Goal: Task Accomplishment & Management: Manage account settings

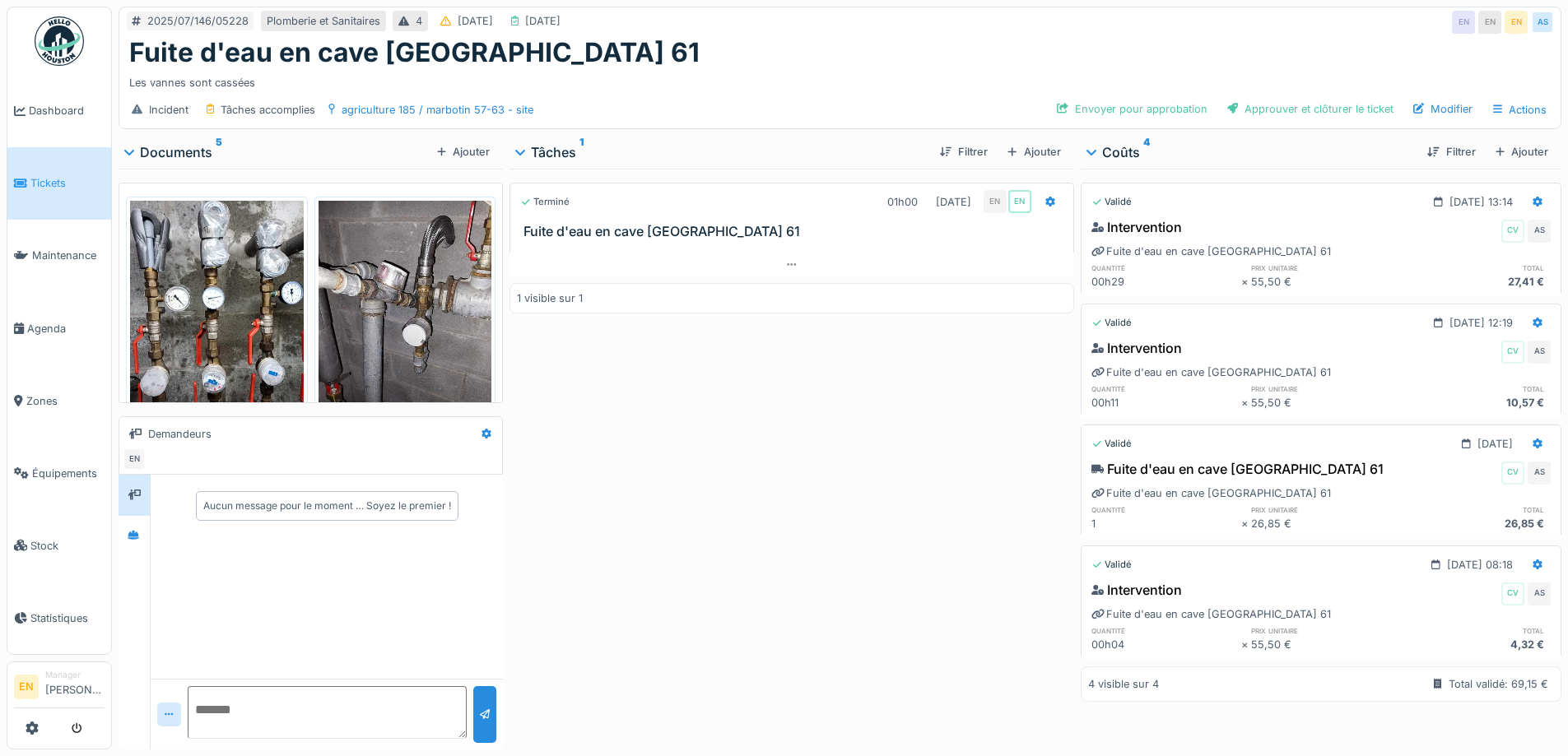
click at [861, 74] on div "Les vannes sont cassées" at bounding box center [840, 79] width 1422 height 22
click at [702, 514] on div "Terminé 01h00 04/07/2025 EN EN Fuite d'eau en cave Marbotin 61 1 visible sur 1" at bounding box center [791, 456] width 564 height 574
click at [696, 636] on div "Terminé 01h00 04/07/2025 EN EN Fuite d'eau en cave Marbotin 61 1 visible sur 1" at bounding box center [791, 456] width 564 height 574
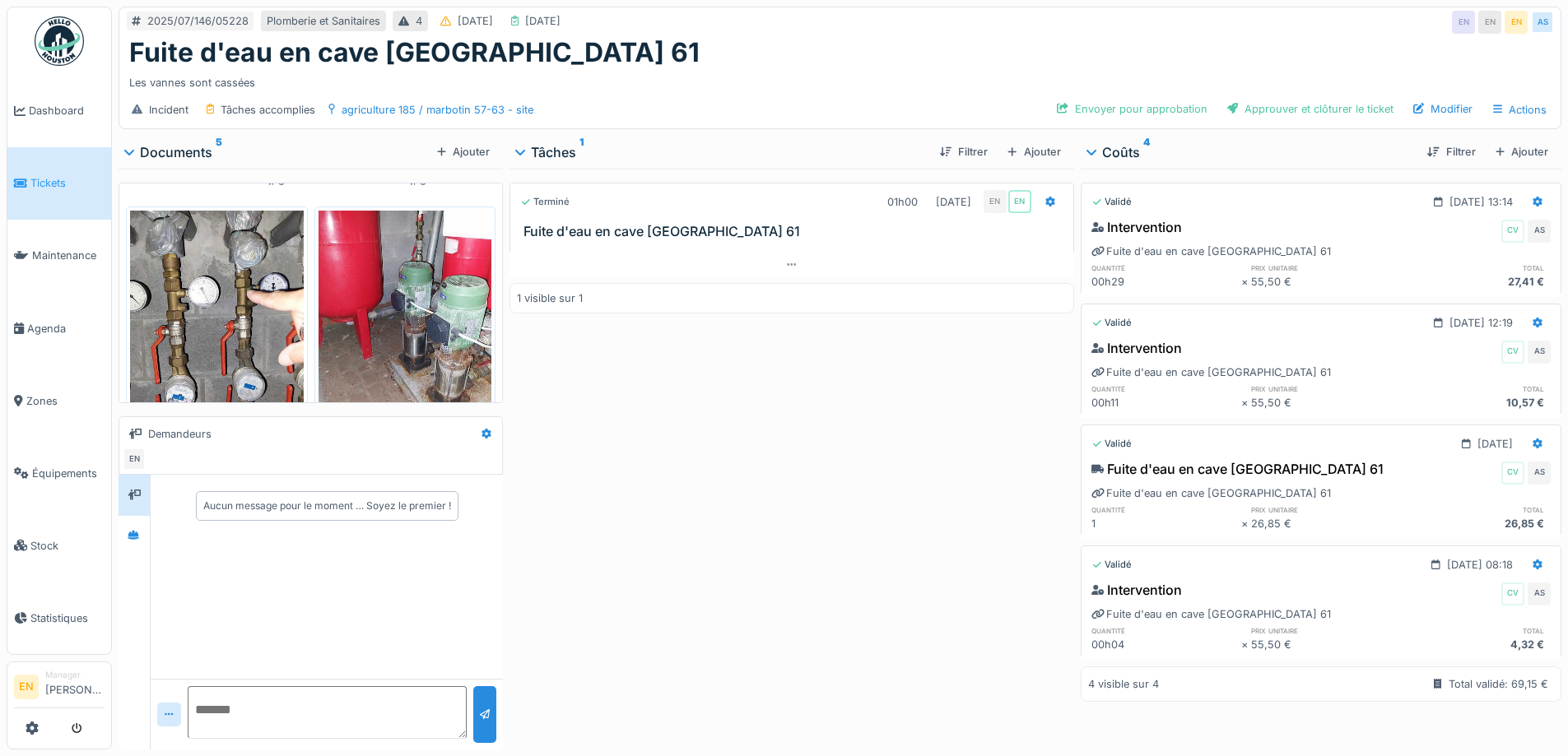
scroll to position [252, 0]
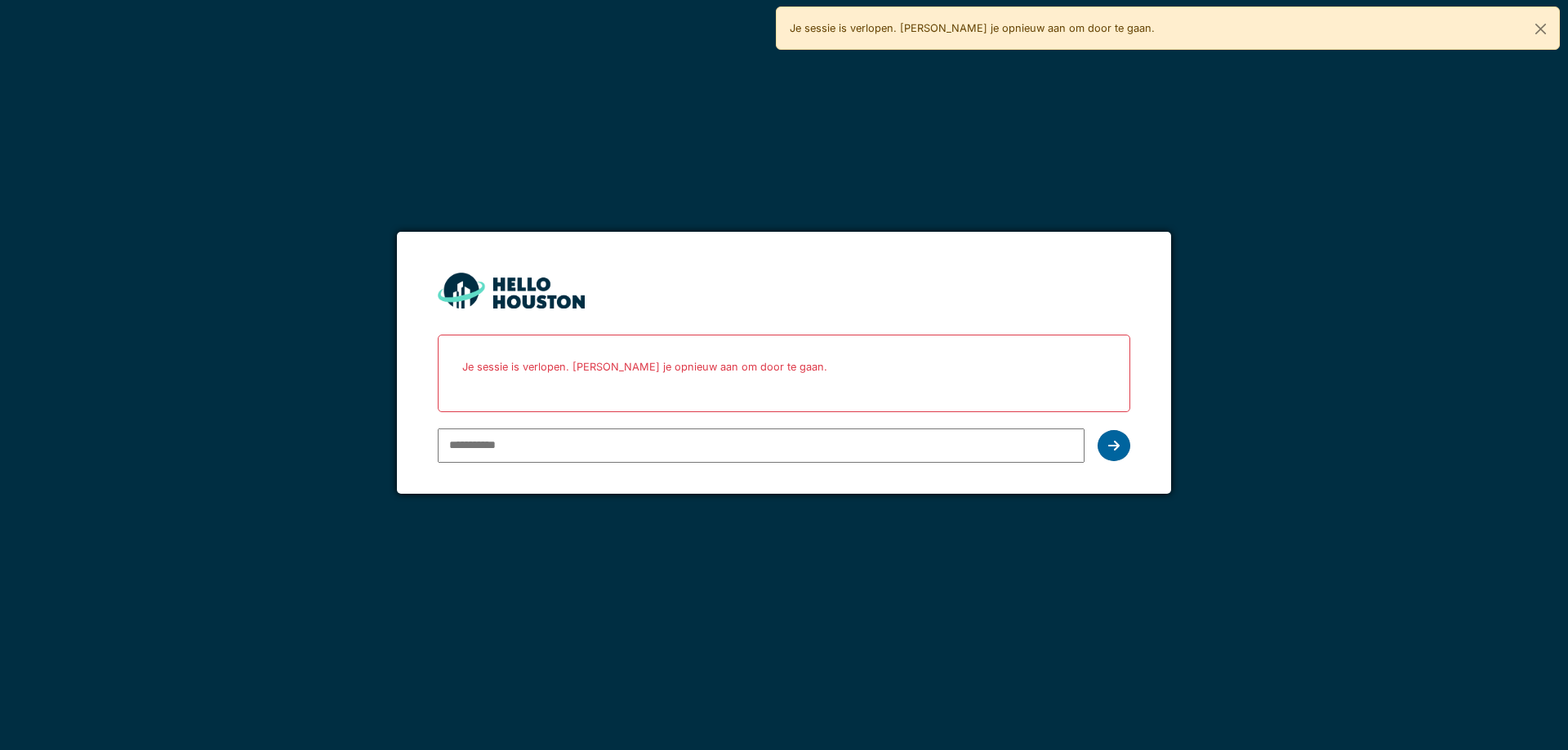
type input "**********"
click at [1113, 443] on icon at bounding box center [1113, 445] width 11 height 13
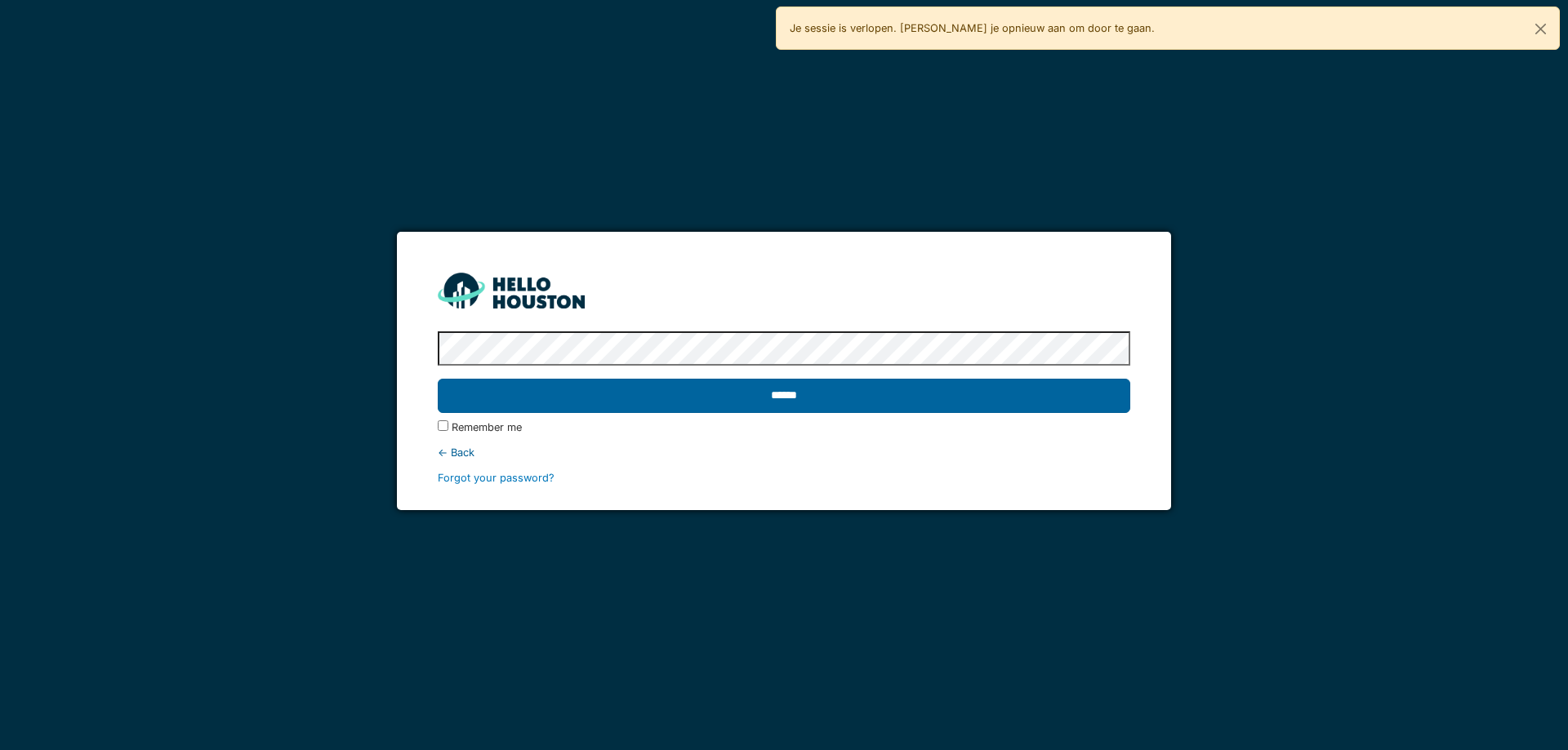
click at [794, 399] on input "******" at bounding box center [784, 395] width 692 height 34
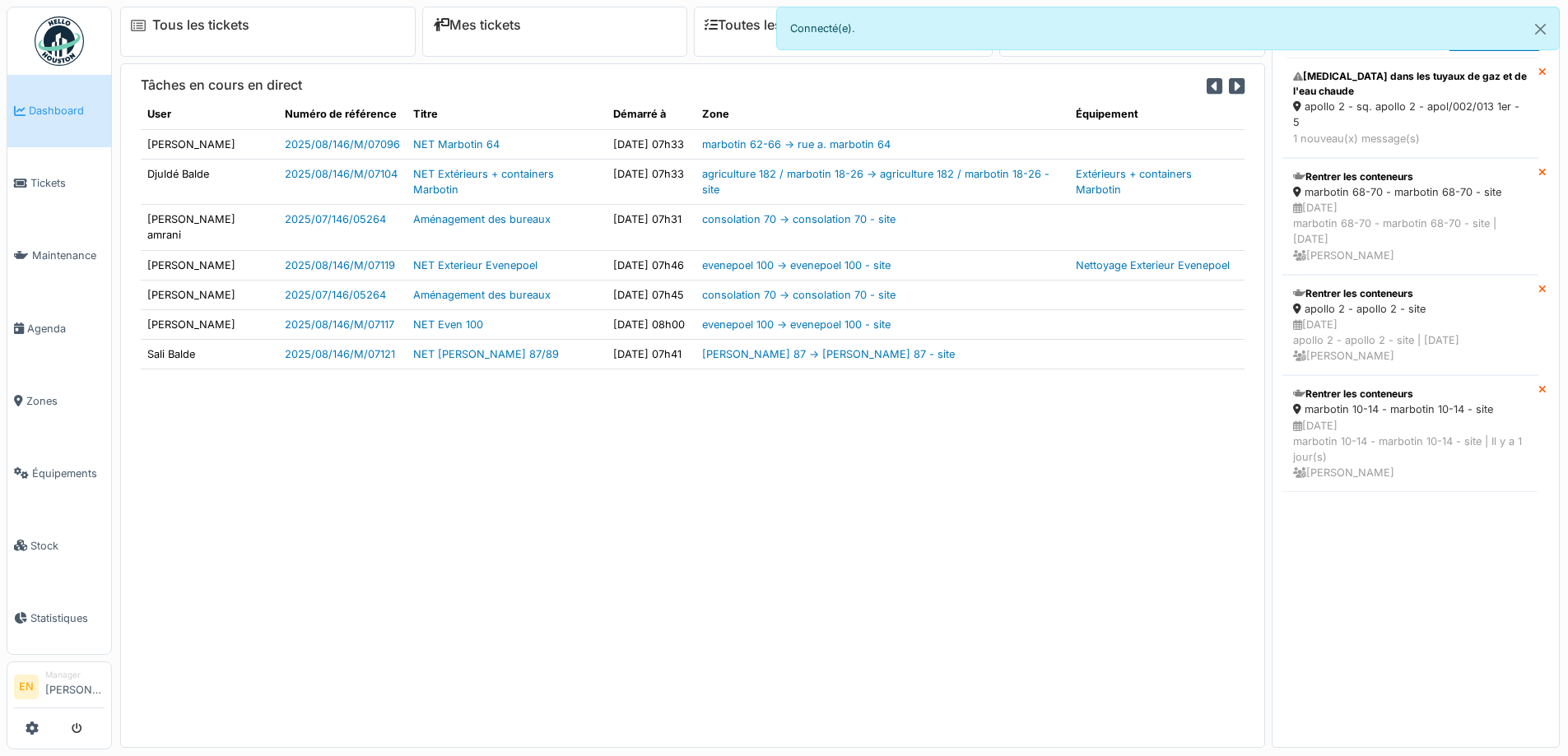
click at [700, 543] on div "Tâches en cours en direct User Numéro de référence Titre Démarré à Zone Équipem…" at bounding box center [692, 405] width 1145 height 684
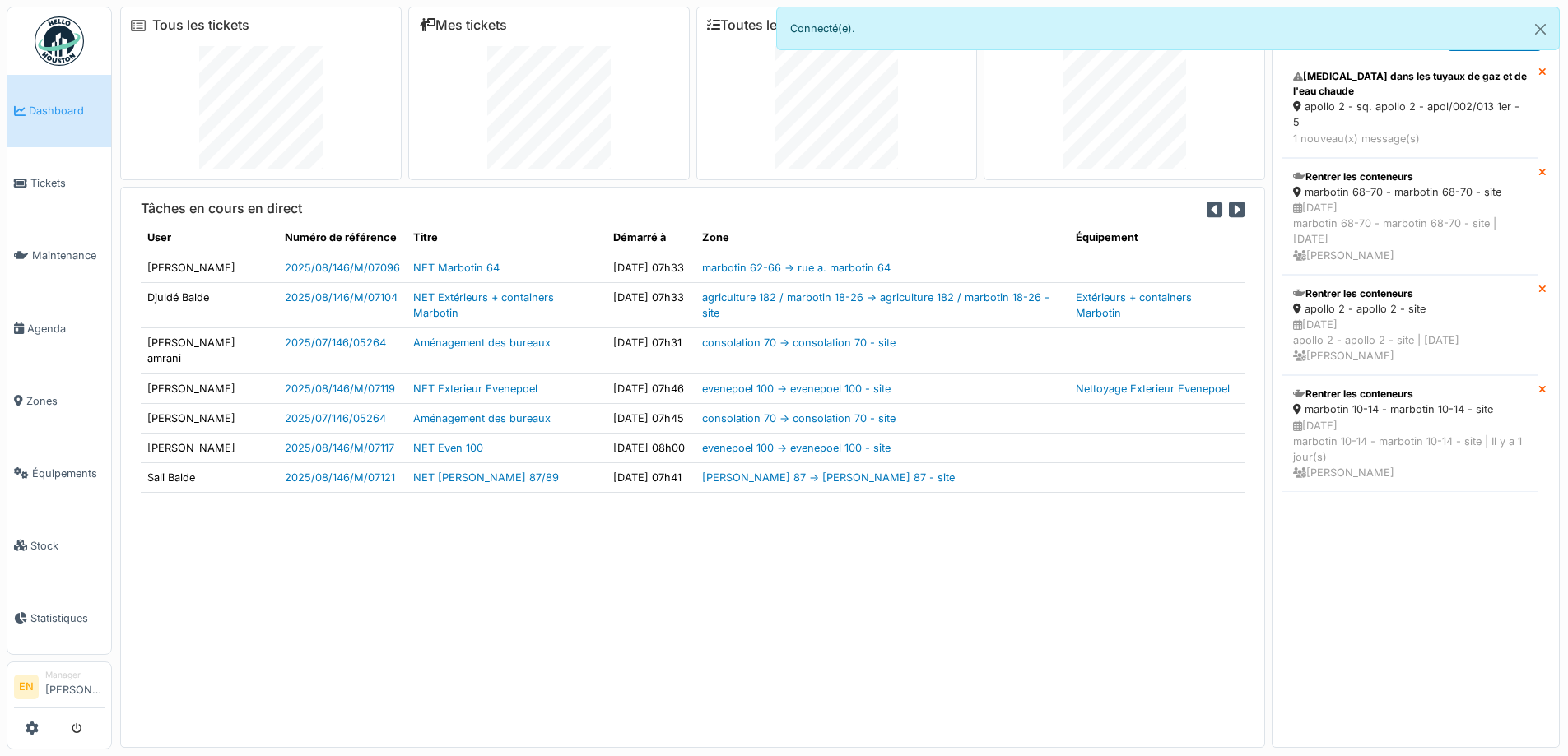
click at [910, 614] on div "Tâches en cours en direct User Numéro de référence Titre Démarré à Zone Équipem…" at bounding box center [692, 467] width 1145 height 560
click at [1348, 119] on div "apollo 2 - sq. apollo 2 - apol/002/013 1er - 5" at bounding box center [1410, 114] width 234 height 31
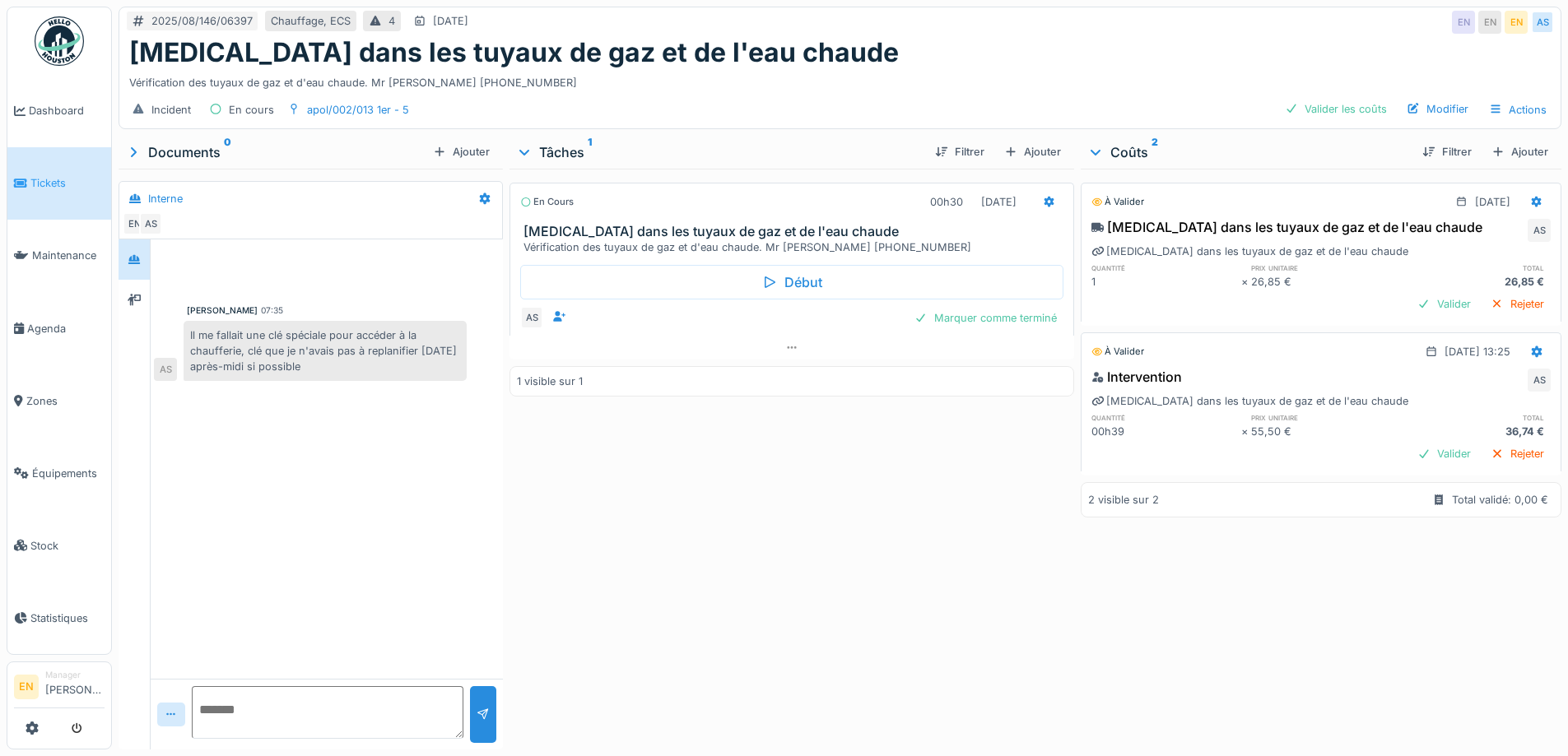
click at [896, 508] on div "En cours 00h30 [DATE] [MEDICAL_DATA] dans les tuyaux de gaz et de l'eau chaude …" at bounding box center [791, 456] width 564 height 574
click at [845, 528] on div "En cours 00h30 [DATE] [MEDICAL_DATA] dans les tuyaux de gaz et de l'eau chaude …" at bounding box center [791, 456] width 564 height 574
click at [710, 479] on div "En cours 00h30 [DATE] [MEDICAL_DATA] dans les tuyaux de gaz et de l'eau chaude …" at bounding box center [791, 456] width 564 height 574
click at [685, 491] on div "En cours 00h30 12/08/2025 Bruit dans les tuyaux de gaz et de l'eau chaude Vérif…" at bounding box center [791, 456] width 564 height 574
click at [668, 532] on div "En cours 00h30 12/08/2025 Bruit dans les tuyaux de gaz et de l'eau chaude Vérif…" at bounding box center [791, 456] width 564 height 574
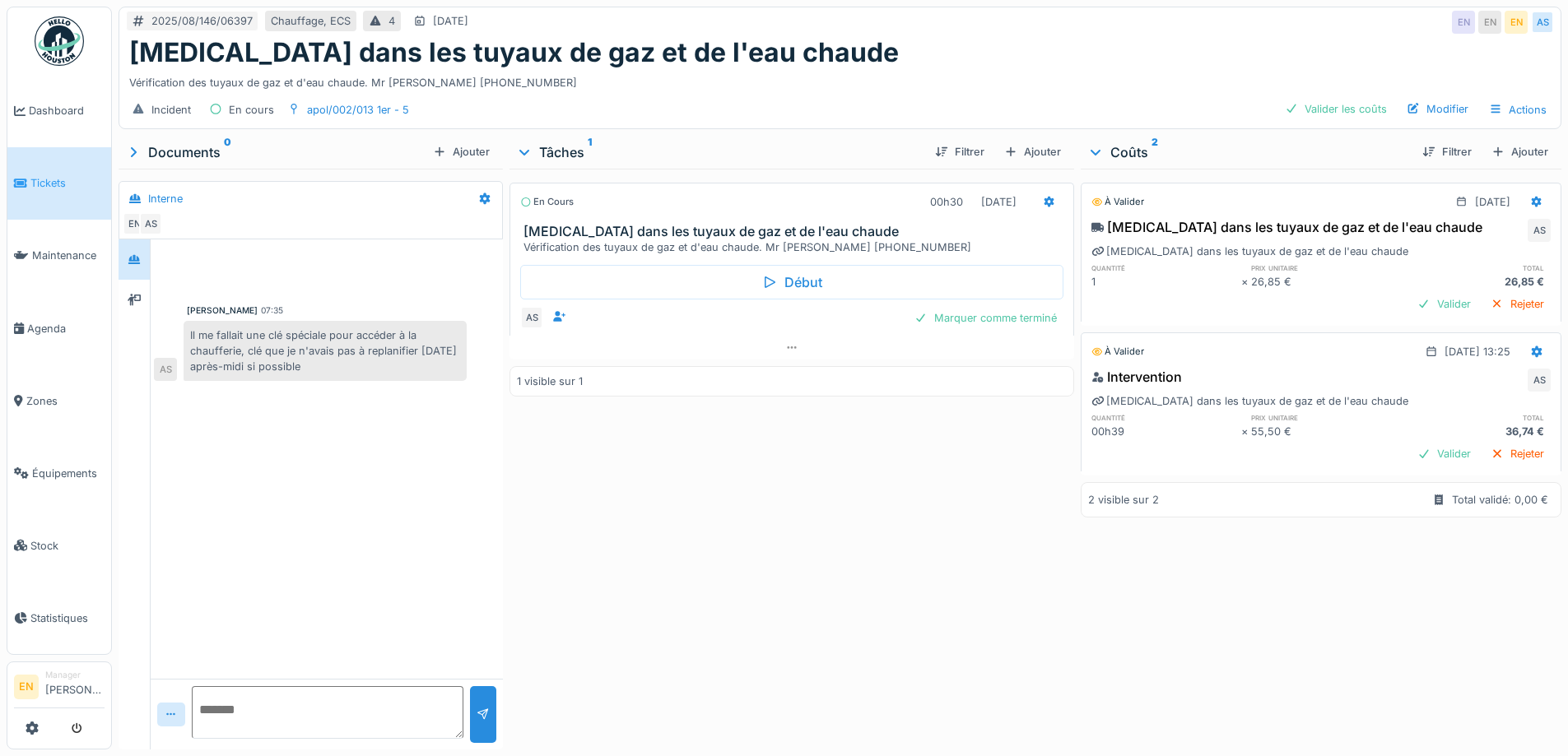
click at [659, 525] on div "En cours 00h30 12/08/2025 Bruit dans les tuyaux de gaz et de l'eau chaude Vérif…" at bounding box center [791, 456] width 564 height 574
click at [1043, 196] on div at bounding box center [1049, 202] width 13 height 16
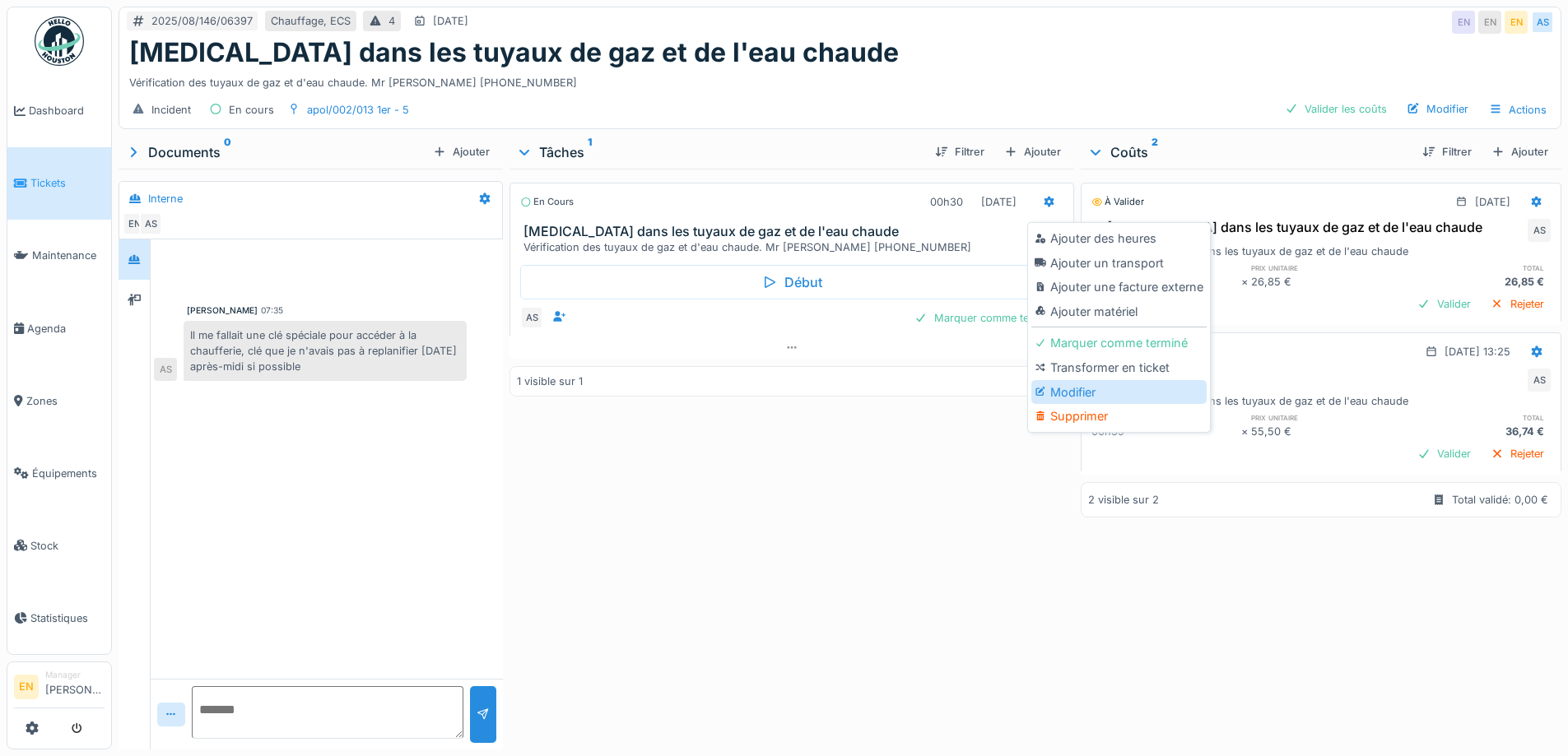
click at [1083, 380] on div "Modifier" at bounding box center [1118, 392] width 175 height 25
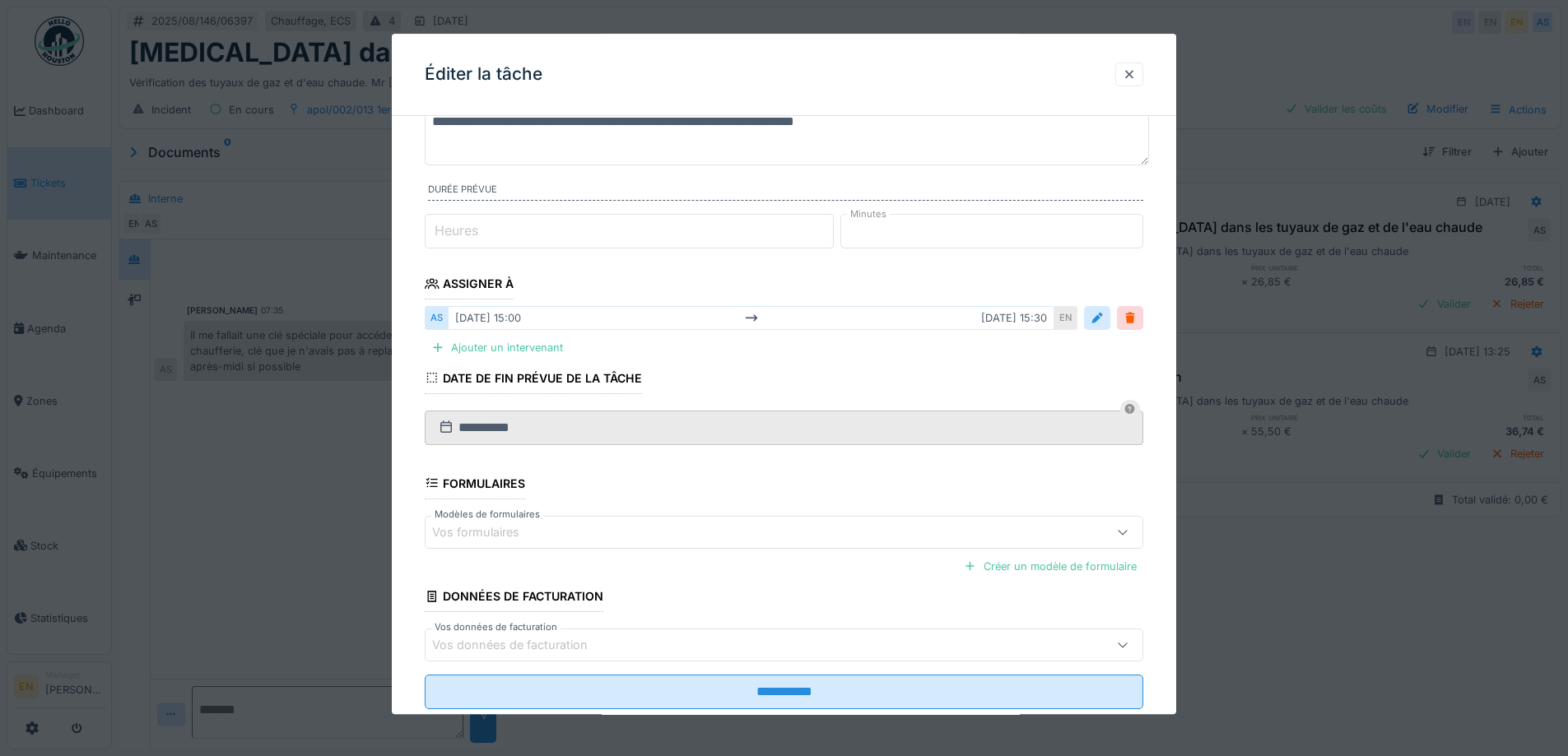
scroll to position [165, 0]
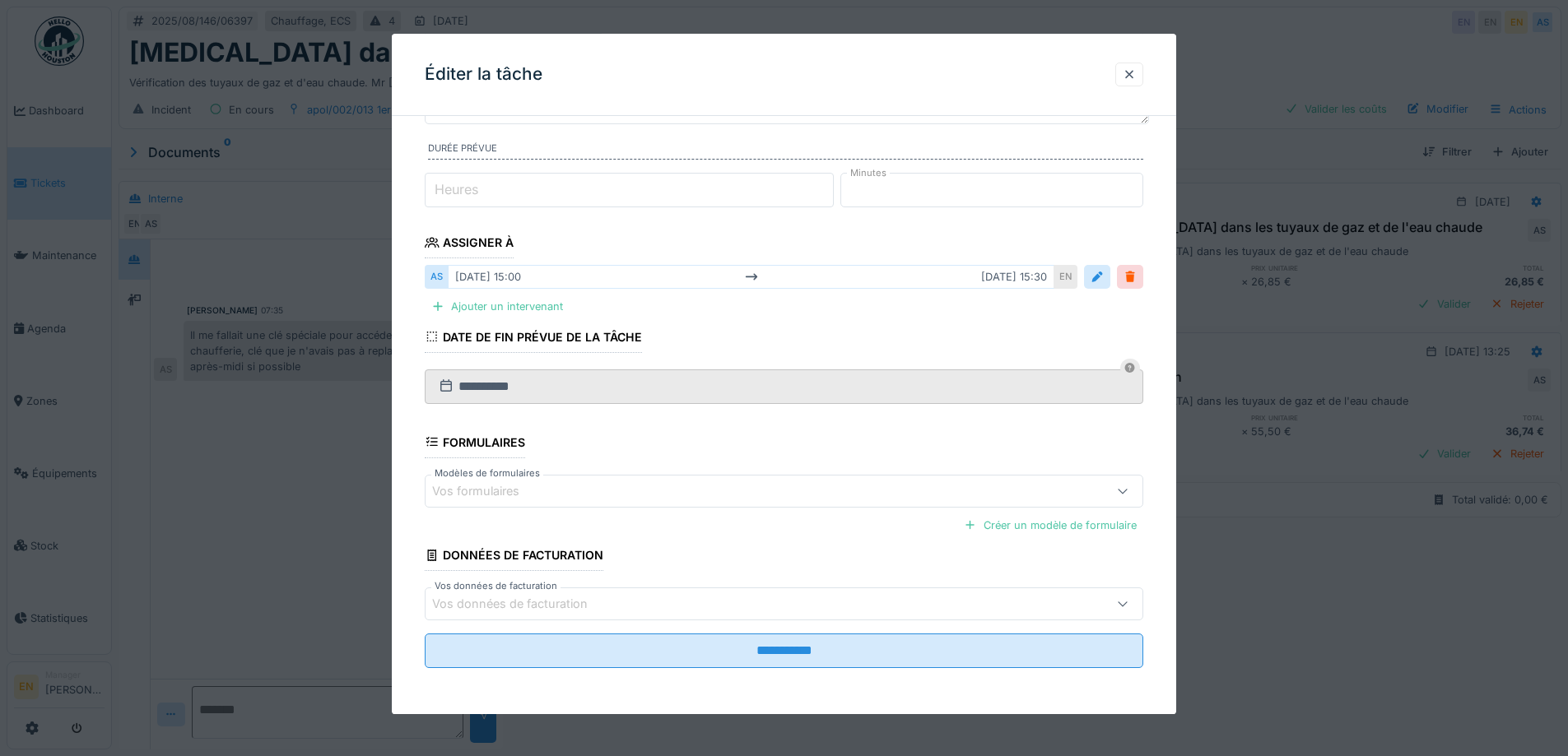
type input "*"
click at [828, 184] on input "*" at bounding box center [629, 189] width 409 height 34
click at [521, 310] on div "Ajouter un intervenant" at bounding box center [497, 307] width 145 height 22
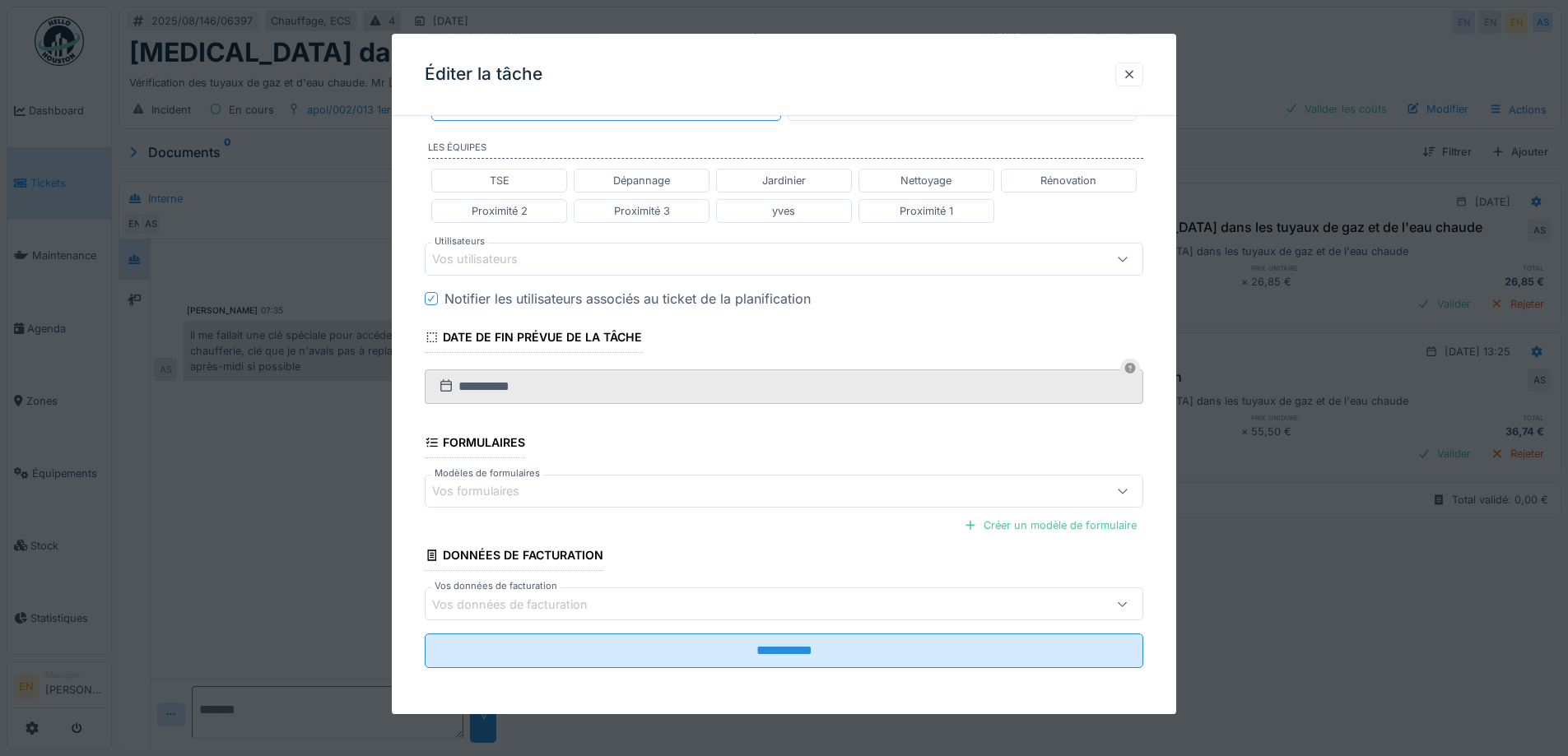
click at [535, 267] on div "Vos utilisateurs" at bounding box center [486, 259] width 108 height 19
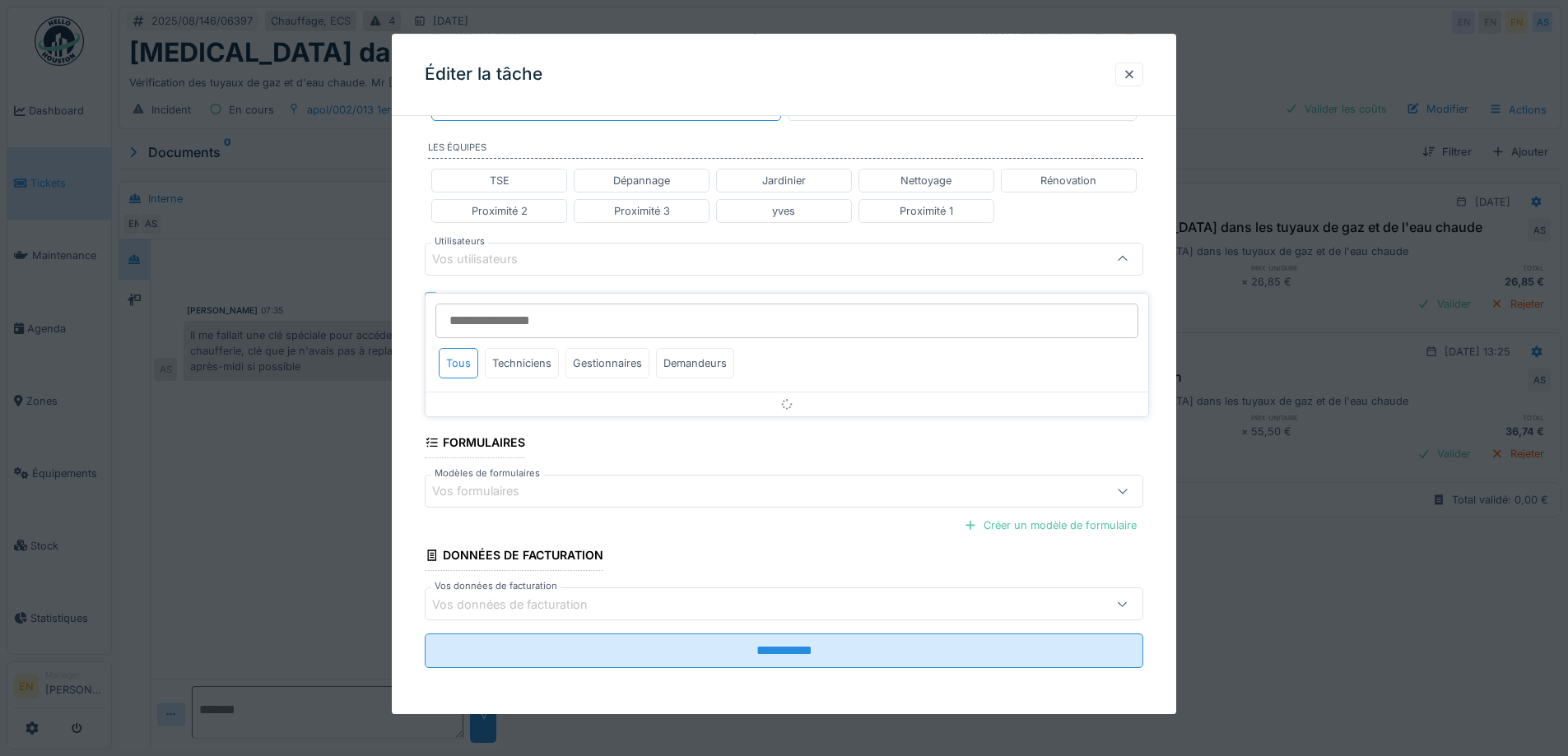
scroll to position [291, 0]
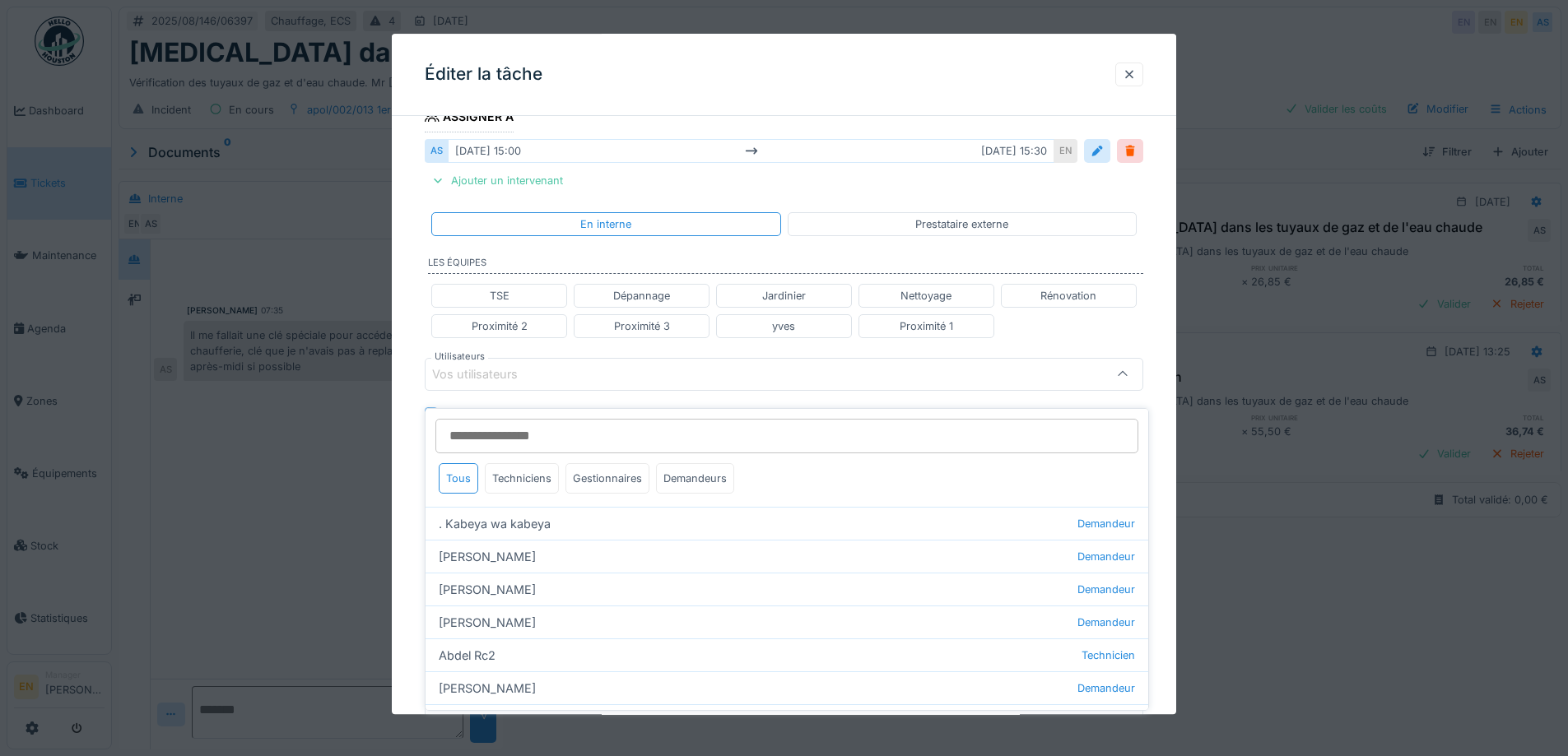
click at [518, 423] on input "Utilisateurs" at bounding box center [786, 435] width 702 height 34
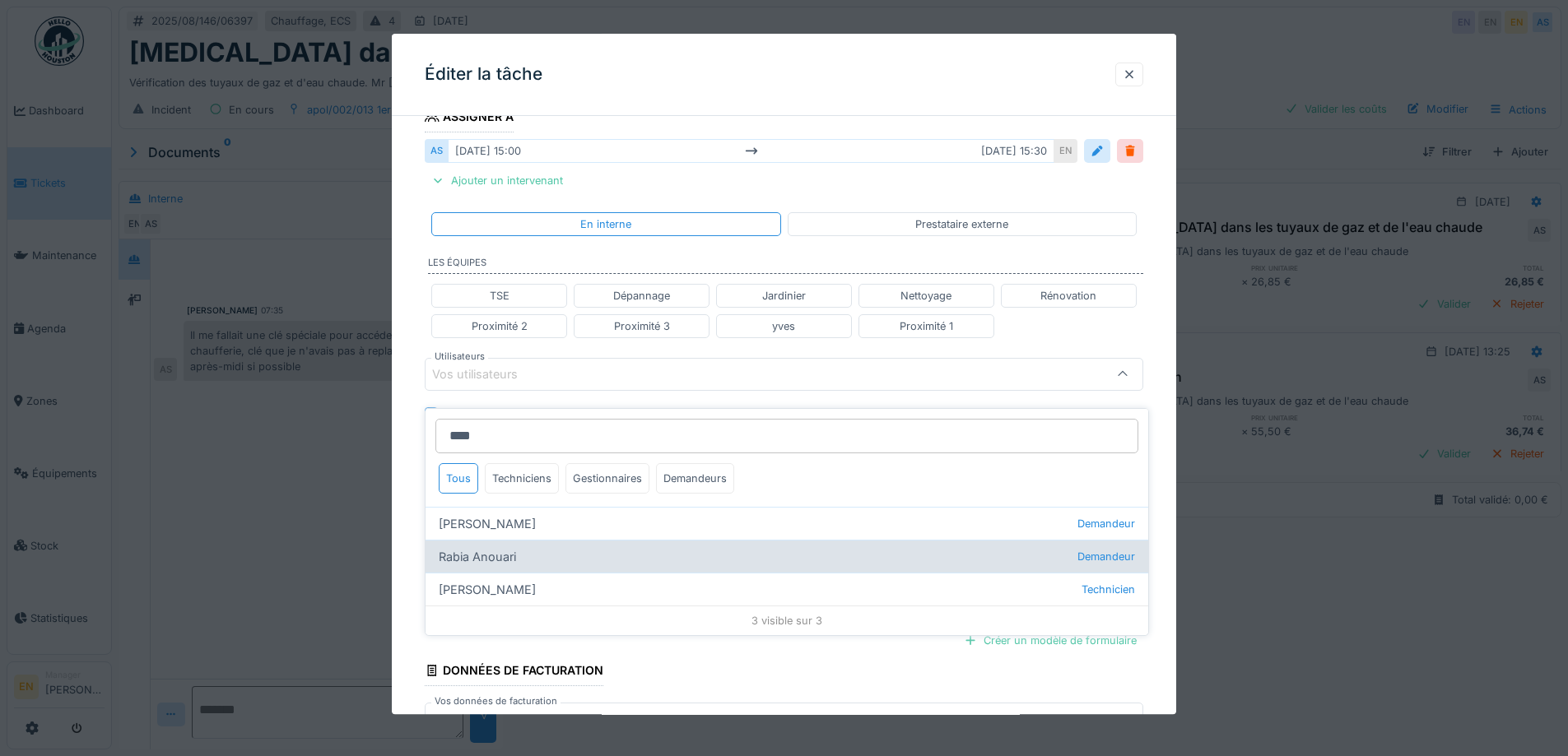
type input "****"
click at [494, 547] on div "Rabia Anouari Demandeur" at bounding box center [787, 556] width 723 height 33
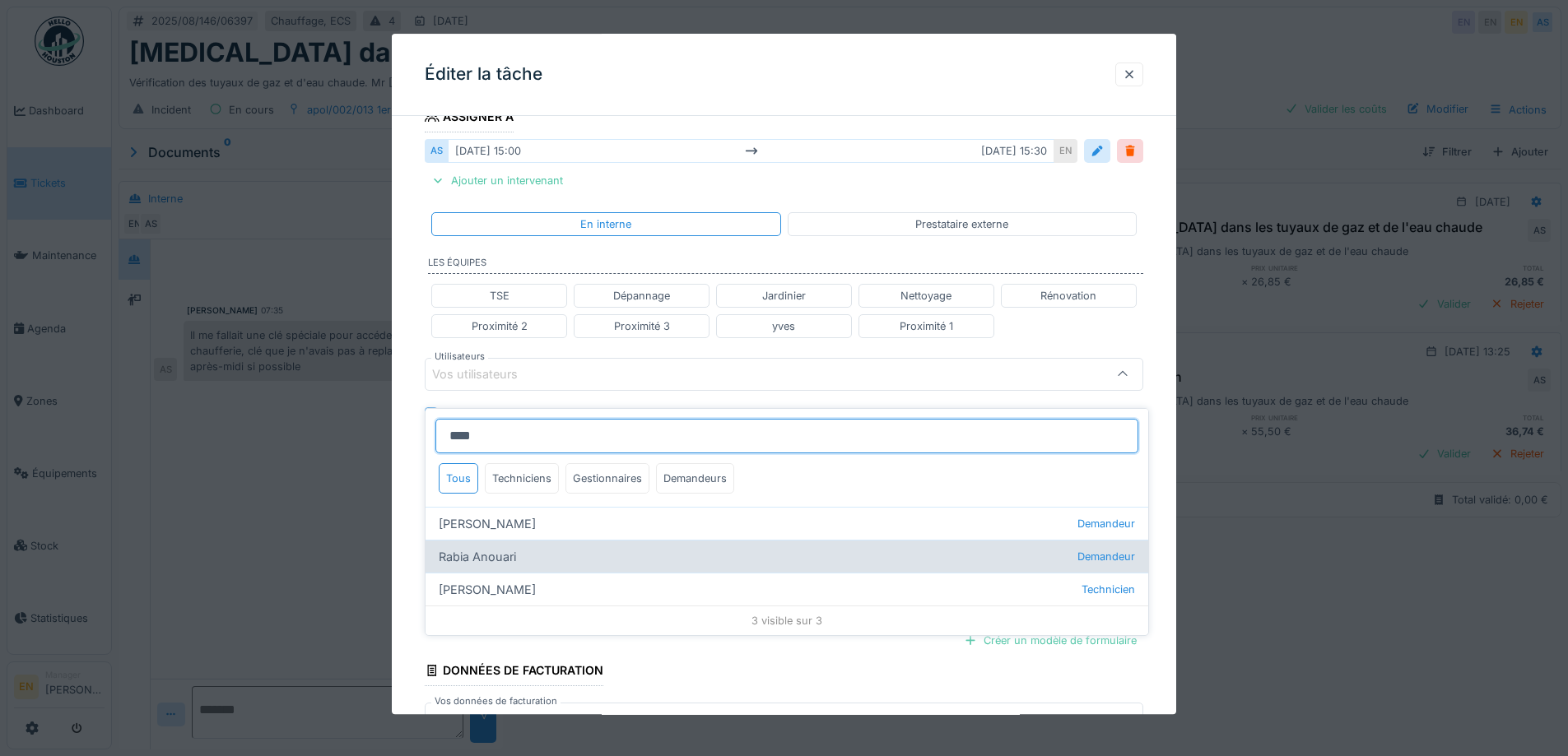
type input "****"
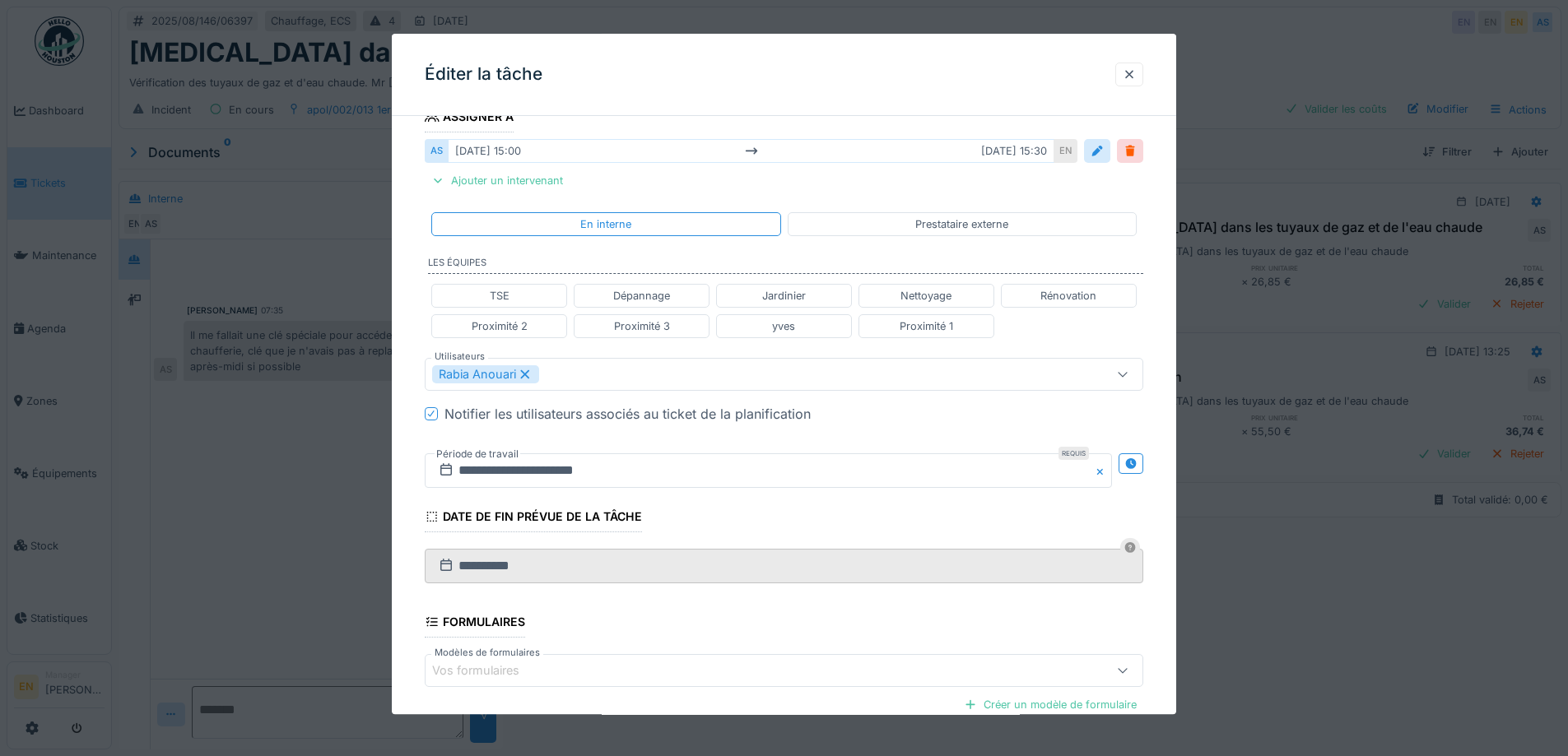
click at [1163, 553] on div "**********" at bounding box center [784, 366] width 784 height 1055
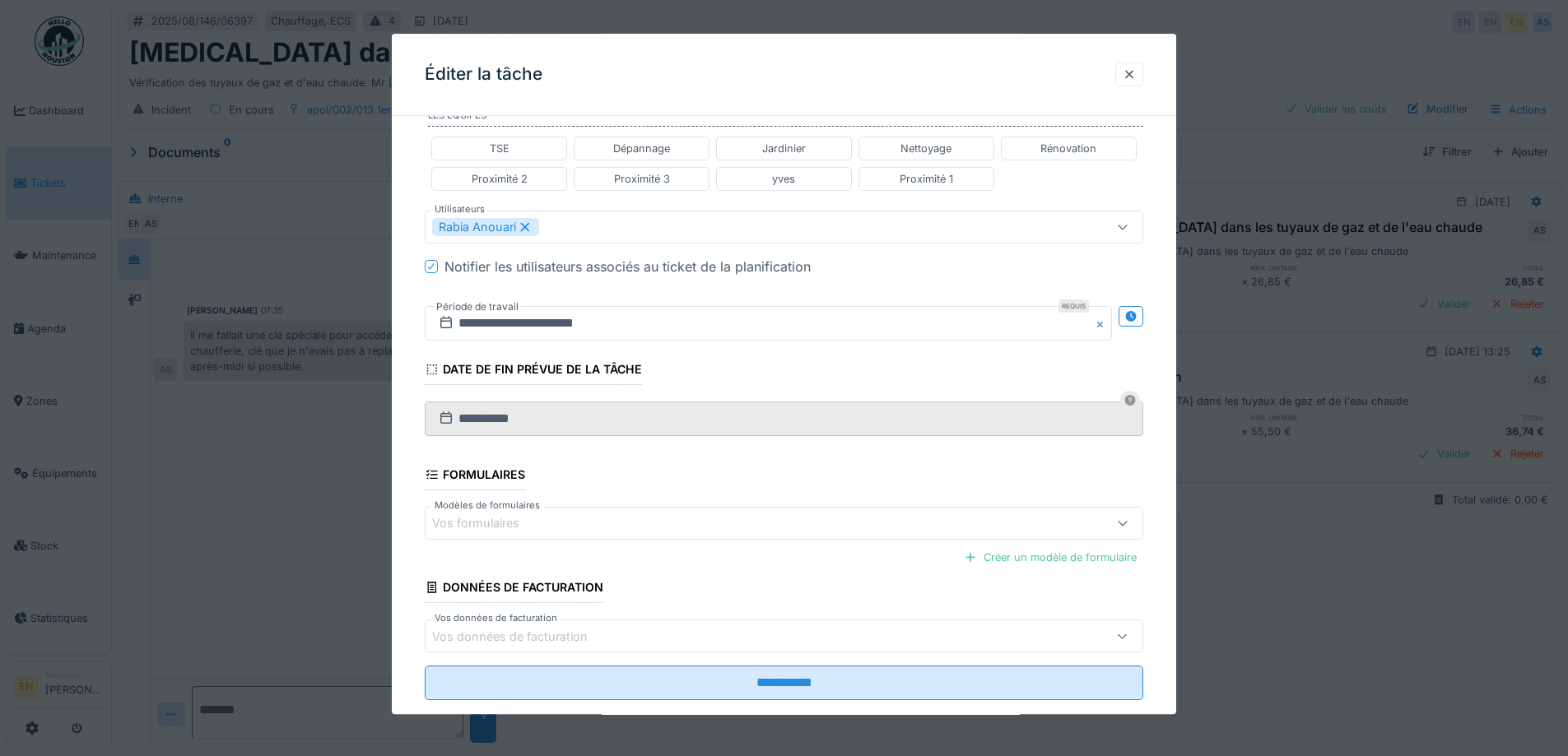
scroll to position [470, 0]
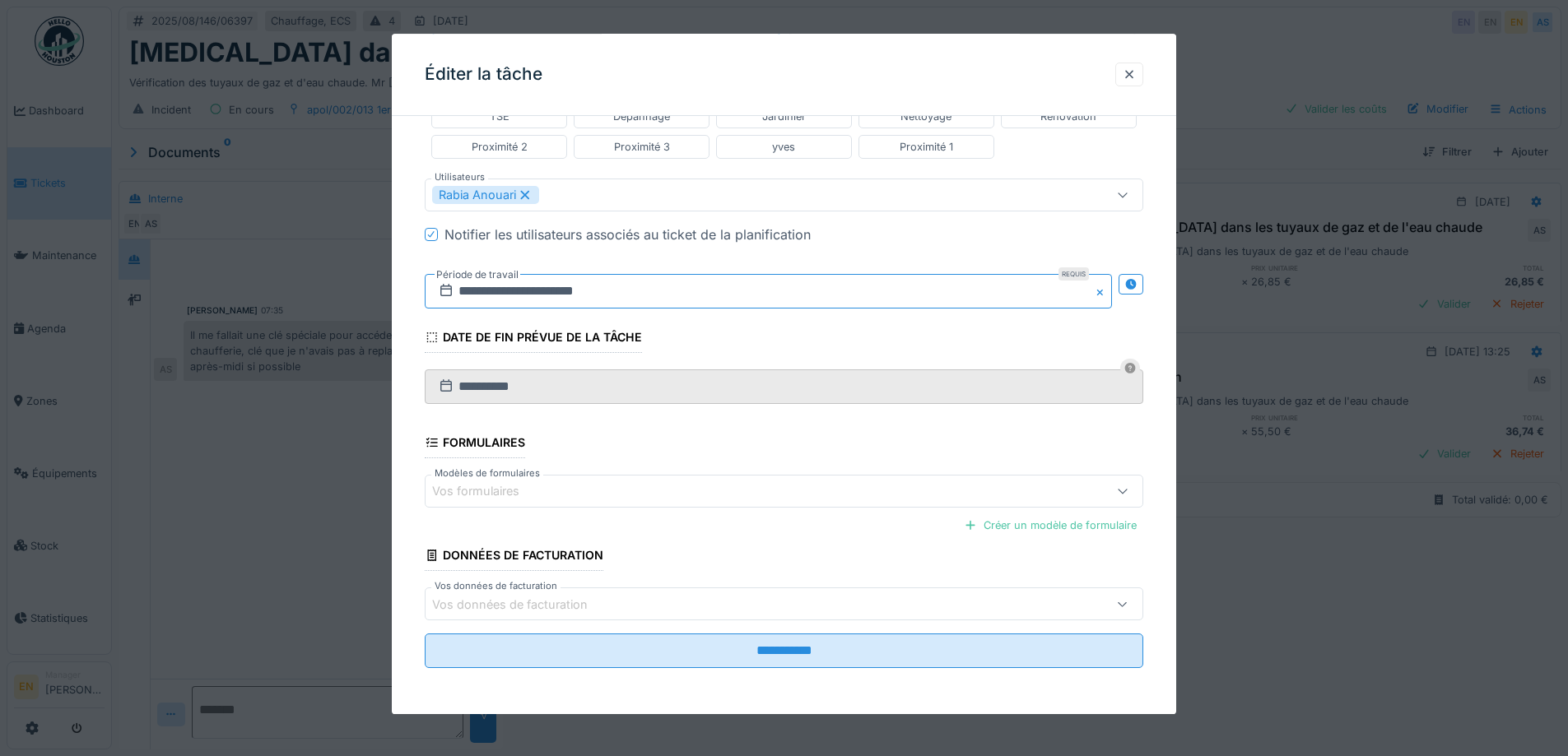
click at [548, 293] on input "**********" at bounding box center [769, 291] width 687 height 34
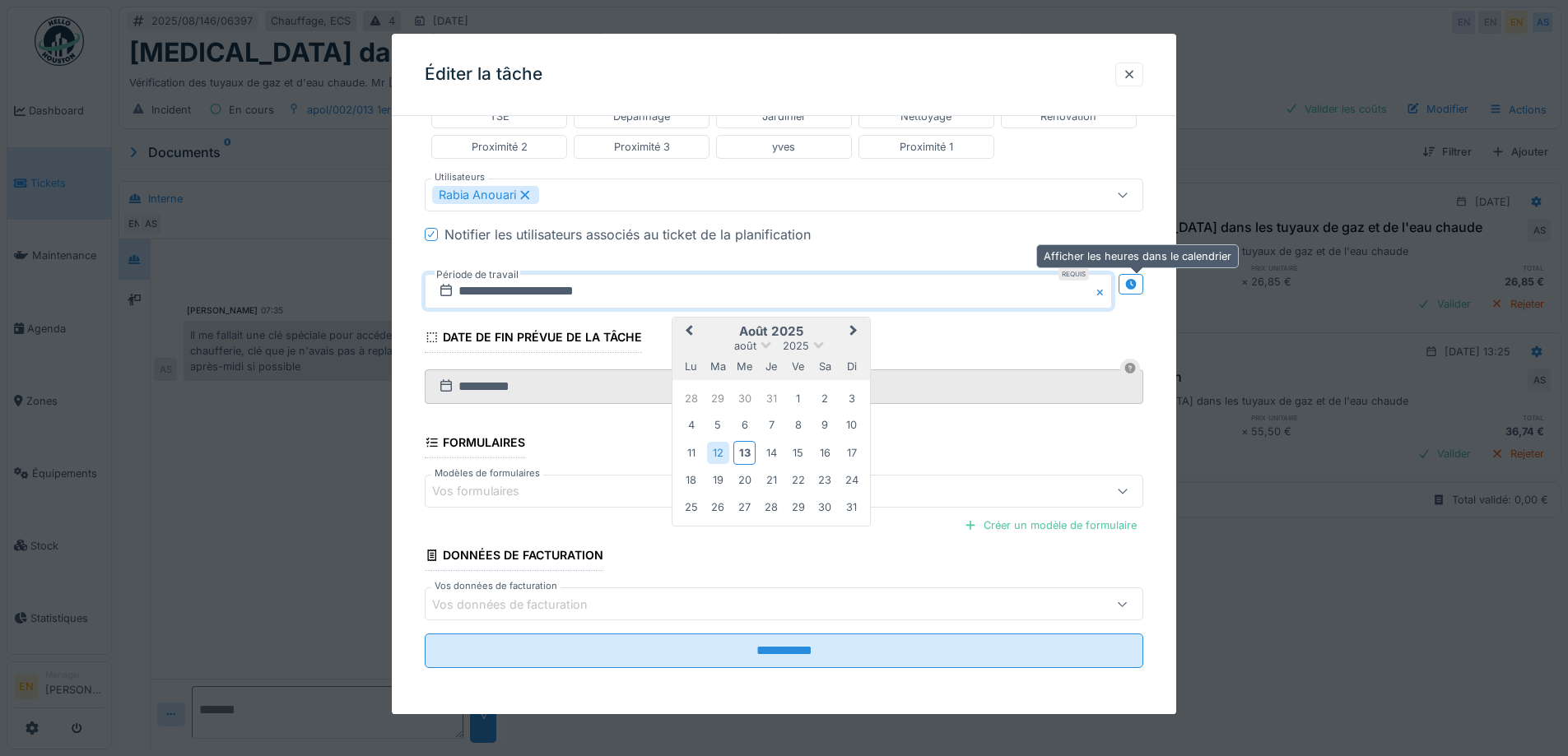
click at [1135, 292] on div at bounding box center [1131, 285] width 13 height 16
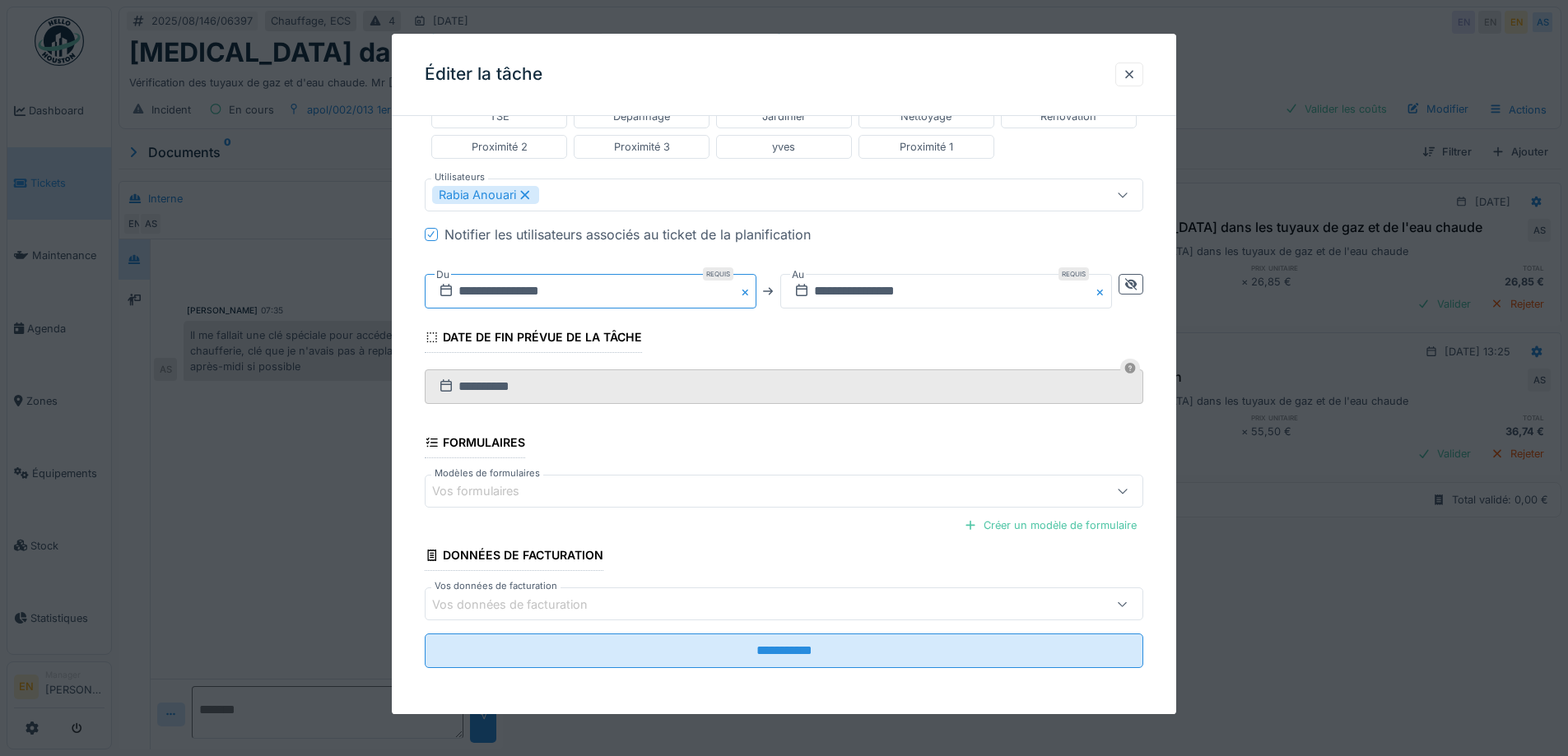
click at [488, 285] on input "**********" at bounding box center [591, 291] width 331 height 34
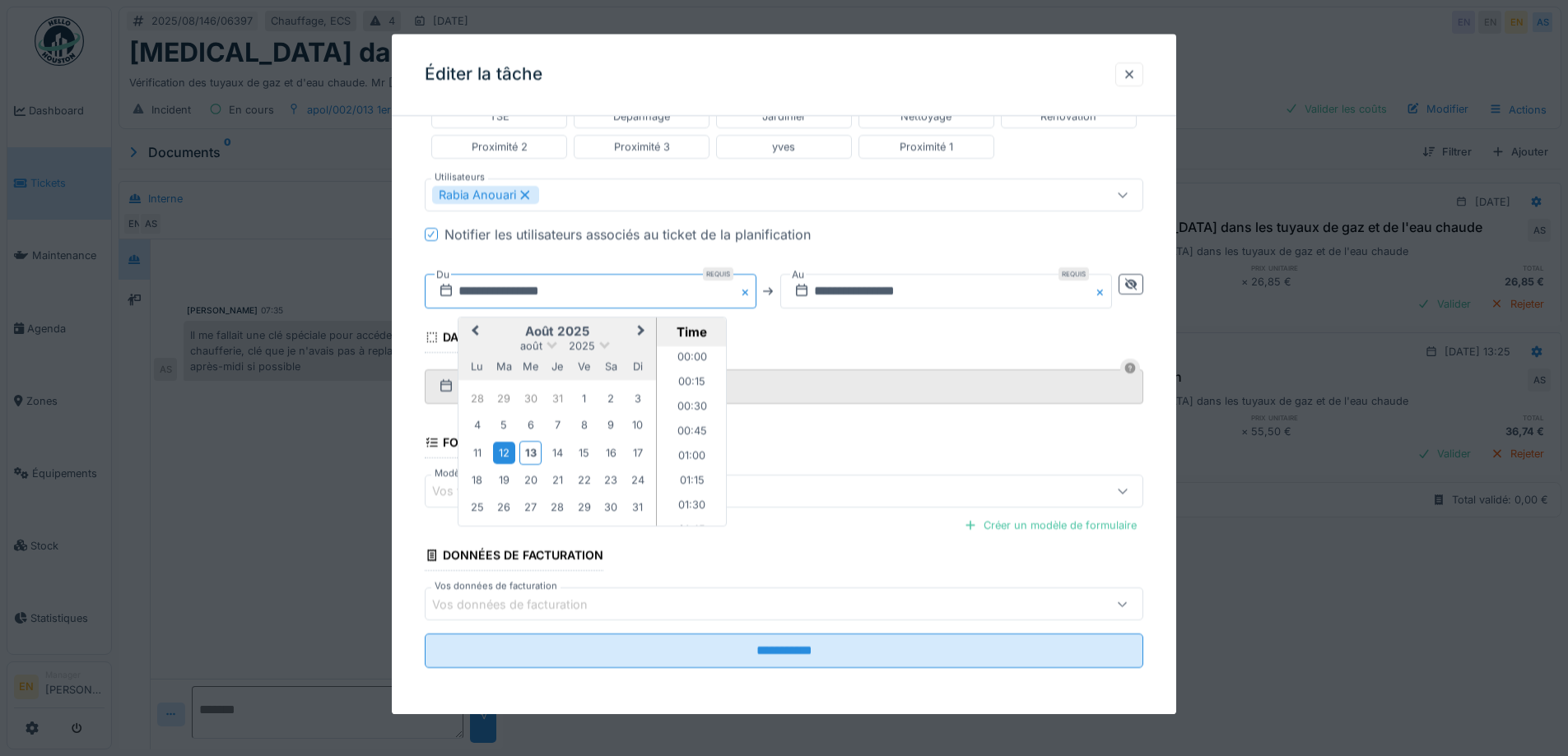
scroll to position [1404, 0]
click at [560, 457] on div "14" at bounding box center [557, 452] width 22 height 22
click at [690, 404] on li "13:00" at bounding box center [691, 404] width 70 height 25
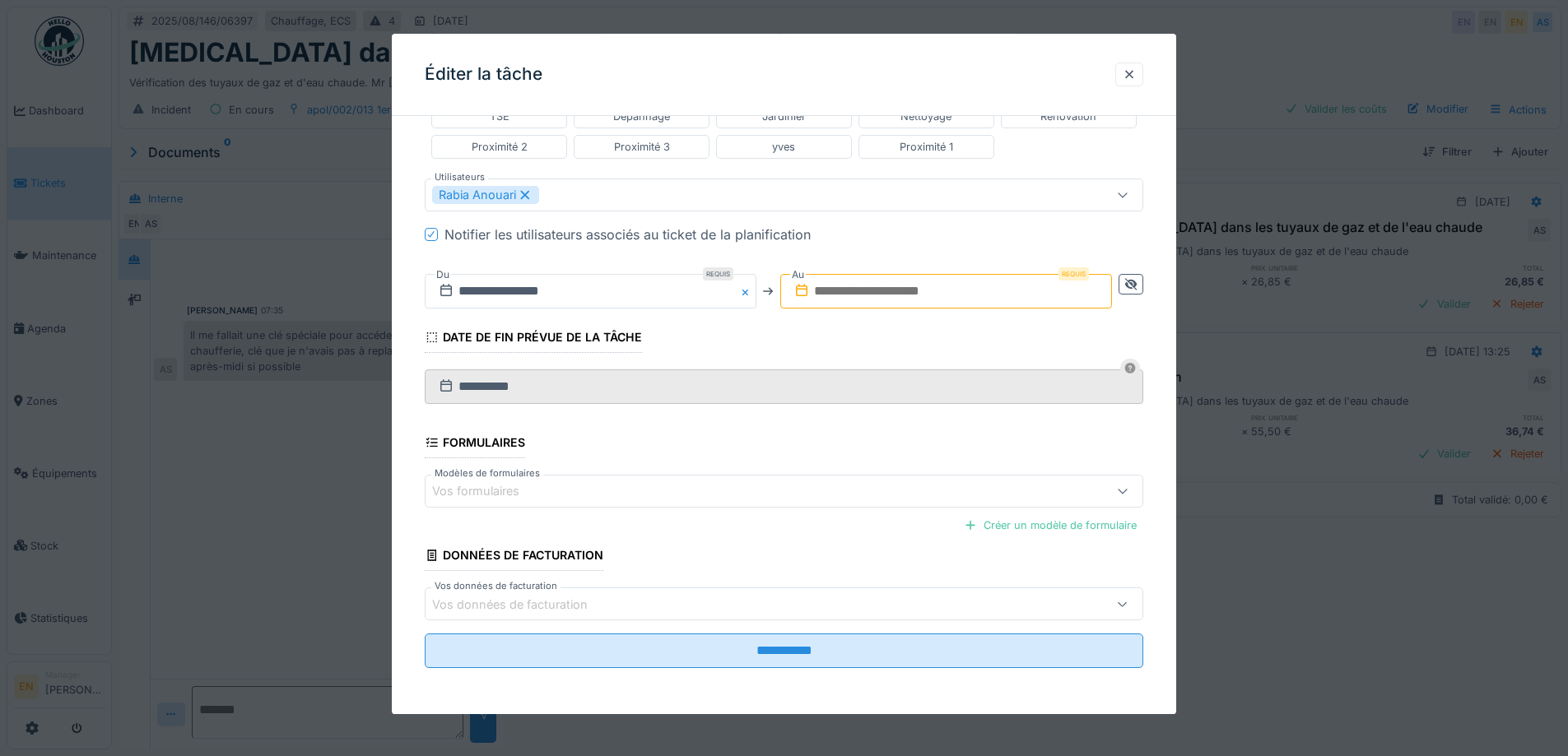
click at [935, 282] on input "text" at bounding box center [946, 291] width 331 height 34
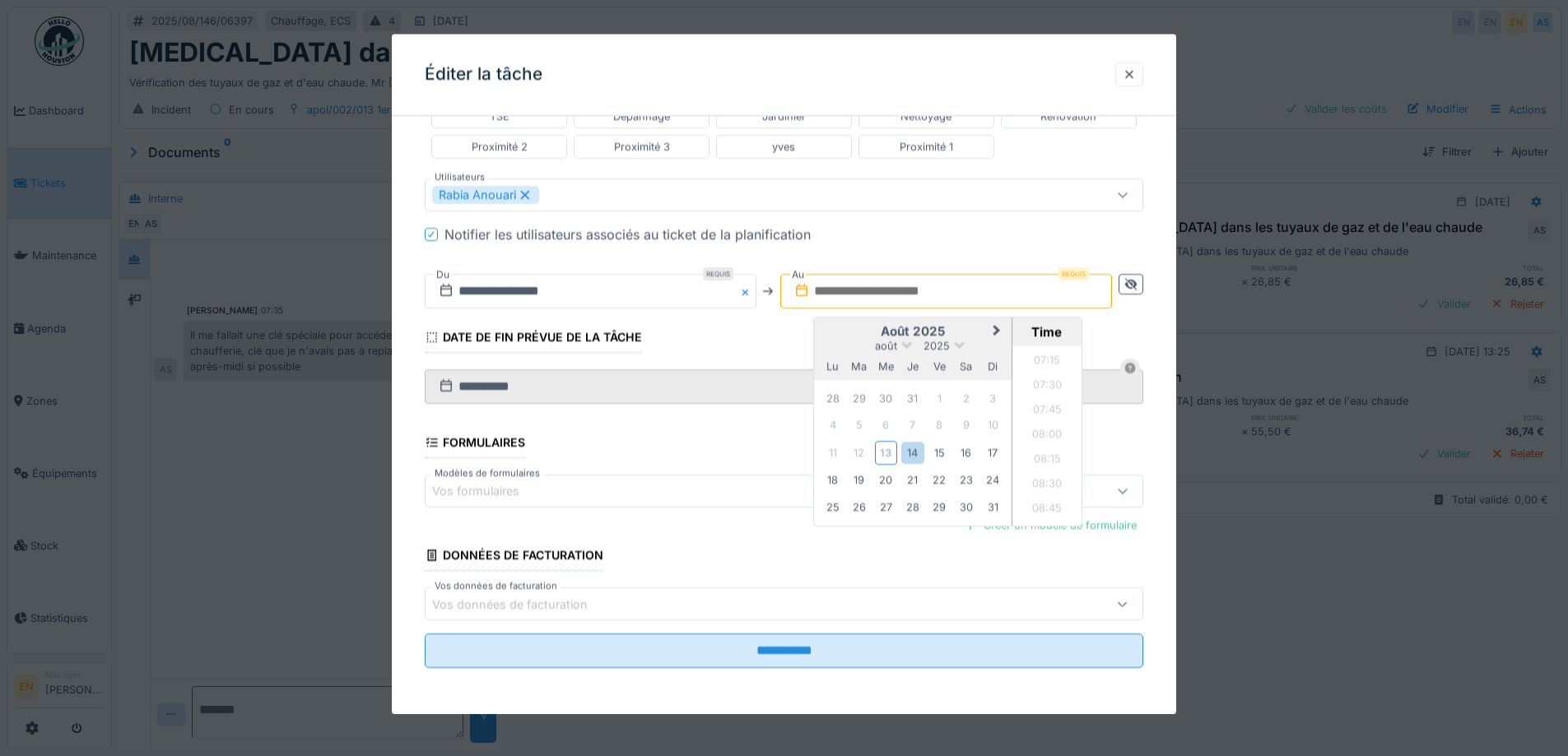
scroll to position [700, 0]
click at [917, 453] on div "14" at bounding box center [912, 452] width 22 height 22
click at [1047, 382] on li "14:00" at bounding box center [1047, 383] width 70 height 25
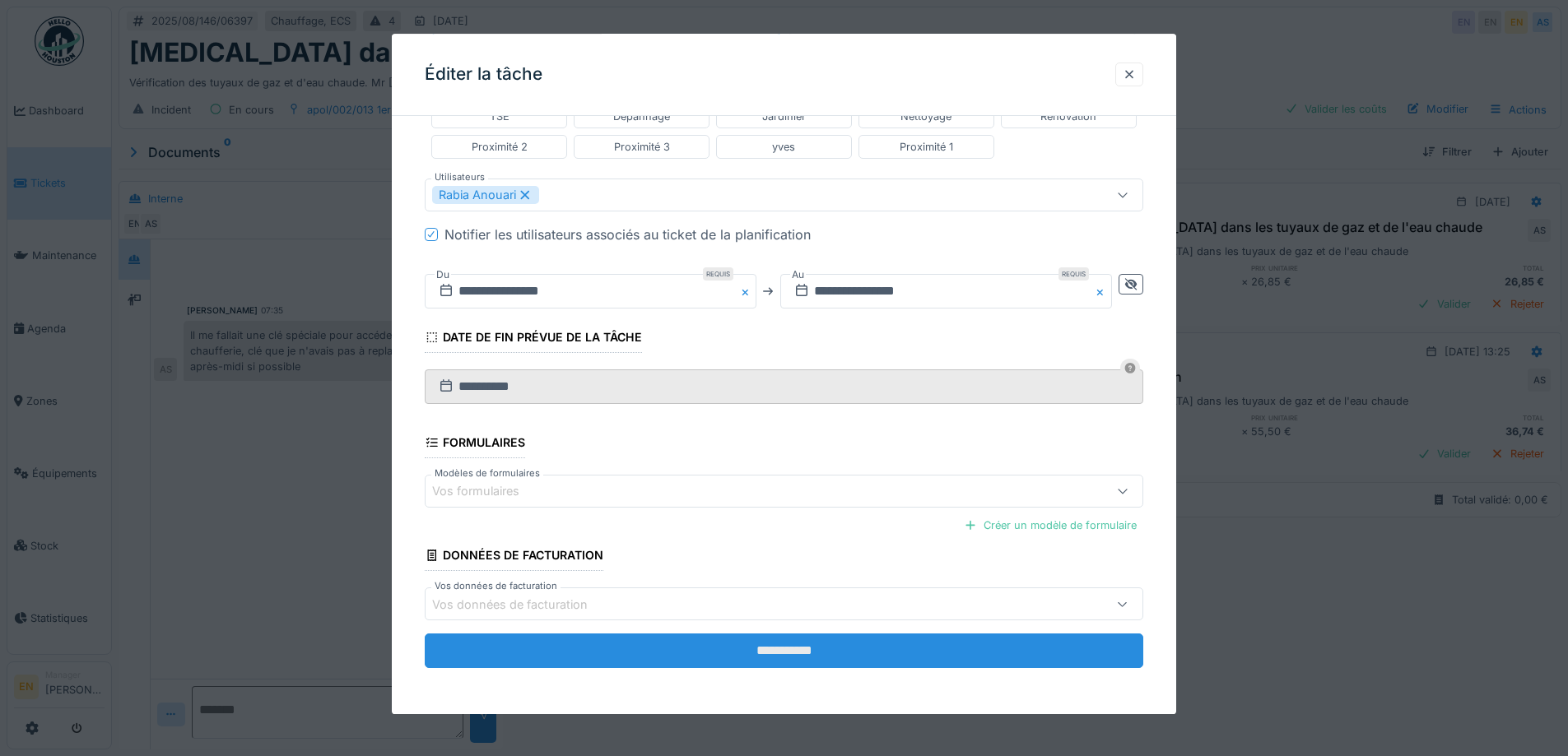
click at [787, 649] on input "**********" at bounding box center [784, 651] width 718 height 34
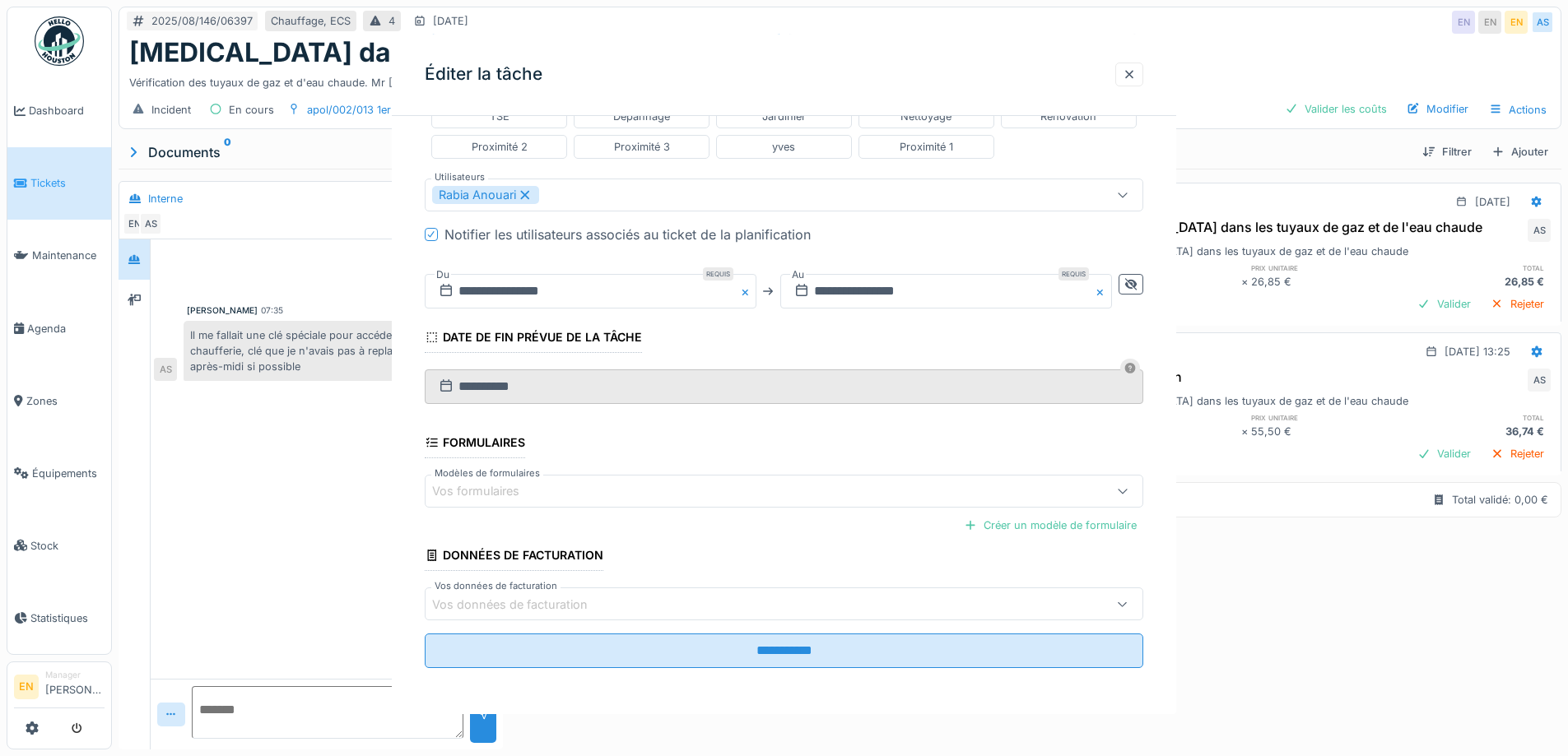
scroll to position [0, 0]
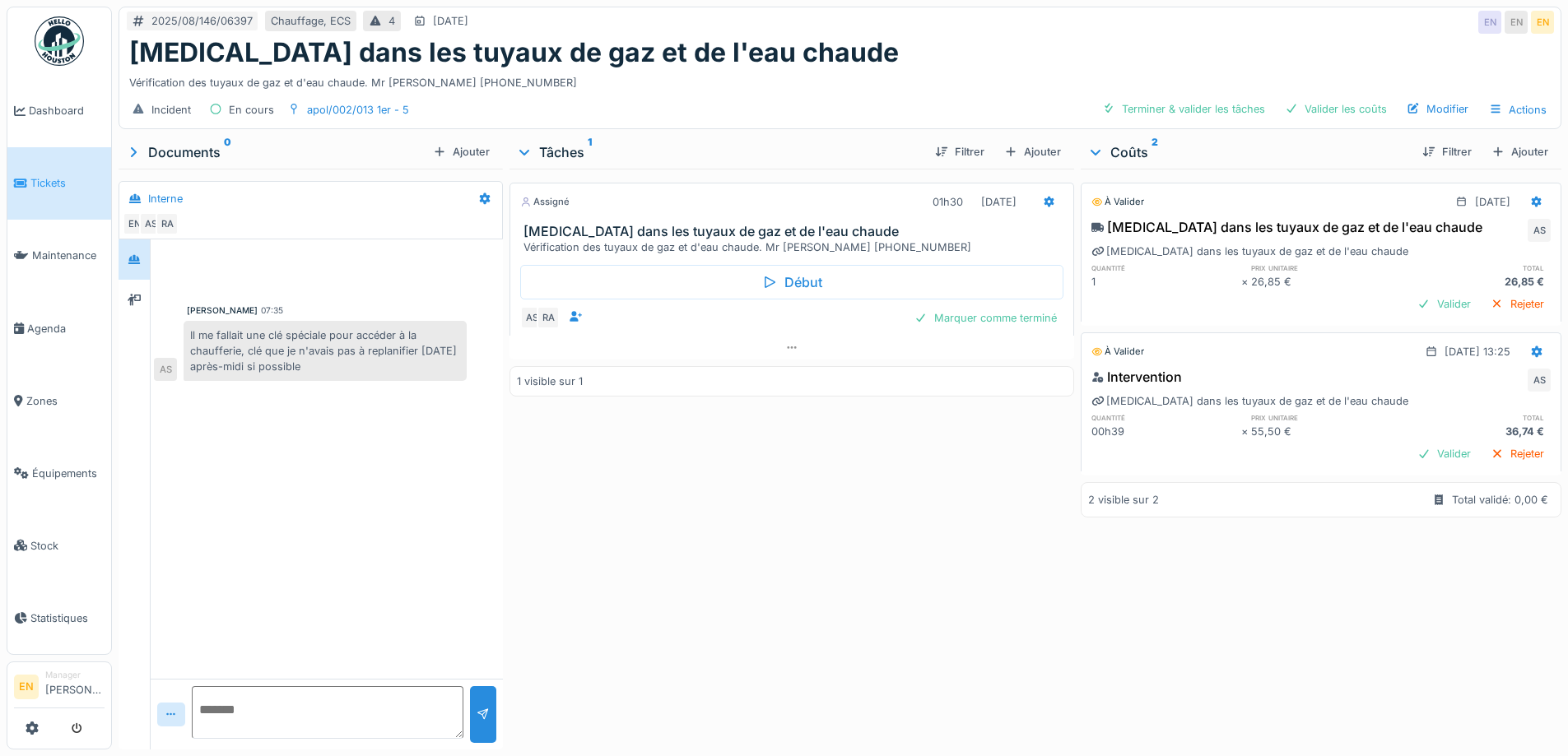
click at [762, 600] on div "Assigné 01h30 14/08/2025 Bruit dans les tuyaux de gaz et de l'eau chaude Vérifi…" at bounding box center [791, 456] width 564 height 574
click at [716, 560] on div "Assigné 01h30 14/08/2025 Bruit dans les tuyaux de gaz et de l'eau chaude Vérifi…" at bounding box center [791, 456] width 564 height 574
click at [703, 662] on div "Assigné 01h30 14/08/2025 Bruit dans les tuyaux de gaz et de l'eau chaude Vérifi…" at bounding box center [791, 456] width 564 height 574
click at [764, 539] on div "Assigné 01h30 14/08/2025 Bruit dans les tuyaux de gaz et de l'eau chaude Vérifi…" at bounding box center [791, 456] width 564 height 574
click at [925, 78] on div "Vérification des tuyaux de gaz et d'eau chaude. Mr AKONZADA 0484.63.49.33" at bounding box center [840, 79] width 1422 height 22
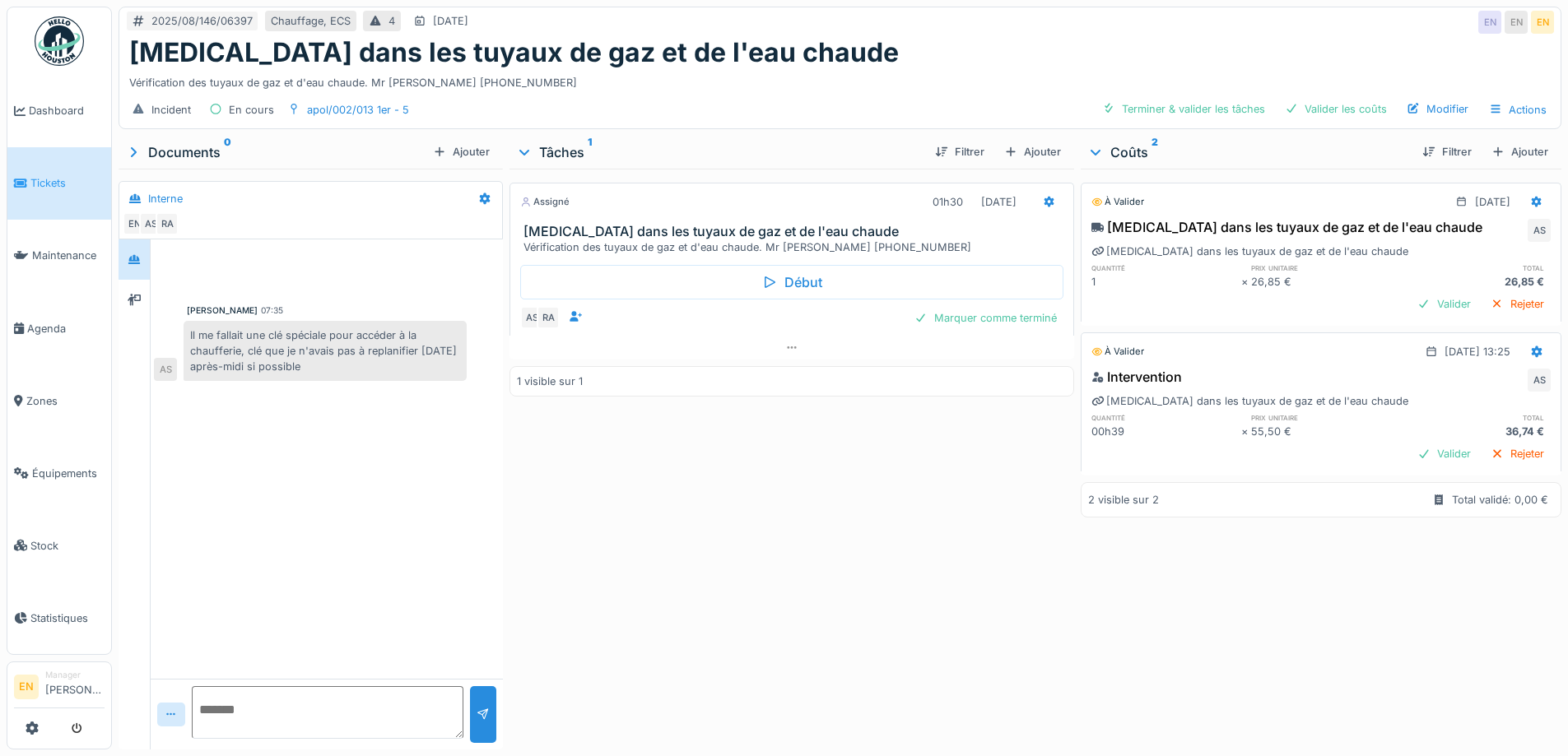
click at [958, 24] on div "2025/08/146/06397 Chauffage, ECS 4 17/08/2025 EN EN EN" at bounding box center [839, 22] width 1441 height 30
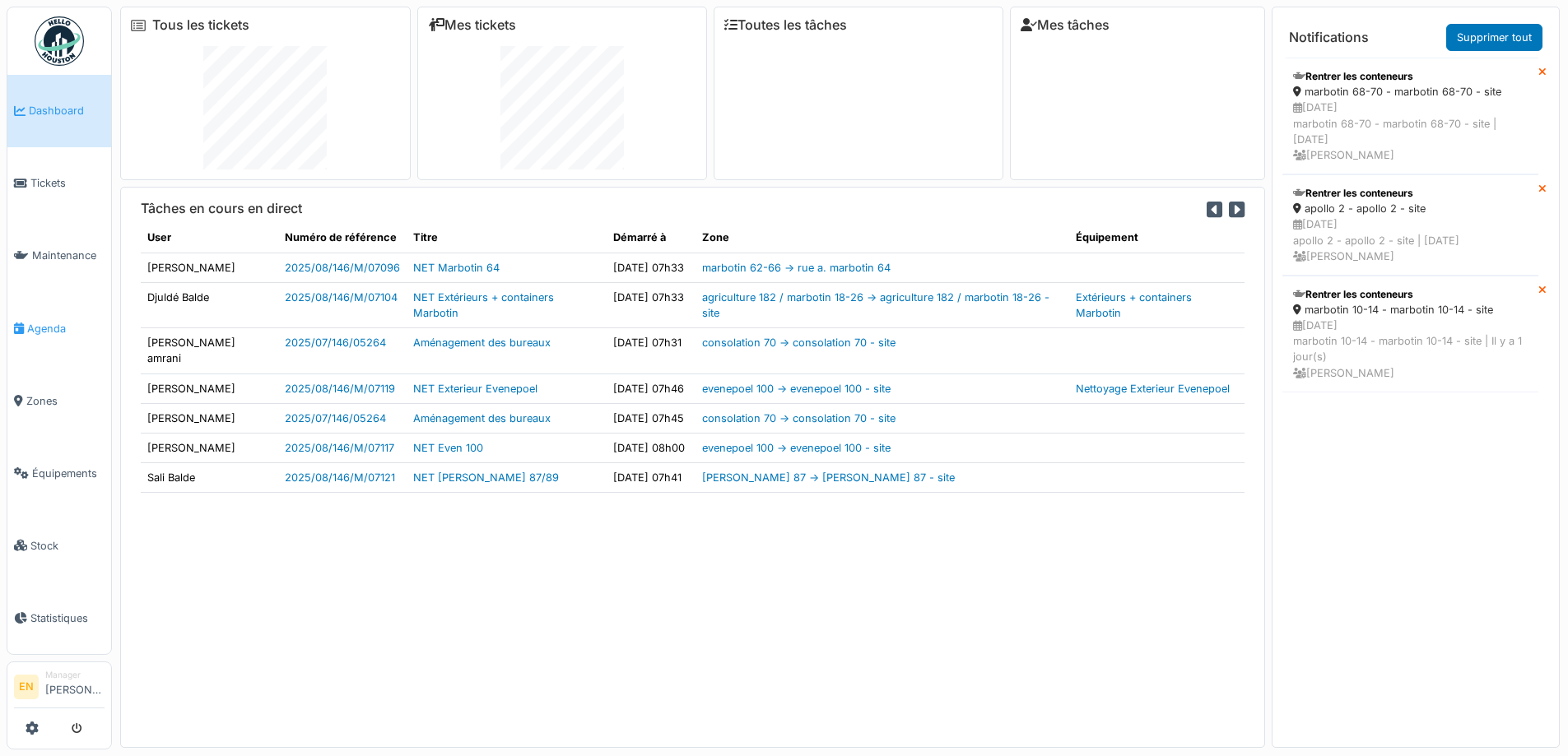
click at [42, 321] on span "Agenda" at bounding box center [66, 329] width 78 height 16
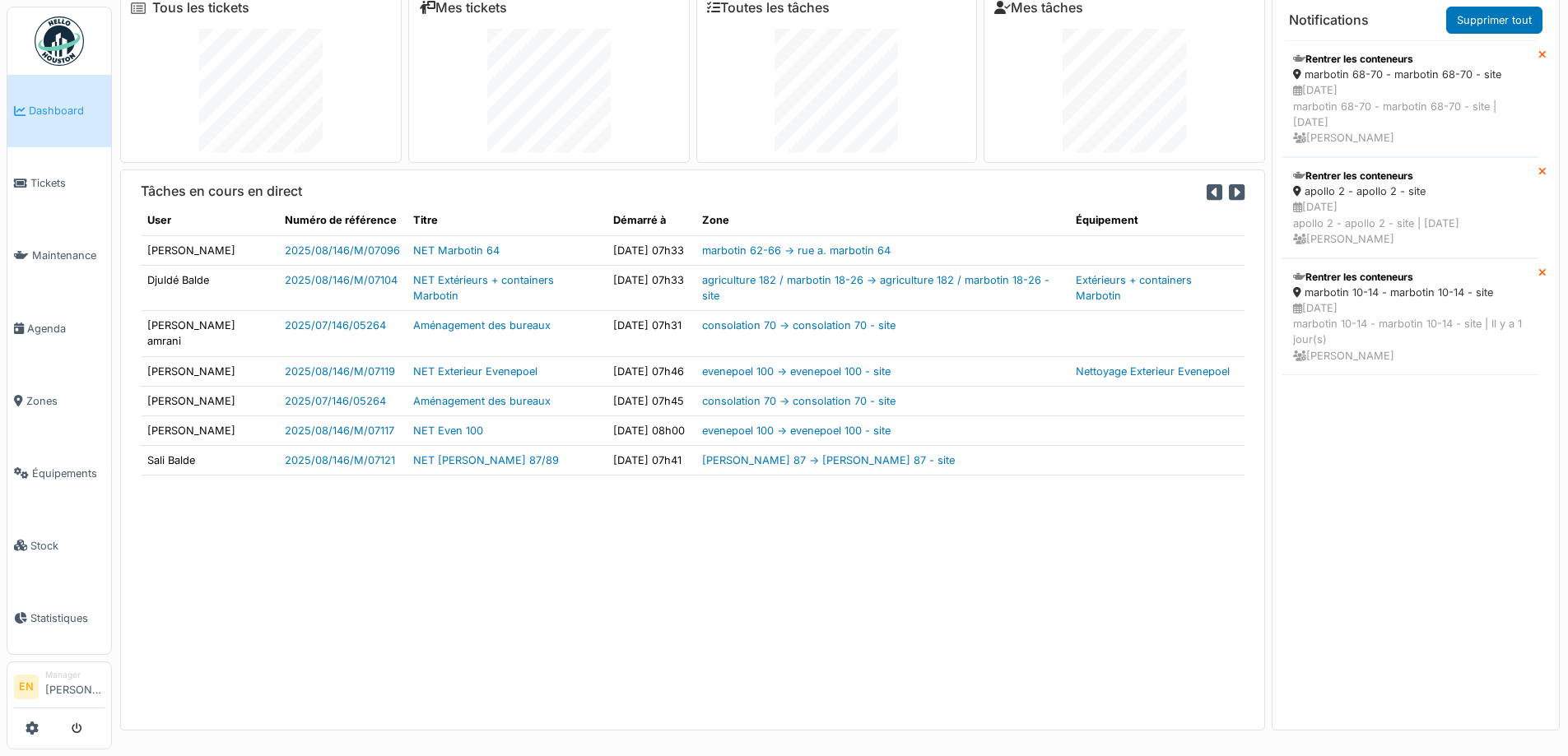
scroll to position [4, 0]
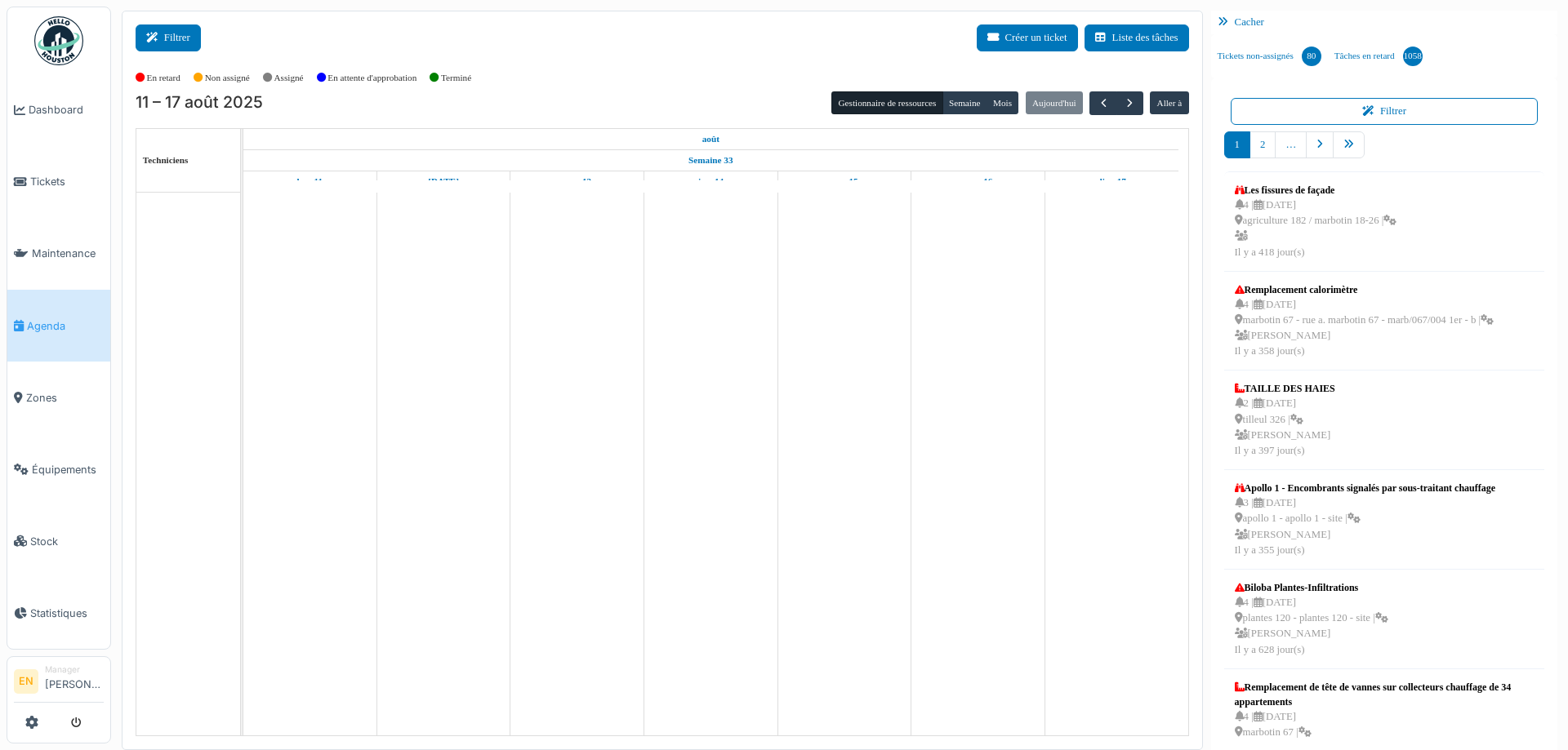
click at [169, 31] on button "Filtrer" at bounding box center [168, 38] width 66 height 27
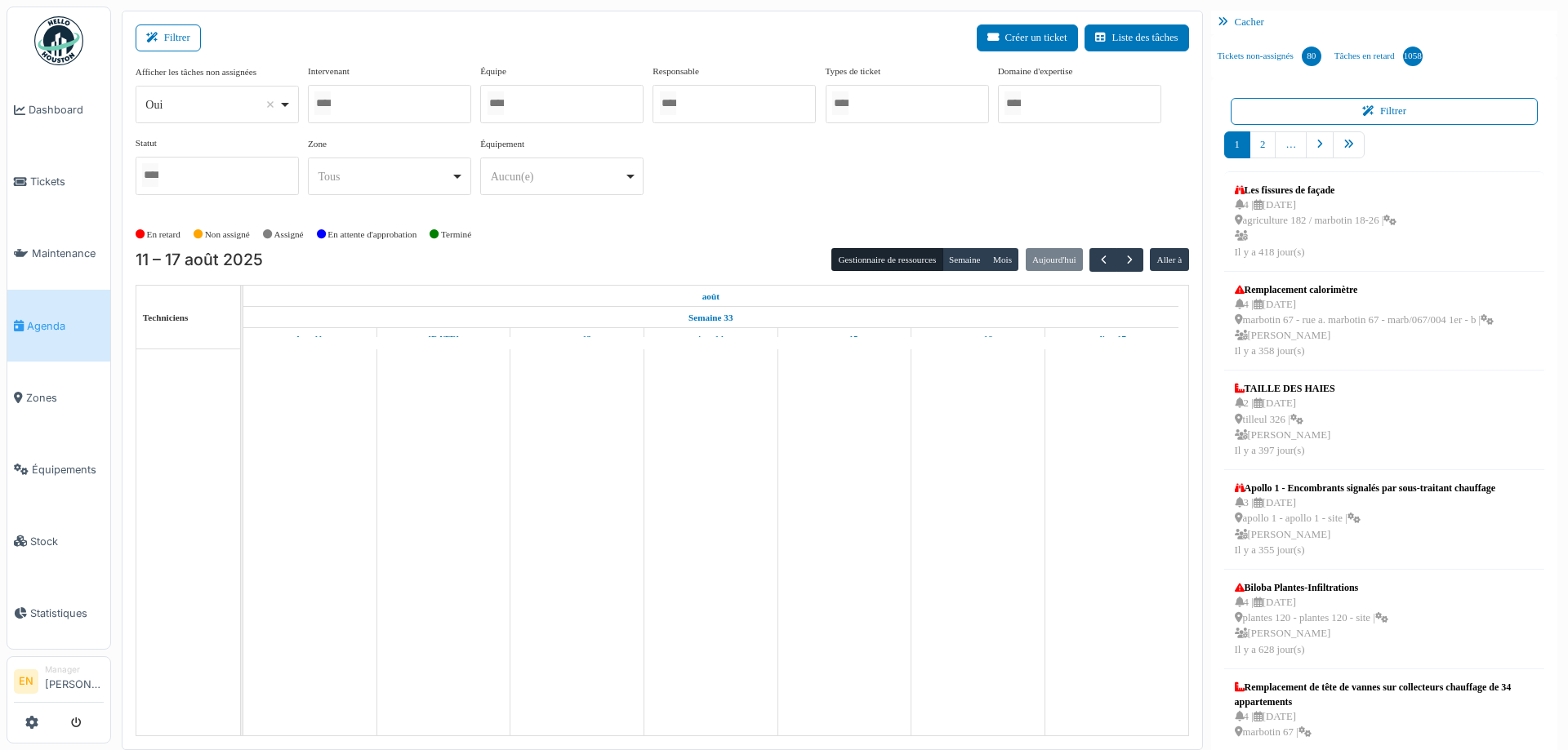
click at [281, 106] on div "Oui Remove item" at bounding box center [216, 104] width 150 height 24
select select "**"
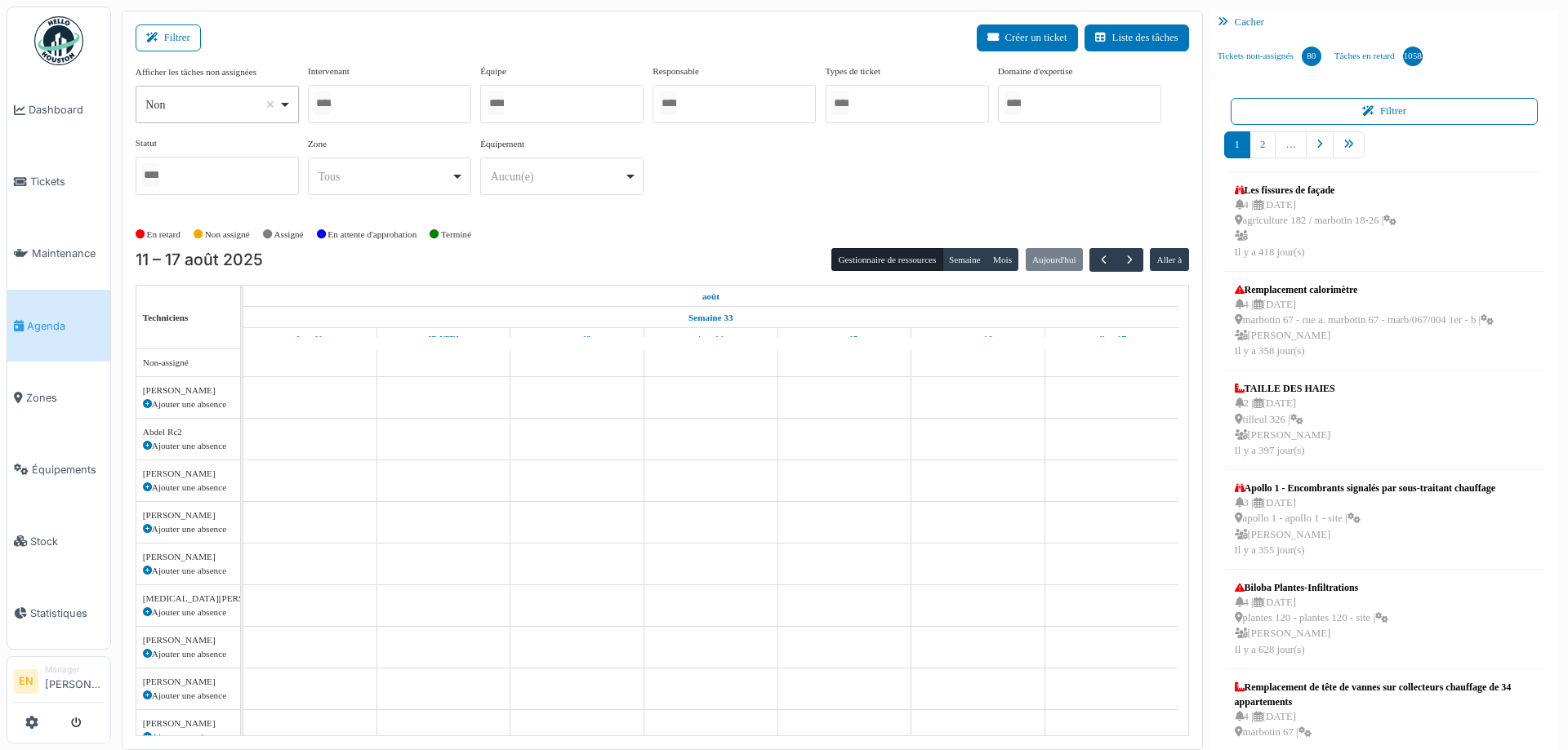
click at [401, 88] on div at bounding box center [389, 104] width 164 height 38
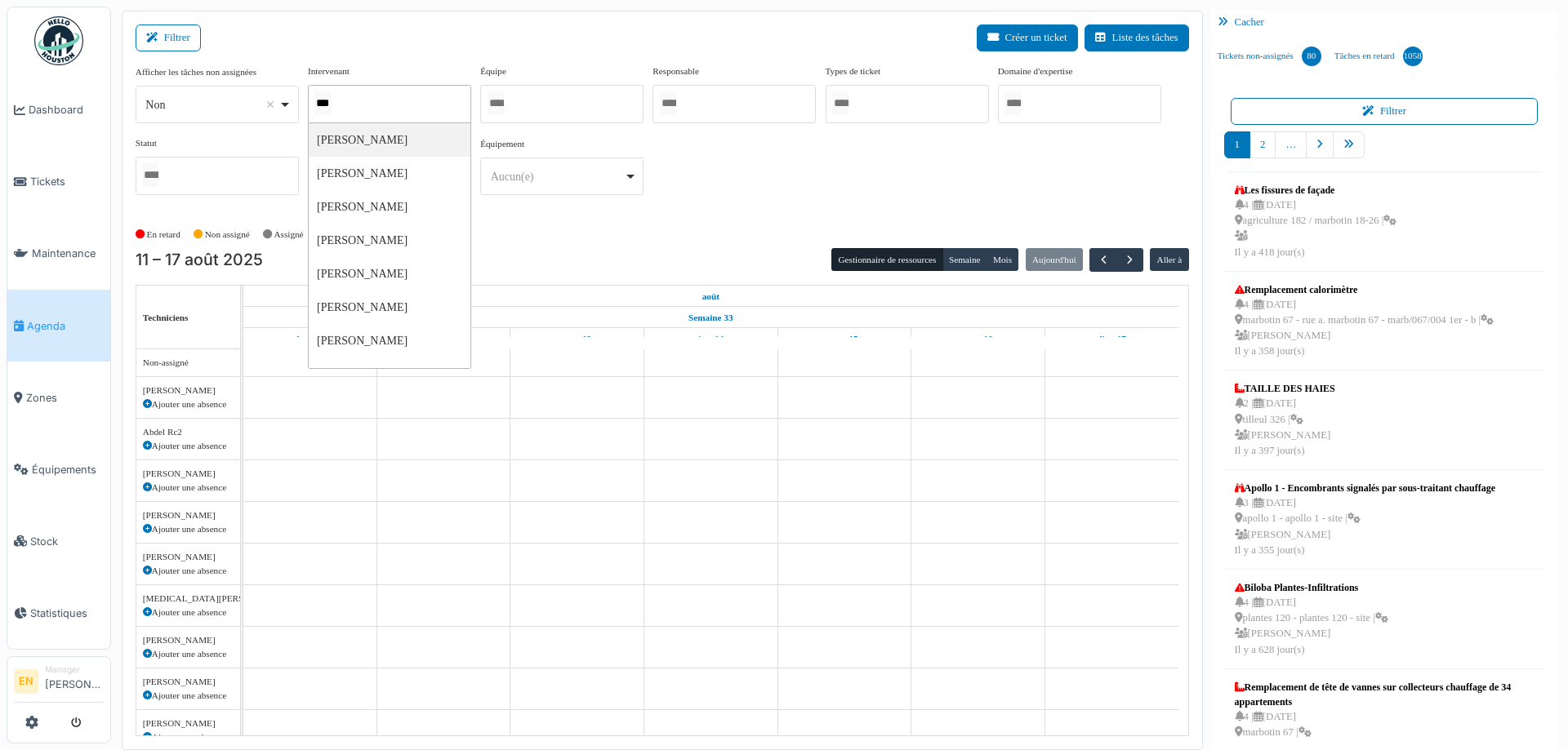
type input "****"
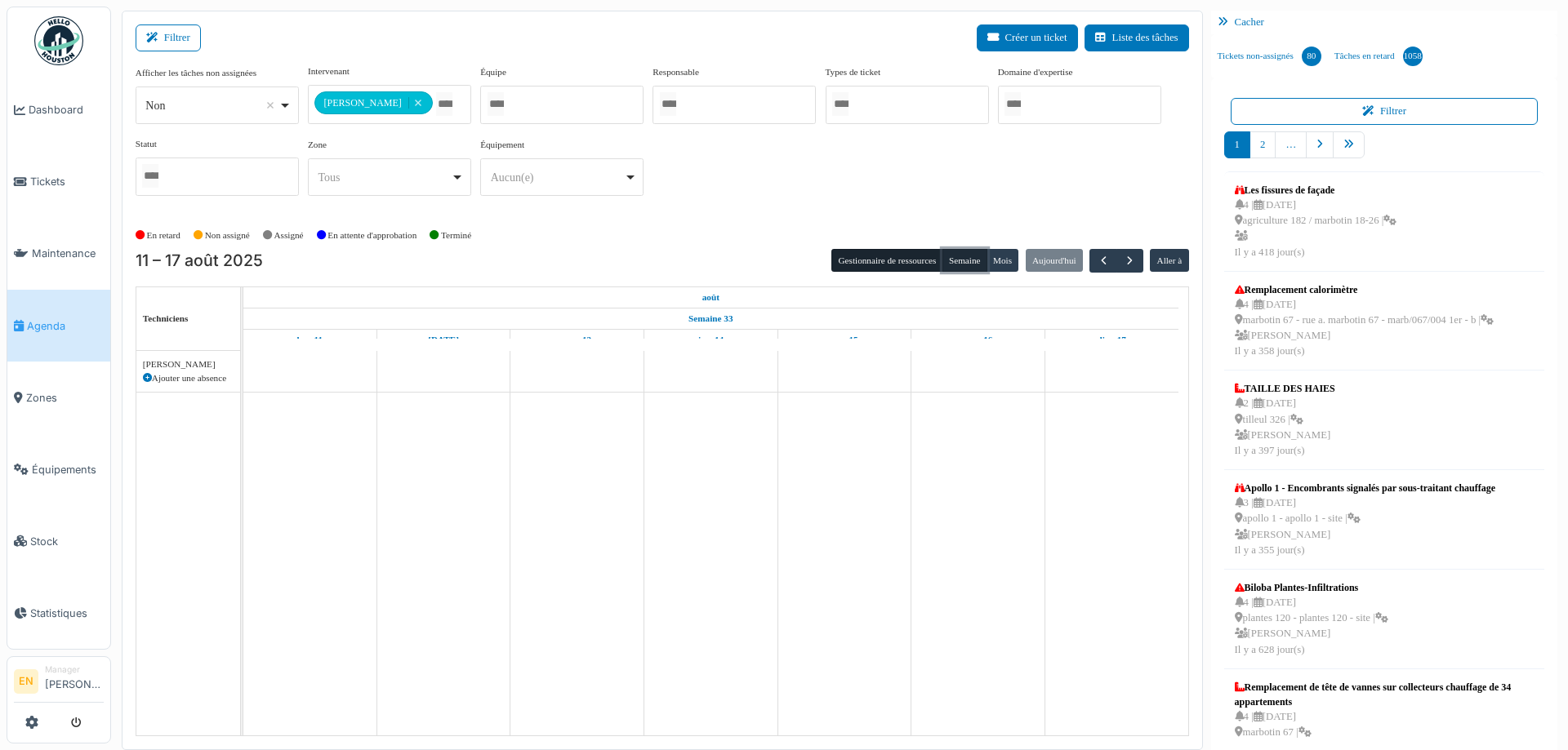
click at [959, 259] on button "Semaine" at bounding box center [965, 260] width 45 height 23
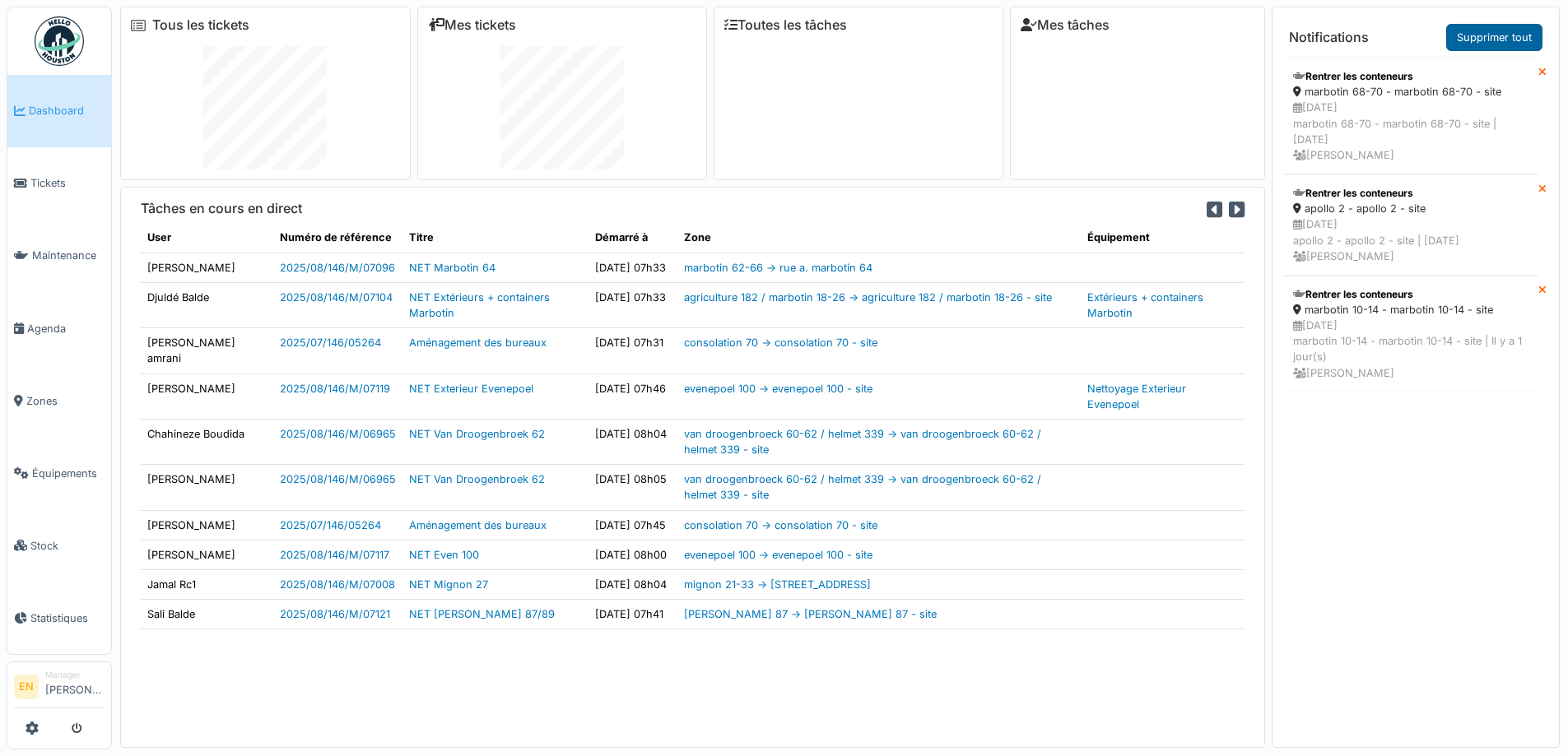
click at [1503, 41] on link "Supprimer tout" at bounding box center [1494, 37] width 96 height 27
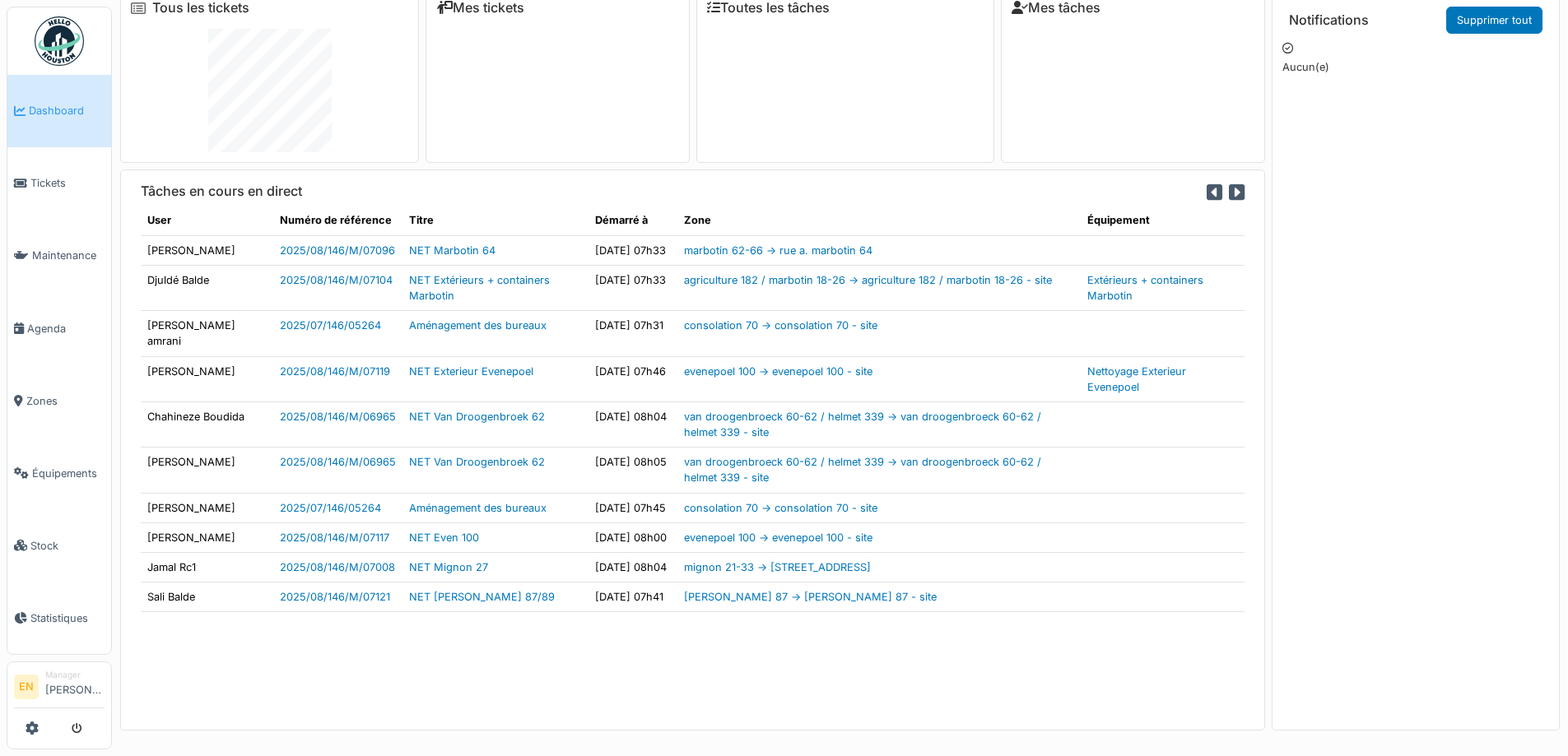
scroll to position [12, 0]
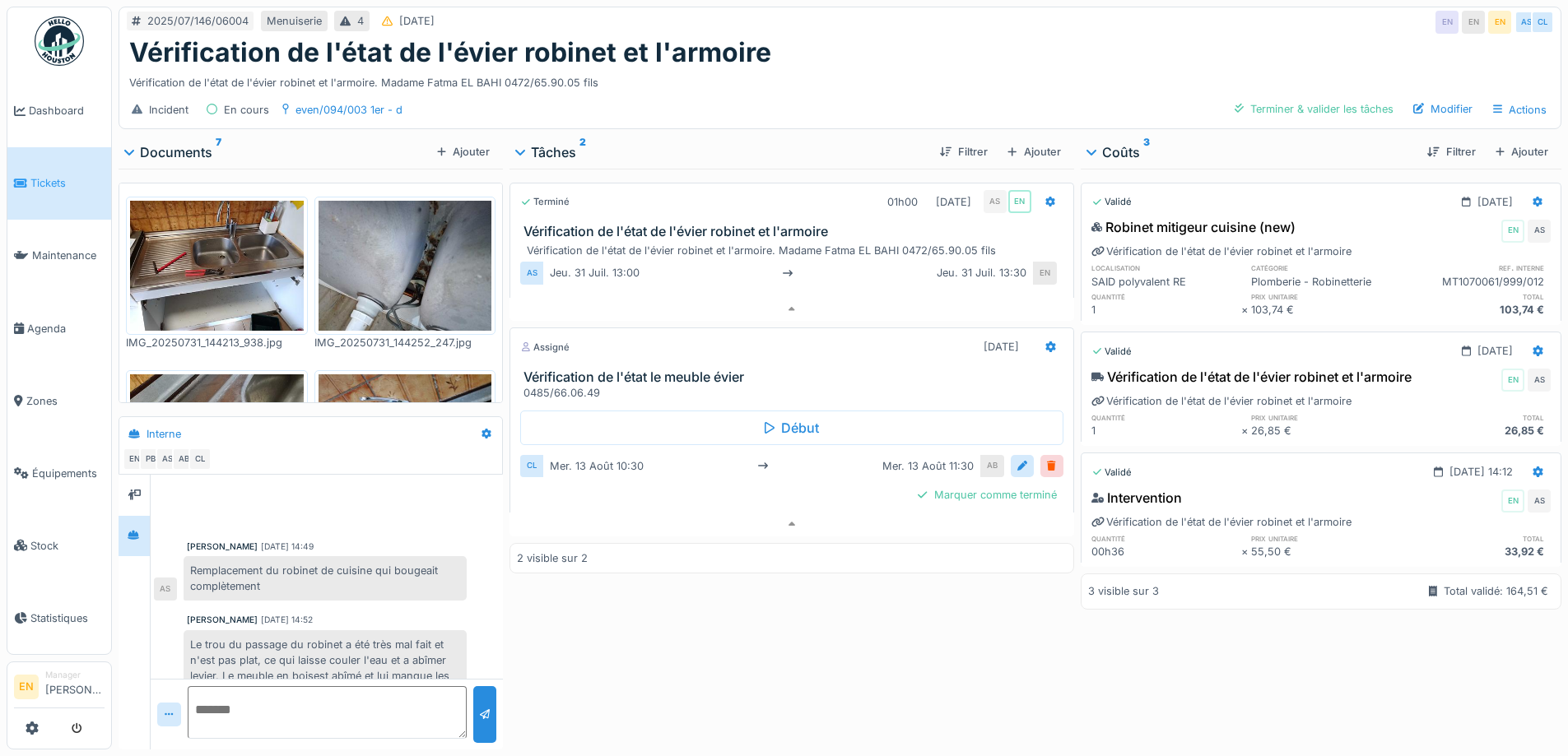
scroll to position [93, 0]
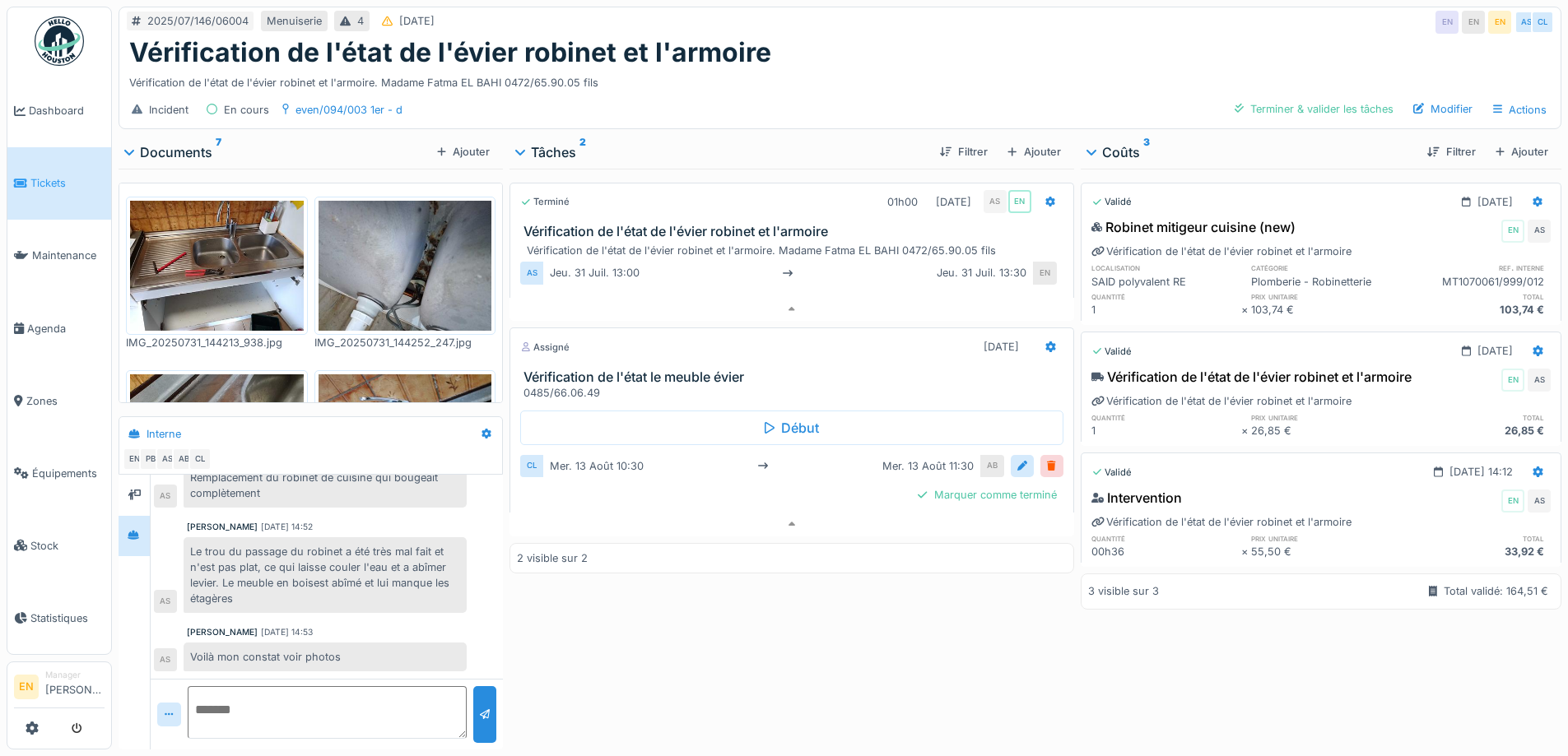
click at [1076, 45] on div "Vérification de l'état de l'évier robinet et l'armoire" at bounding box center [840, 52] width 1422 height 31
click at [936, 49] on div "Vérification de l'état de l'évier robinet et l'armoire" at bounding box center [840, 52] width 1422 height 31
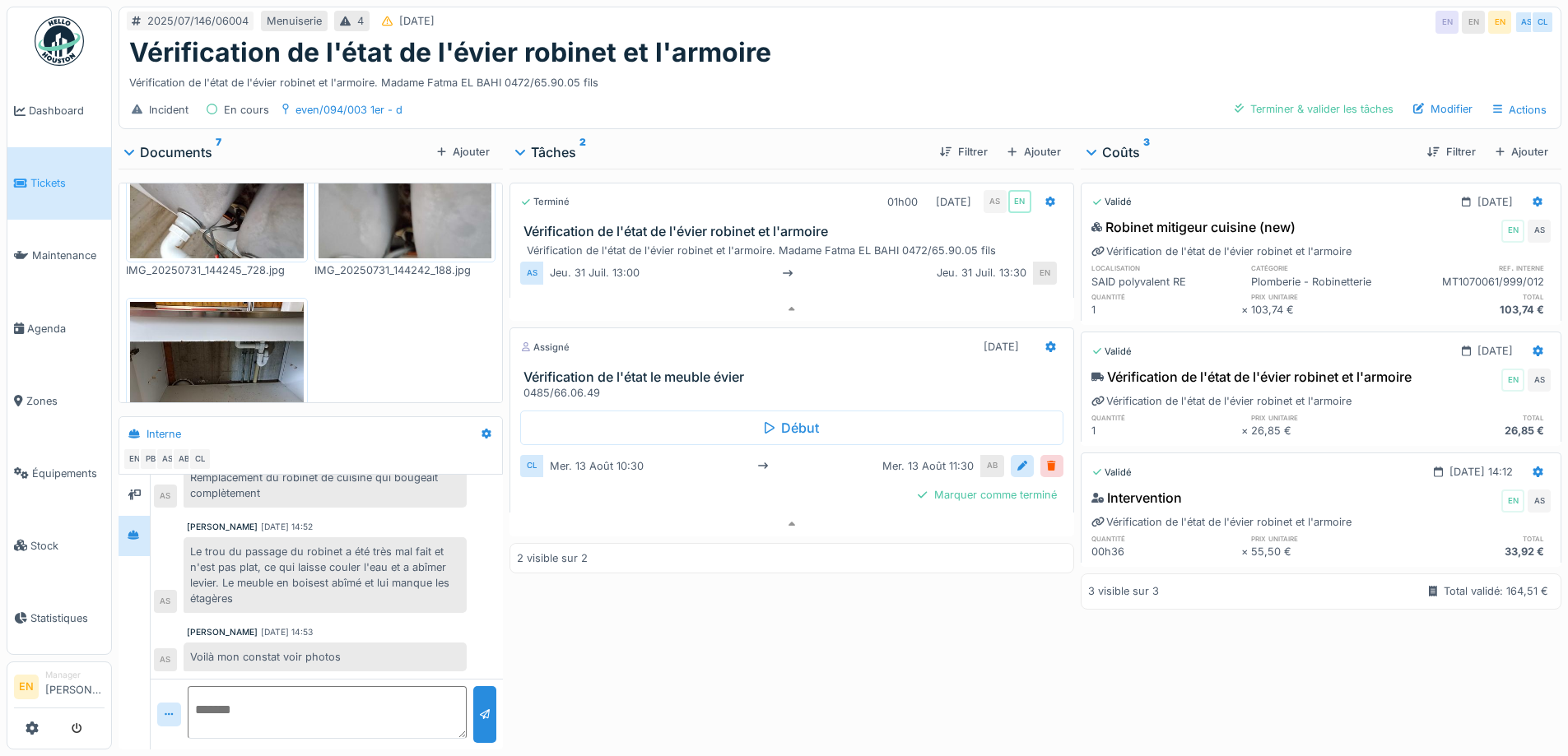
scroll to position [555, 0]
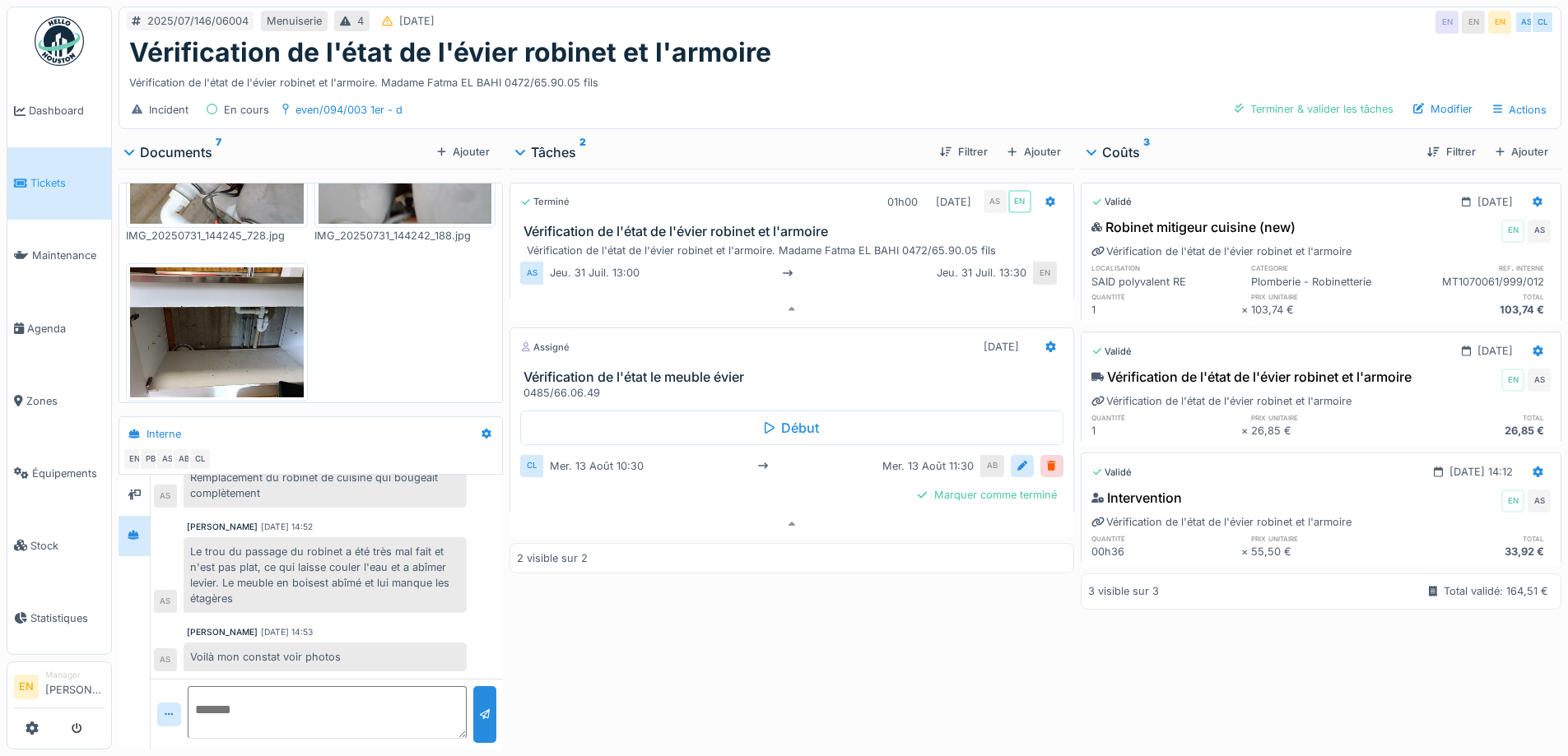
click at [869, 69] on div "Vérification de l'état de l'évier robinet et l'armoire. Madame Fatma EL BAHI 04…" at bounding box center [840, 79] width 1422 height 22
drag, startPoint x: 1314, startPoint y: 24, endPoint x: 1352, endPoint y: 8, distance: 41.2
click at [1314, 24] on div "2025/07/146/06004 Menuiserie 4 30/07/2025 EN EN EN AS CL" at bounding box center [839, 22] width 1441 height 30
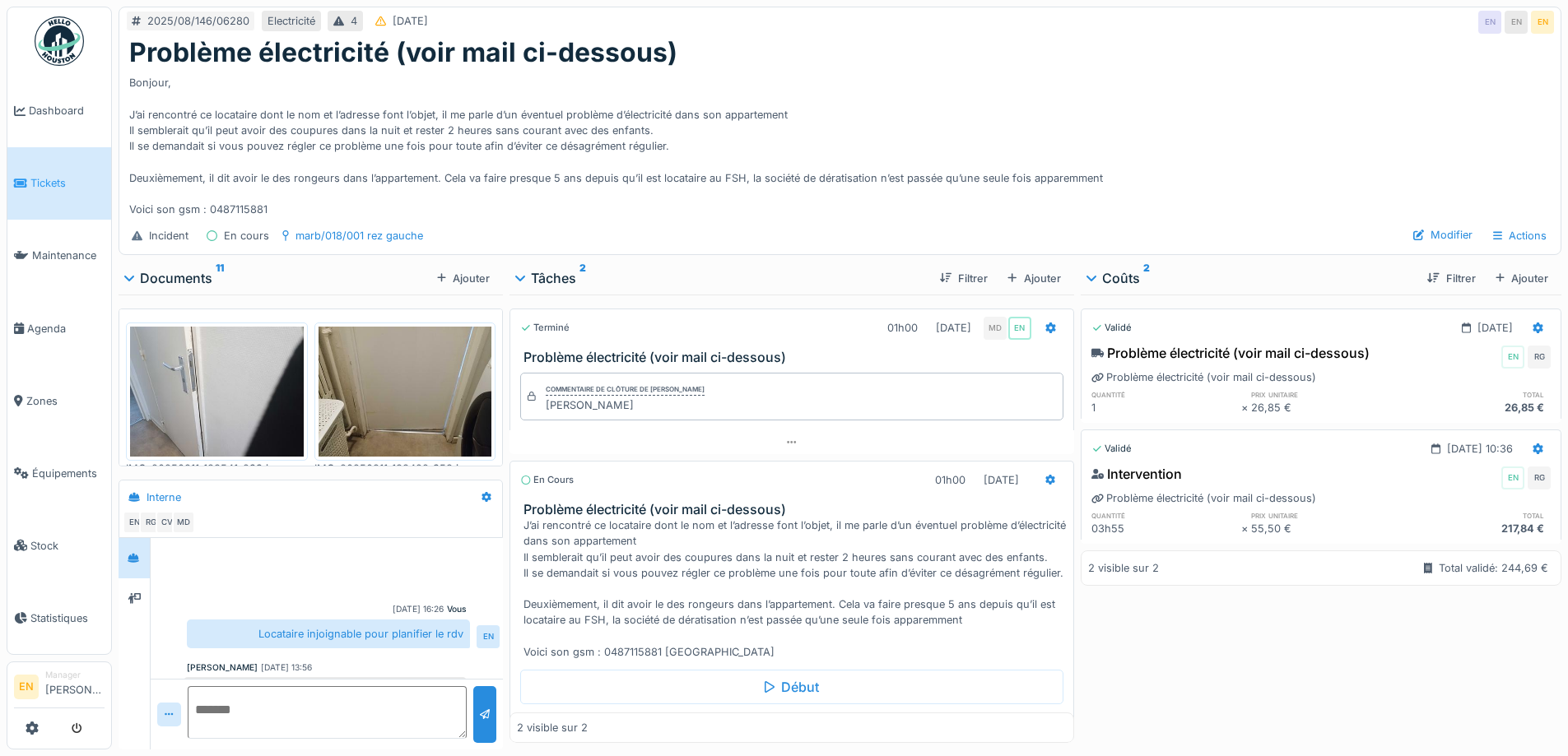
scroll to position [76, 0]
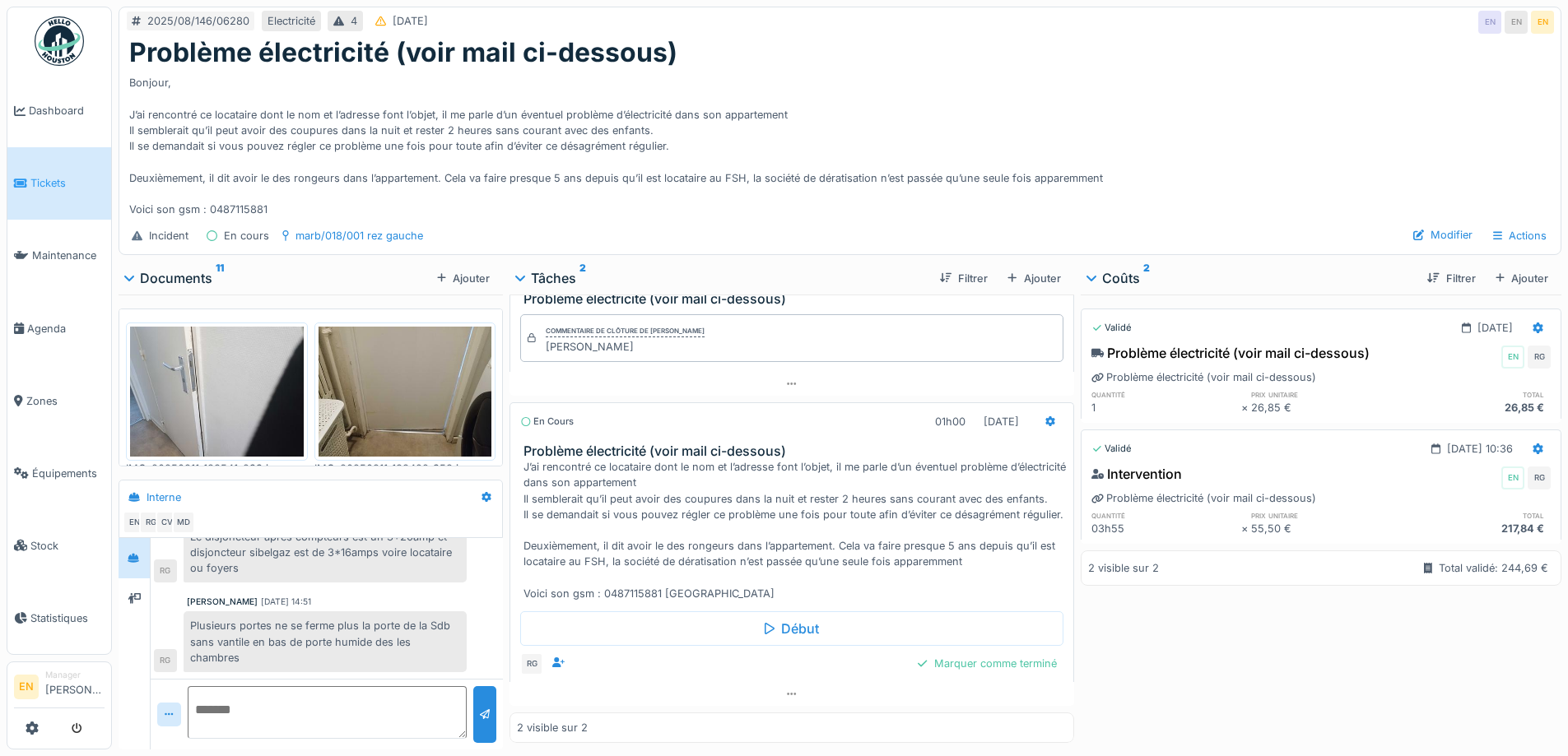
click at [1025, 48] on div "Problème électricité (voir mail ci-dessous)" at bounding box center [840, 52] width 1422 height 31
click at [1000, 70] on div "Bonjour, J’ai rencontré ce locataire dont le nom et l’adresse font l’objet, il …" at bounding box center [840, 143] width 1422 height 149
click at [925, 121] on div "Bonjour, J’ai rencontré ce locataire dont le nom et l’adresse font l’objet, il …" at bounding box center [840, 143] width 1422 height 149
click at [1091, 114] on div "Bonjour, J’ai rencontré ce locataire dont le nom et l’adresse font l’objet, il …" at bounding box center [840, 143] width 1422 height 149
click at [1096, 110] on div "Bonjour, J’ai rencontré ce locataire dont le nom et l’adresse font l’objet, il …" at bounding box center [840, 143] width 1422 height 149
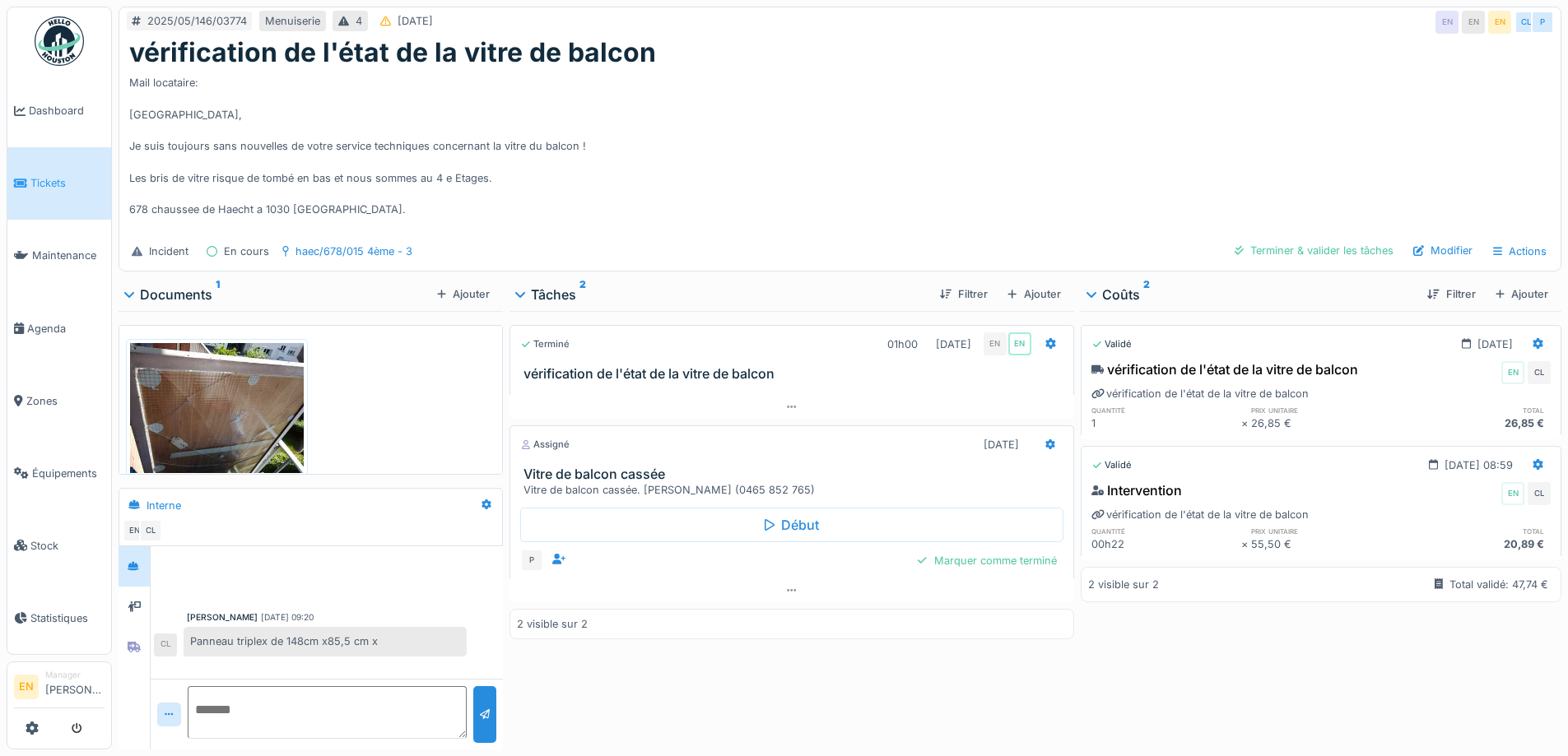
scroll to position [12, 0]
click at [732, 139] on div "Mail locataire: [GEOGRAPHIC_DATA], Je suis toujours sans nouvelles de votre ser…" at bounding box center [840, 151] width 1422 height 165
click at [858, 77] on div "Mail locataire: [GEOGRAPHIC_DATA], Je suis toujours sans nouvelles de votre ser…" at bounding box center [840, 151] width 1422 height 165
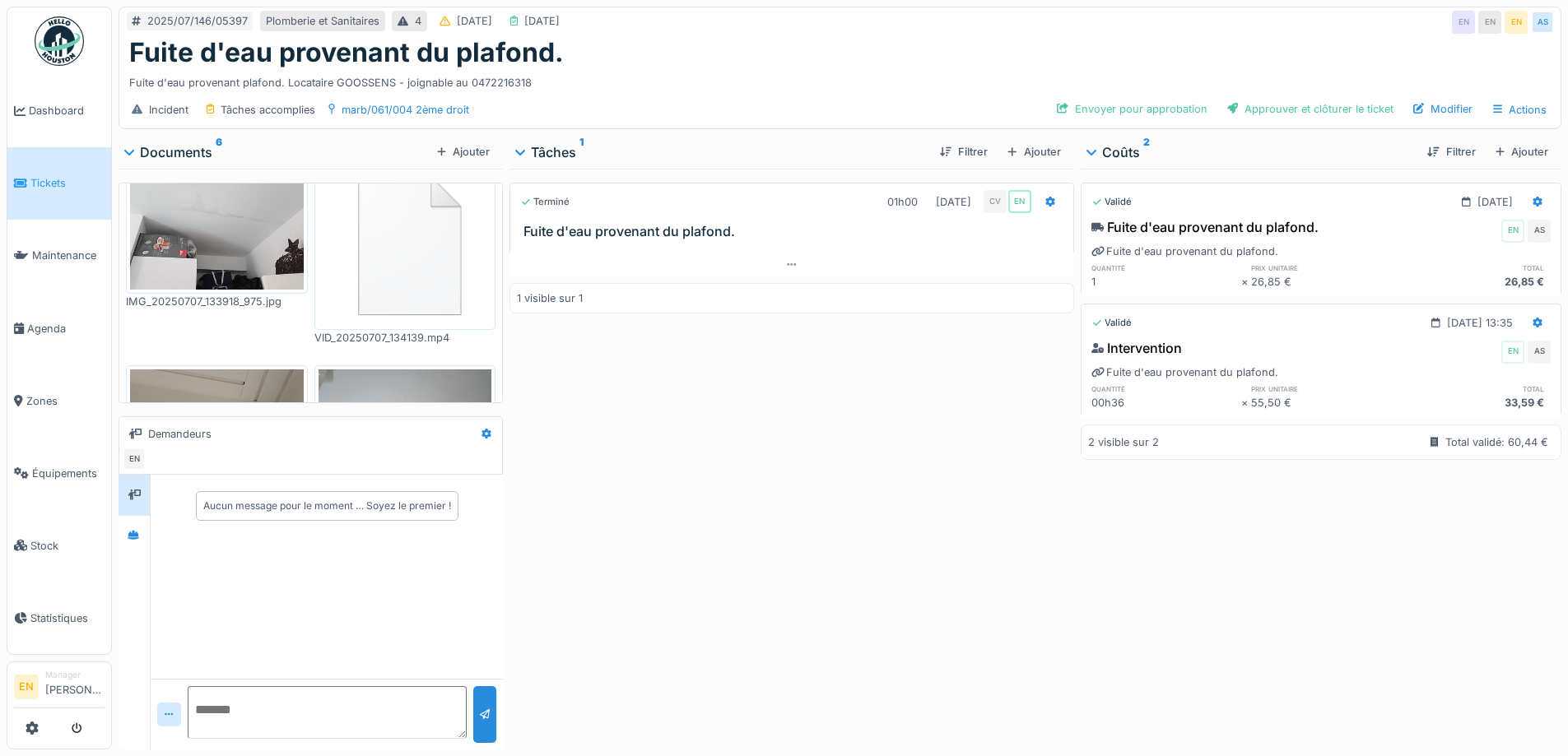
scroll to position [330, 0]
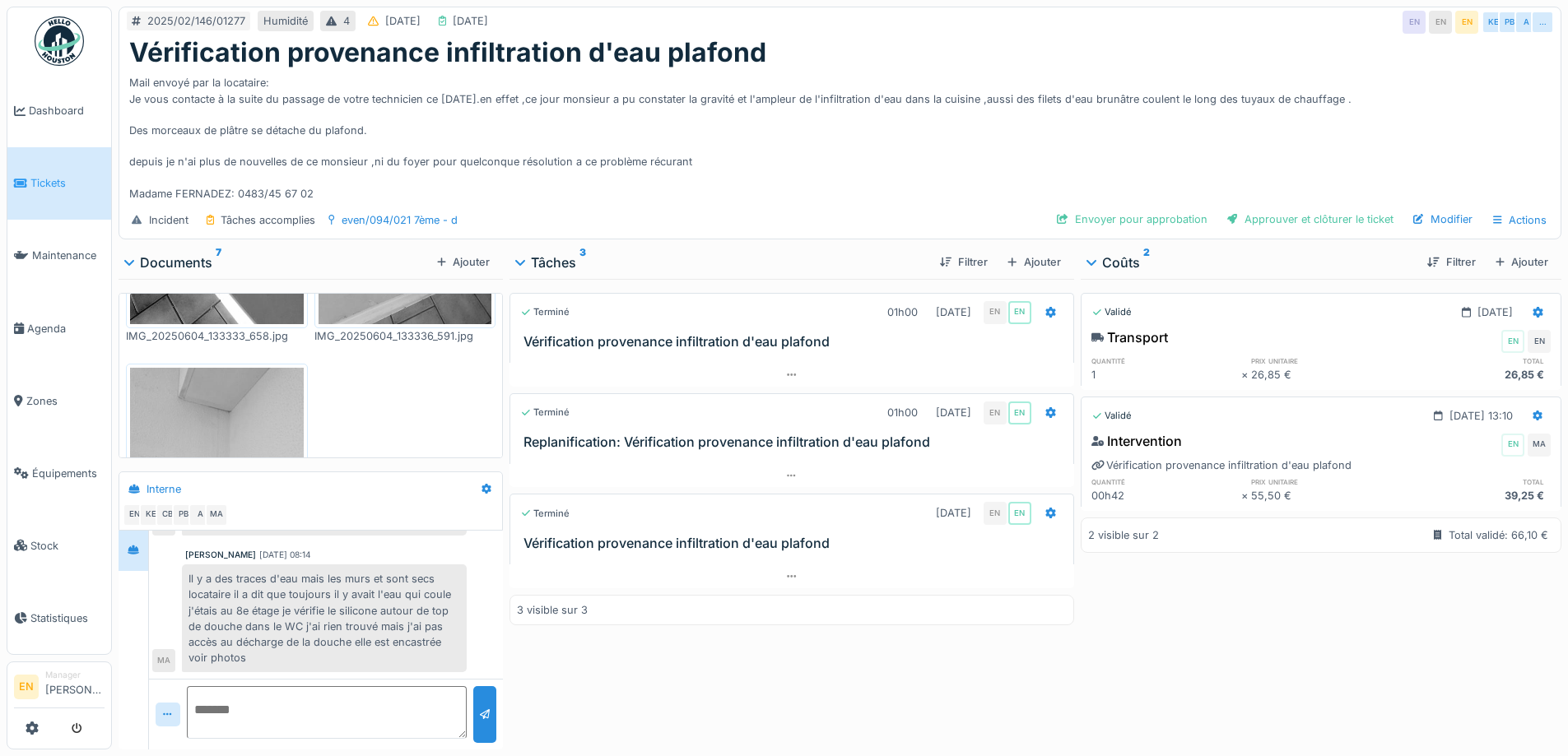
scroll to position [901, 0]
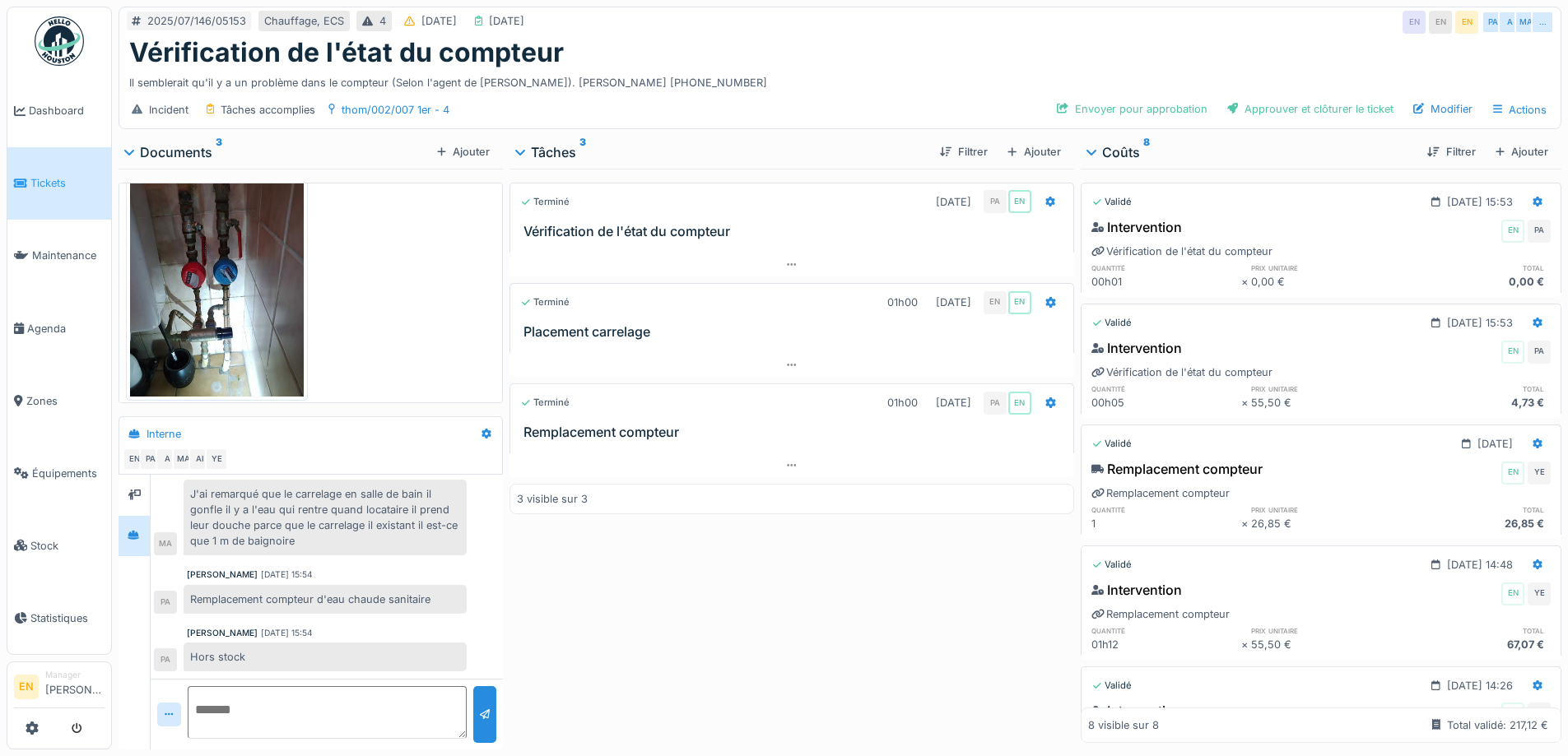
scroll to position [316, 0]
click at [946, 14] on div "2025/07/146/05153 Chauffage, ECS 4 01/07/2025 07/07/2025 EN EN EN PA A MA …" at bounding box center [839, 22] width 1441 height 30
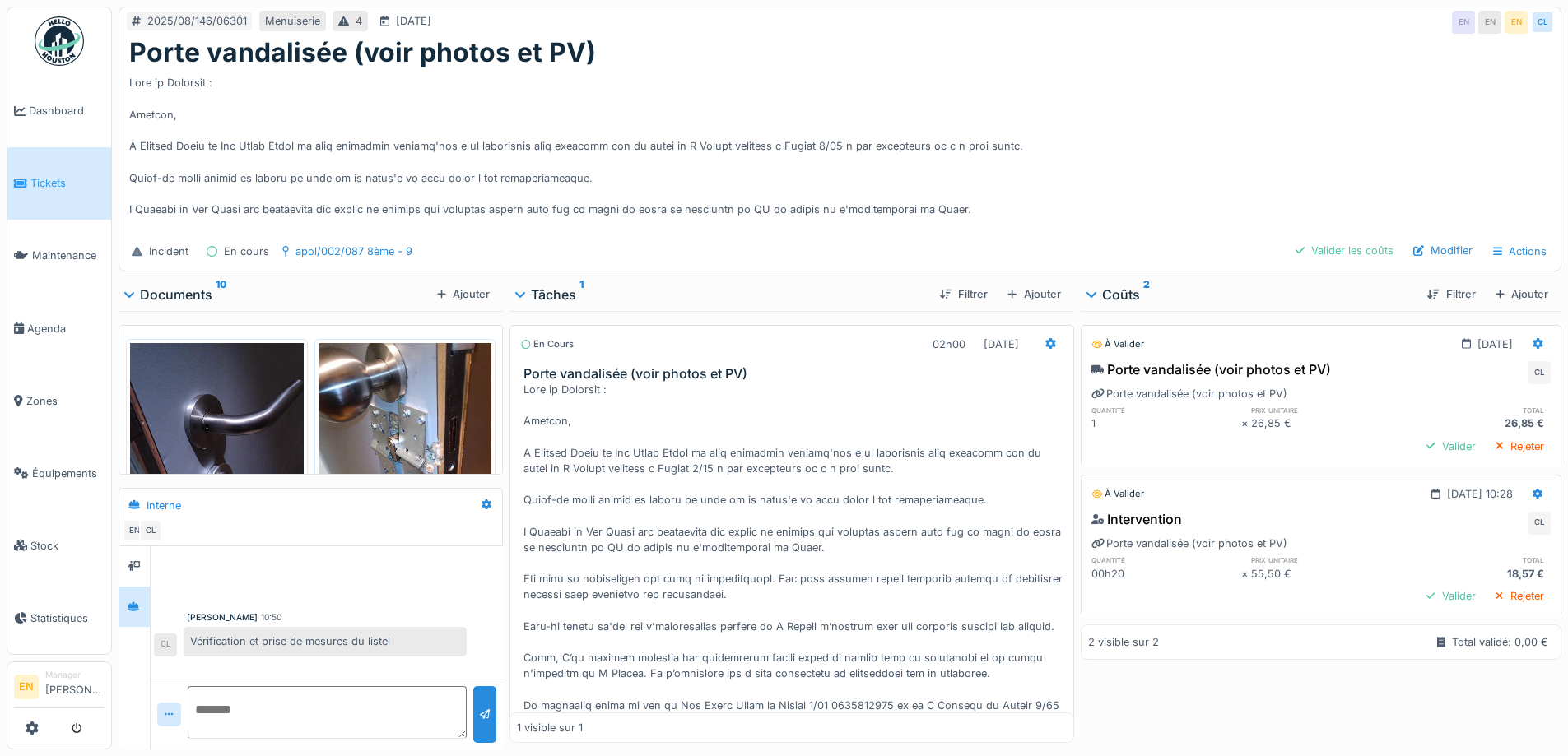
scroll to position [176, 0]
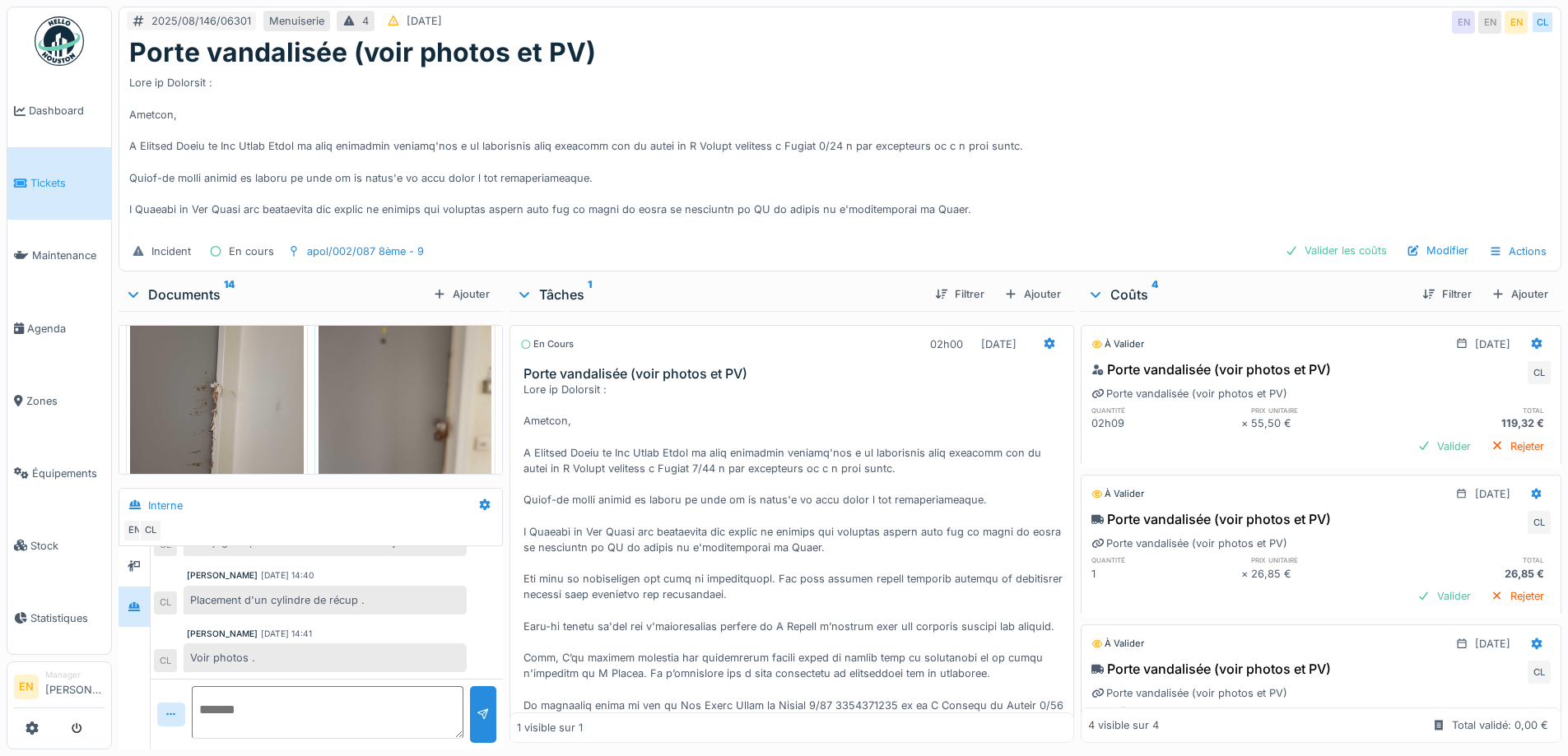
scroll to position [1722, 0]
click at [1055, 125] on div at bounding box center [840, 151] width 1422 height 165
click at [1110, 143] on div at bounding box center [840, 151] width 1422 height 165
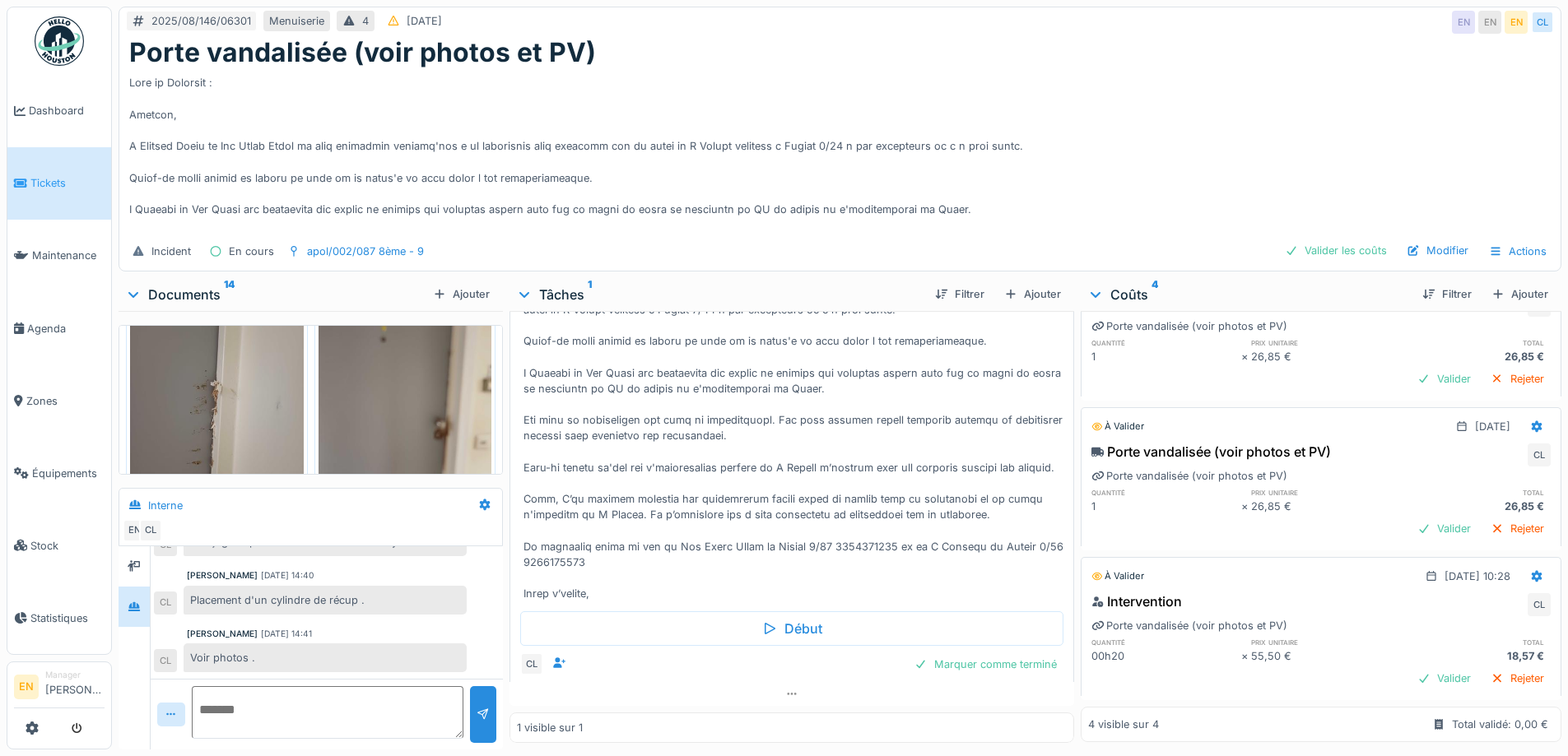
scroll to position [176, 0]
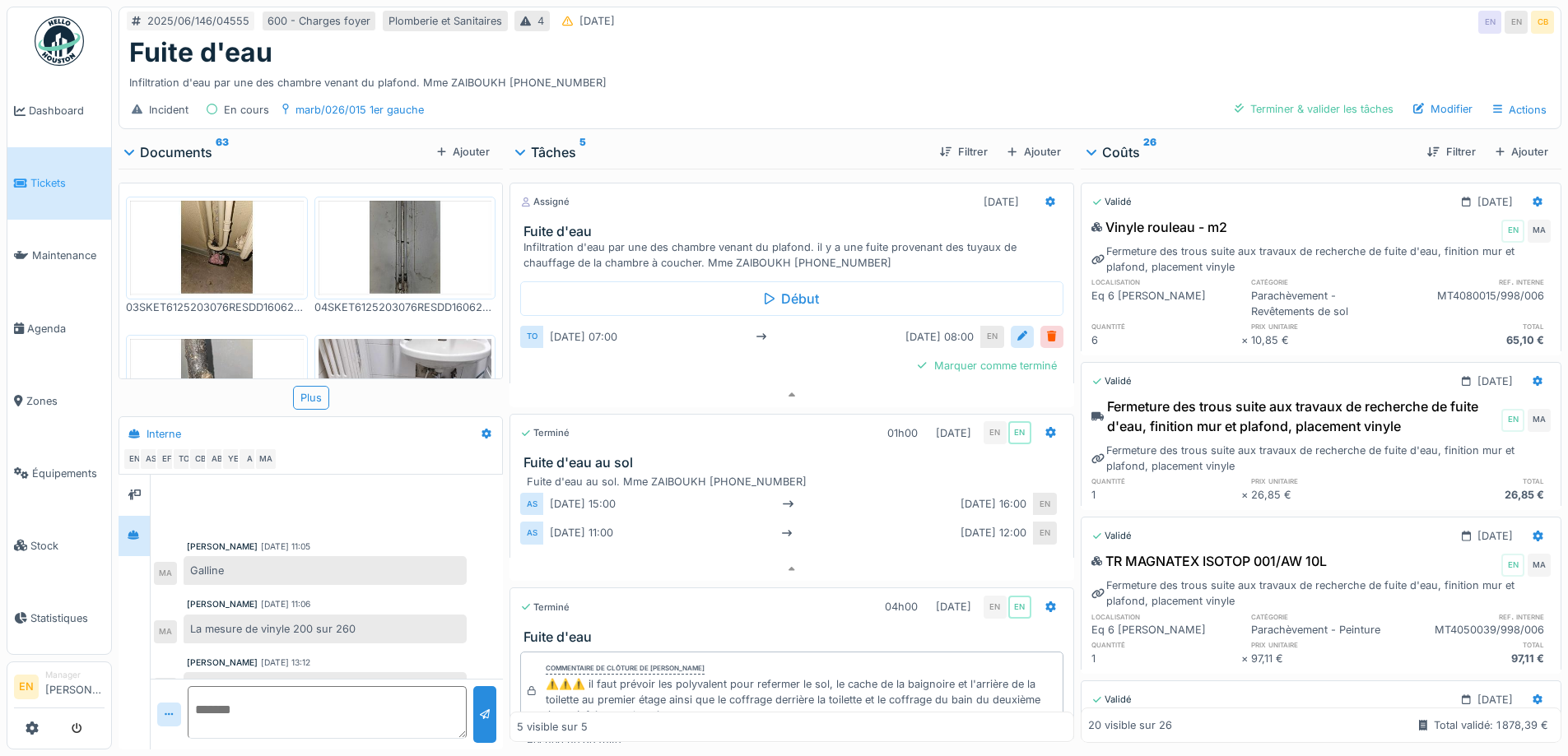
scroll to position [85, 0]
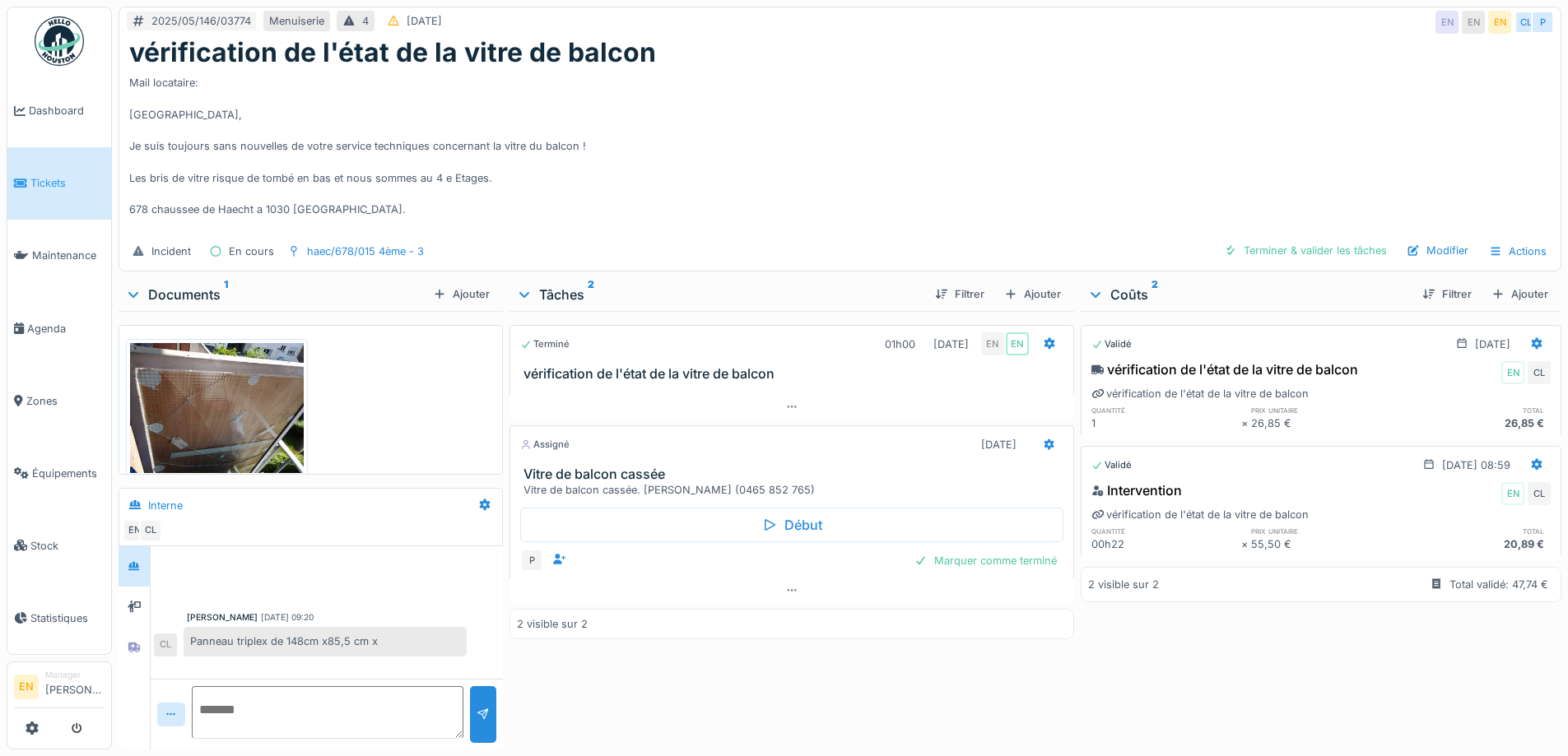
click at [869, 127] on div "Mail locataire: Bonjour, Je suis toujours sans nouvelles de votre service techn…" at bounding box center [840, 151] width 1422 height 165
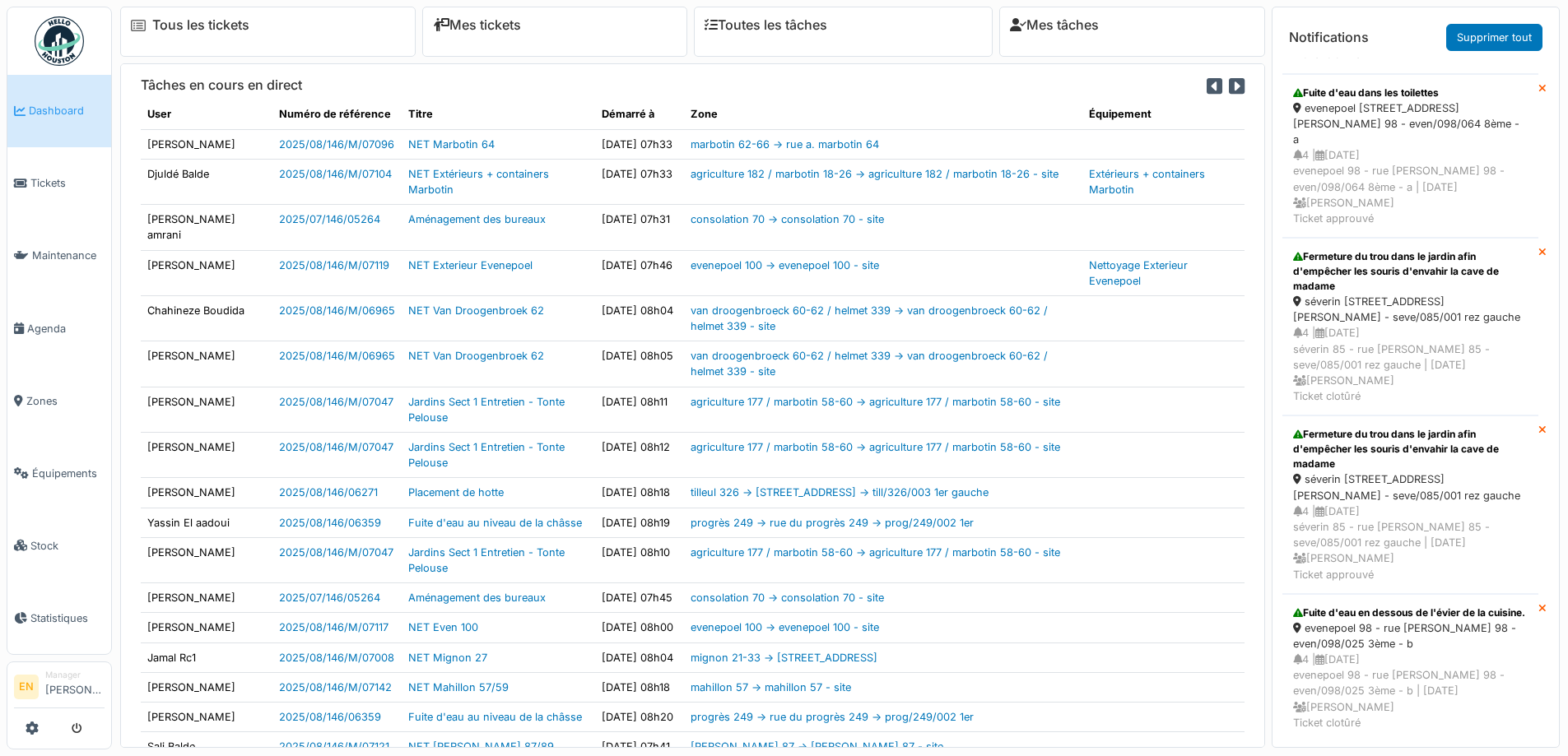
scroll to position [753, 0]
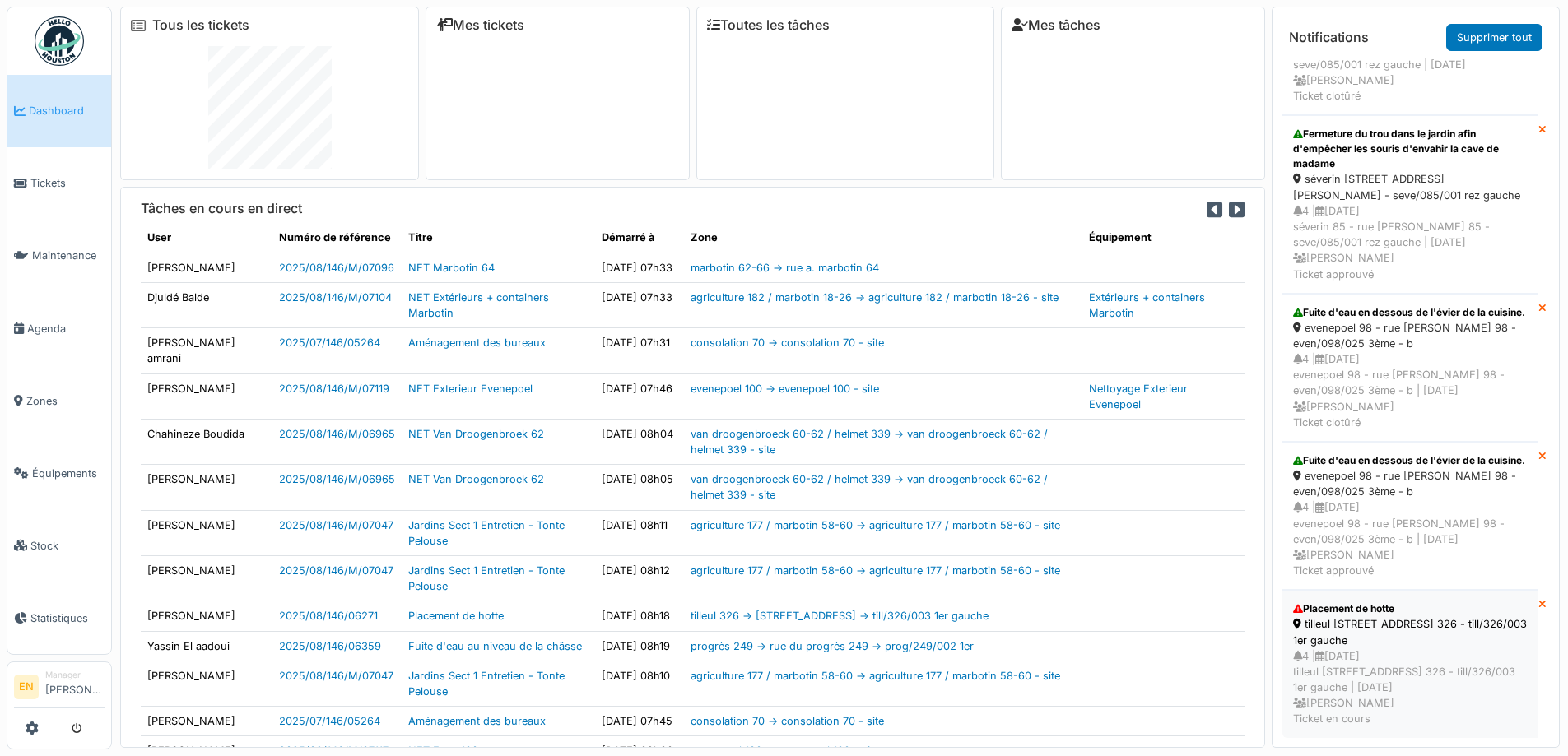
click at [1335, 649] on div "4 | 11/08/2025 tilleul 326 - rue du tilleul 326 - till/326/003 1er gauche | Il …" at bounding box center [1410, 688] width 234 height 79
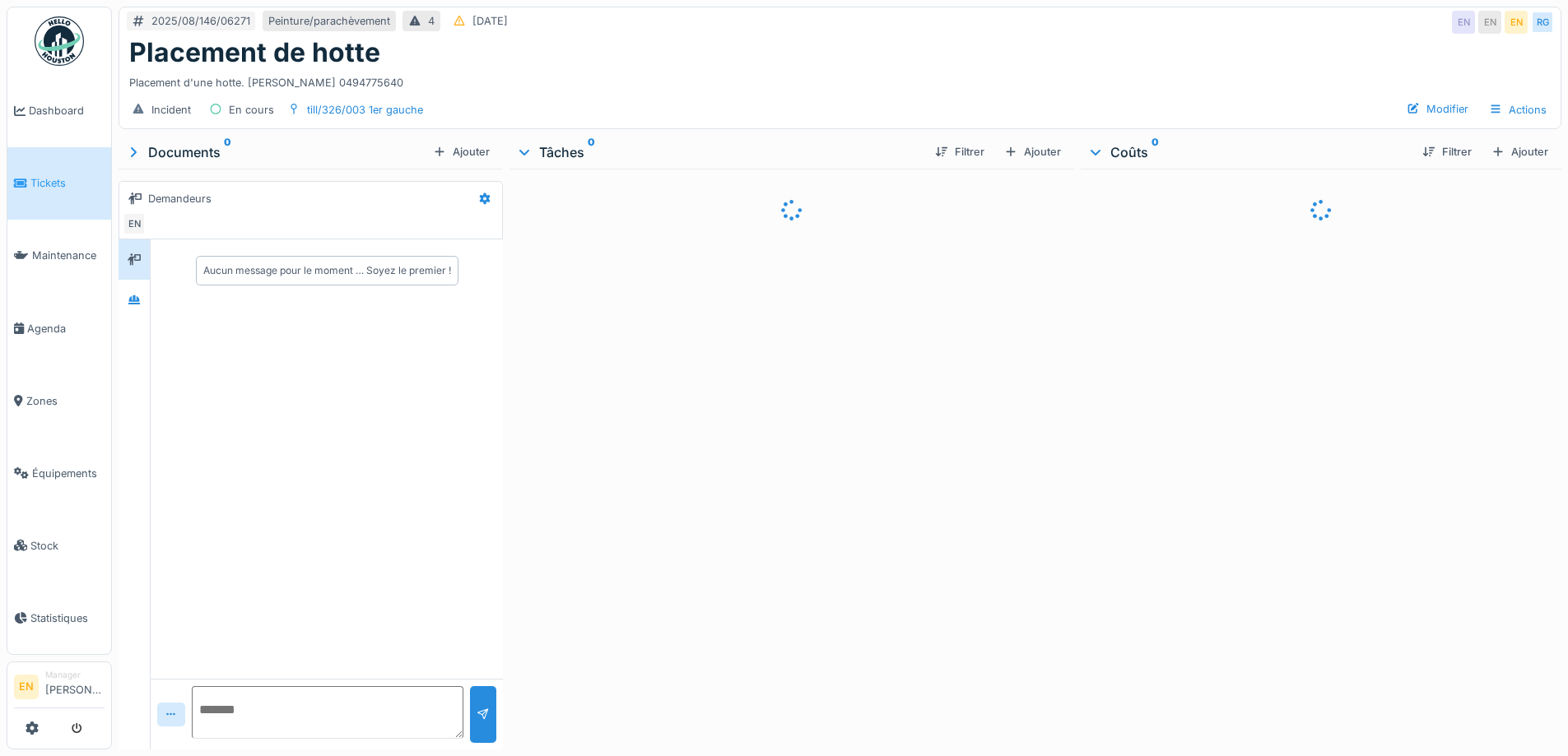
scroll to position [12, 0]
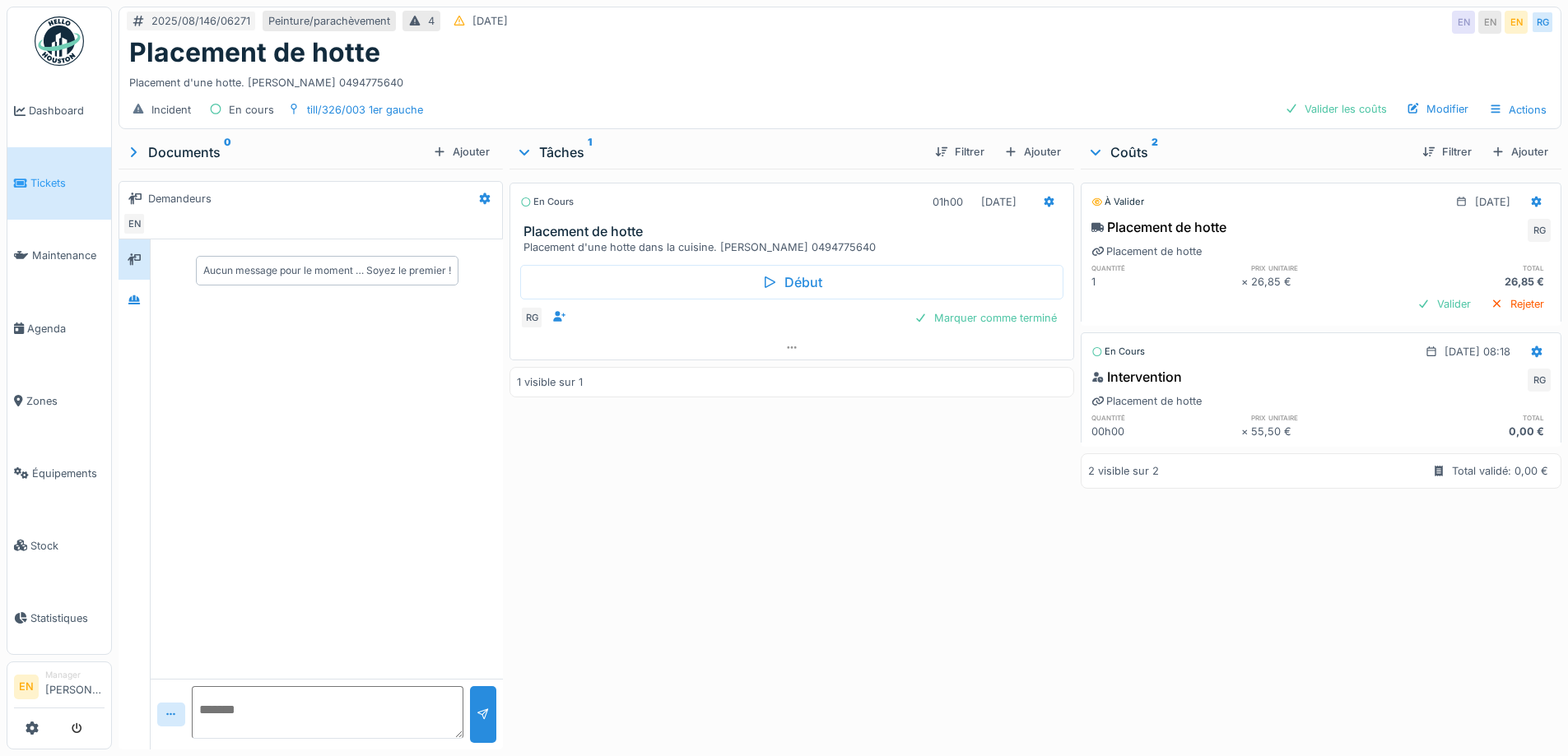
click at [625, 563] on div "En cours 01h00 [DATE] Placement de hotte Placement d'une hotte dans la cuisine.…" at bounding box center [791, 456] width 564 height 574
click at [696, 538] on div "En cours 01h00 [DATE] Placement de hotte Placement d'une hotte dans la cuisine.…" at bounding box center [791, 456] width 564 height 574
click at [1074, 37] on div "Placement de hotte" at bounding box center [840, 52] width 1422 height 31
click at [970, 551] on div "En cours 01h00 13/08/2025 Placement de hotte Placement d'une hotte dans la cuis…" at bounding box center [791, 456] width 564 height 574
click at [929, 69] on div "Placement d'une hotte. Mme Owusu 0494775640" at bounding box center [840, 79] width 1422 height 22
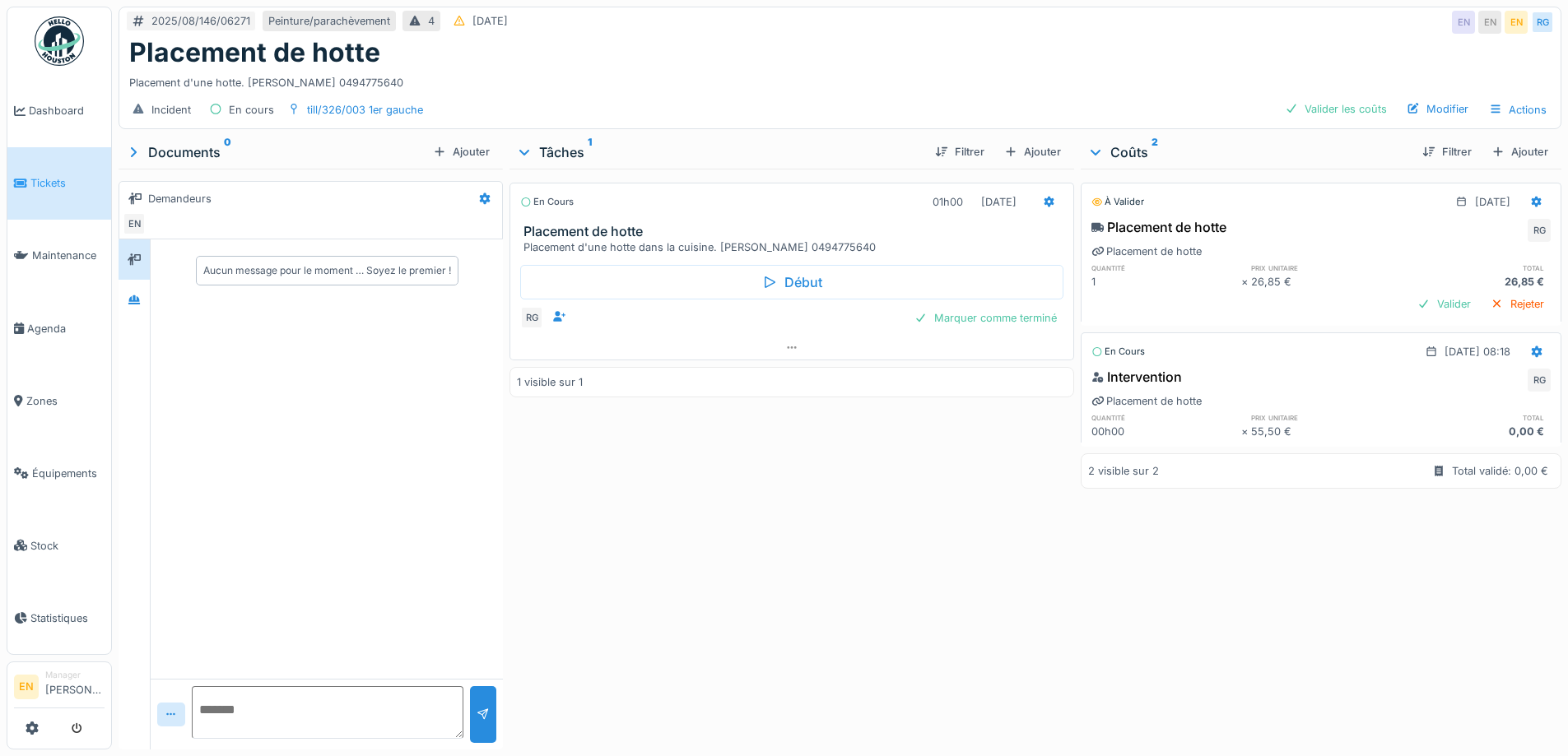
click at [764, 537] on div "En cours 01h00 13/08/2025 Placement de hotte Placement d'une hotte dans la cuis…" at bounding box center [791, 456] width 564 height 574
click at [138, 296] on div at bounding box center [134, 300] width 25 height 20
drag, startPoint x: 992, startPoint y: 550, endPoint x: 1248, endPoint y: 118, distance: 502.2
click at [992, 546] on div "En cours 01h00 13/08/2025 Placement de hotte Placement d'une hotte dans la cuis…" at bounding box center [791, 456] width 564 height 574
click at [940, 69] on div "Placement d'une hotte. Mme Owusu 0494775640" at bounding box center [840, 79] width 1422 height 22
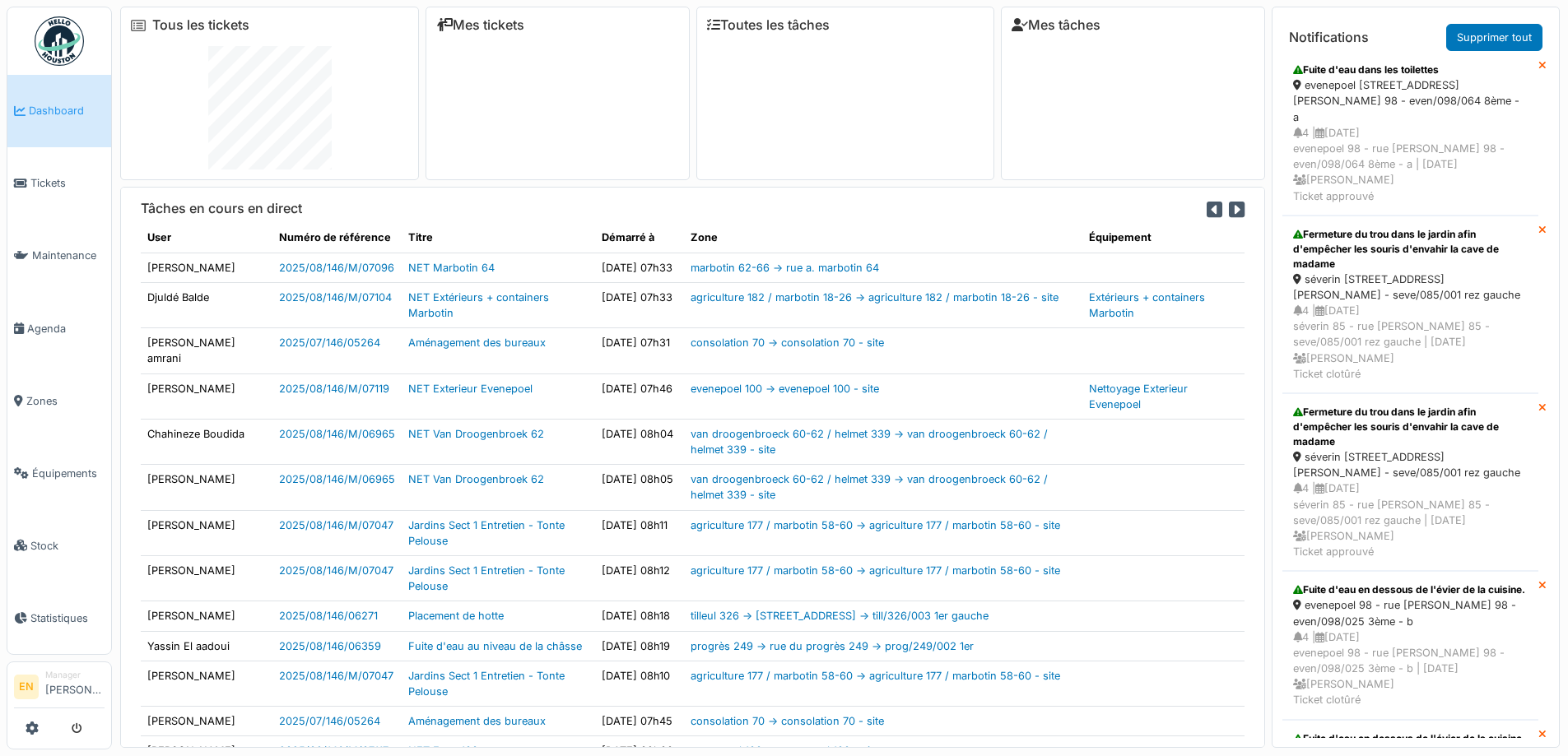
scroll to position [491, 0]
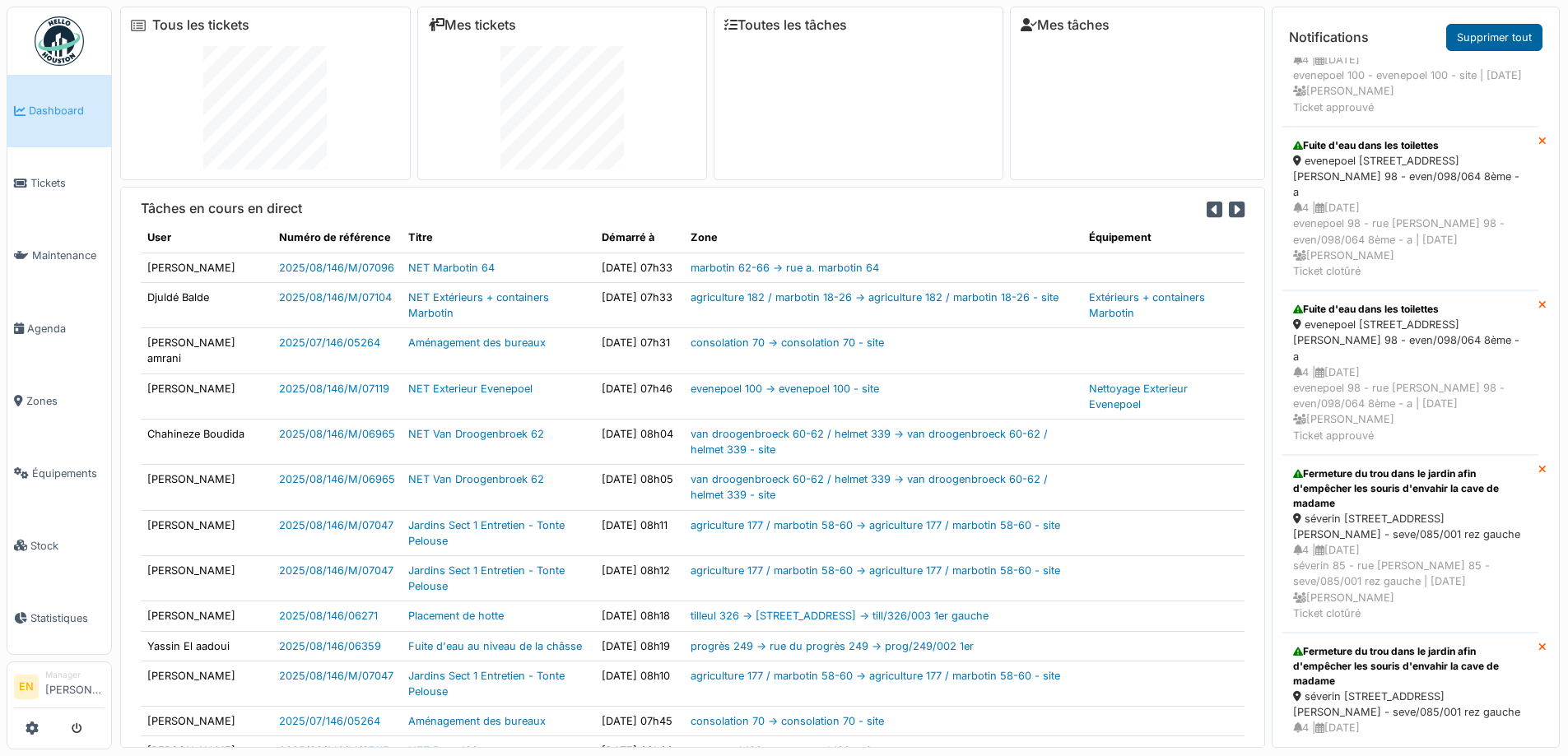
click at [1505, 35] on link "Supprimer tout" at bounding box center [1494, 37] width 96 height 27
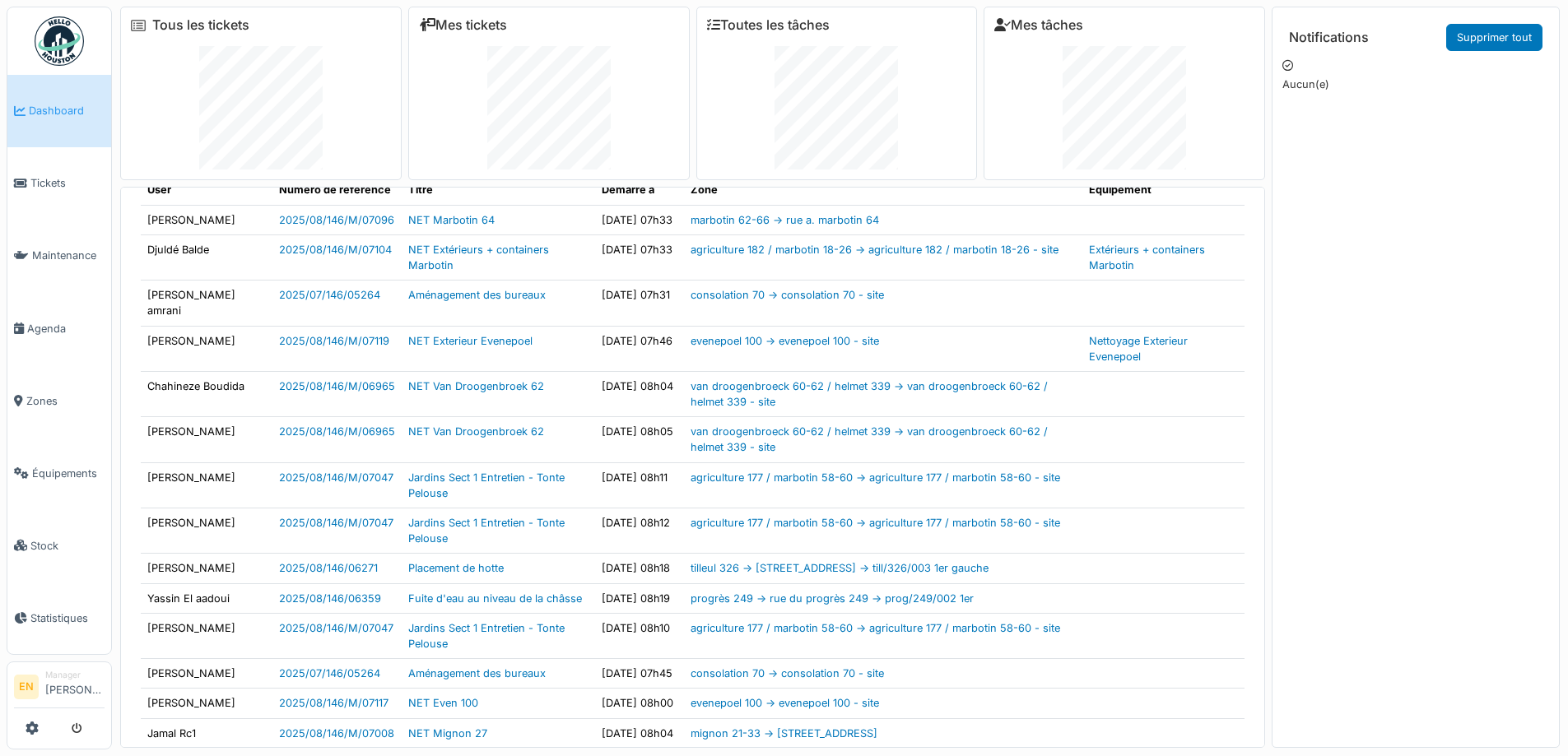
scroll to position [0, 0]
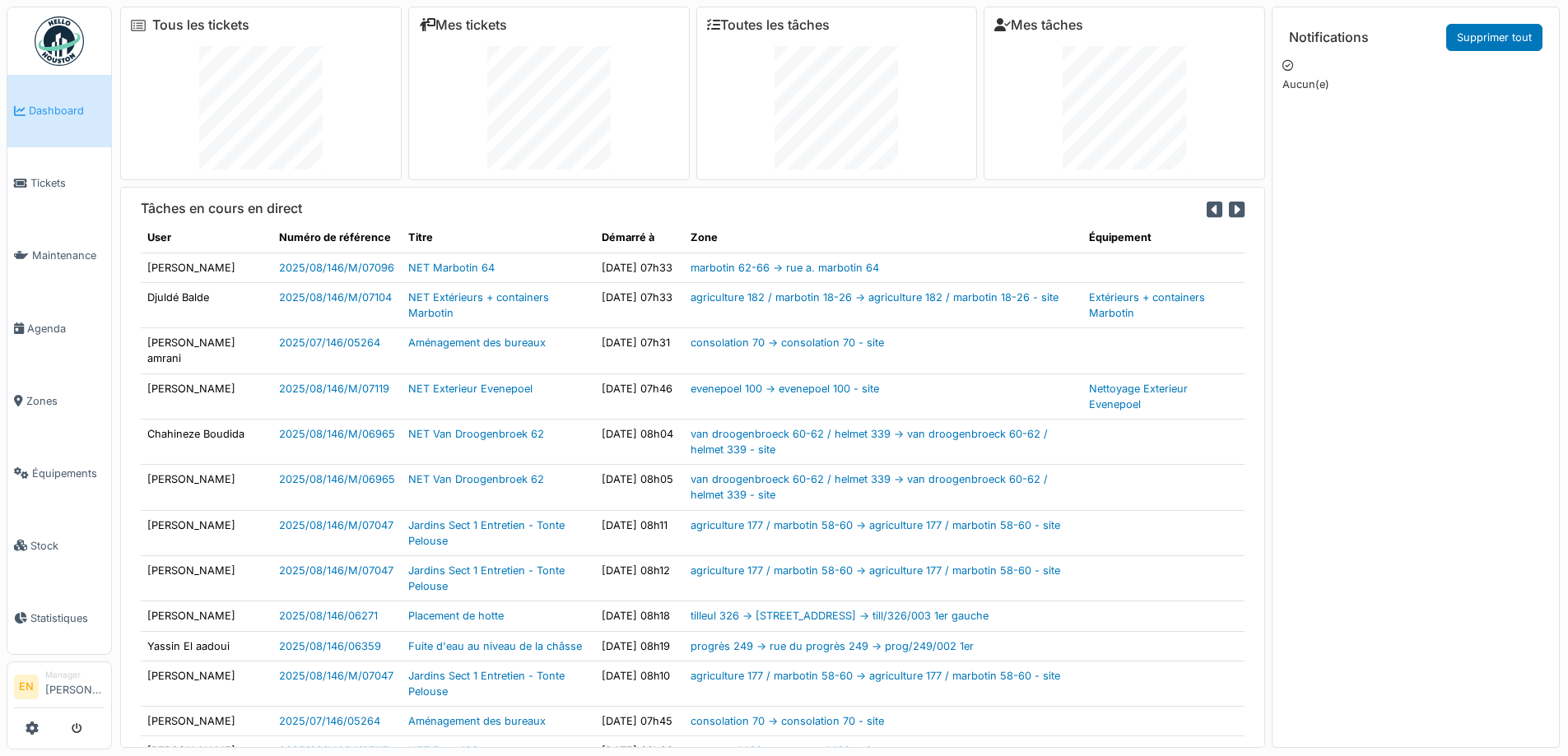
click at [665, 214] on div "Tâches en cours en direct" at bounding box center [693, 211] width 1104 height 22
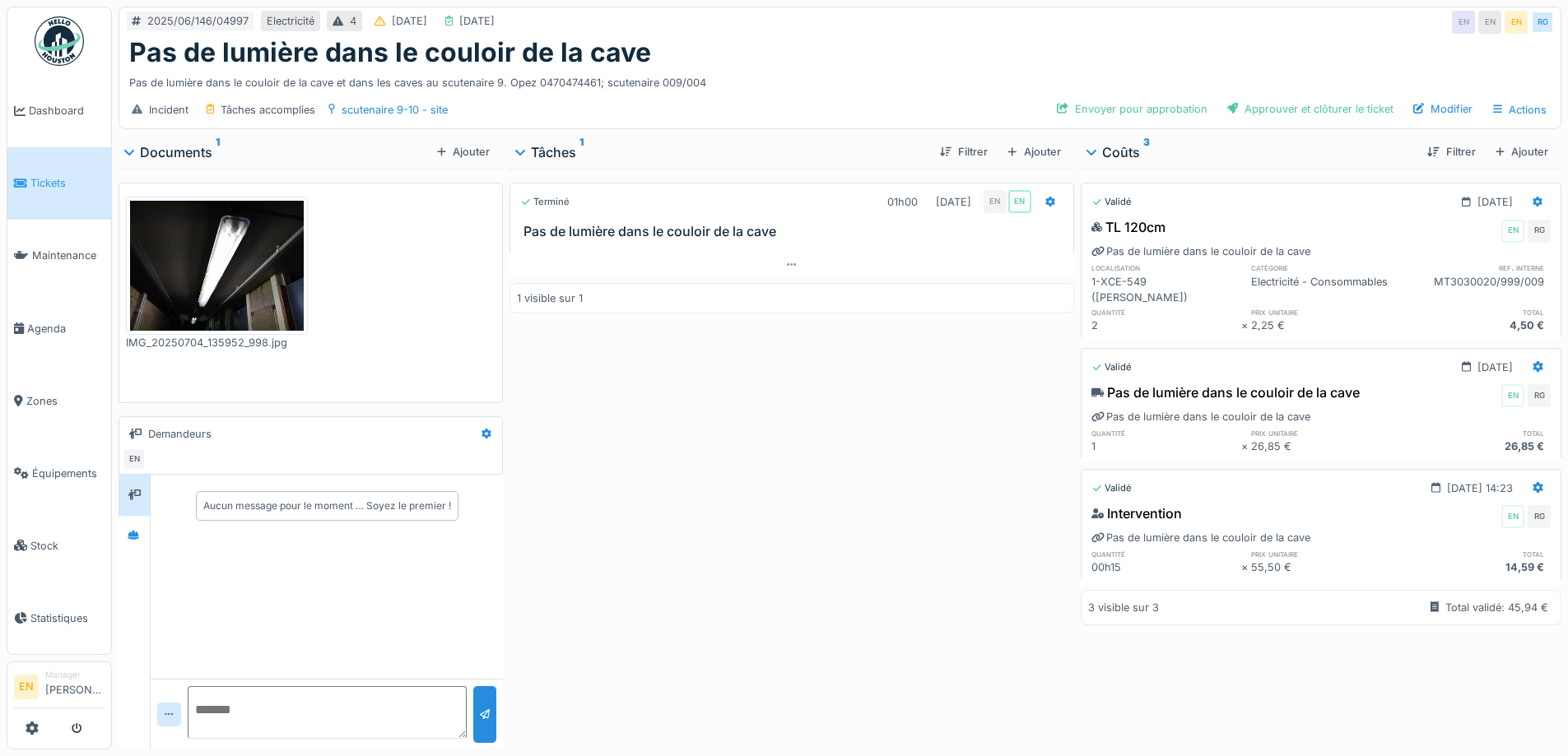
scroll to position [12, 0]
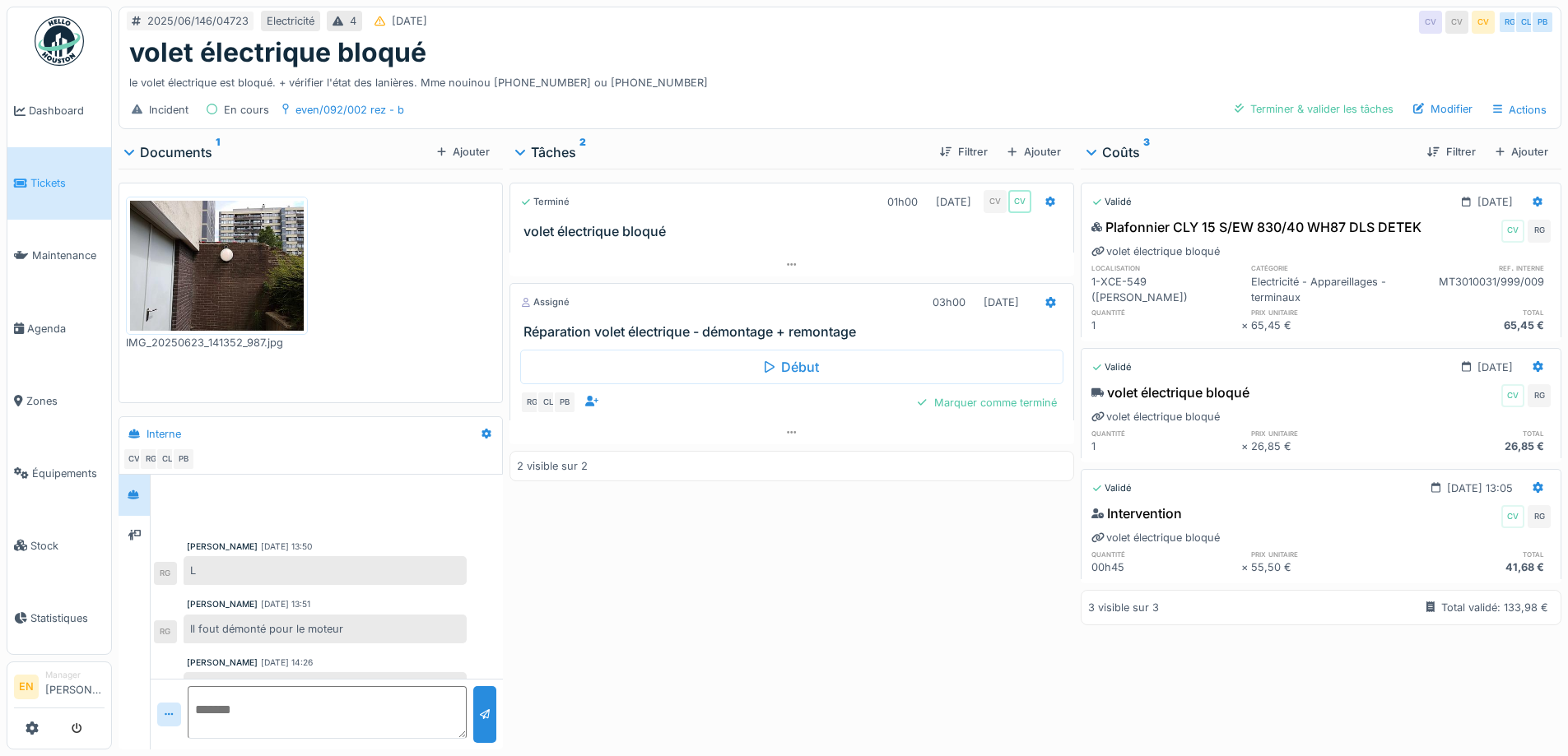
scroll to position [161, 0]
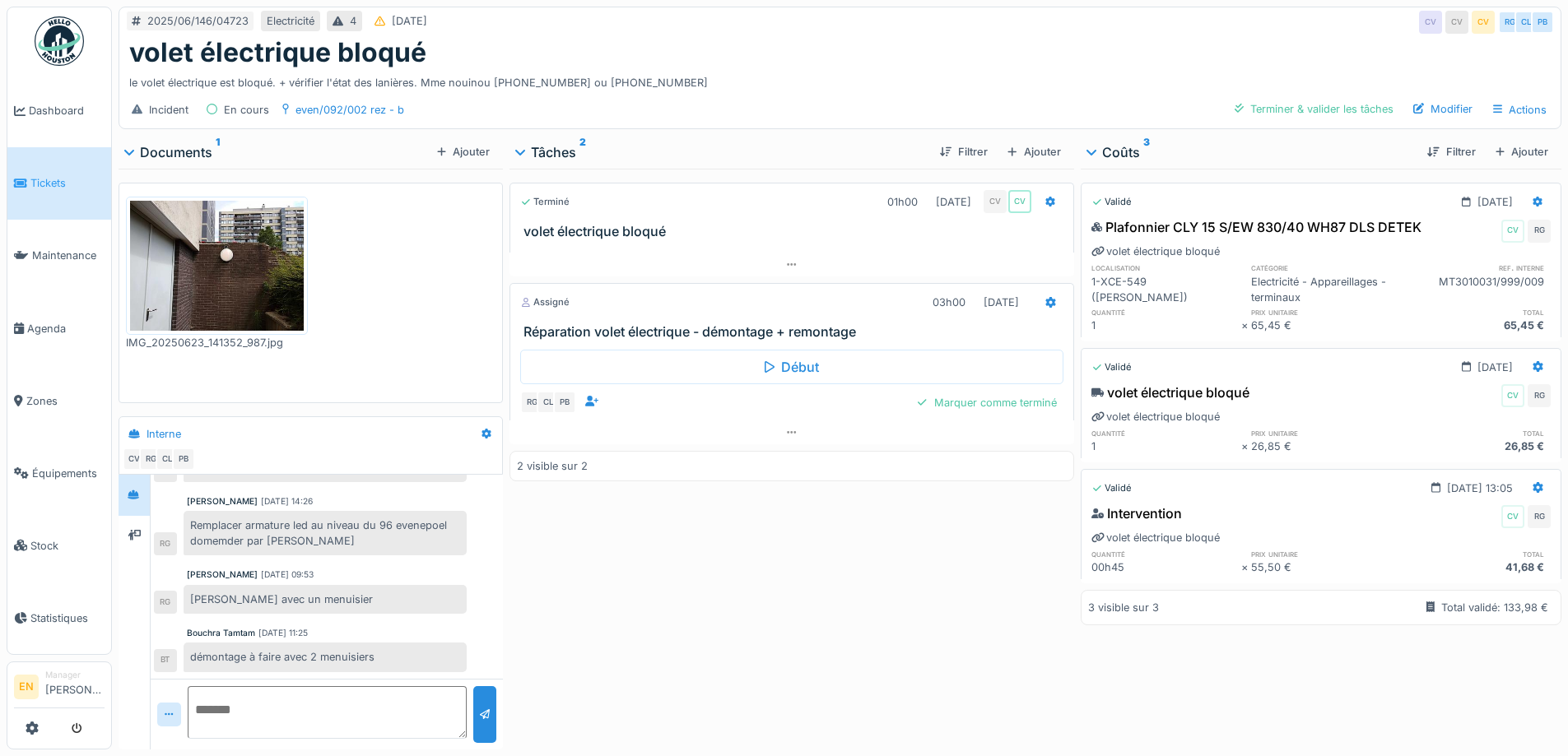
click at [628, 604] on div "Terminé 01h00 23/06/2025 CV CV volet électrique bloqué Assigné 03h00 22/08/2025…" at bounding box center [791, 456] width 564 height 574
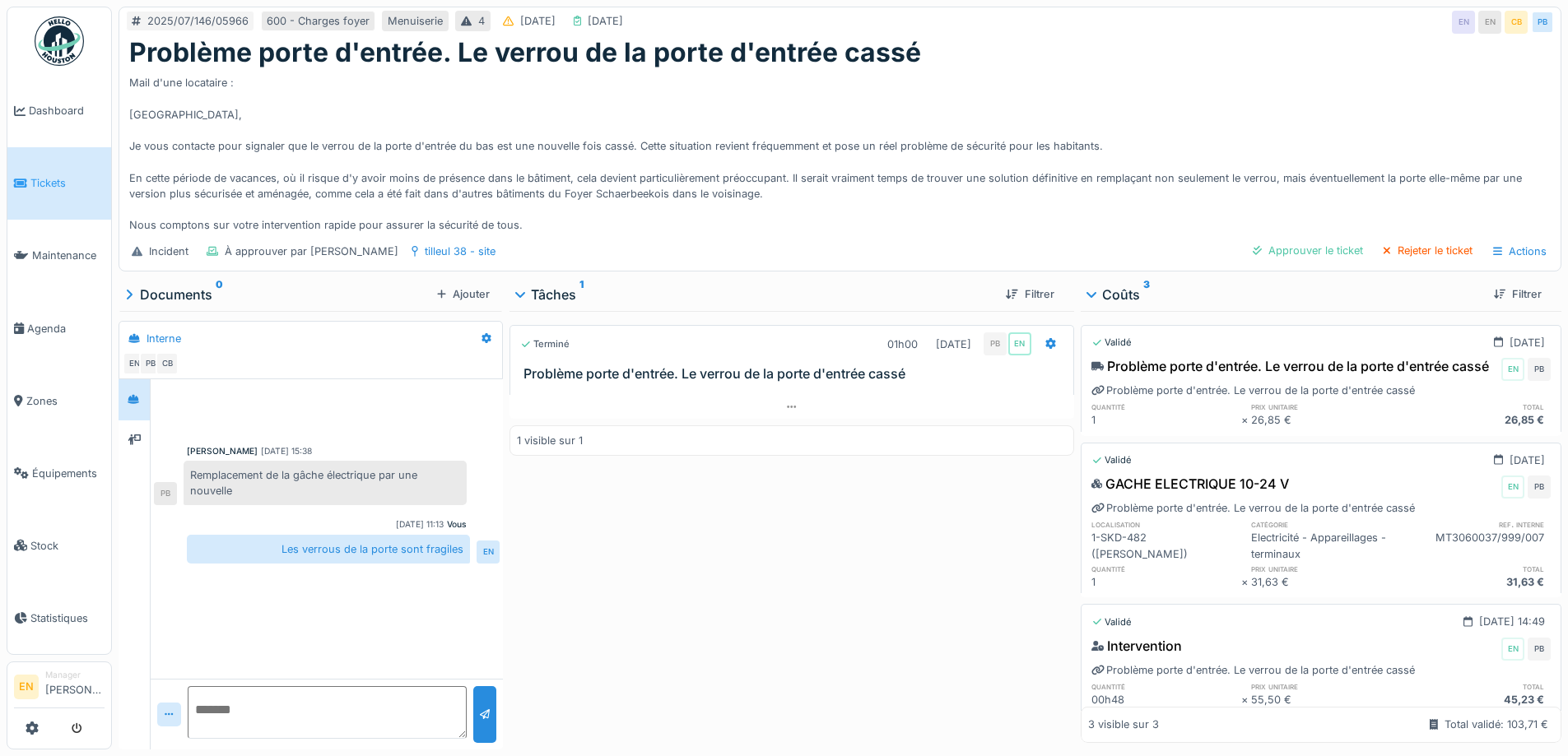
click at [565, 605] on div "Terminé 01h00 [DATE] PB EN Problème porte d'entrée. Le verrou de la porte d'ent…" at bounding box center [791, 527] width 564 height 432
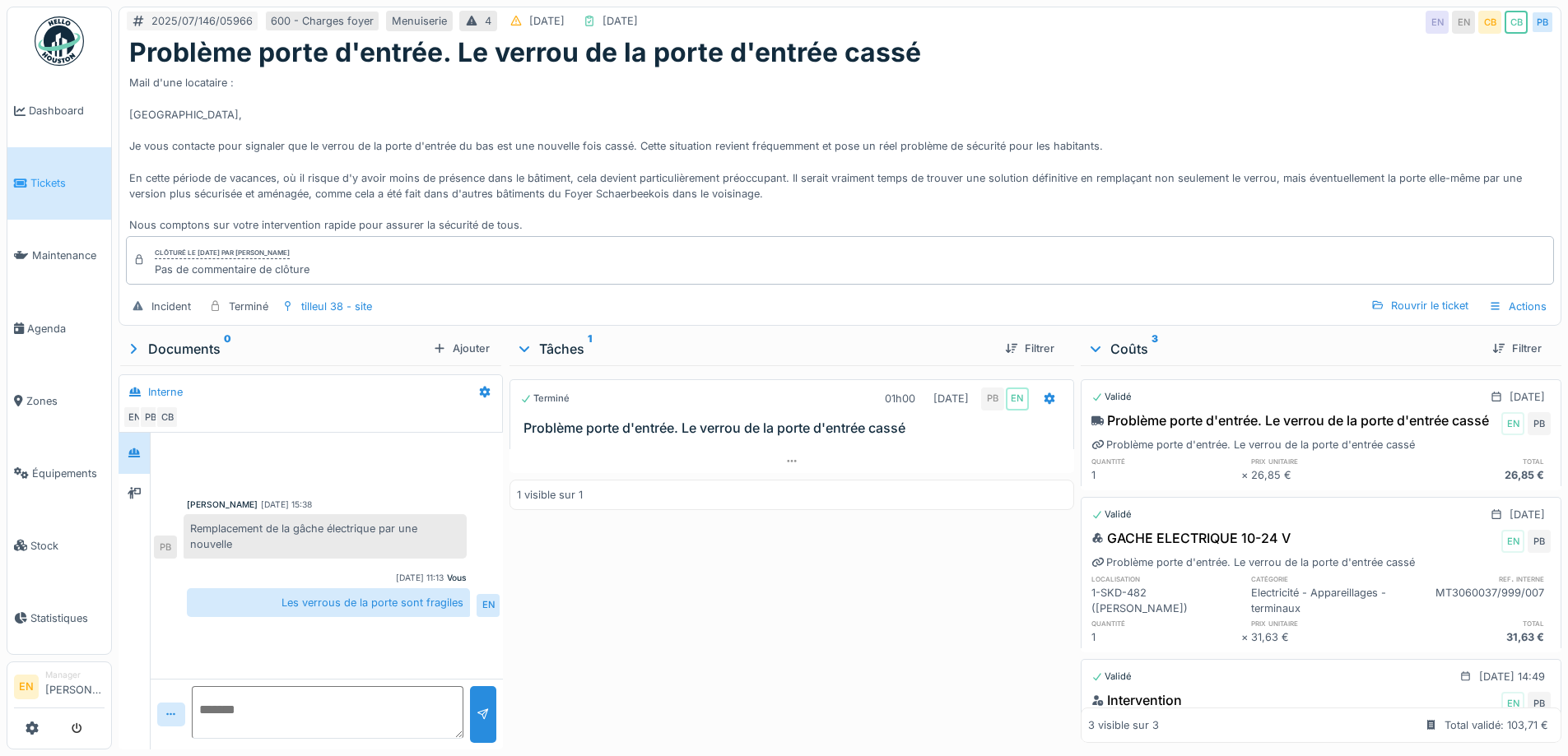
click at [690, 611] on div "Terminé 01h00 [DATE] PB EN Problème porte d'entrée. Le verrou de la porte d'ent…" at bounding box center [791, 554] width 564 height 378
click at [643, 591] on div "Terminé 01h00 [DATE] PB EN Problème porte d'entrée. Le verrou de la porte d'ent…" at bounding box center [791, 554] width 564 height 378
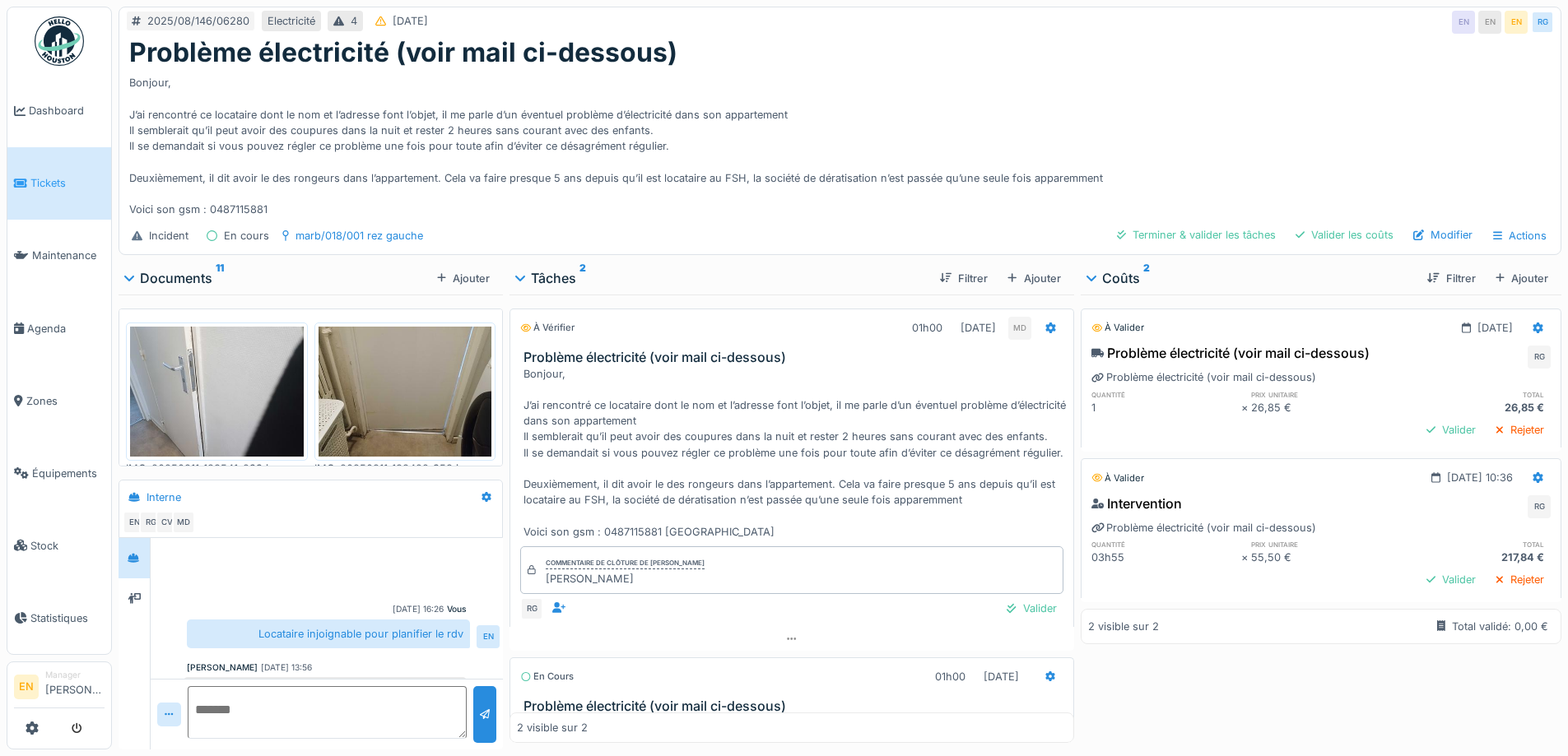
scroll to position [288, 0]
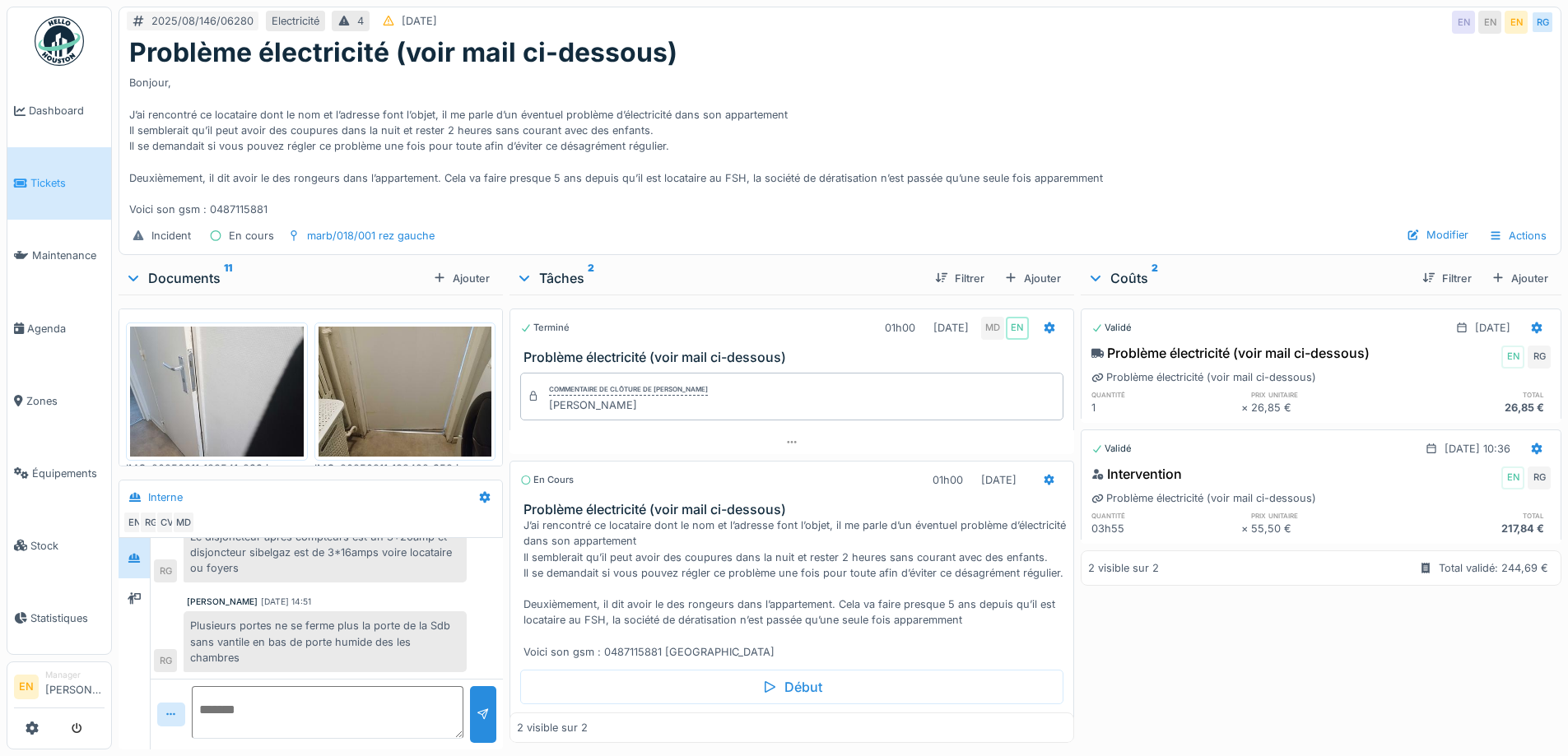
click at [827, 156] on div "Bonjour, J’ai rencontré ce locataire dont le nom et l’adresse font l’objet, il …" at bounding box center [840, 143] width 1422 height 149
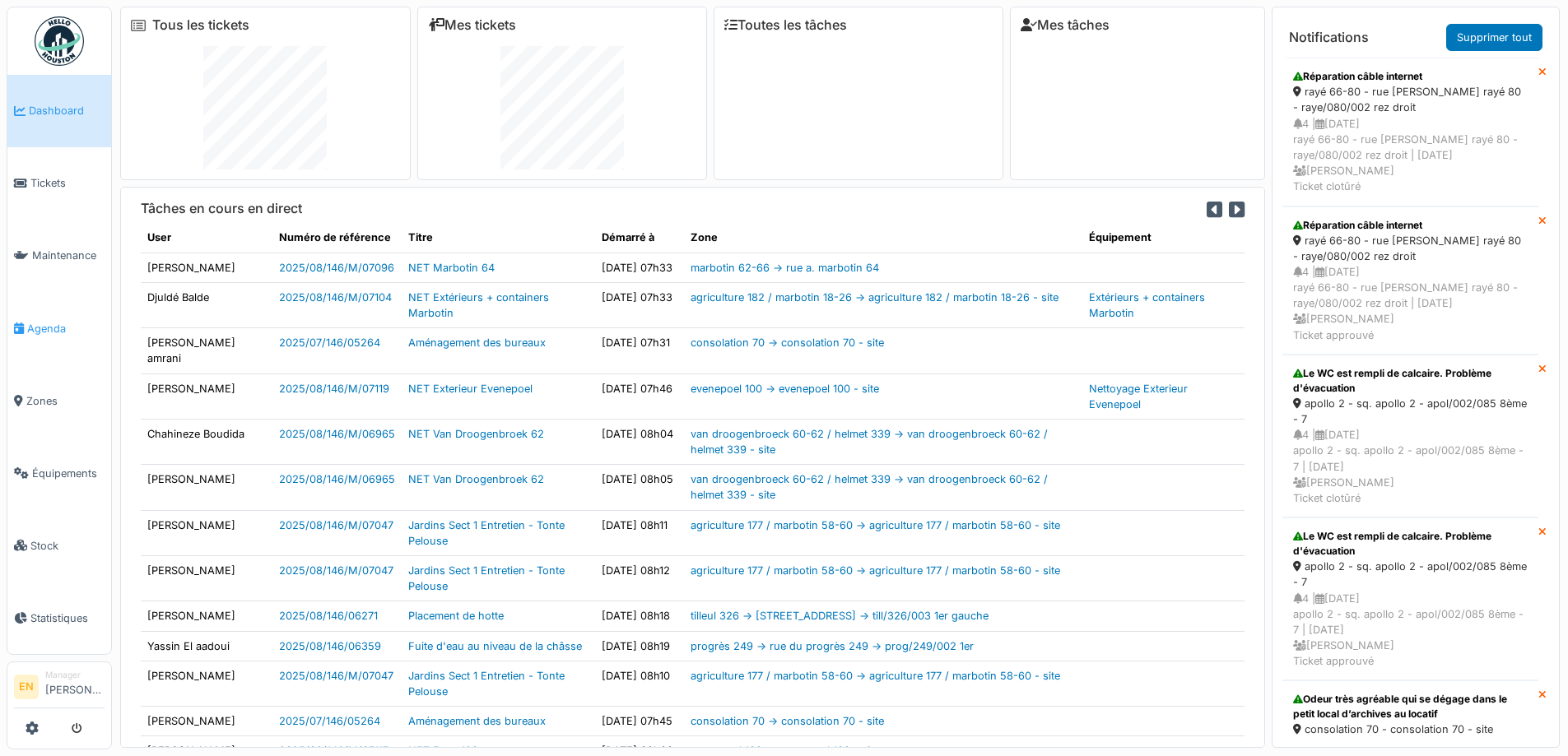
click at [48, 321] on span "Agenda" at bounding box center [66, 329] width 78 height 16
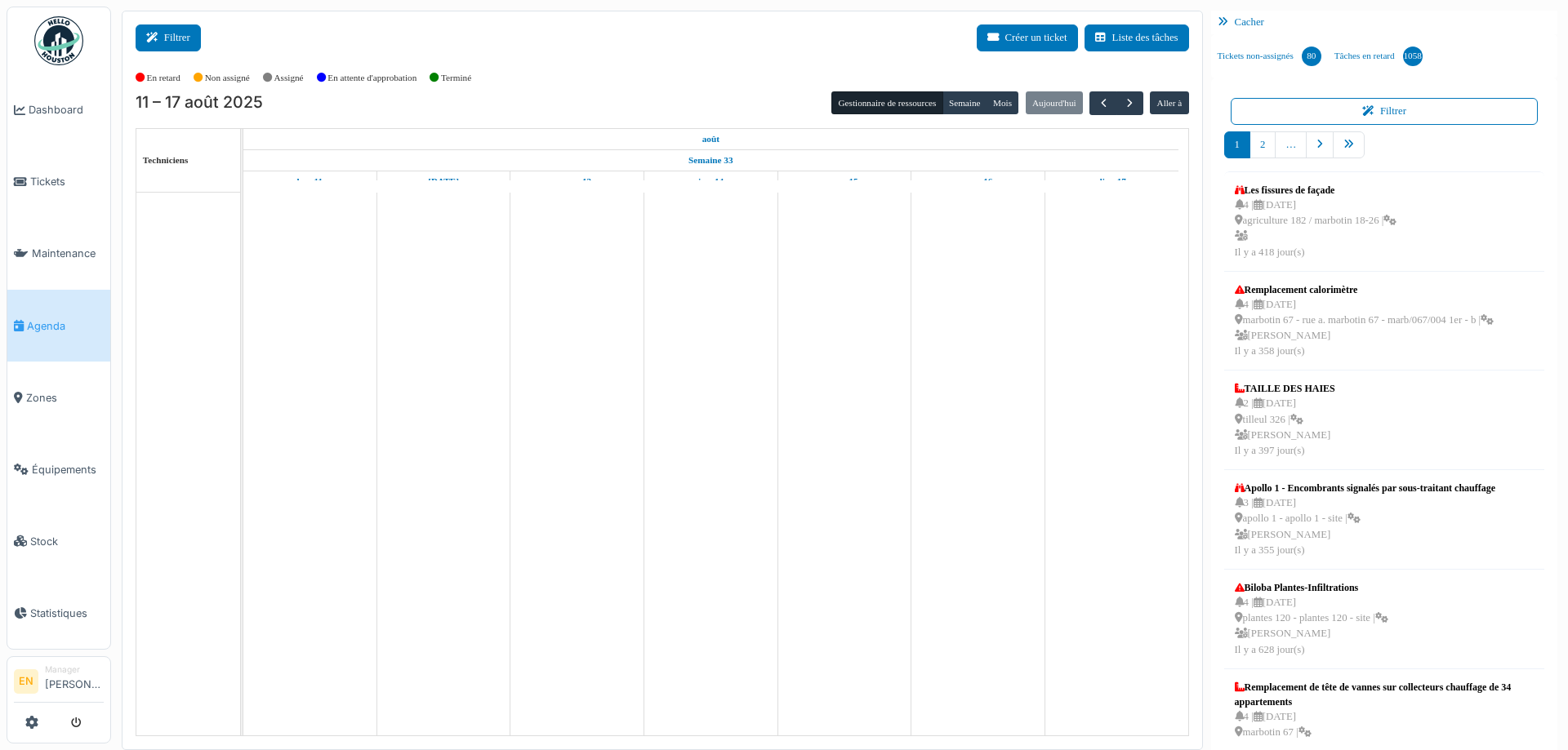
click at [177, 40] on button "Filtrer" at bounding box center [168, 38] width 66 height 27
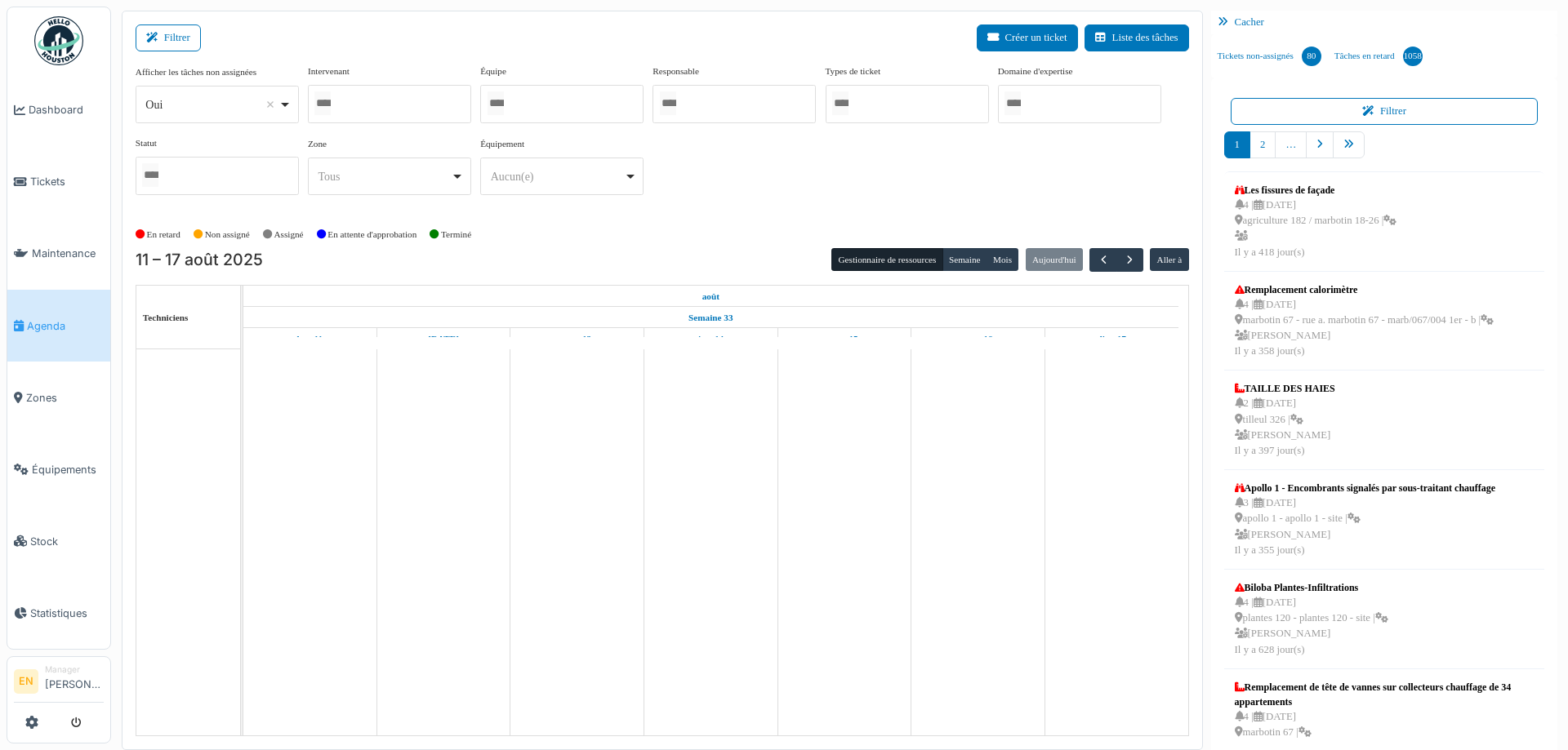
click at [282, 108] on div "Oui Remove item" at bounding box center [216, 104] width 150 height 24
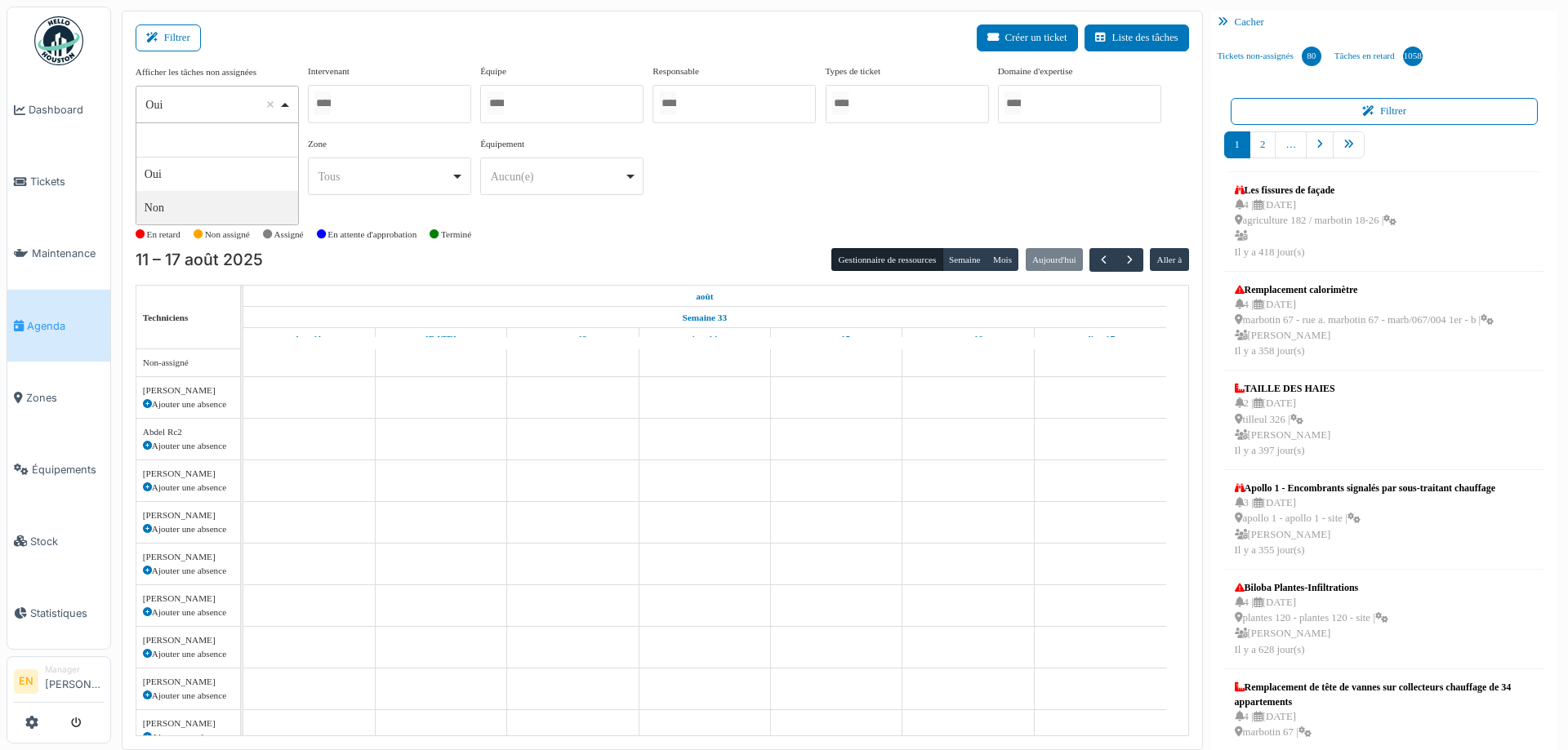
select select "**"
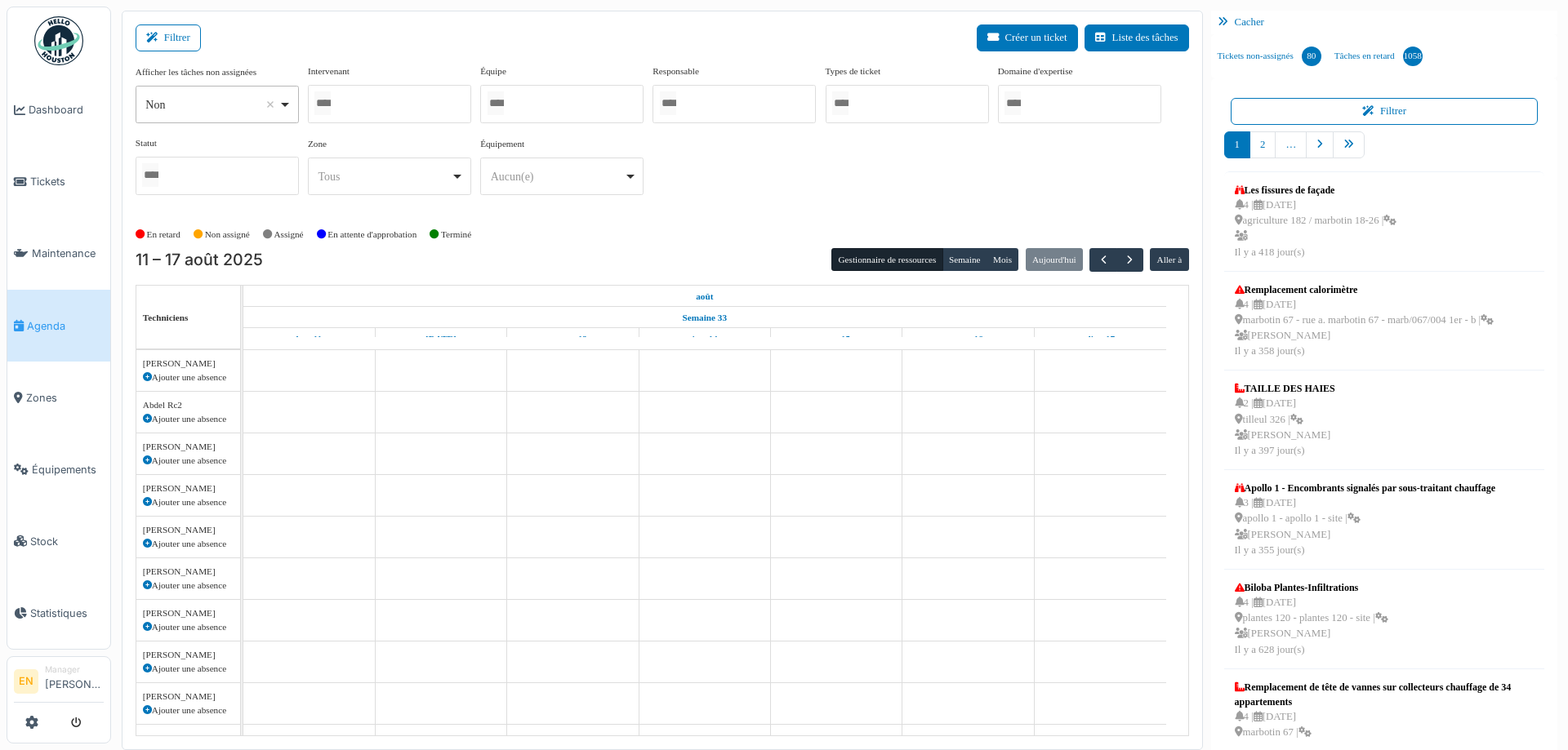
click at [393, 103] on div at bounding box center [389, 104] width 164 height 38
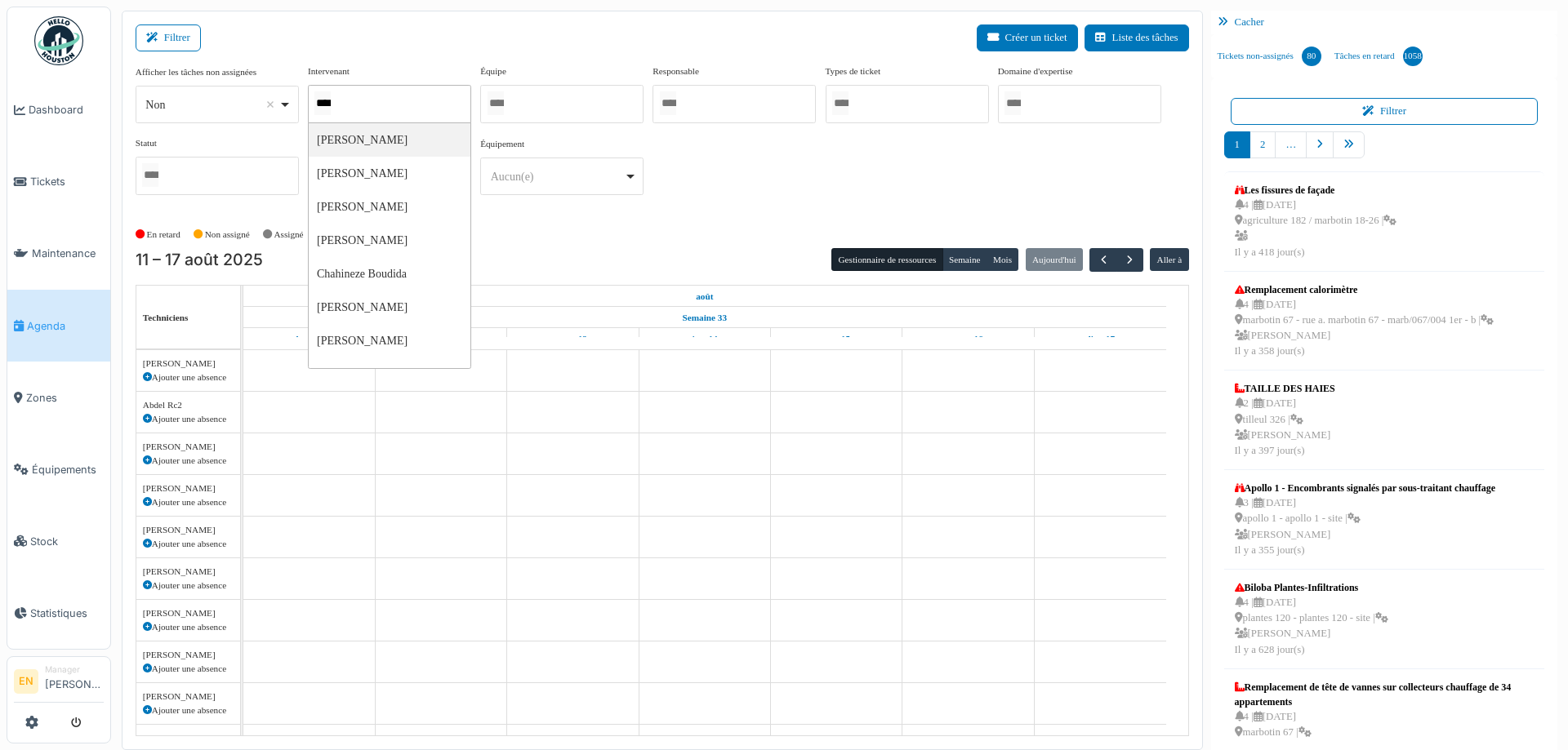
type input "*****"
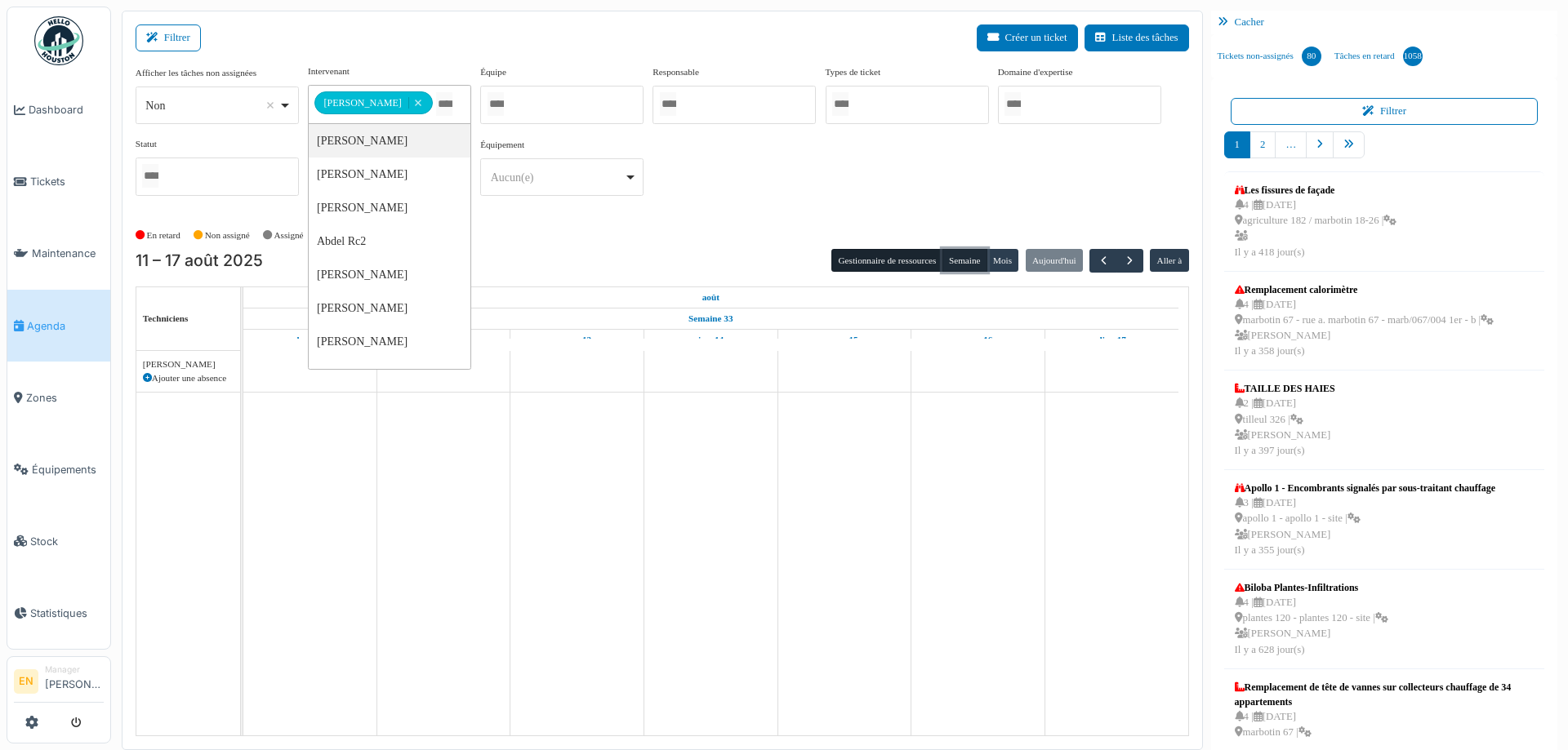
click at [961, 256] on button "Semaine" at bounding box center [965, 260] width 45 height 23
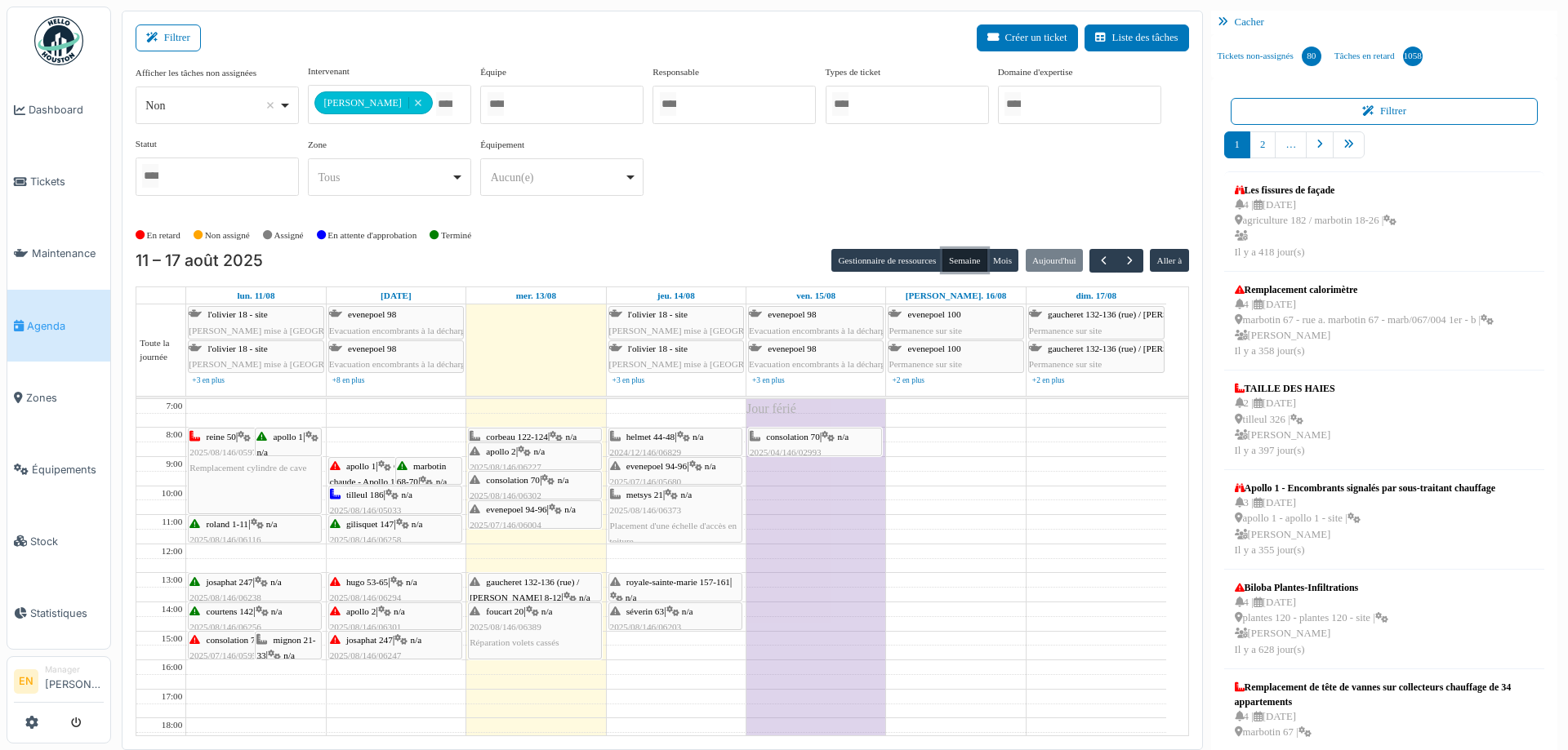
click at [534, 435] on span "corbeau 122-124" at bounding box center [517, 436] width 62 height 10
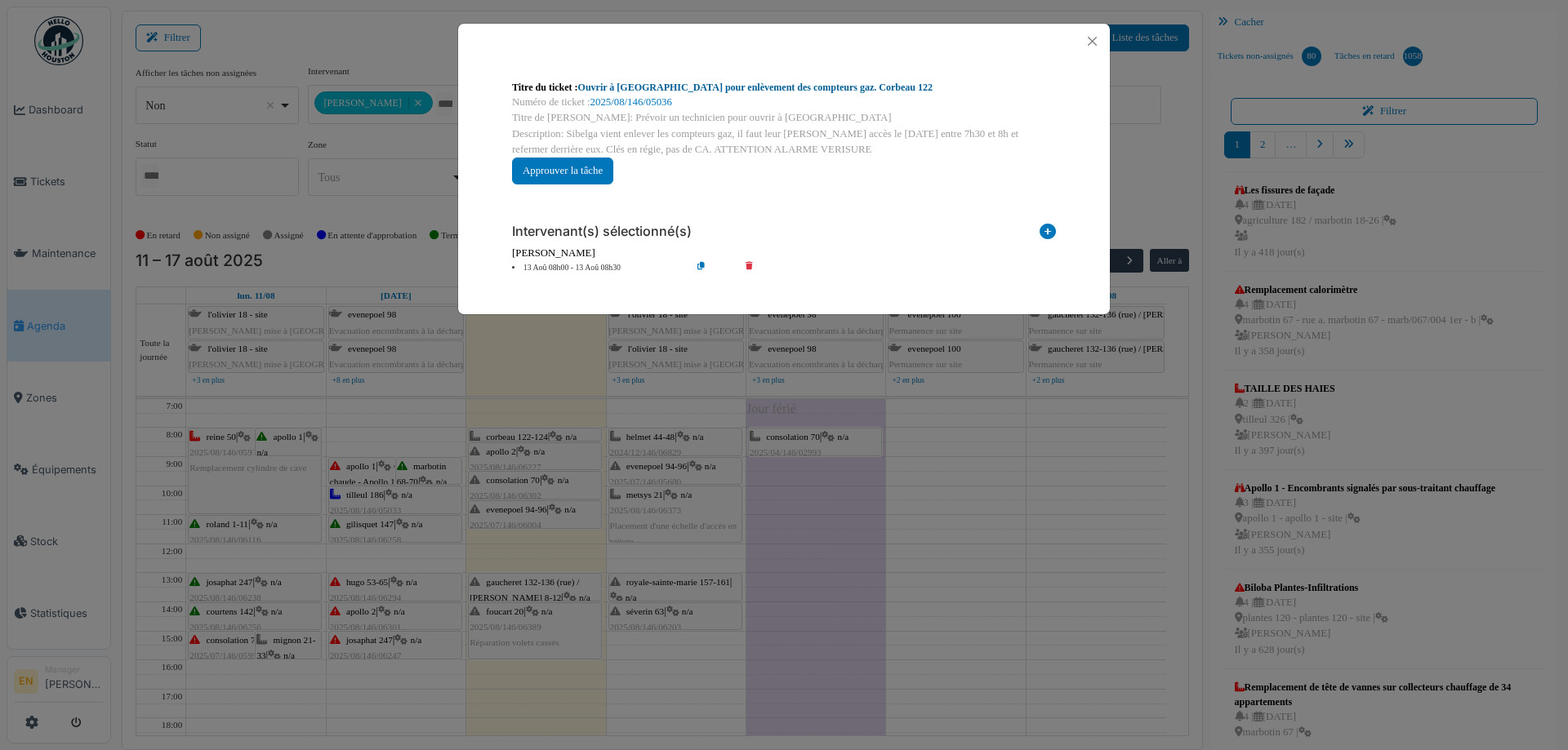
click at [768, 85] on link "Ouvrir à Sibelga pour enlèvement des compteurs gaz. Corbeau 122" at bounding box center [755, 87] width 354 height 11
click at [1092, 41] on button "Close" at bounding box center [1091, 41] width 22 height 22
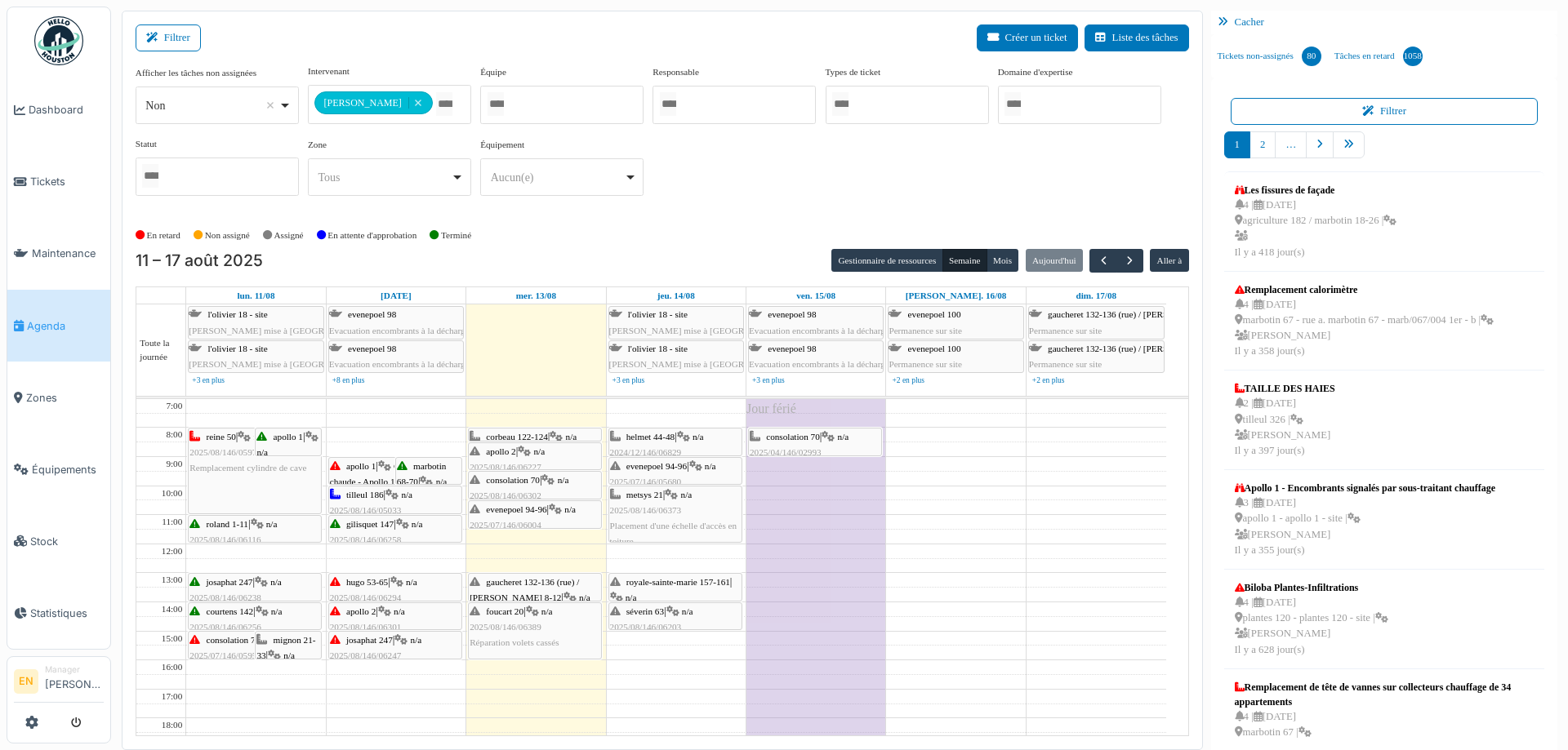
click at [723, 194] on div "**********" at bounding box center [662, 136] width 1054 height 144
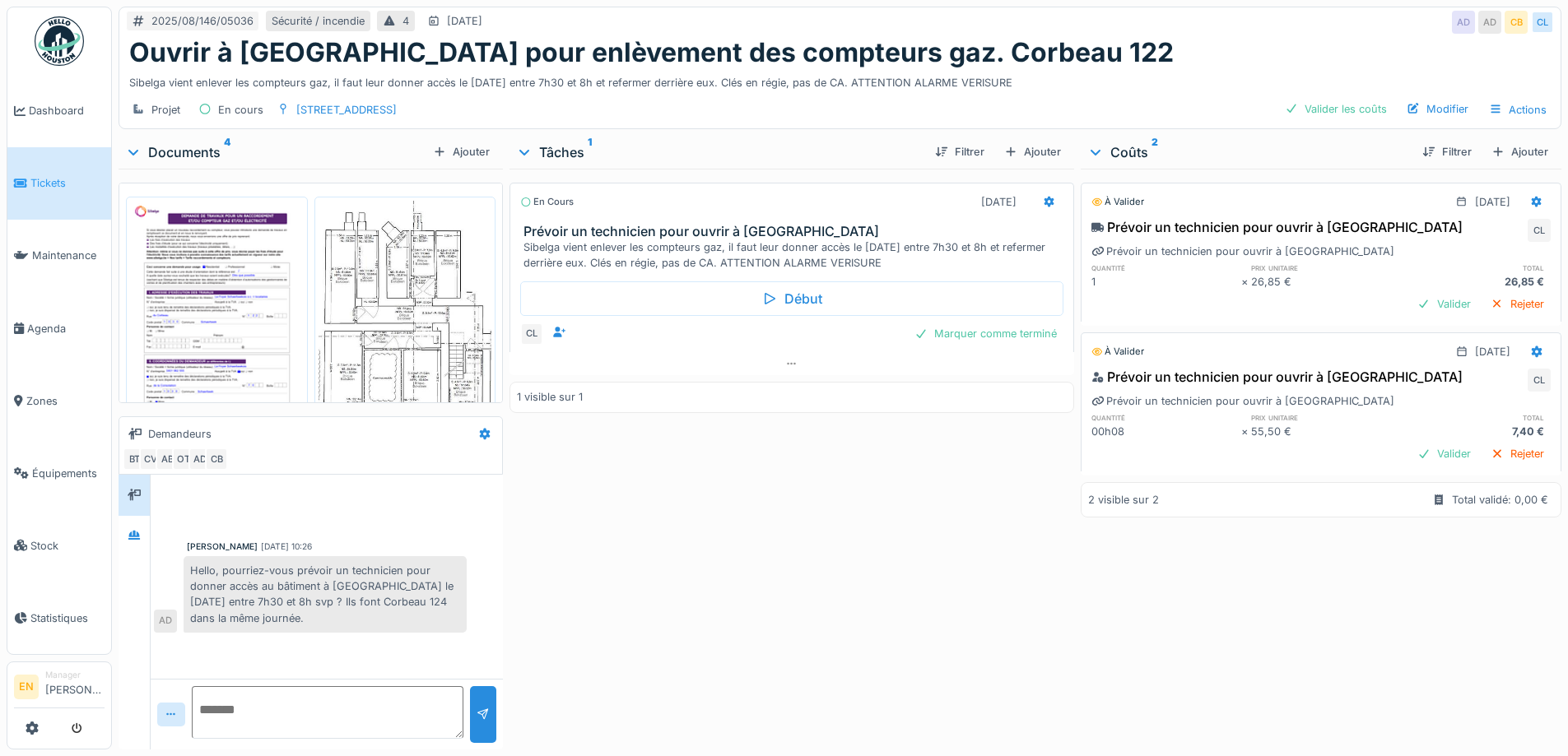
click at [689, 626] on div "En cours 13/08/2025 Prévoir un technicien pour ouvrir à Sibelga Sibelga vient e…" at bounding box center [791, 456] width 564 height 574
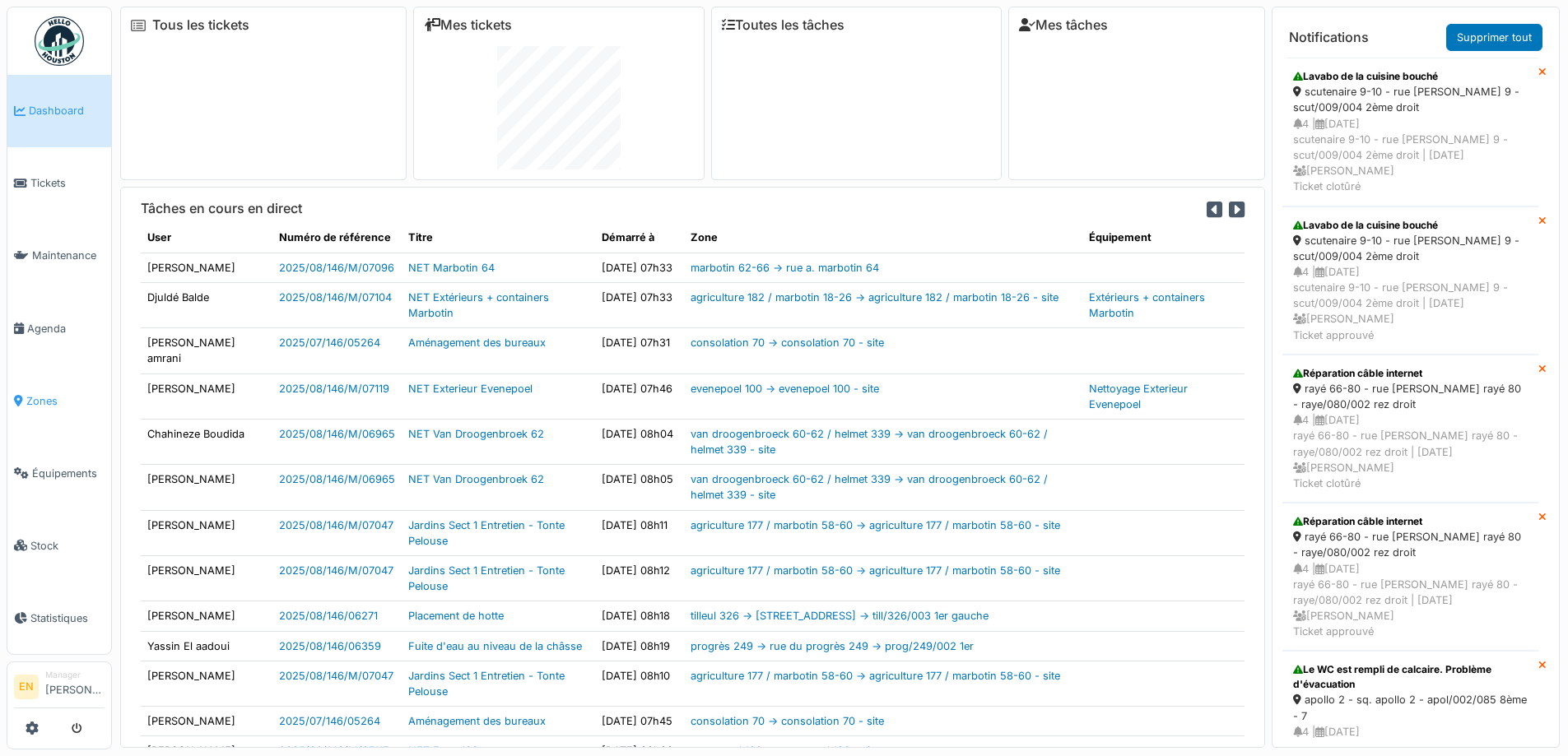
click at [41, 396] on span "Zones" at bounding box center [65, 401] width 78 height 16
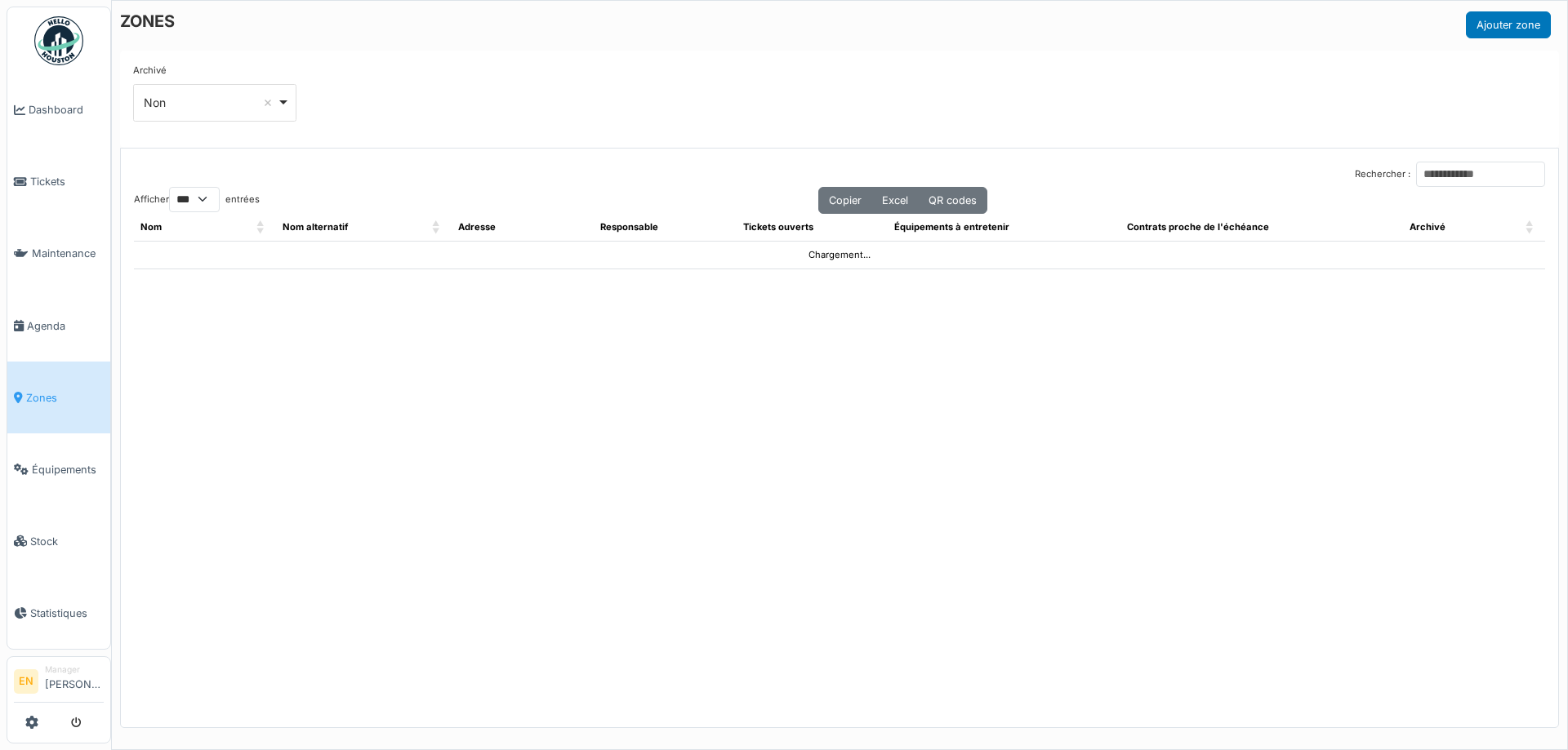
select select "***"
click at [1439, 177] on input "Rechercher :" at bounding box center [1481, 174] width 129 height 25
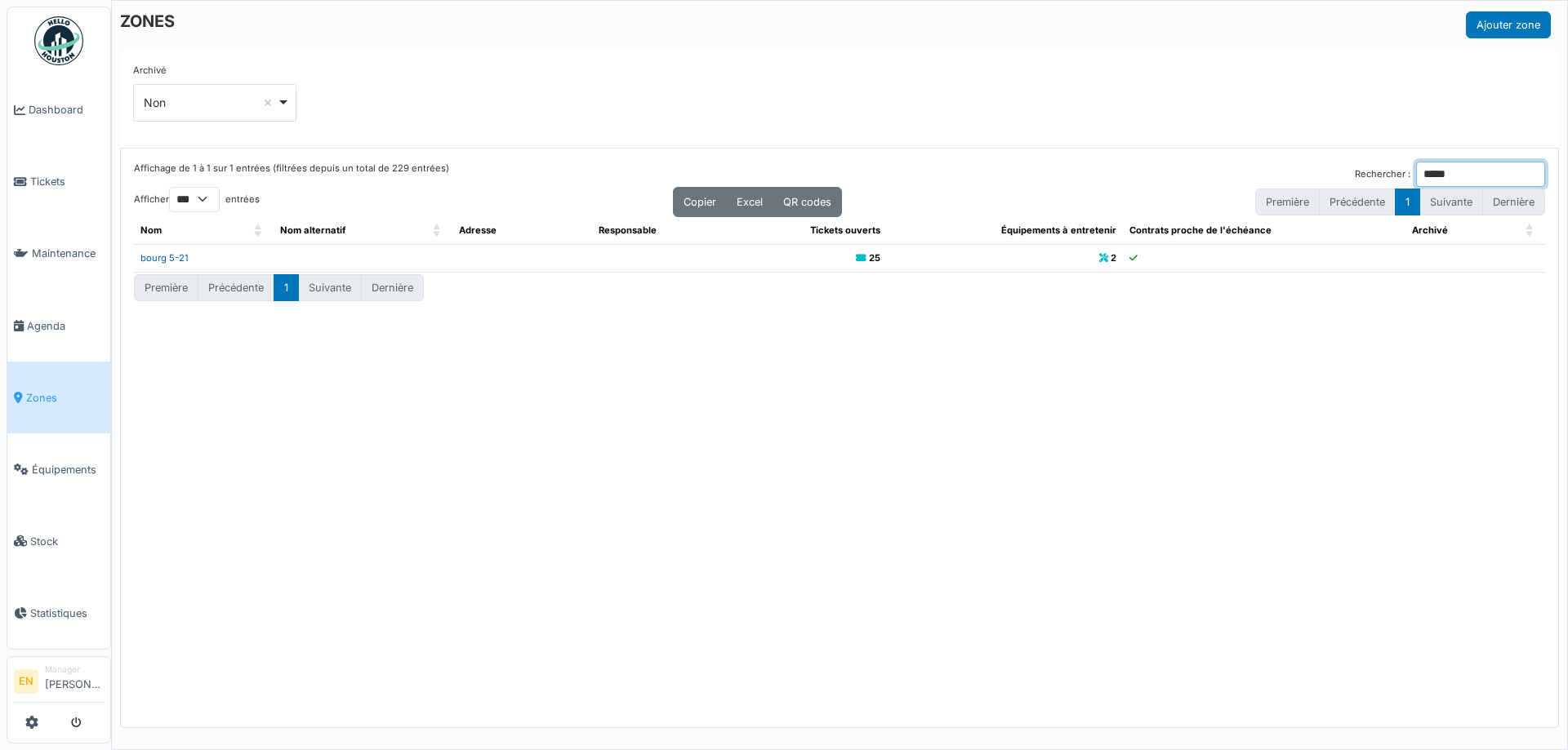
type input "*****"
click at [167, 259] on link "bourg 5-21" at bounding box center [164, 258] width 48 height 11
click at [48, 320] on span "Agenda" at bounding box center [66, 326] width 77 height 16
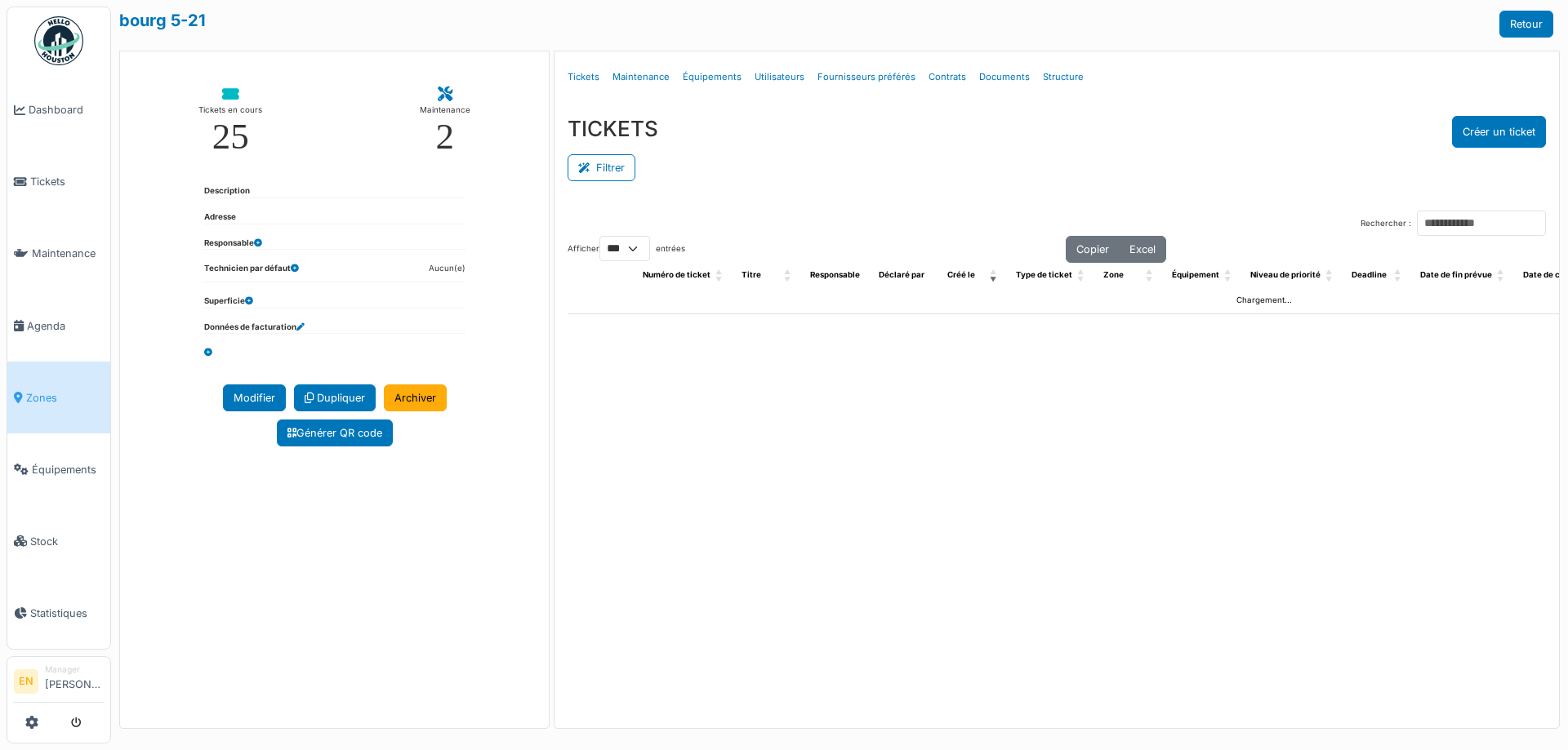
select select "***"
click at [1053, 76] on link "Structure" at bounding box center [1063, 77] width 54 height 38
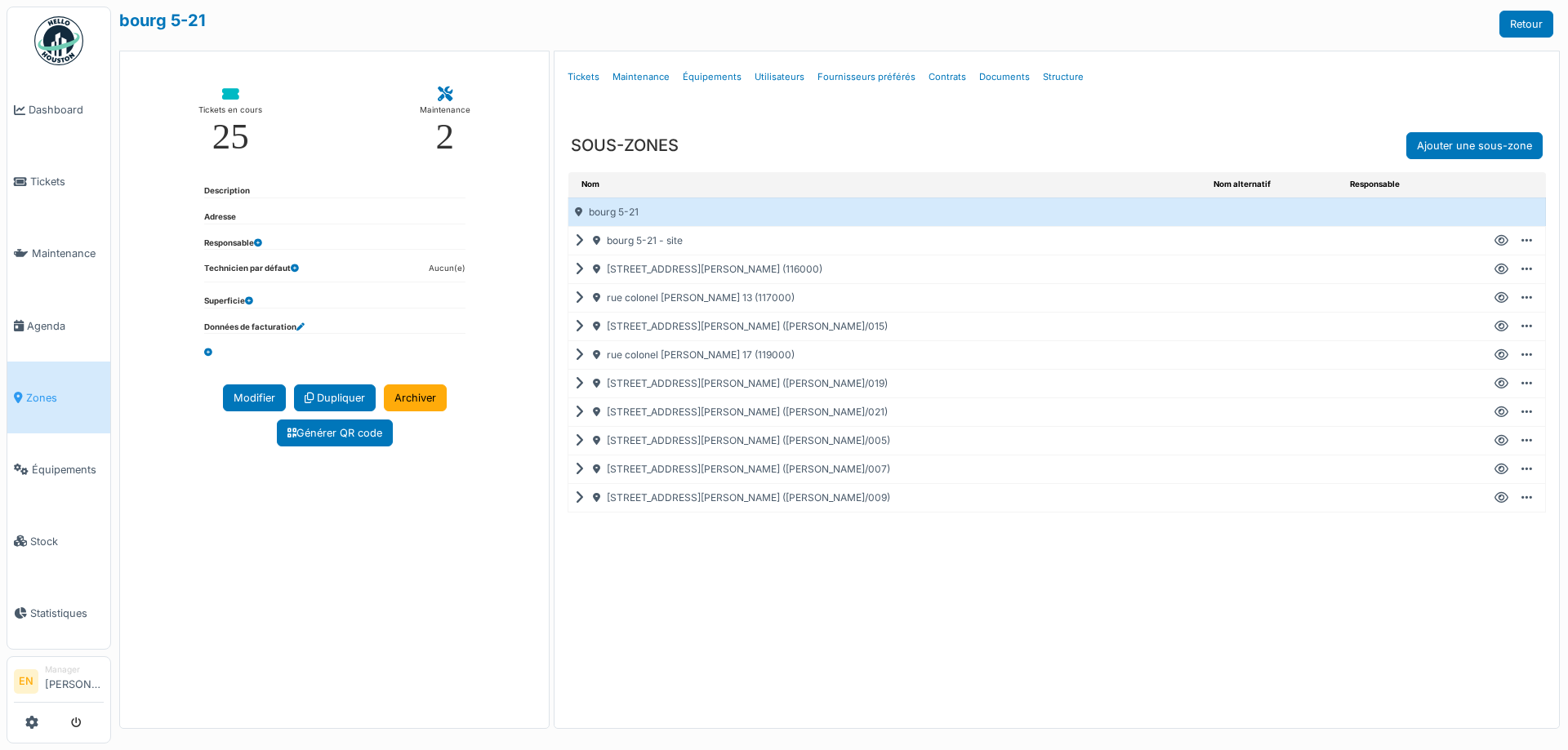
click at [1503, 441] on icon at bounding box center [1502, 441] width 14 height 1
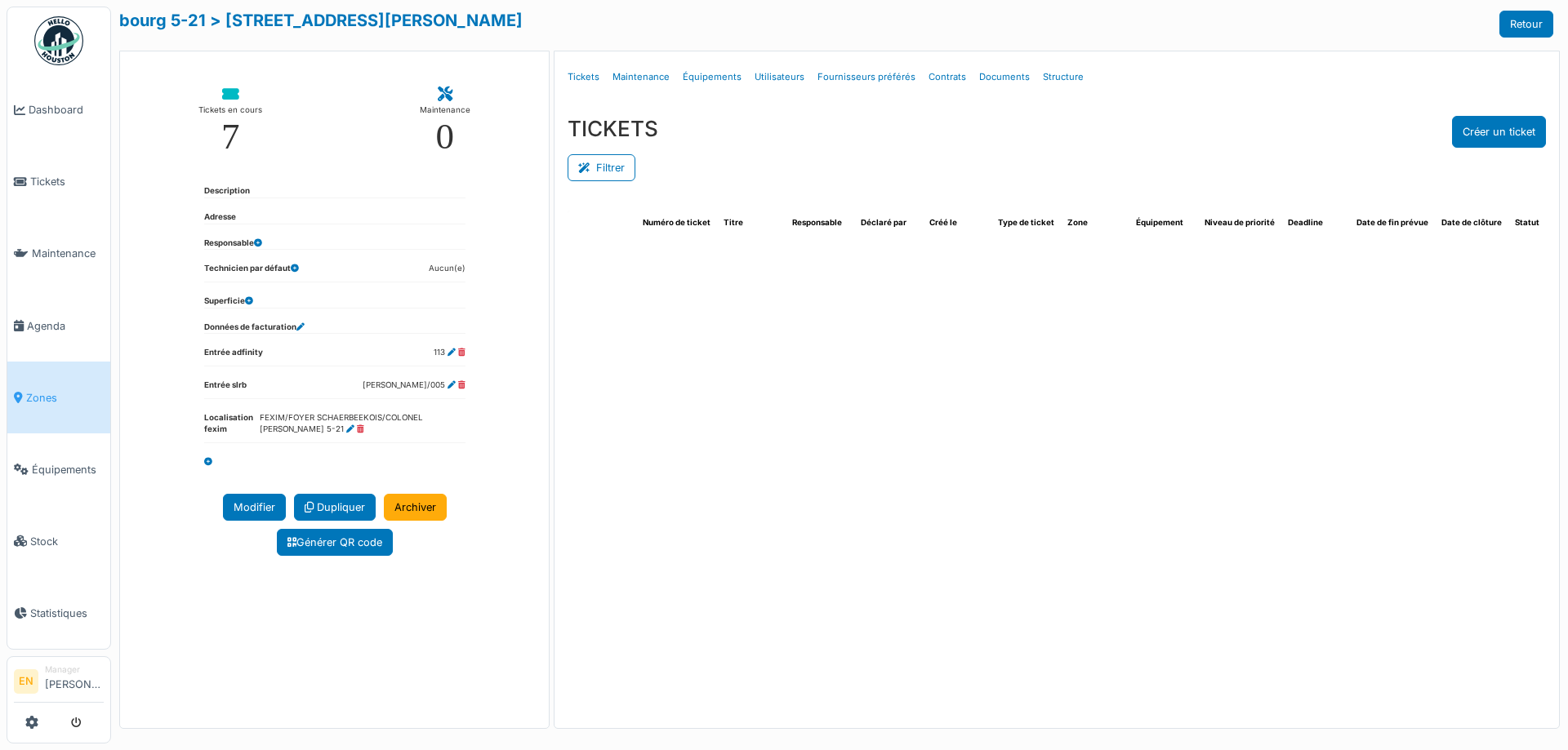
select select "***"
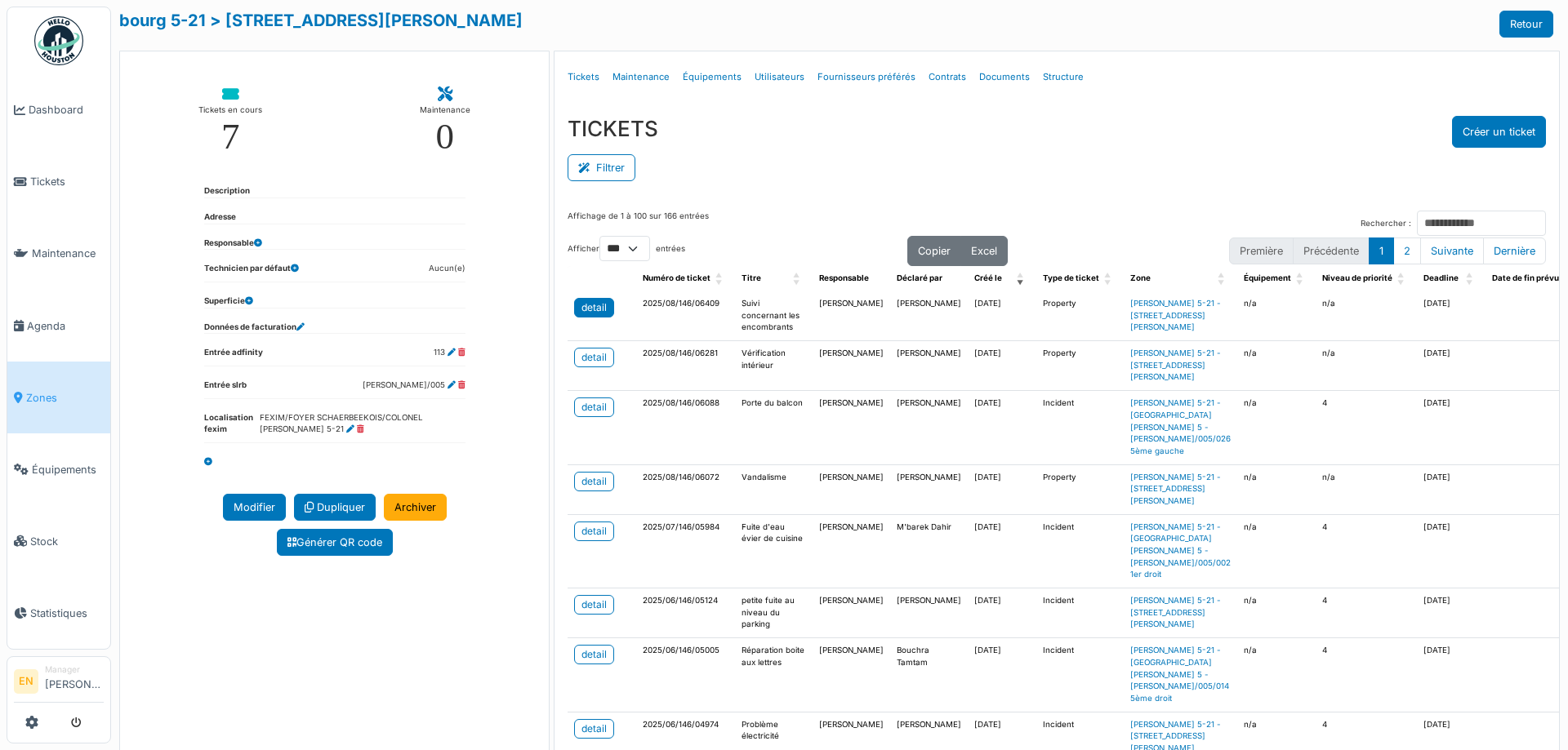
click at [582, 309] on div "detail" at bounding box center [594, 308] width 25 height 15
click at [1472, 135] on button "Créer un ticket" at bounding box center [1498, 132] width 94 height 31
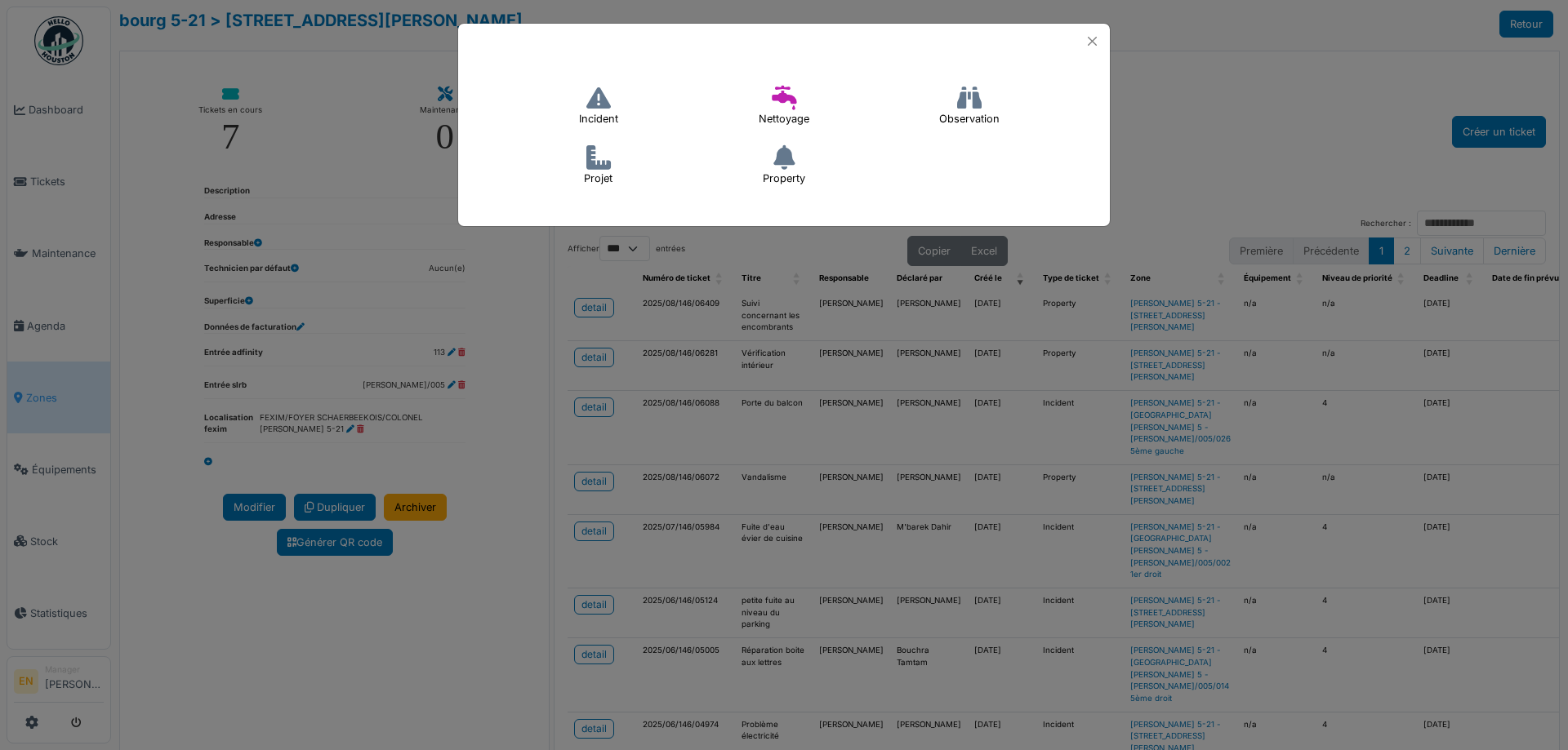
click at [604, 106] on icon at bounding box center [598, 98] width 24 height 24
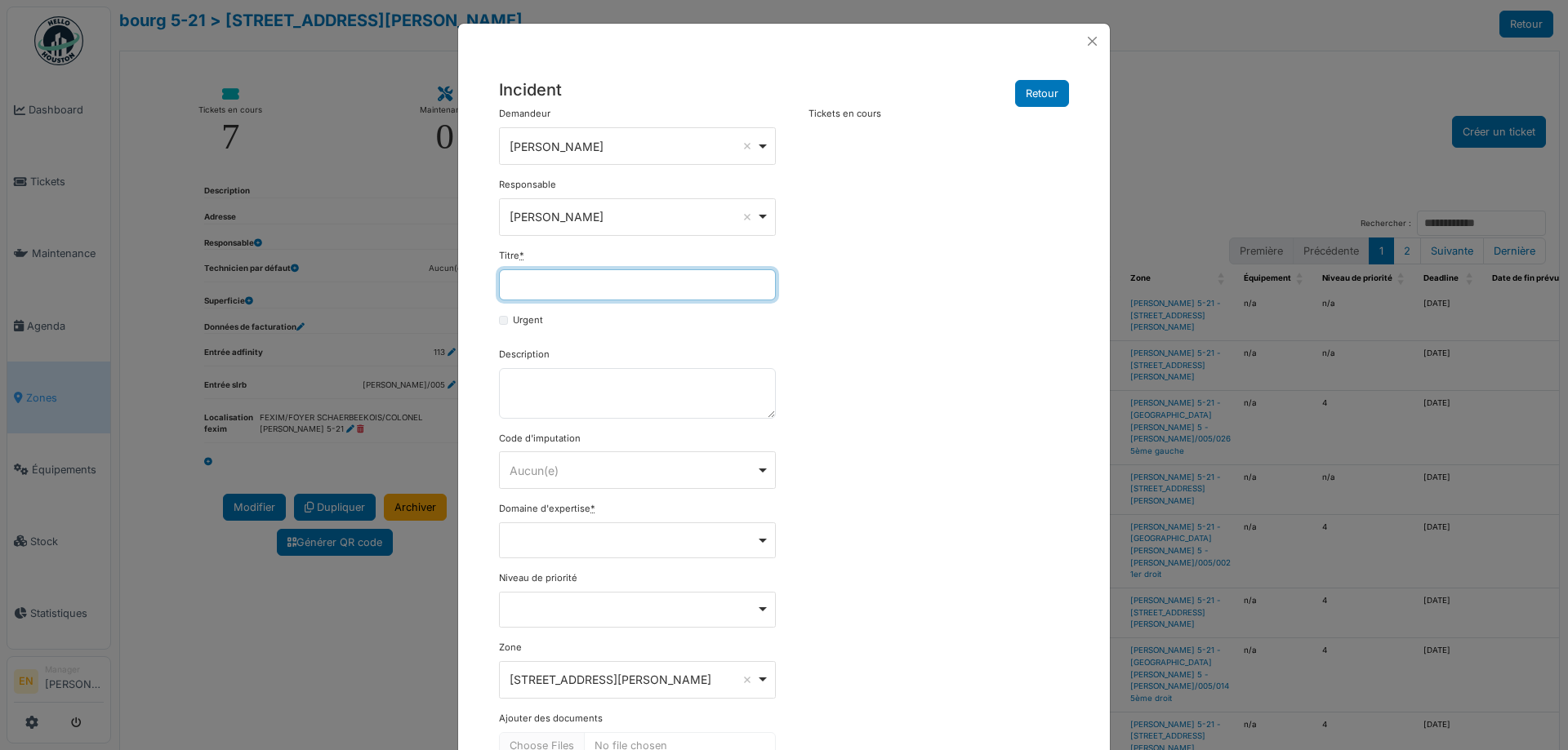
click at [574, 290] on input "Titre *" at bounding box center [638, 284] width 277 height 31
drag, startPoint x: 574, startPoint y: 287, endPoint x: 467, endPoint y: 294, distance: 107.2
click at [467, 294] on div "**********" at bounding box center [784, 434] width 652 height 753
click at [602, 289] on input "**********" at bounding box center [638, 284] width 277 height 31
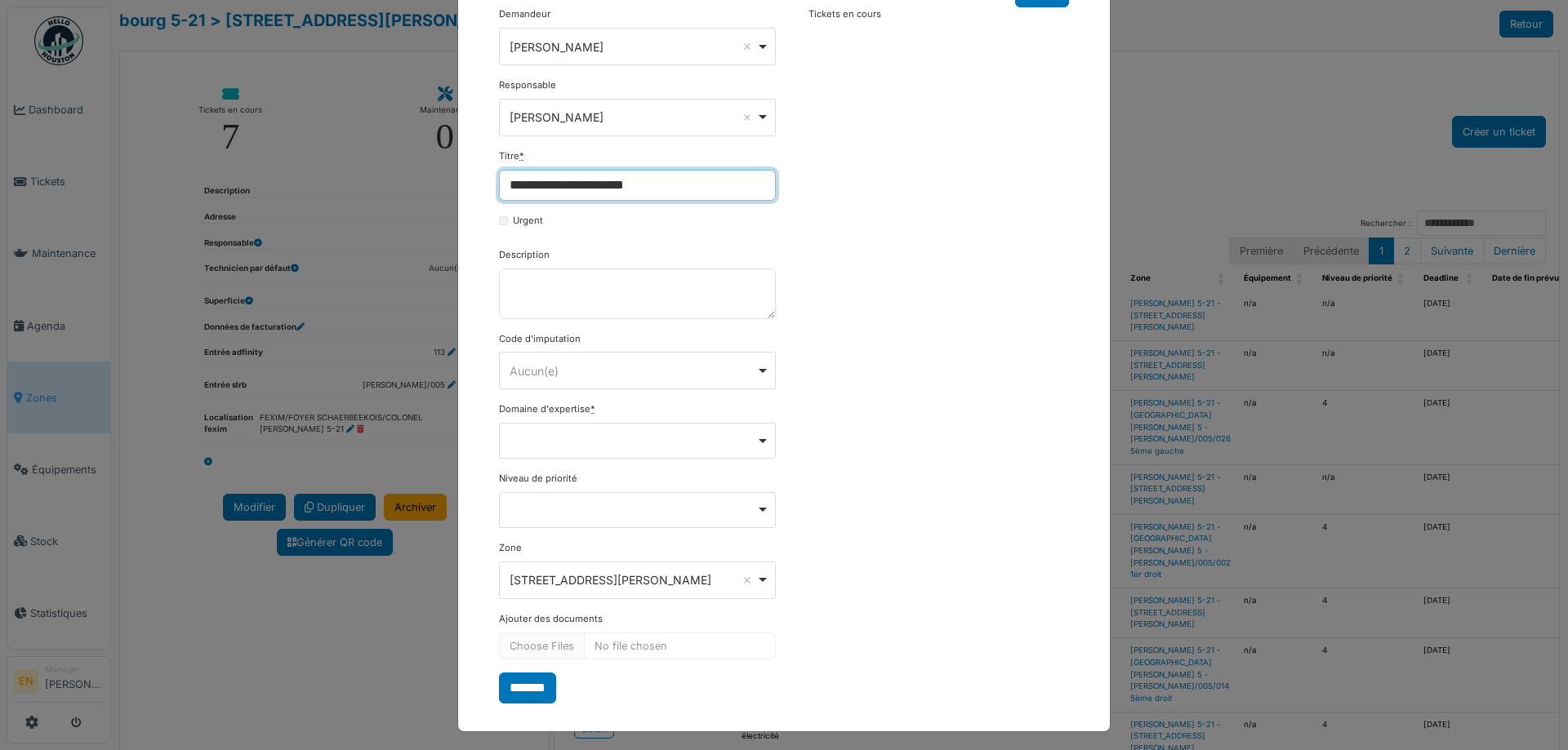
scroll to position [105, 0]
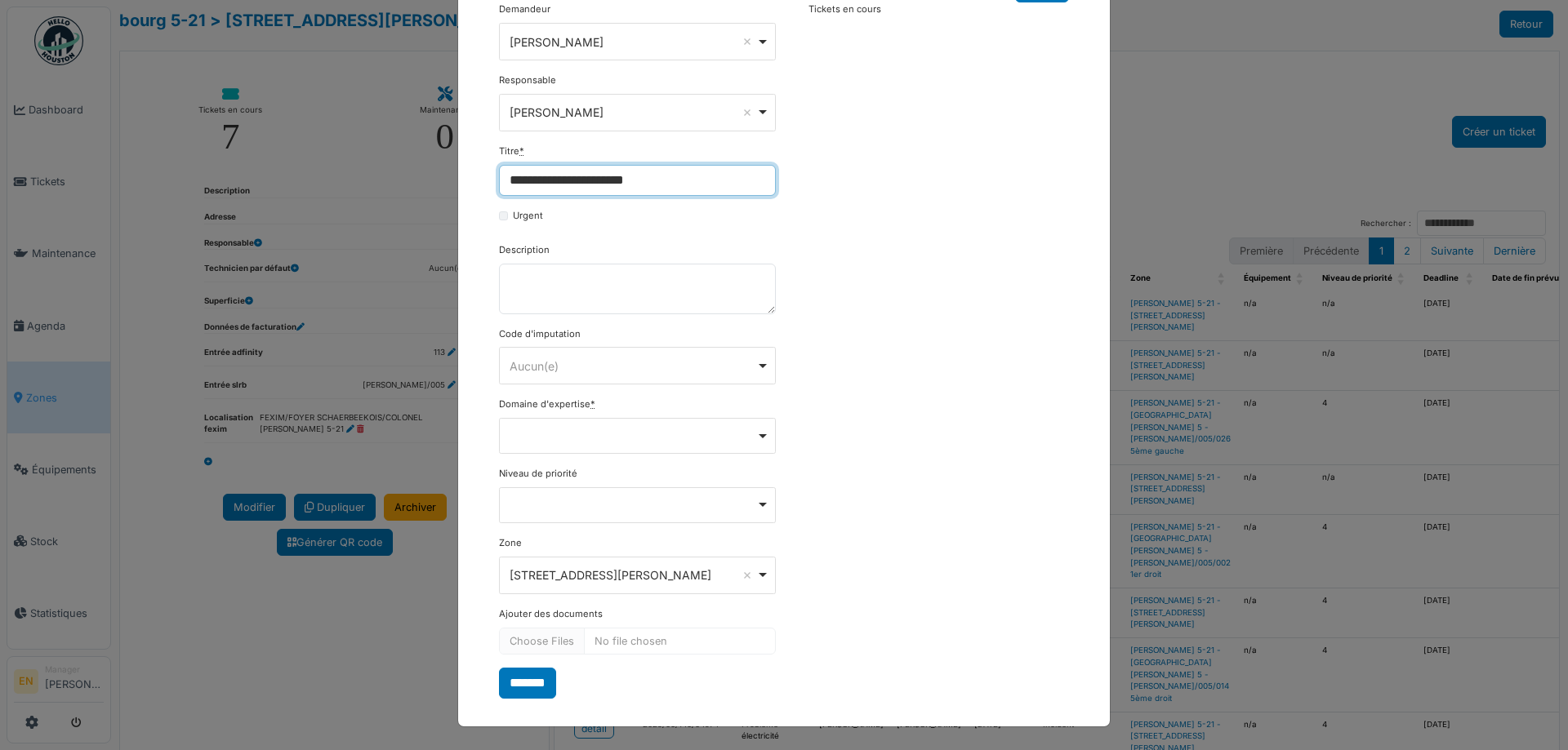
type input "**********"
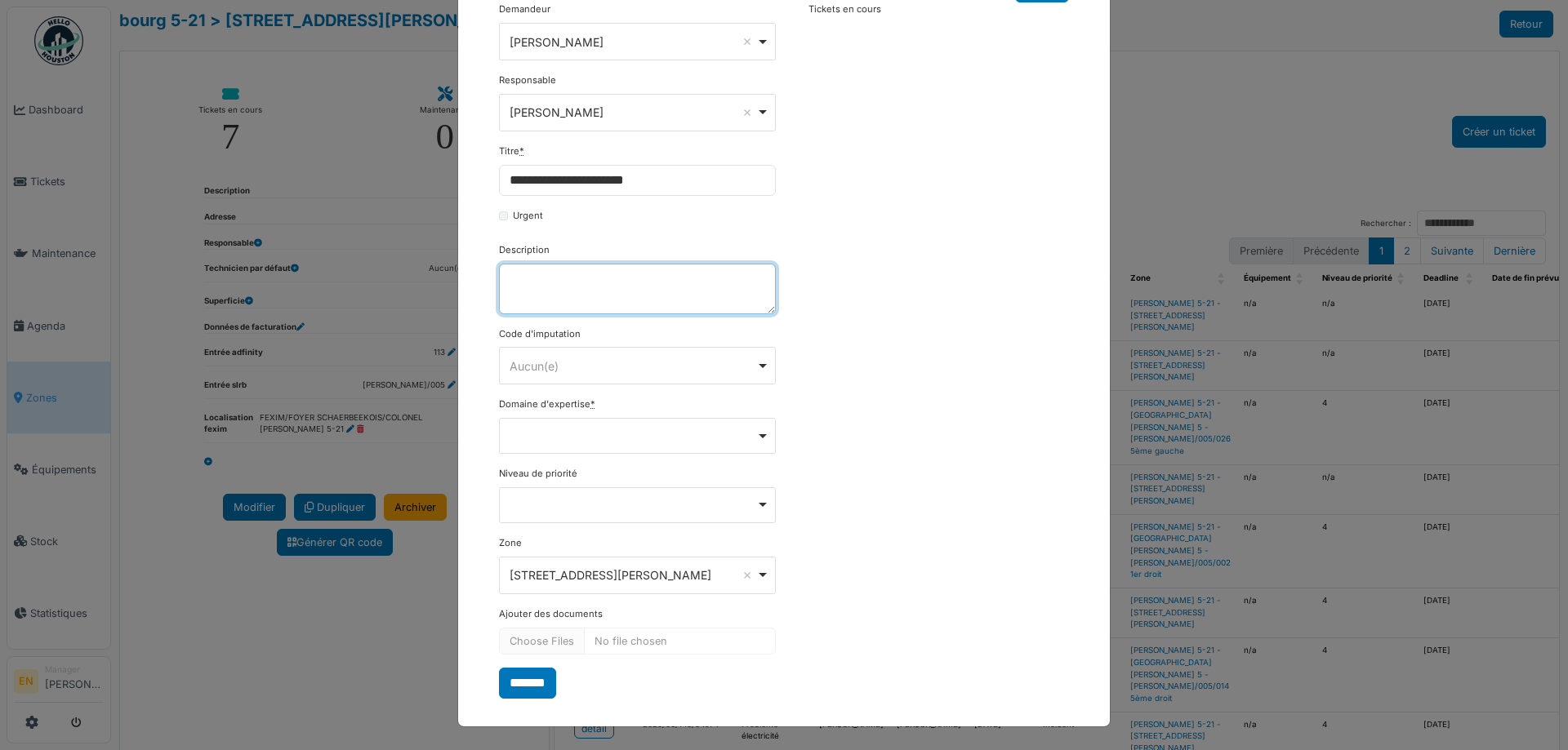
click at [599, 280] on textarea "Description" at bounding box center [638, 289] width 277 height 51
paste textarea "**********"
type textarea "**********"
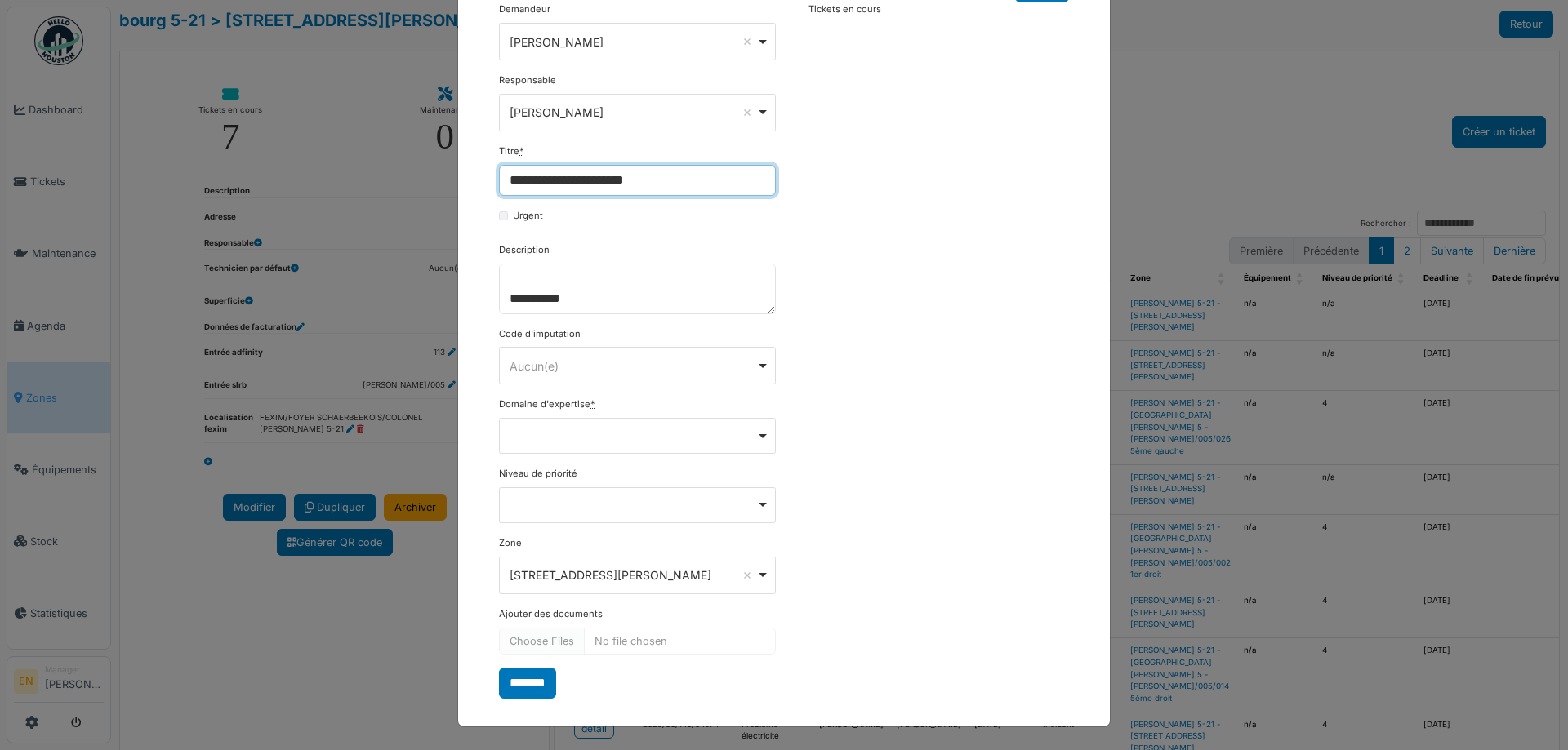
click at [673, 191] on input "**********" at bounding box center [638, 180] width 277 height 31
type input "**********"
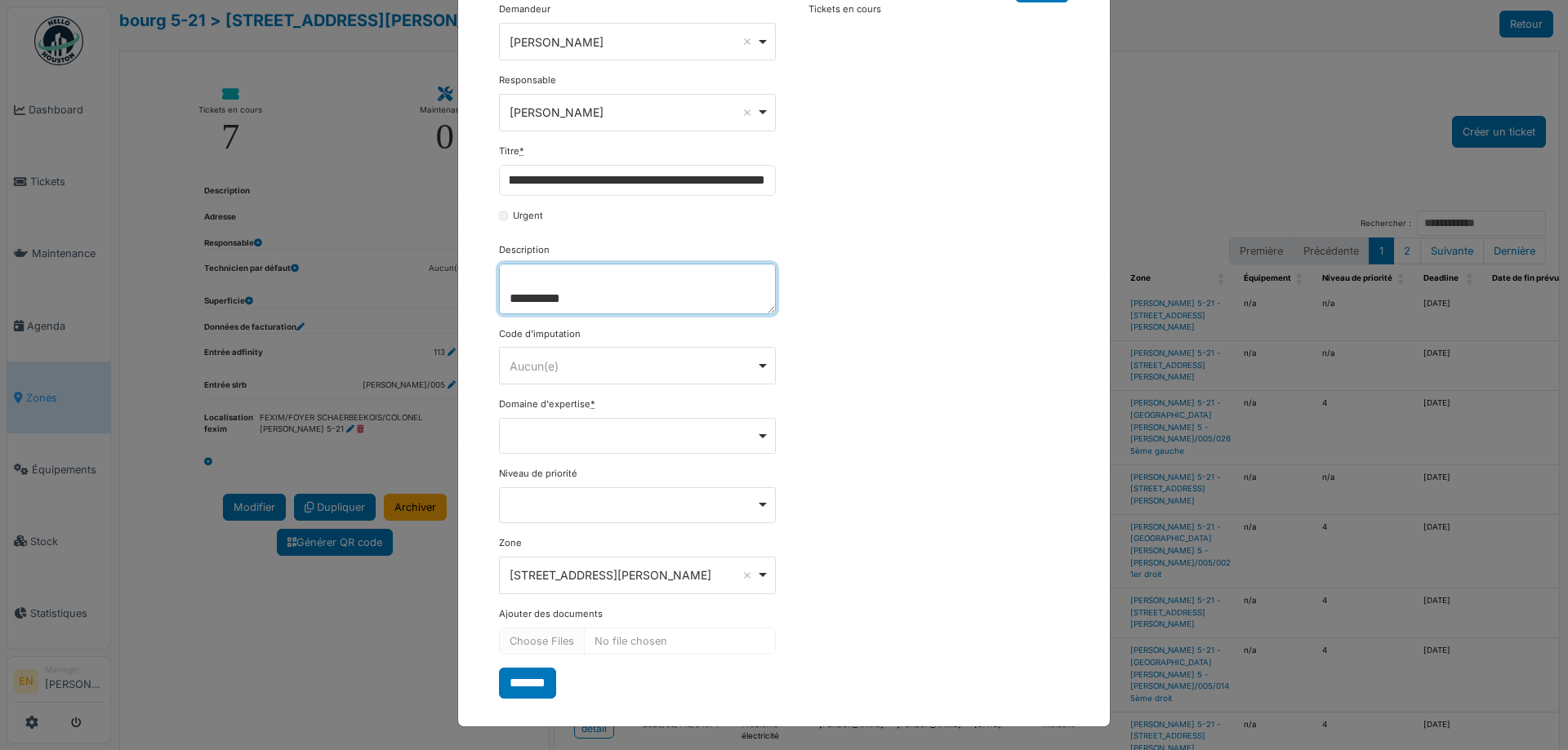
scroll to position [0, 0]
click at [625, 295] on textarea "**********" at bounding box center [638, 289] width 277 height 51
click at [756, 438] on div "Remove item" at bounding box center [638, 434] width 263 height 6
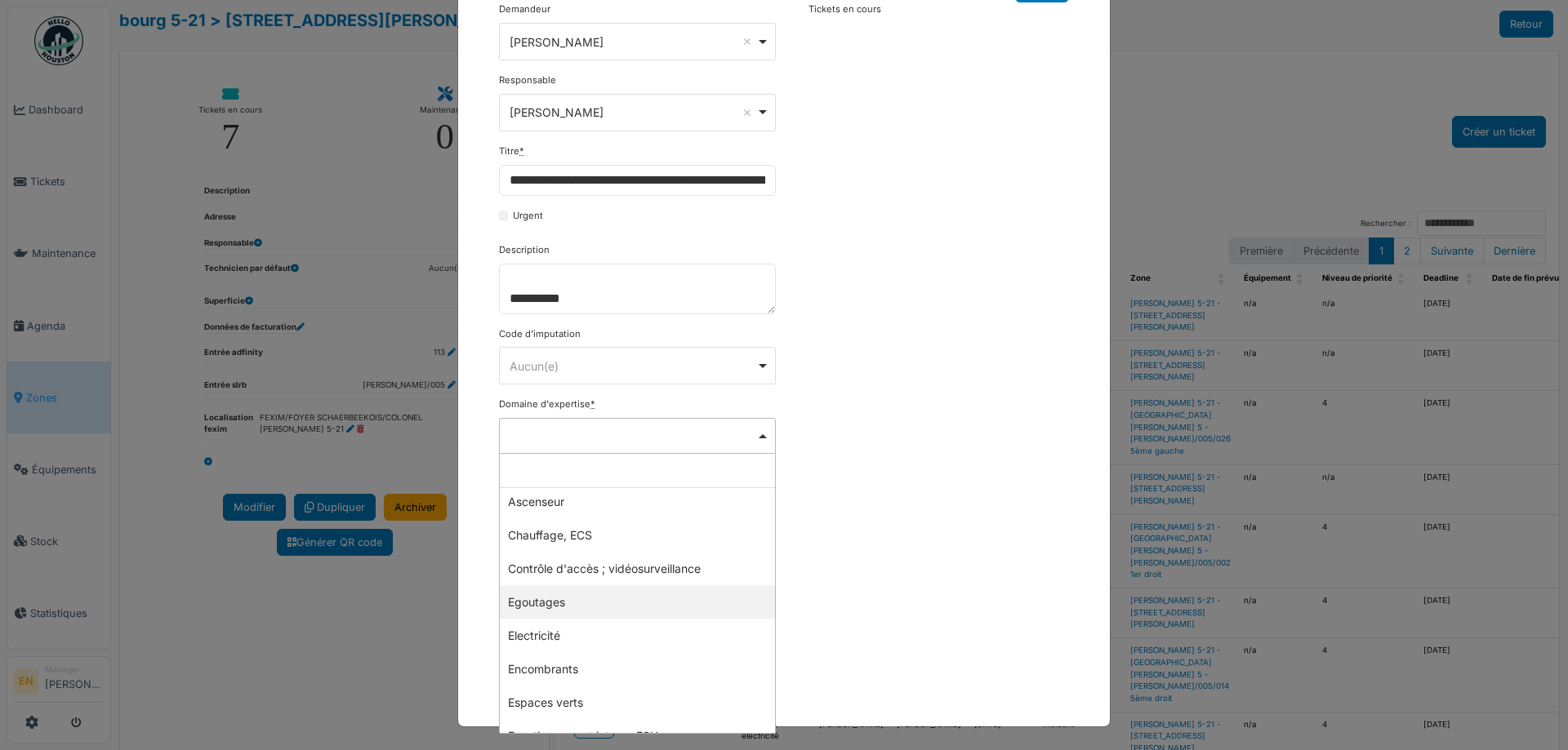
scroll to position [81, 0]
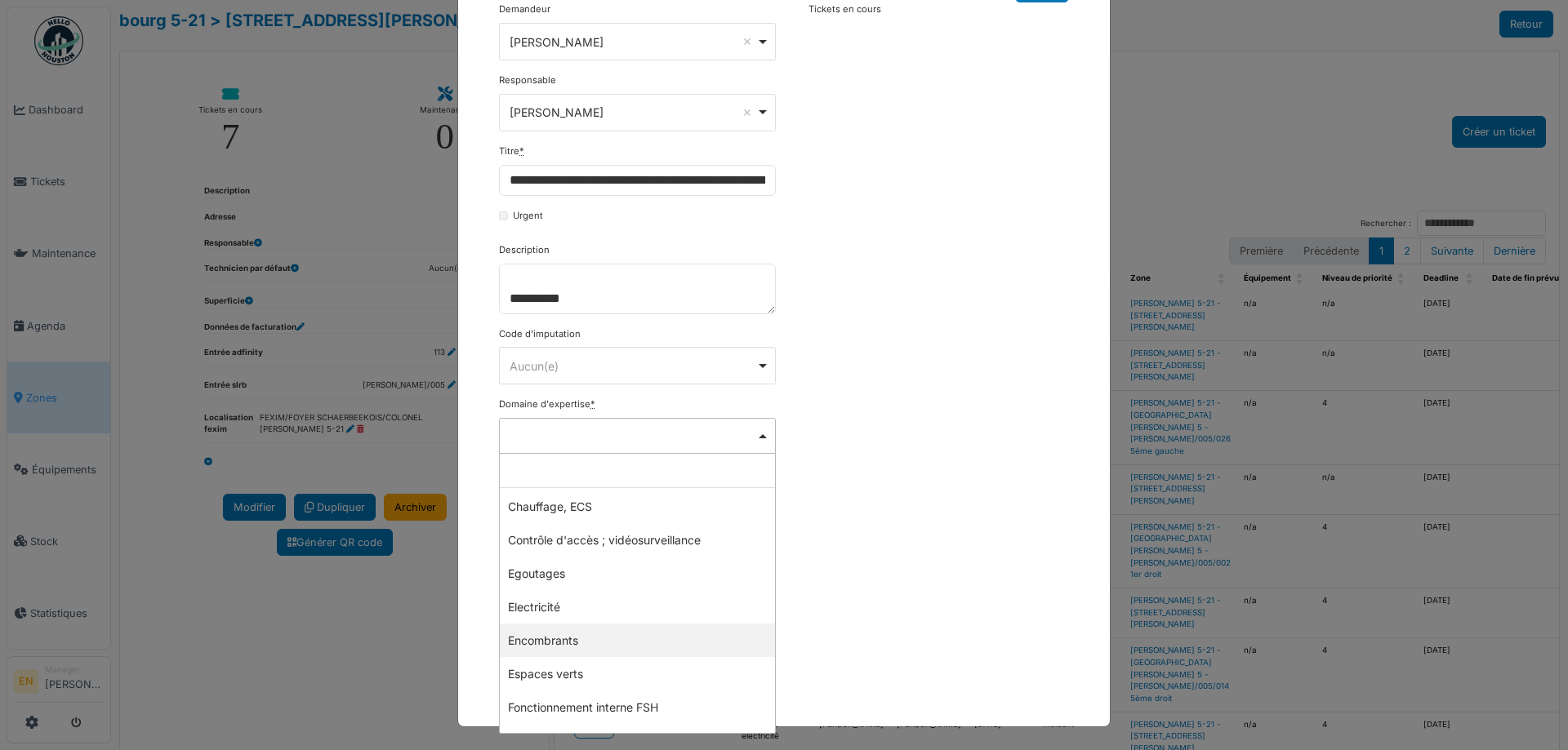
select select "***"
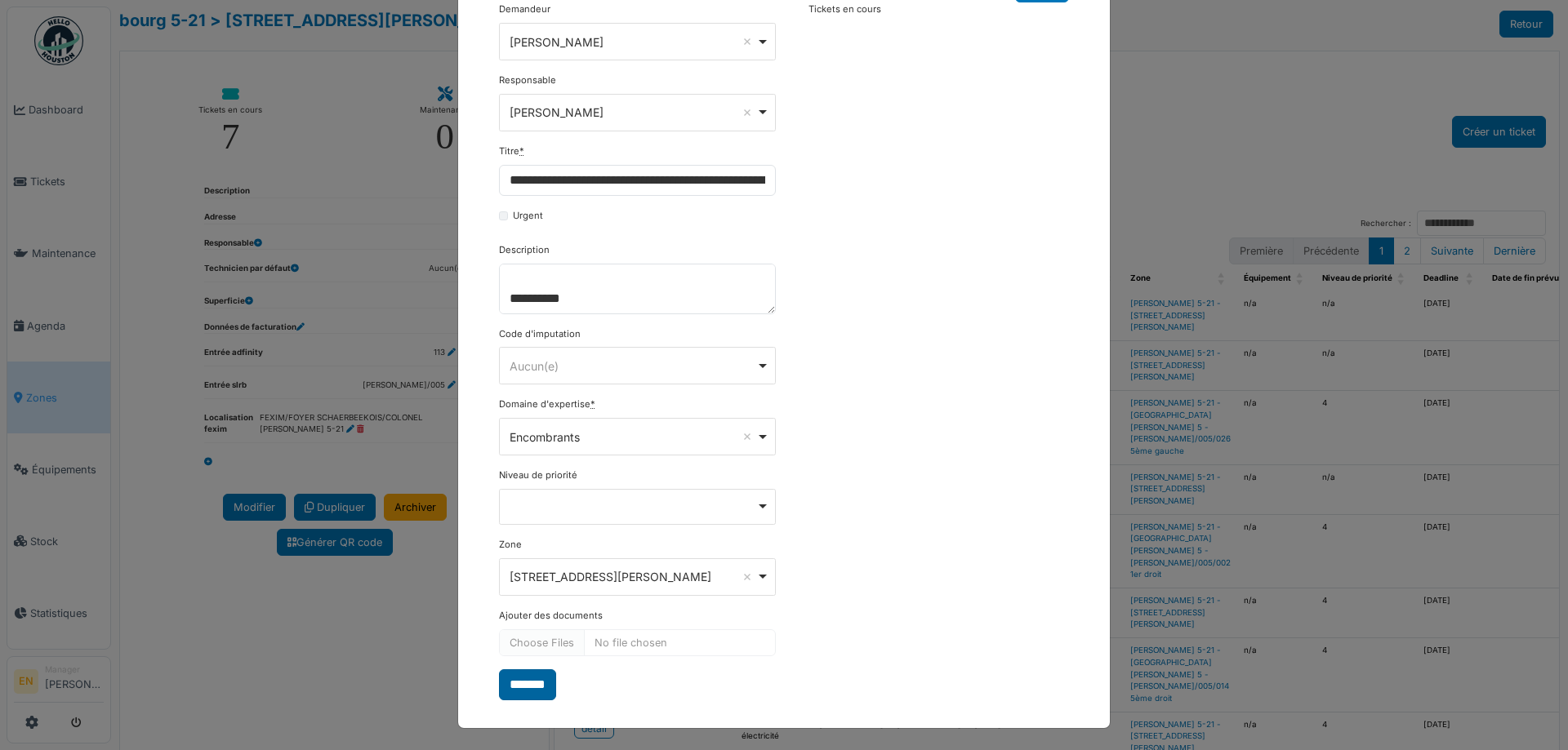
click at [530, 679] on input "*******" at bounding box center [527, 684] width 57 height 31
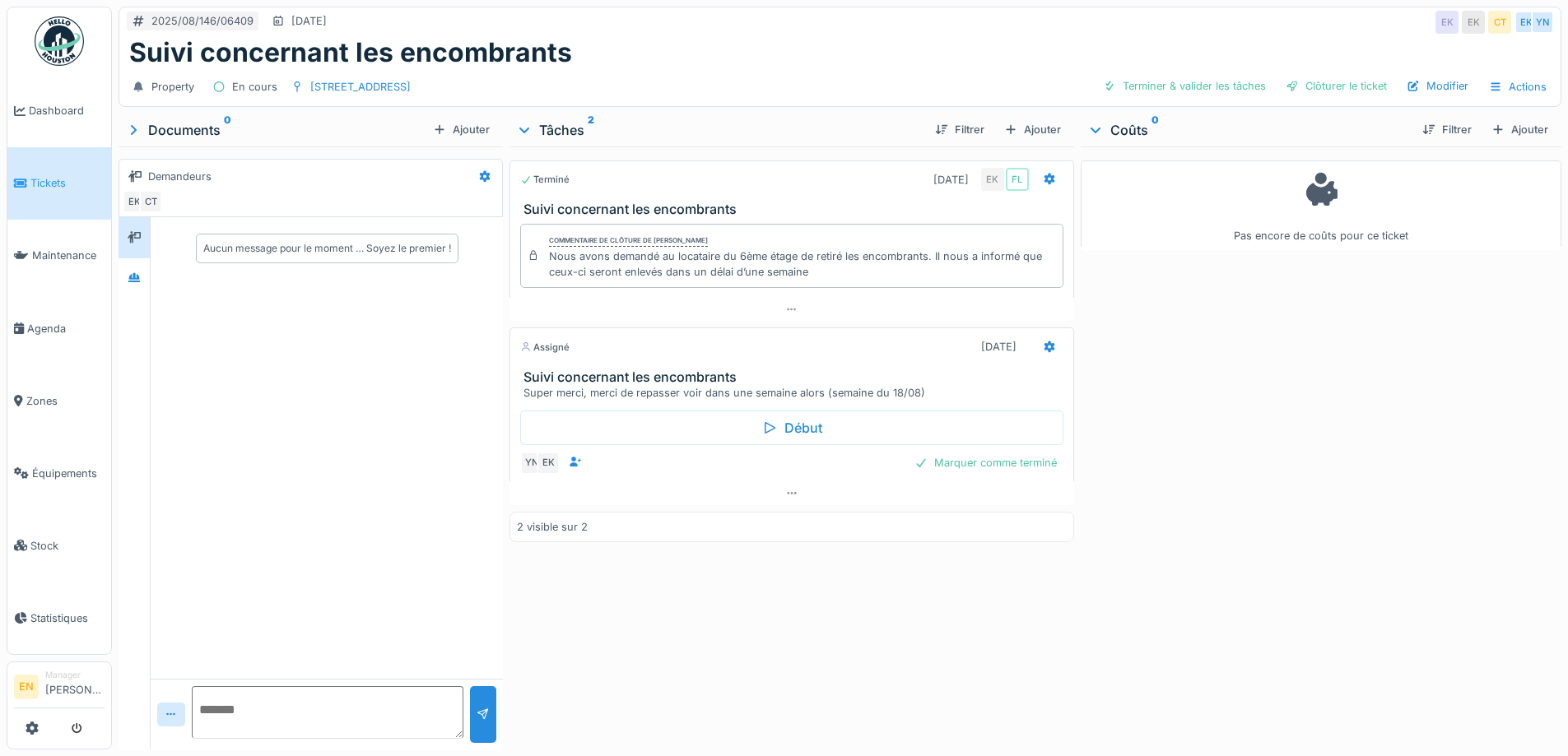
click at [1232, 415] on div "Pas encore de coûts pour ce ticket" at bounding box center [1320, 444] width 480 height 597
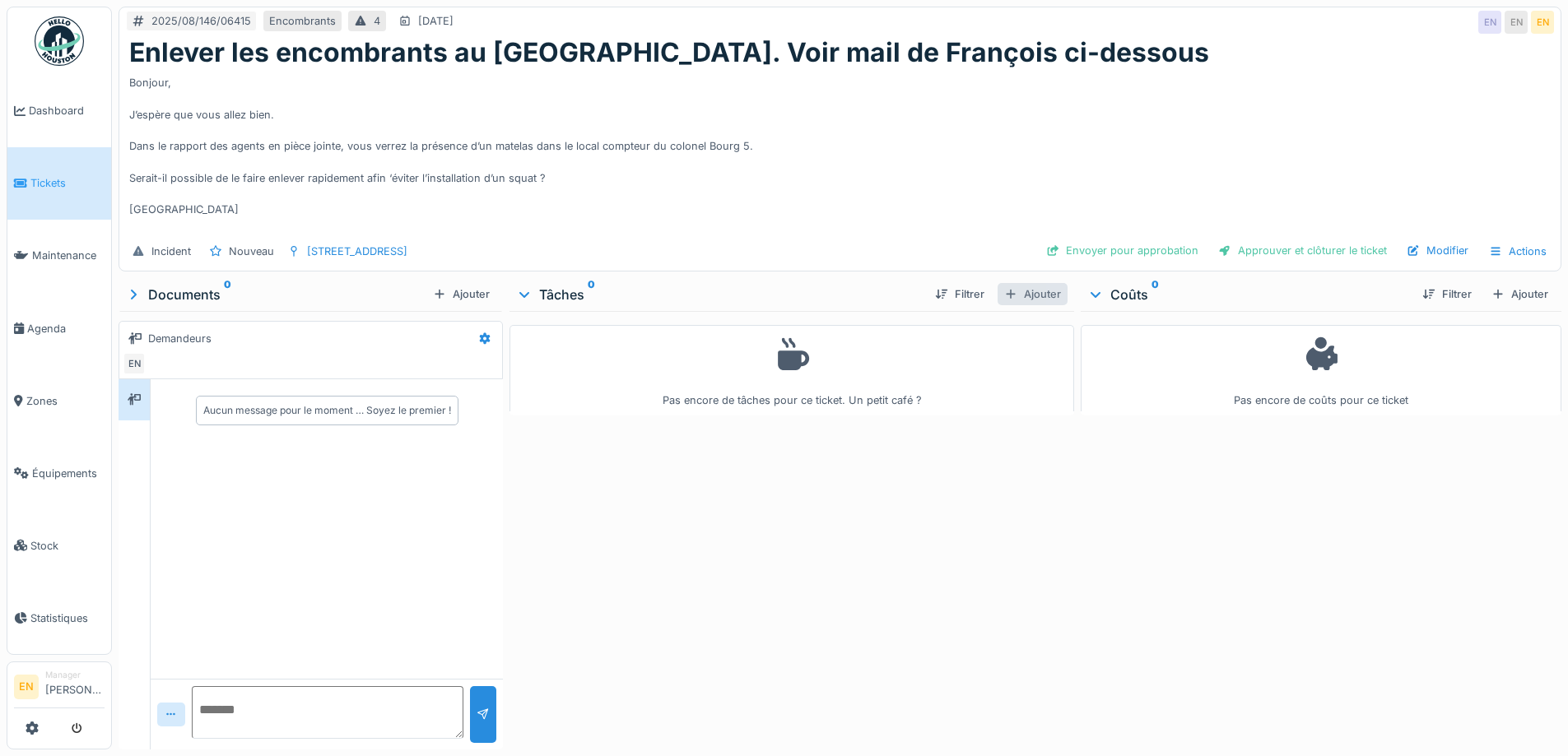
click at [1036, 293] on div "Ajouter" at bounding box center [1032, 293] width 70 height 22
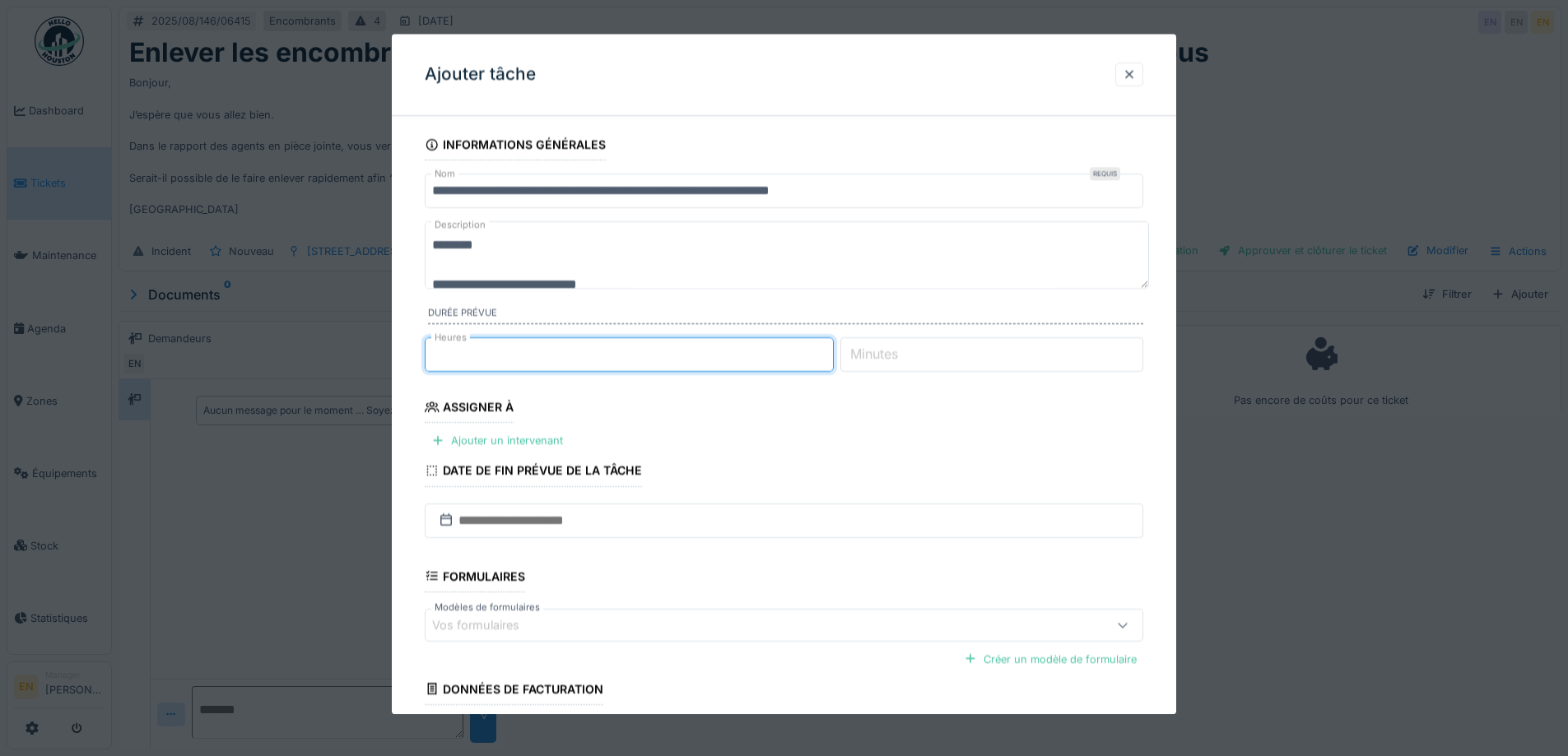
type input "*"
click at [829, 351] on input "*" at bounding box center [629, 354] width 409 height 34
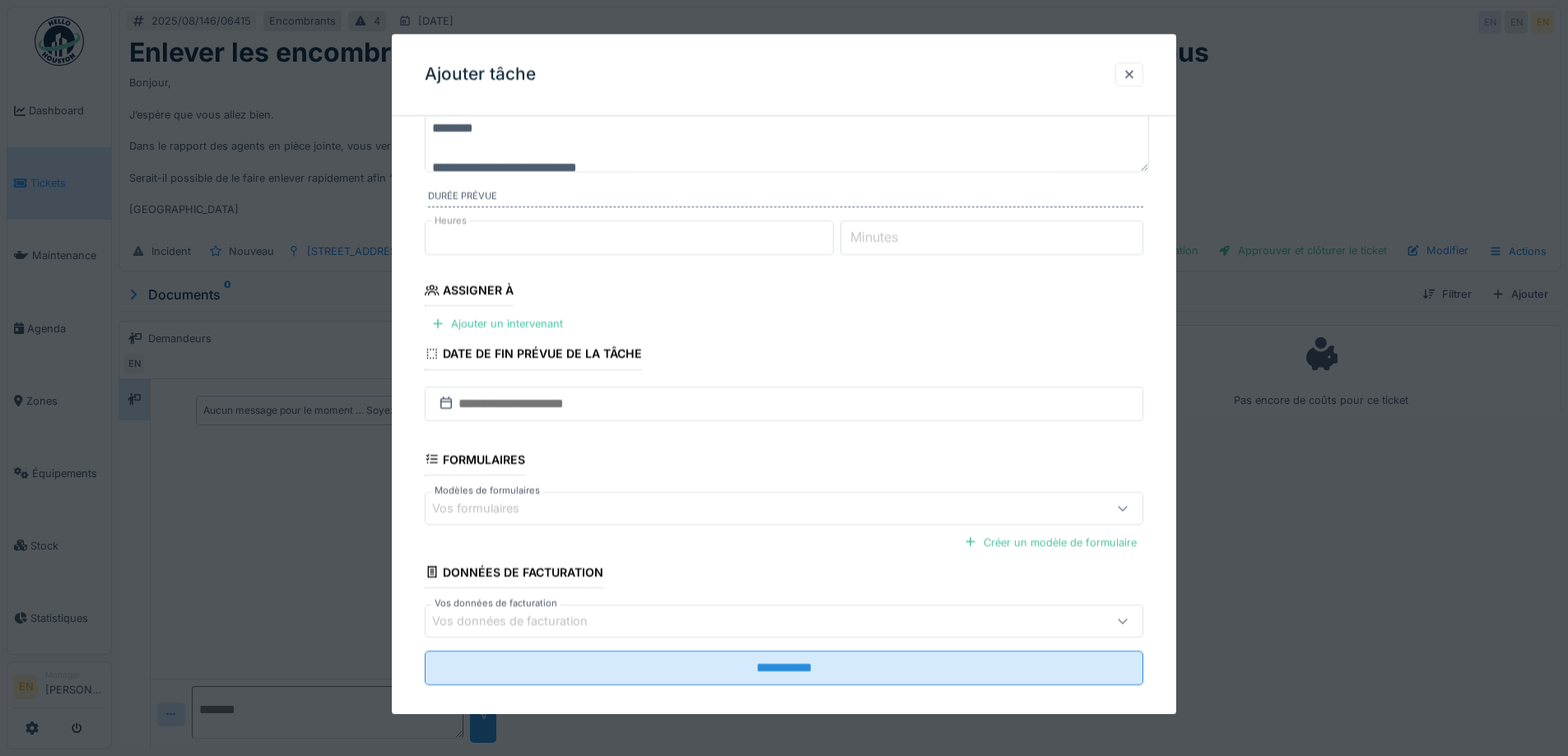
scroll to position [134, 0]
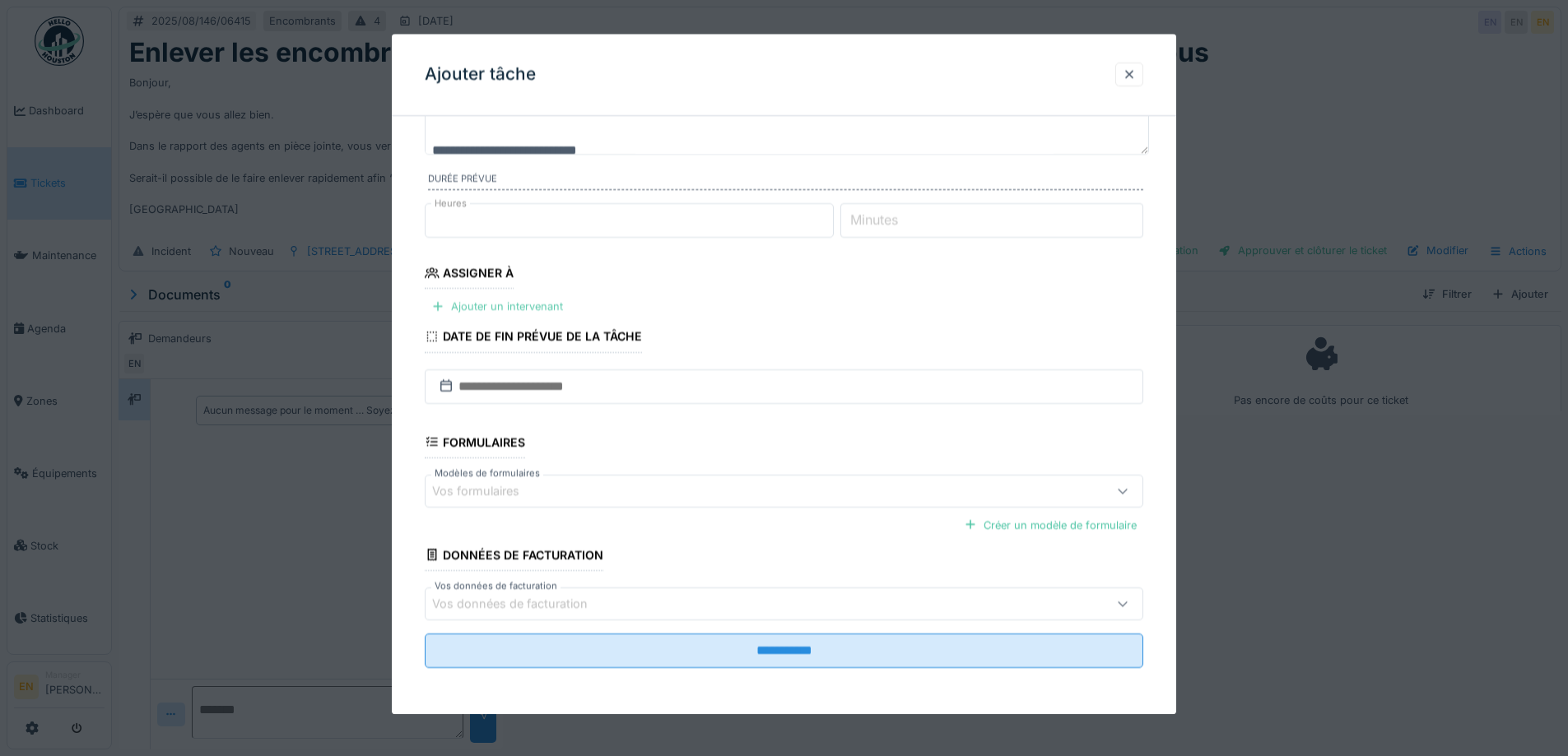
click at [518, 311] on div "Ajouter un intervenant" at bounding box center [497, 307] width 145 height 22
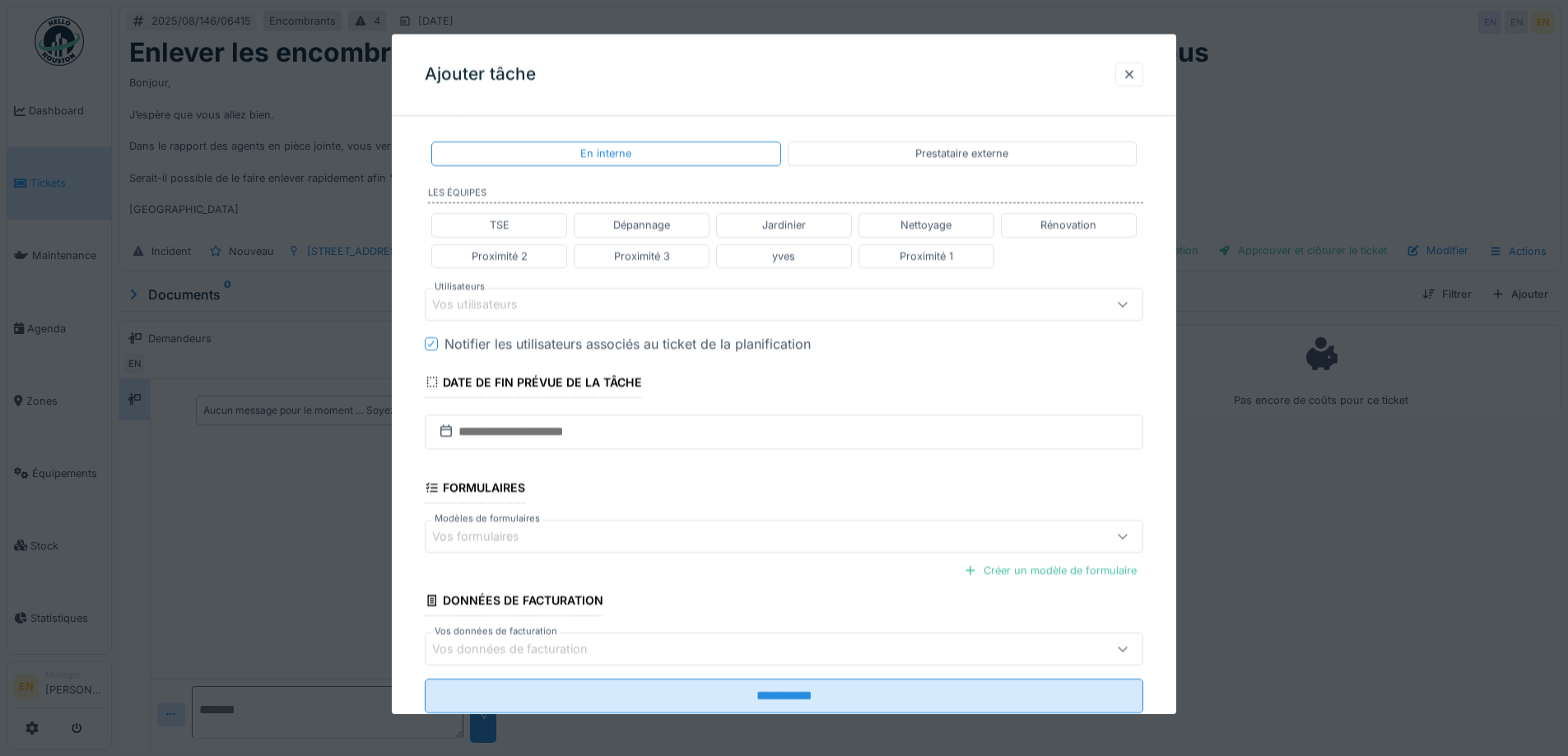
scroll to position [375, 0]
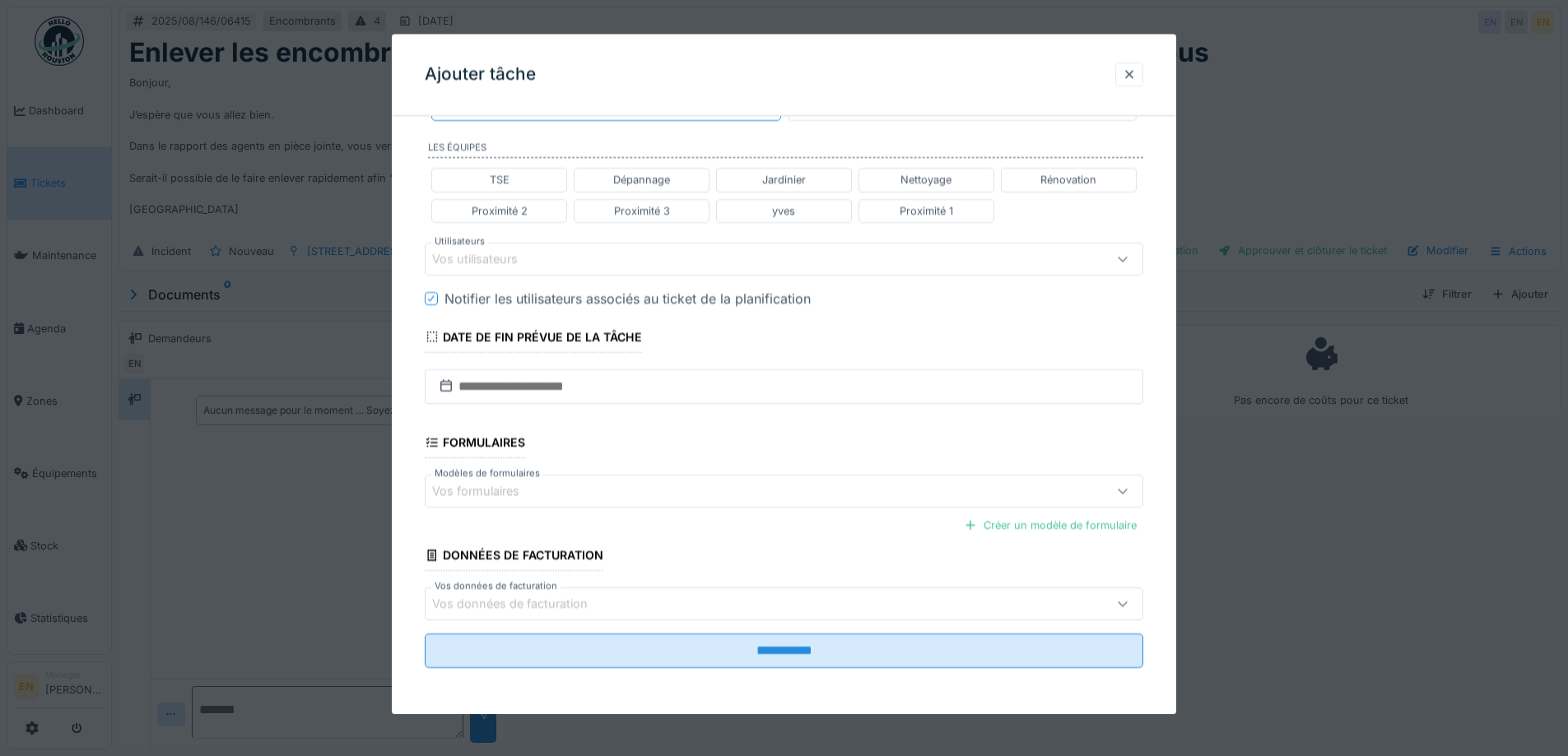
click at [610, 263] on div "Vos utilisateurs" at bounding box center [741, 259] width 620 height 19
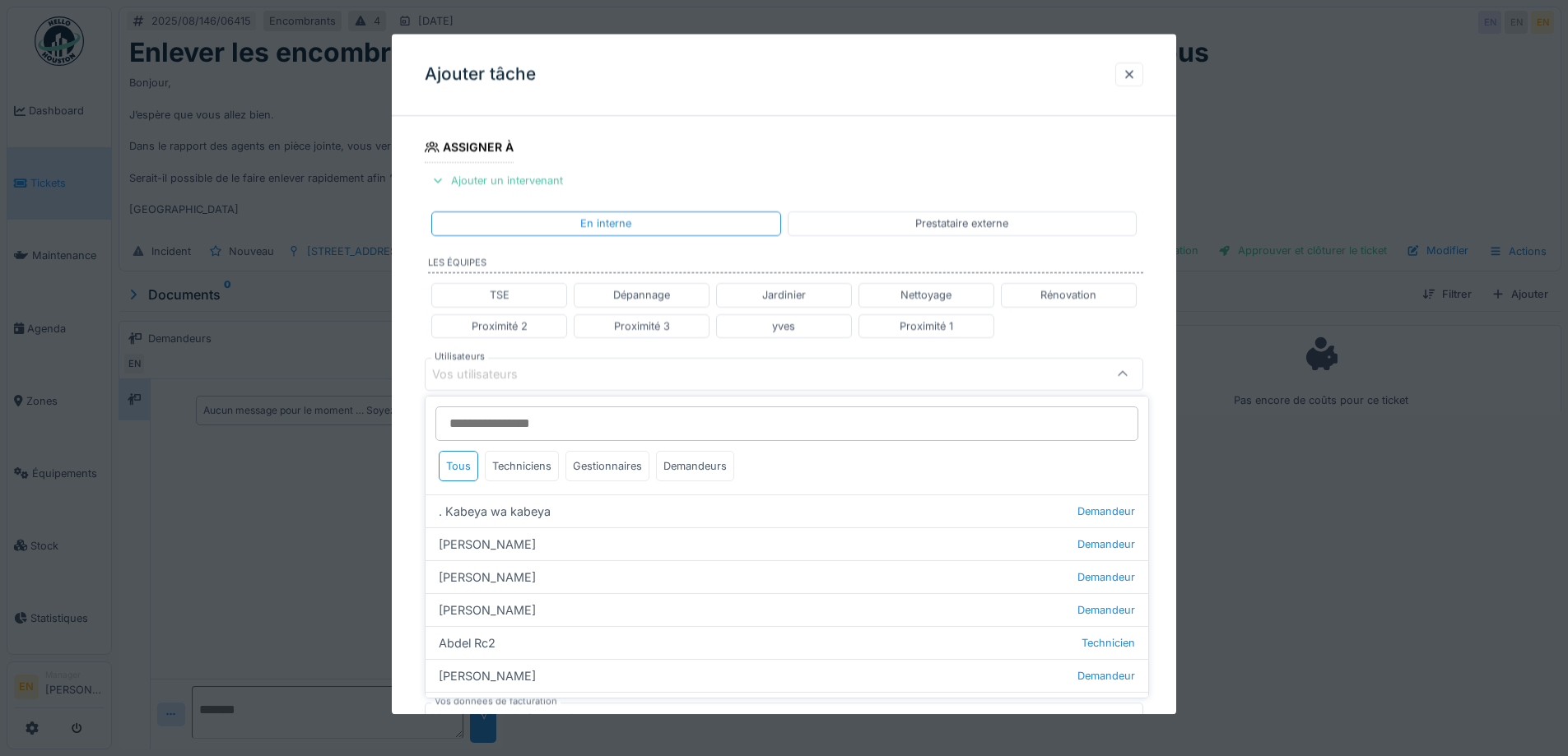
click at [595, 416] on input "Utilisateurs" at bounding box center [786, 423] width 702 height 34
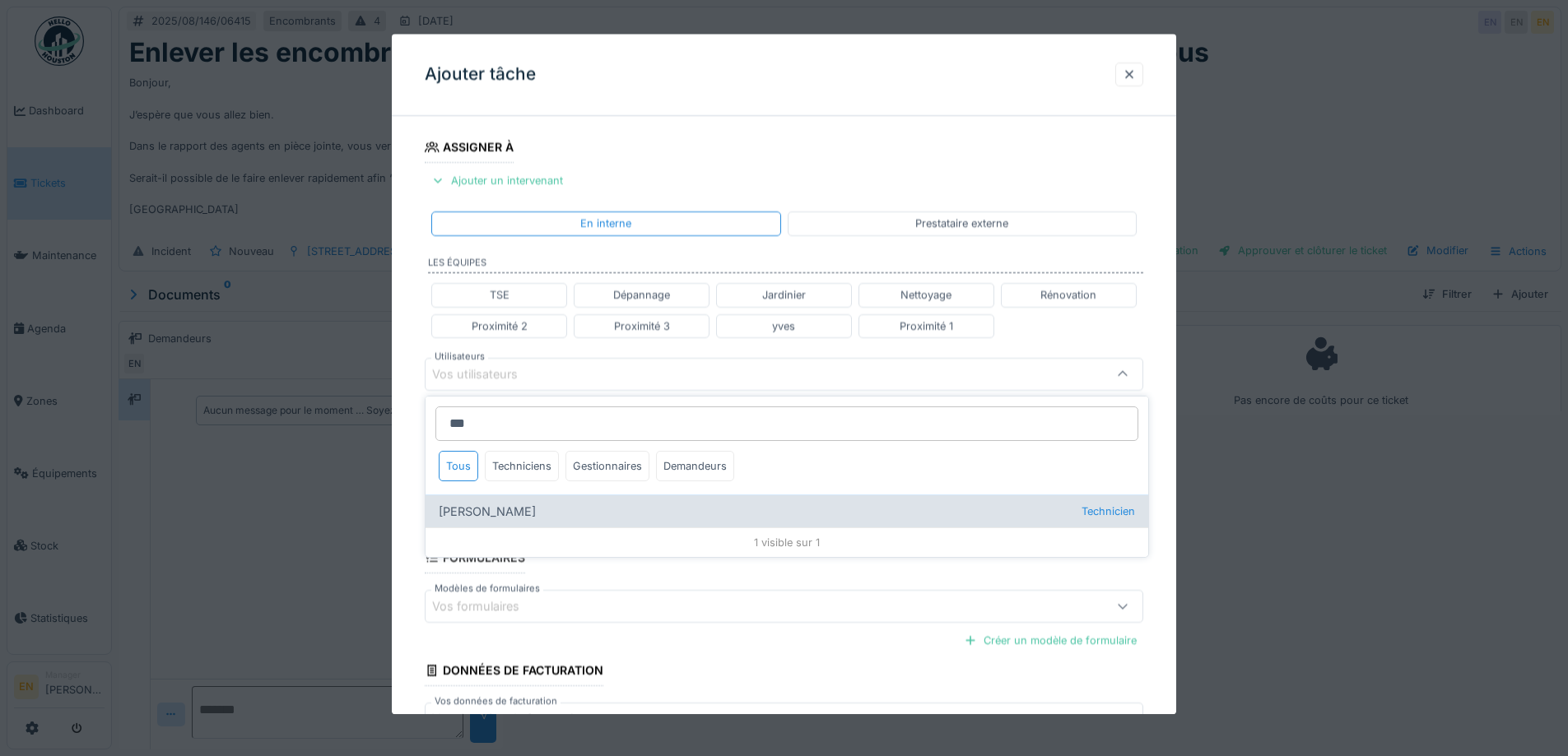
type input "***"
click at [511, 513] on div "Igor Leblond Technicien" at bounding box center [787, 510] width 723 height 33
type input "*****"
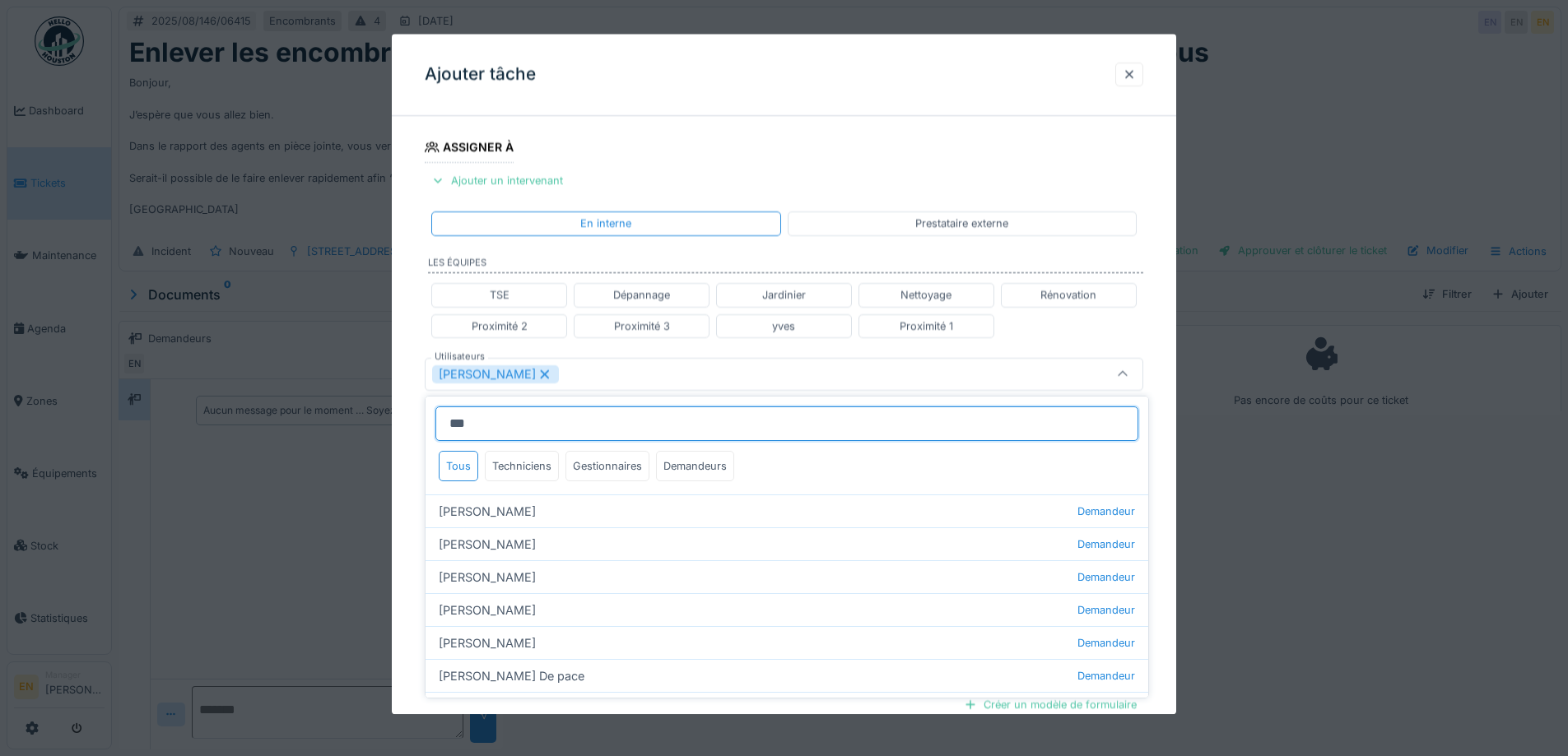
type input "***"
click at [538, 375] on icon at bounding box center [545, 374] width 15 height 11
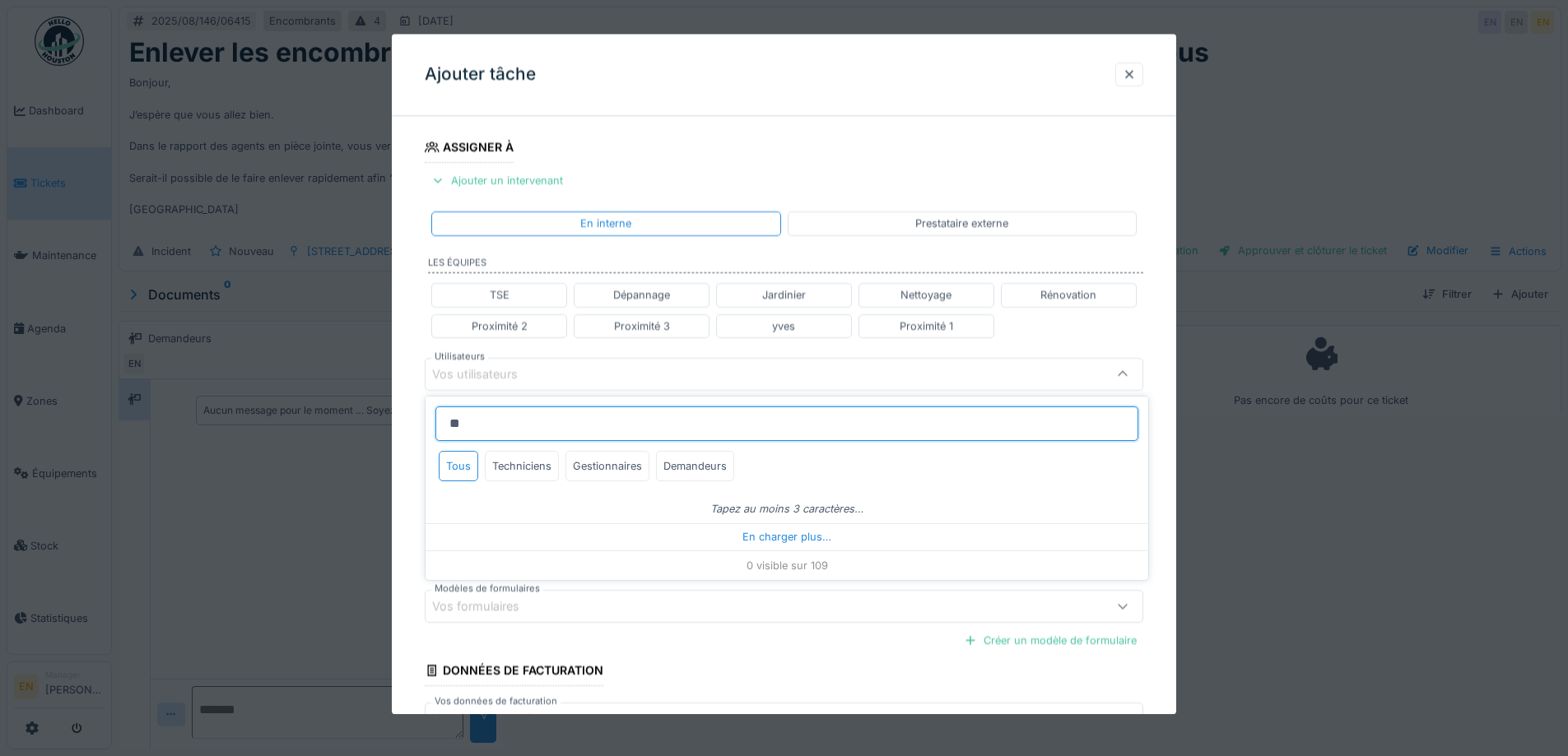
type input "*"
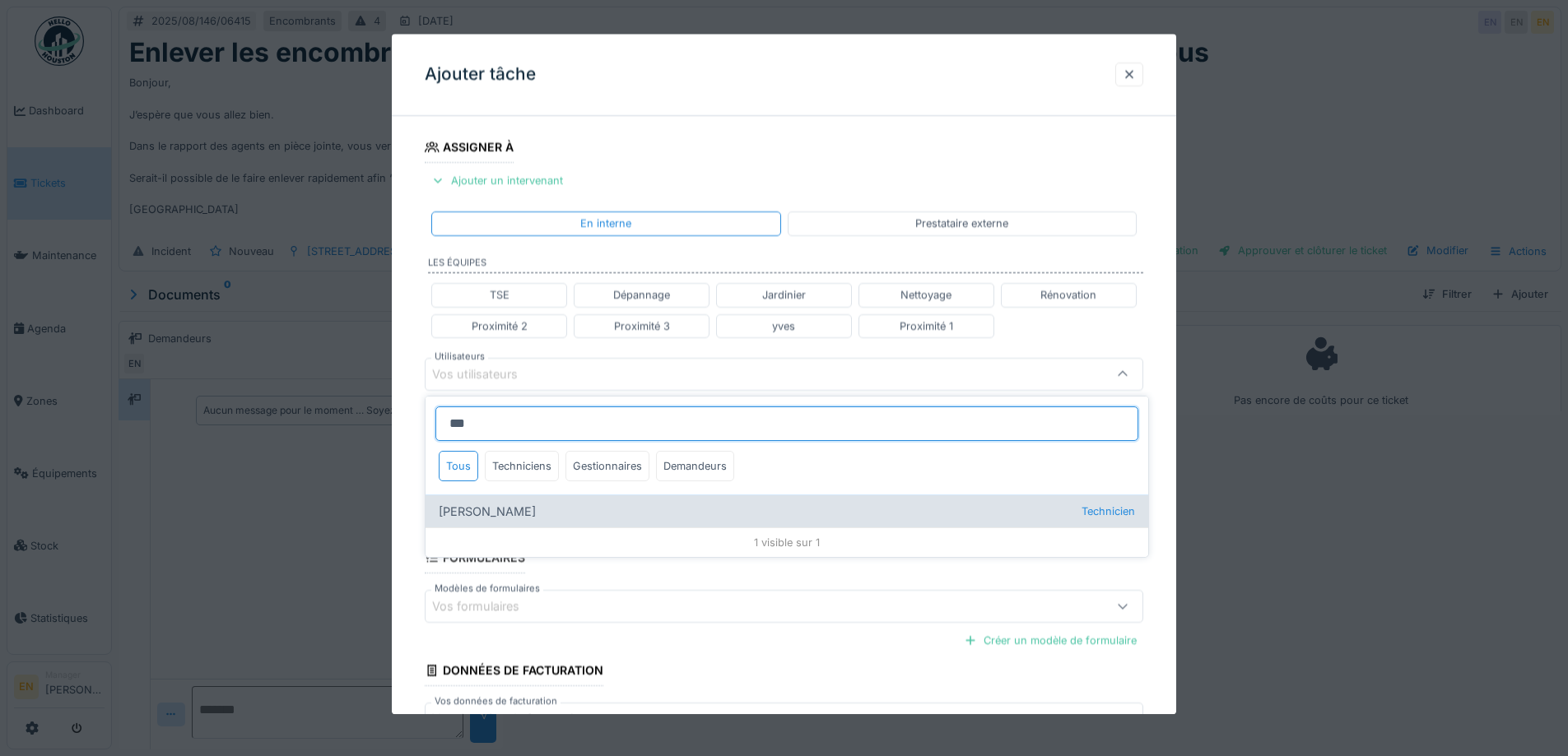
type input "***"
click at [479, 512] on div "Rufat Azizi Technicien" at bounding box center [787, 510] width 723 height 33
type input "****"
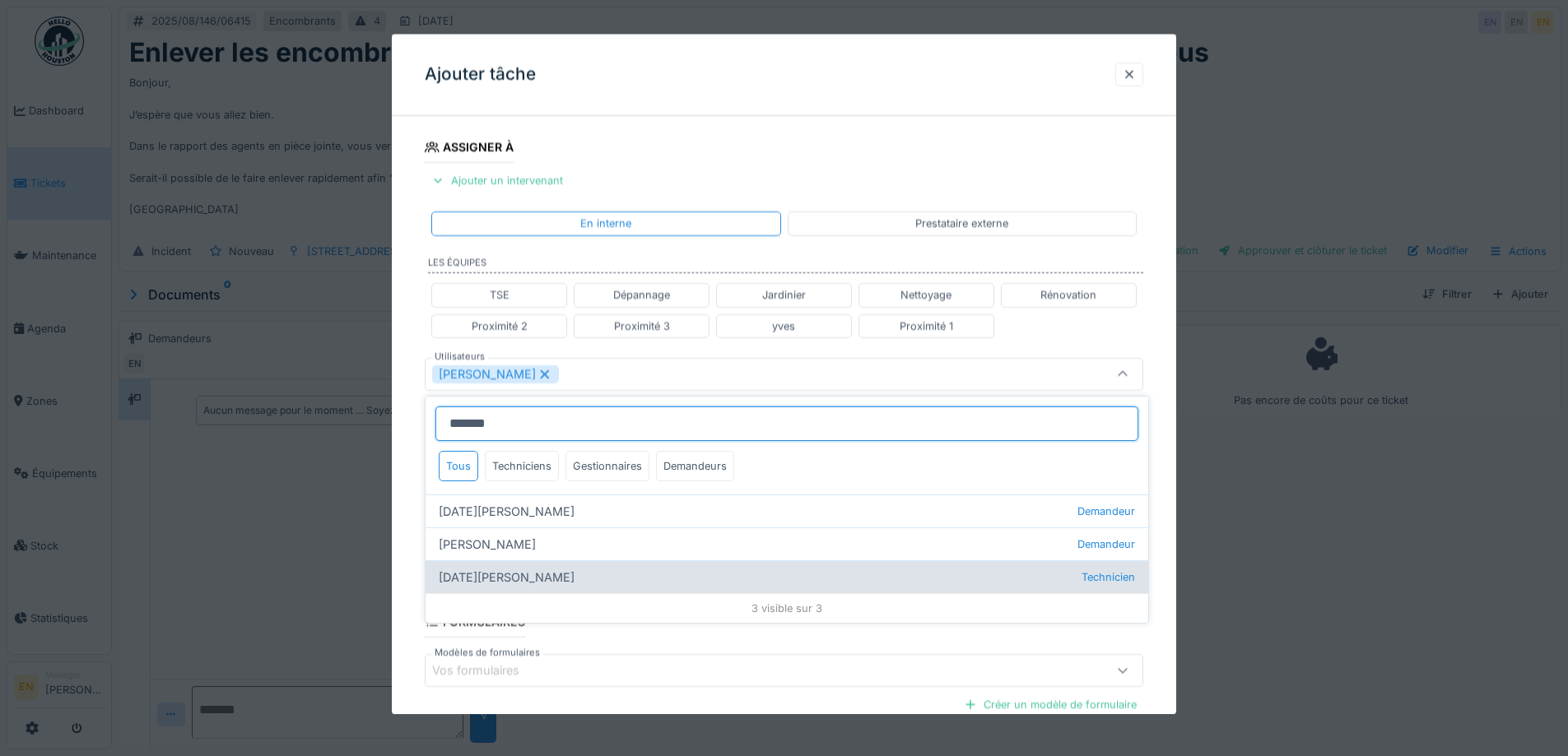
type input "*******"
click at [479, 577] on div "Ramazan Eryoruk Technicien" at bounding box center [787, 576] width 723 height 33
type input "**********"
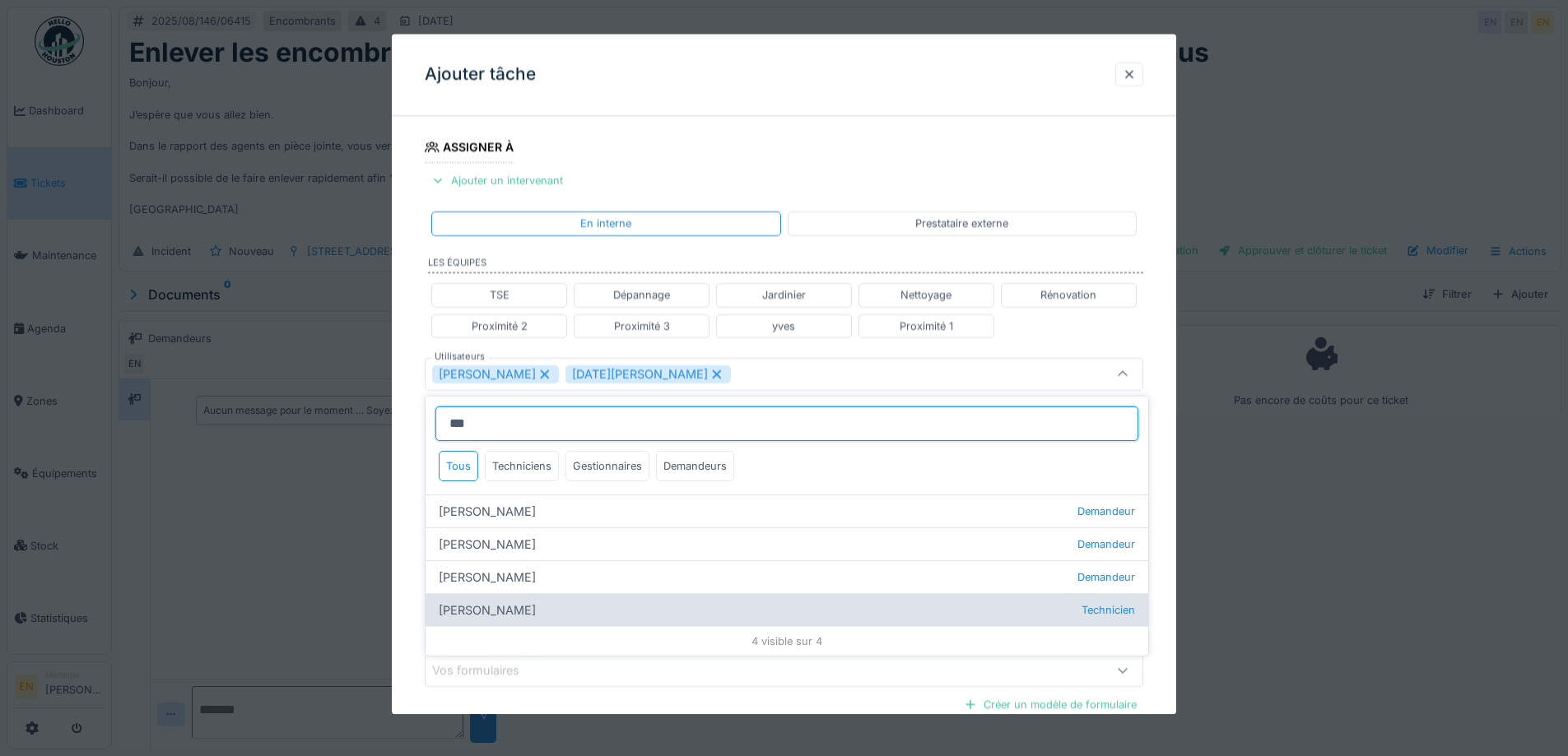
type input "***"
click at [488, 607] on div "Igor Leblond Technicien" at bounding box center [787, 609] width 723 height 33
type input "**********"
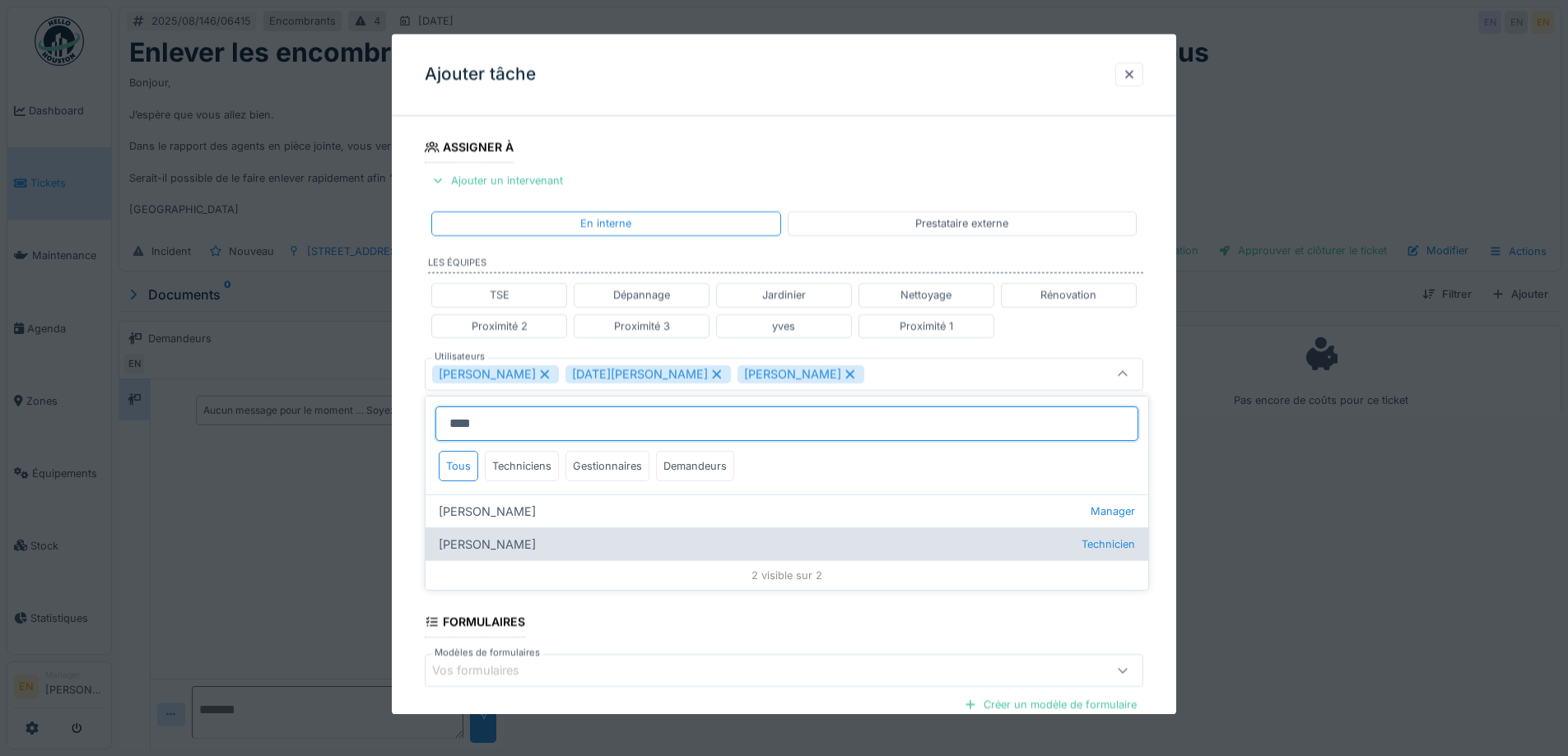
type input "****"
click at [475, 551] on div "Marin Mony Technicien" at bounding box center [787, 544] width 723 height 33
type input "**********"
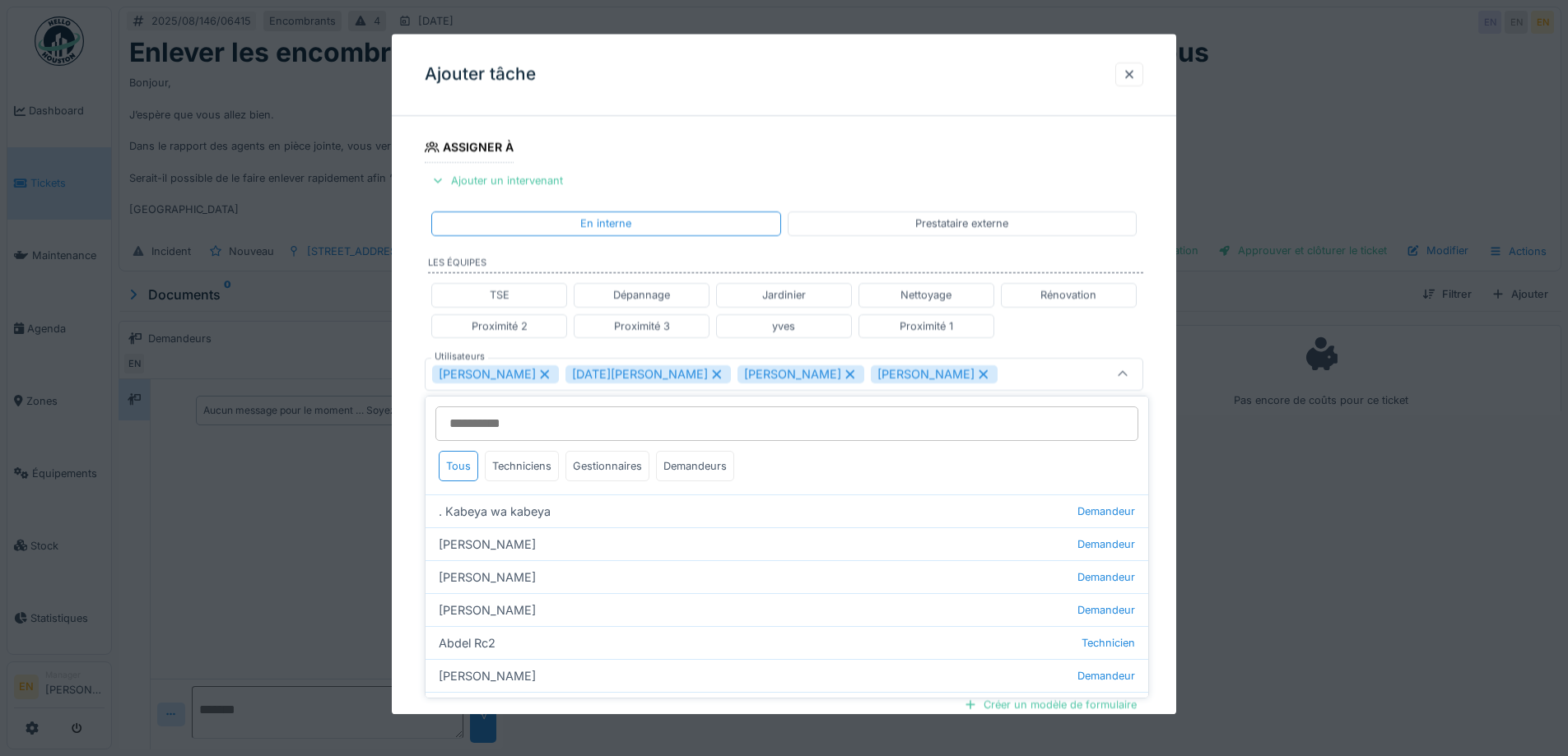
click at [1165, 539] on div "**********" at bounding box center [784, 382] width 784 height 1025
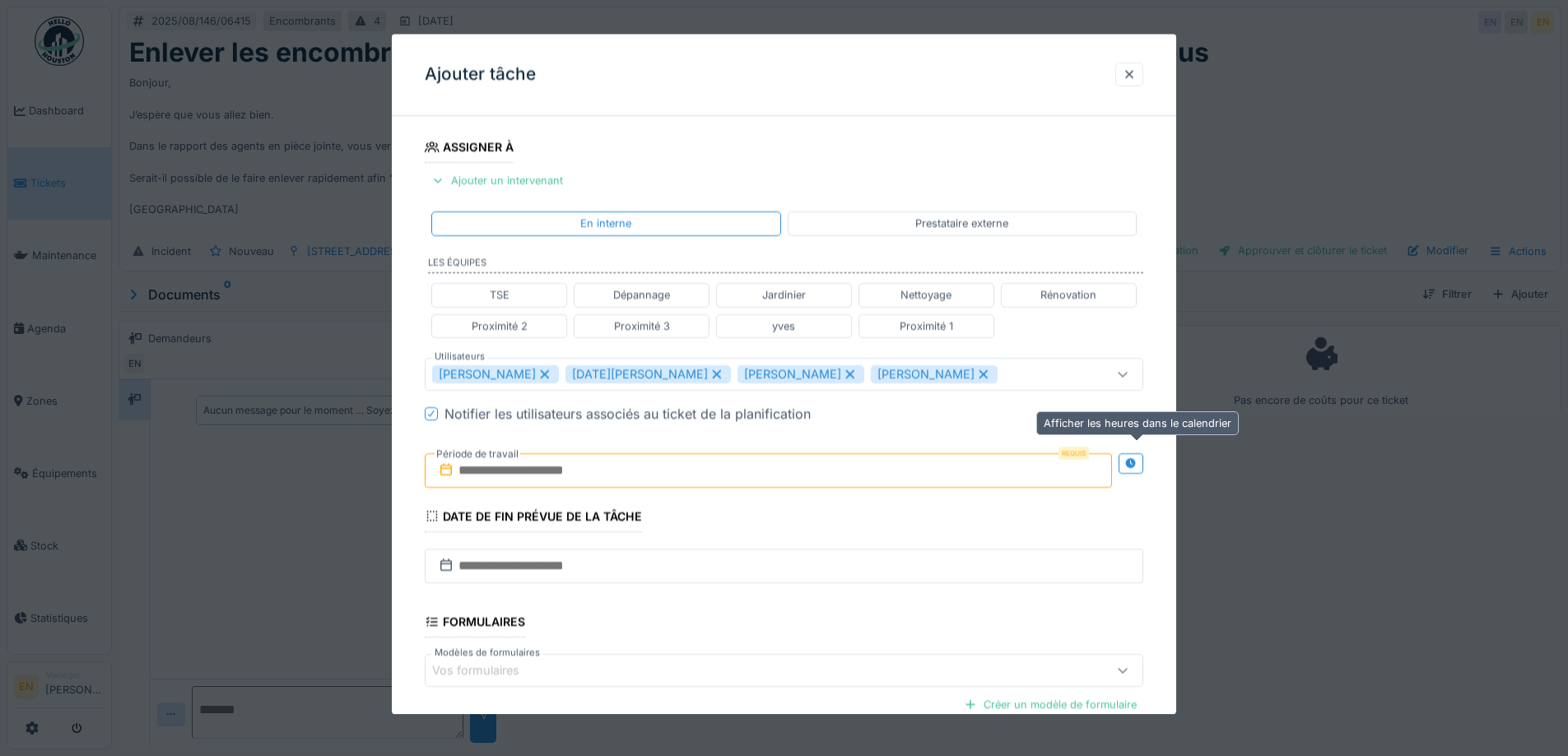
click at [1136, 464] on icon at bounding box center [1131, 463] width 11 height 11
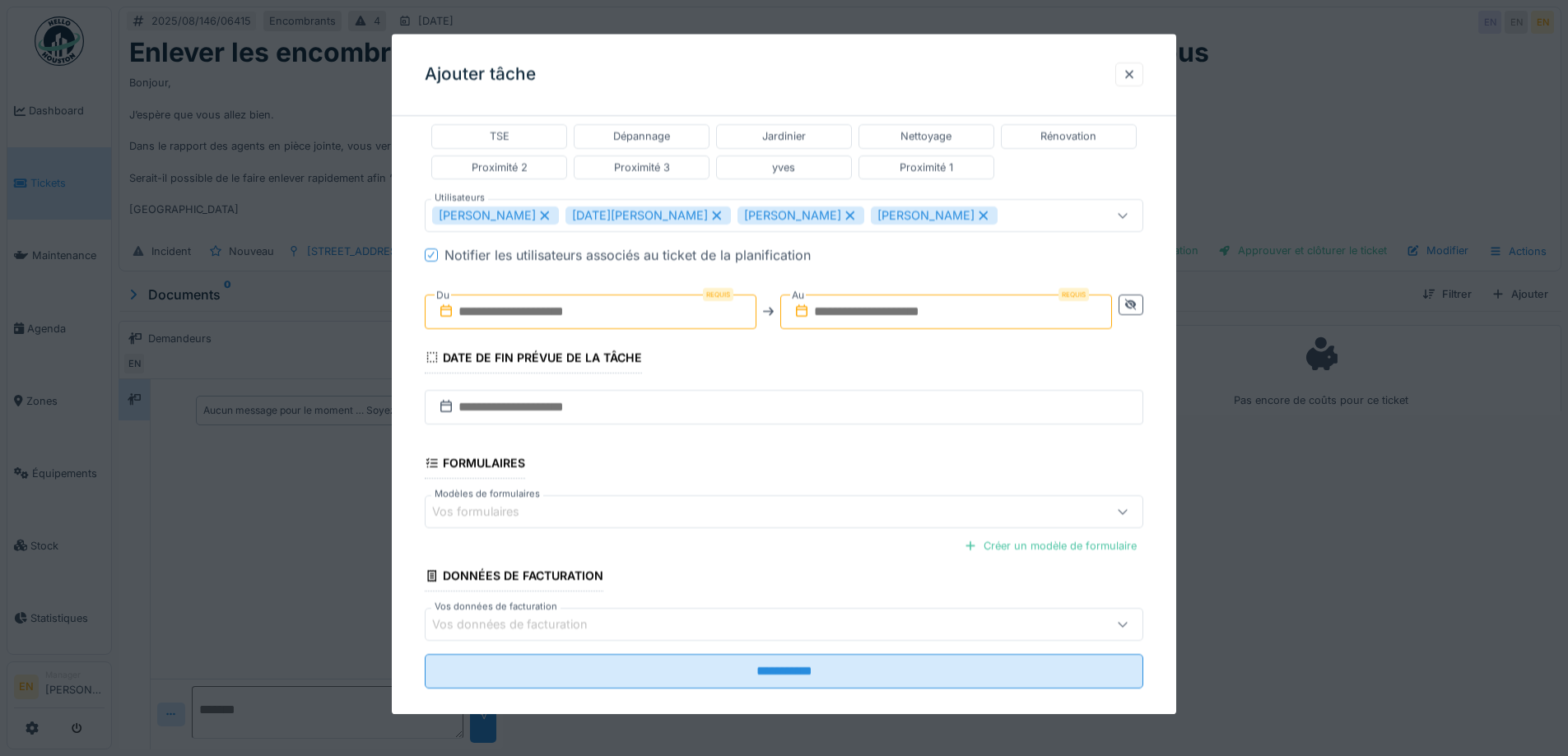
scroll to position [425, 0]
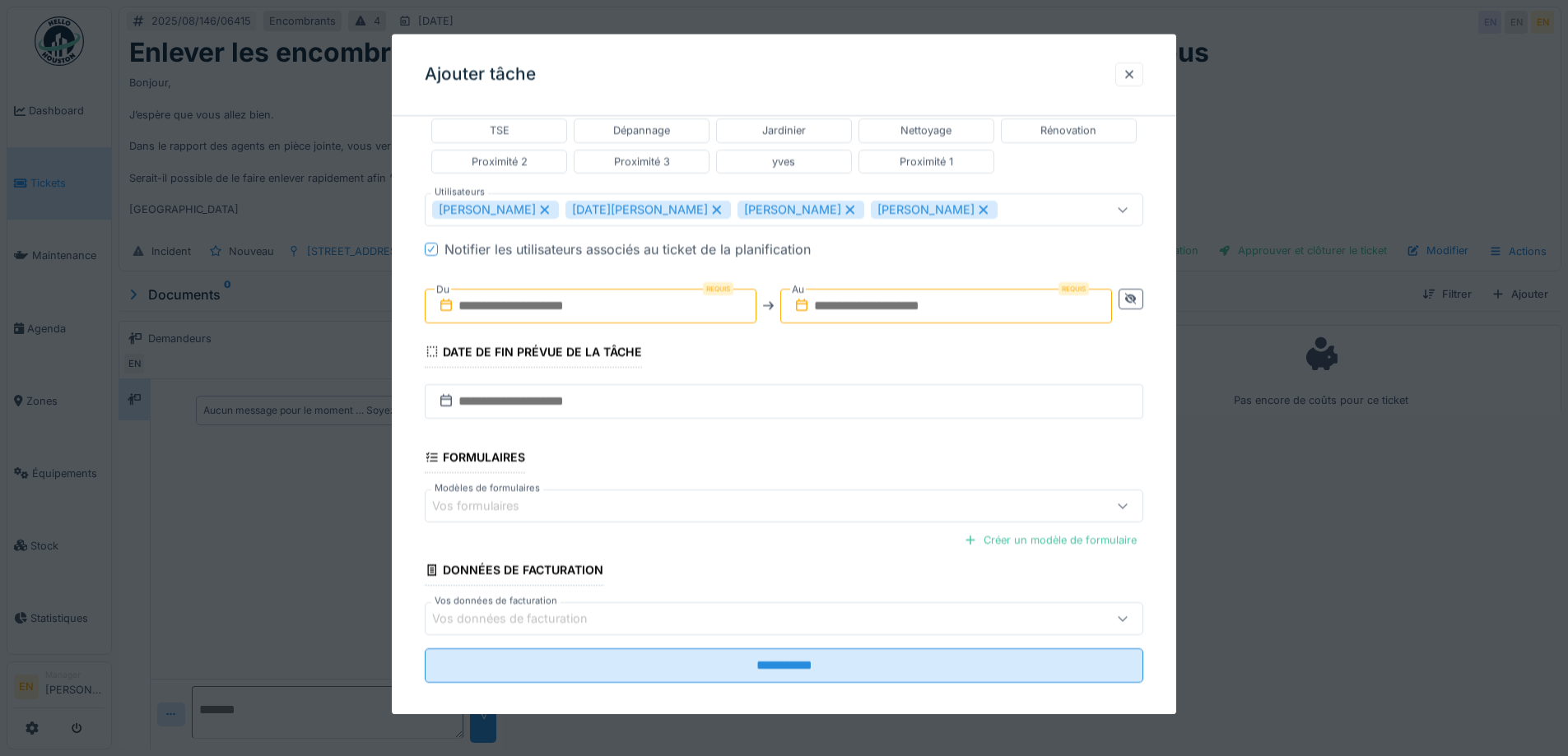
click at [552, 311] on input "text" at bounding box center [591, 306] width 331 height 34
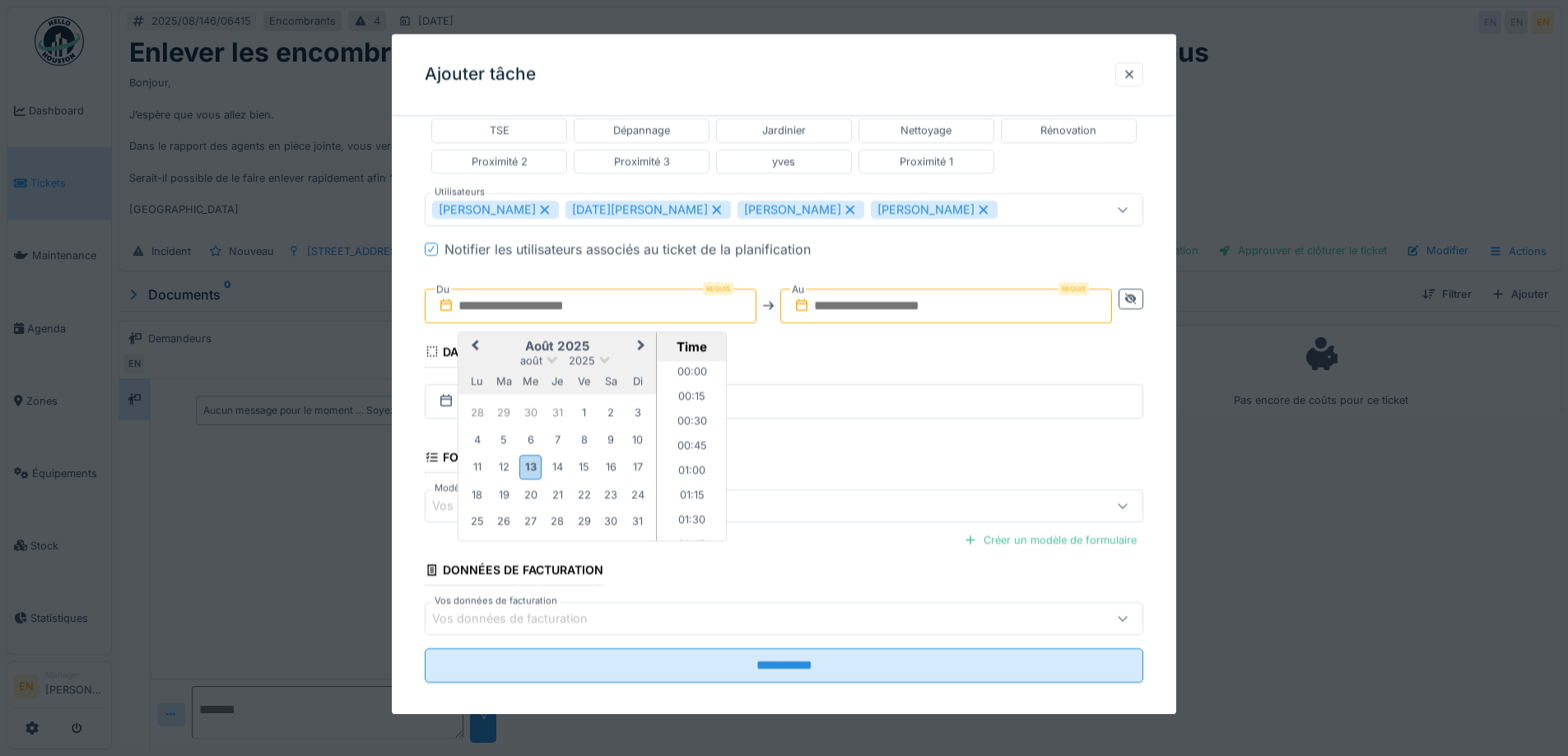
scroll to position [787, 0]
click at [530, 473] on div "13" at bounding box center [530, 467] width 22 height 24
click at [686, 471] on li "09:00" at bounding box center [691, 476] width 70 height 25
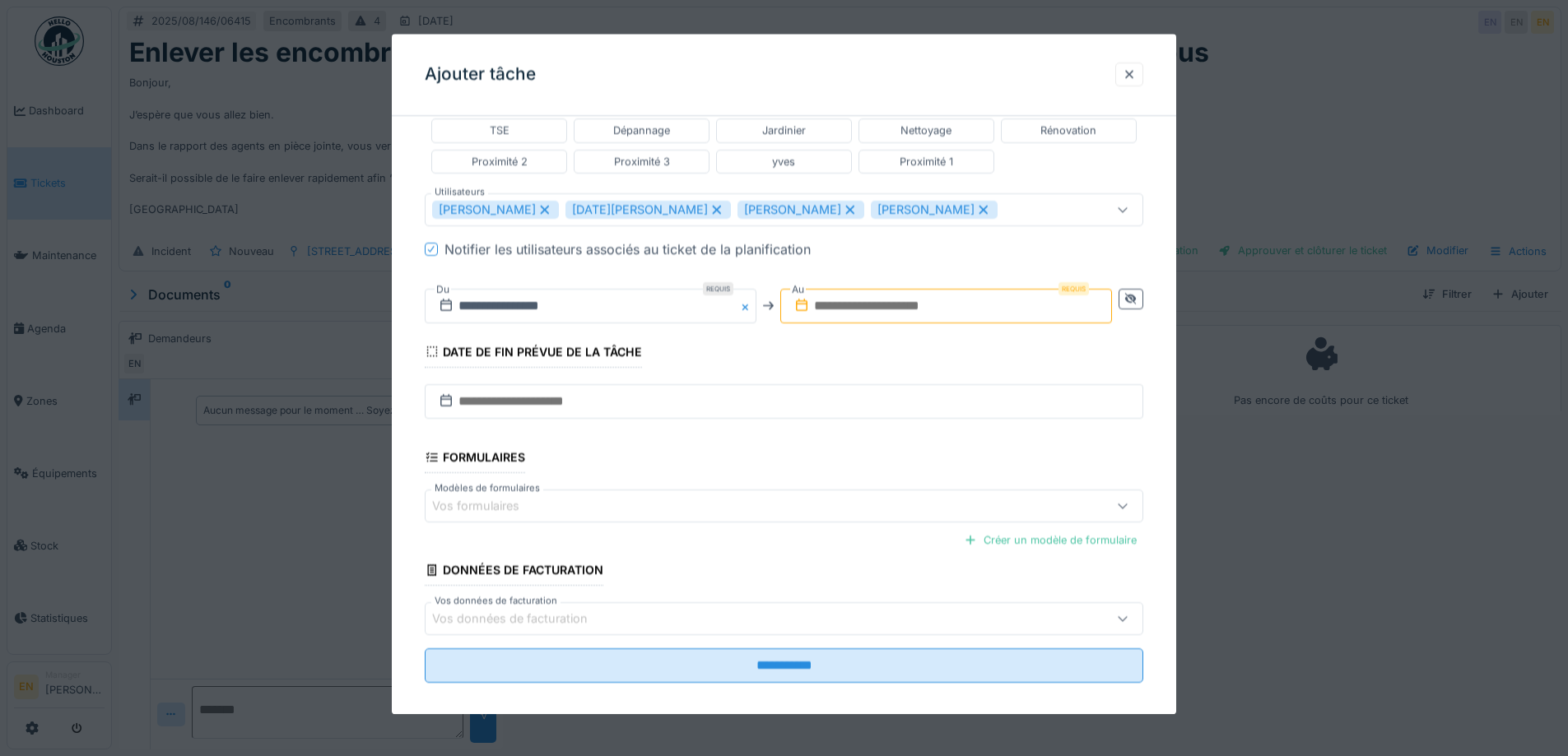
click at [871, 305] on input "text" at bounding box center [946, 306] width 331 height 34
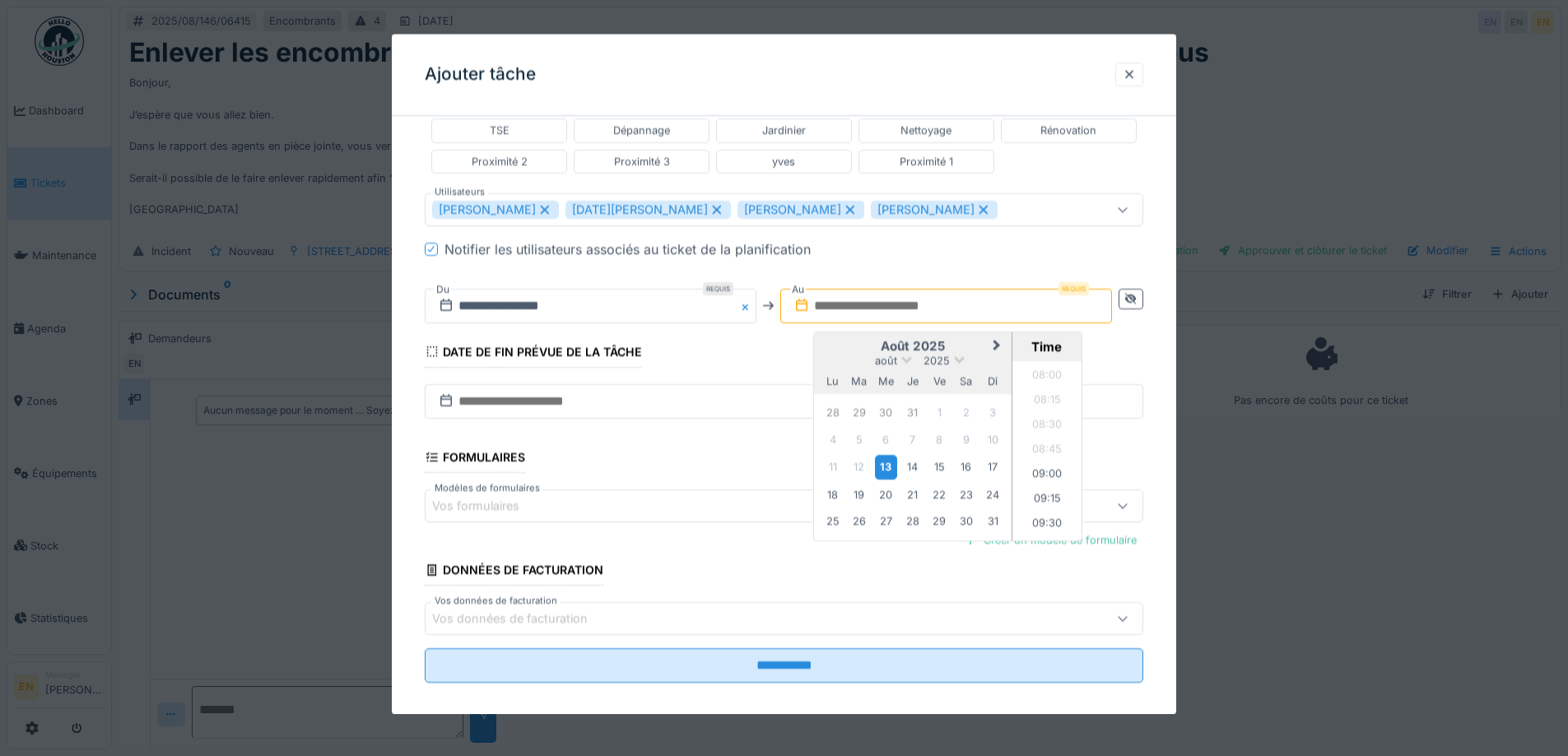
click at [890, 467] on div "13" at bounding box center [886, 467] width 22 height 24
click at [1046, 407] on li "10:00" at bounding box center [1047, 410] width 70 height 25
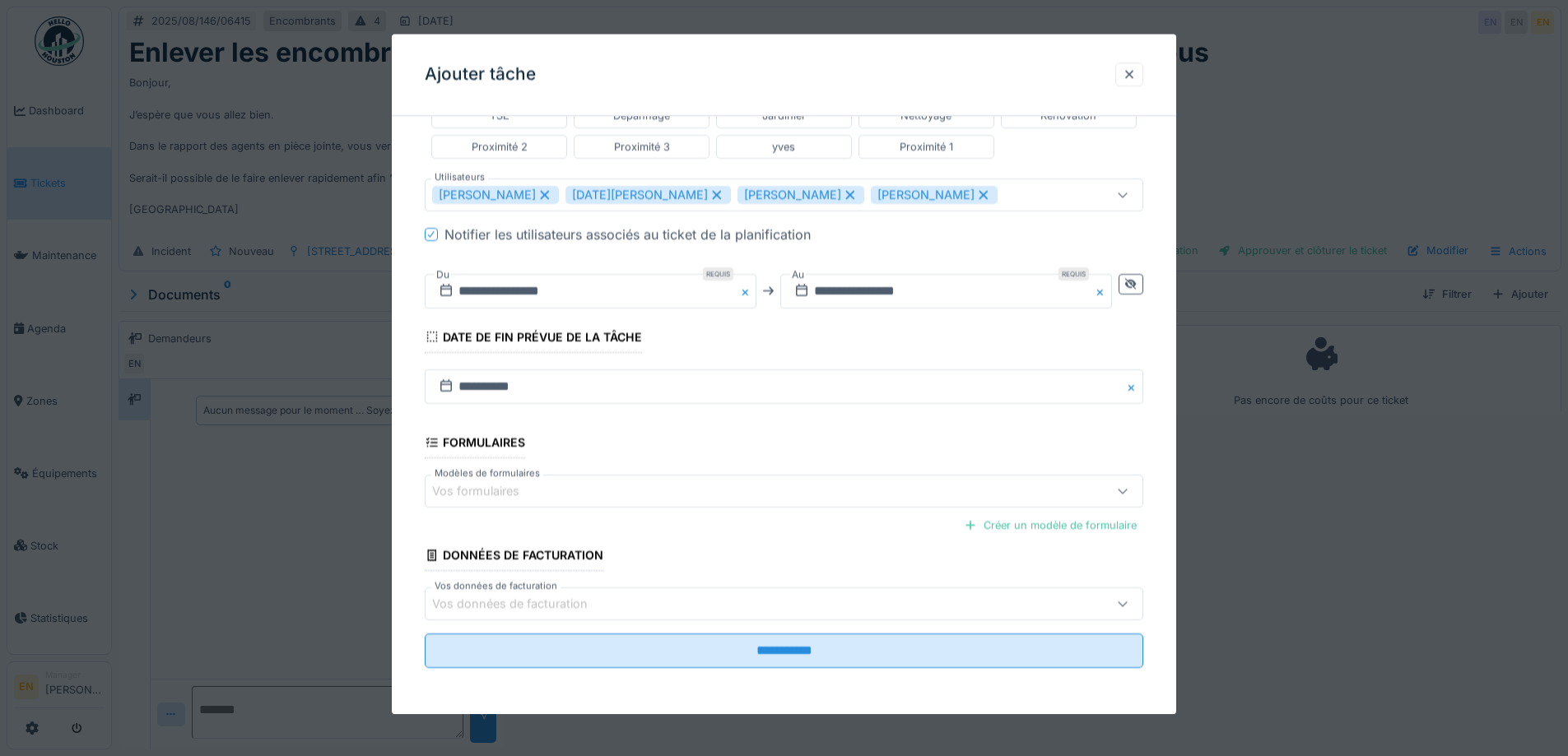
scroll to position [12, 0]
click at [596, 446] on fieldset "**********" at bounding box center [784, 185] width 718 height 991
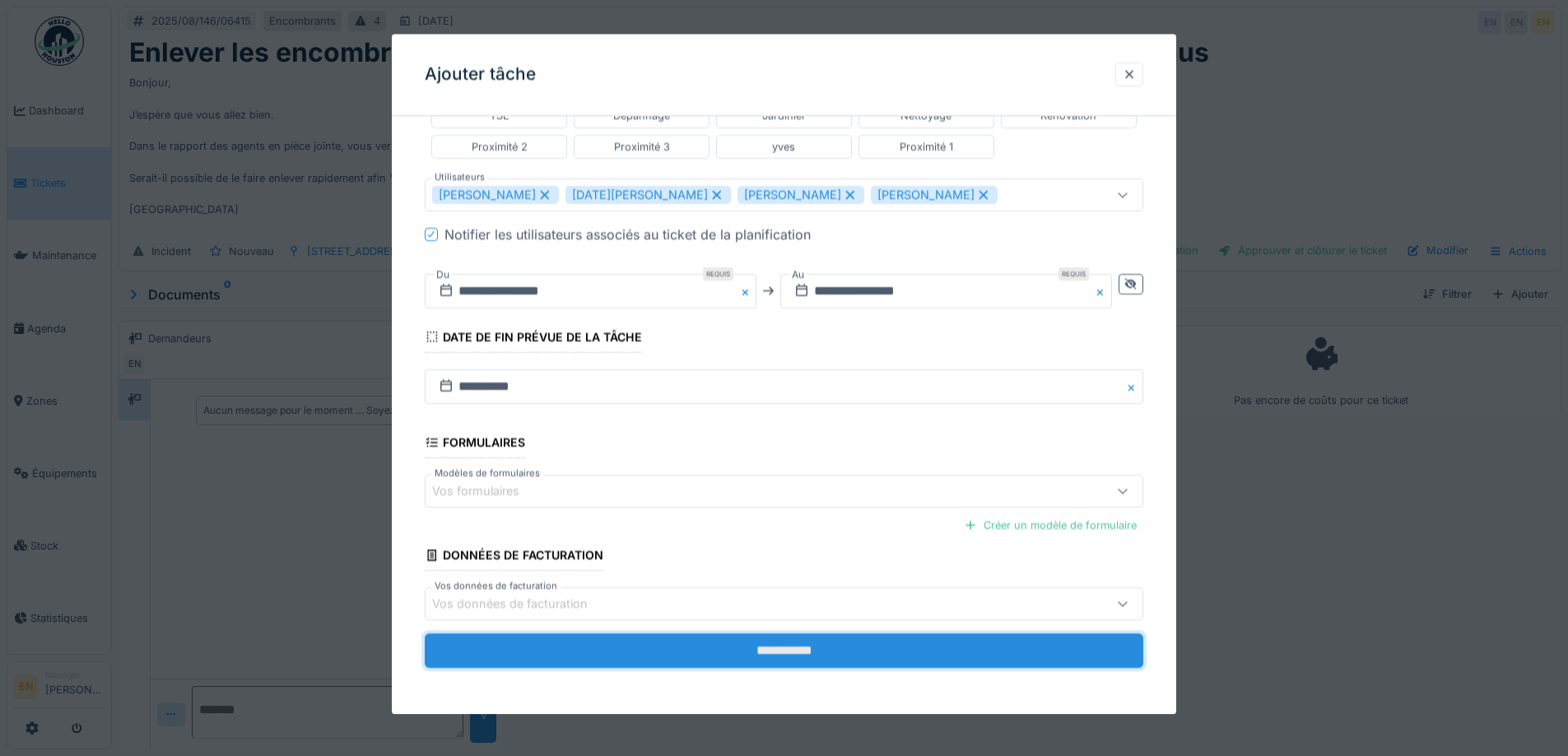
click at [802, 651] on input "**********" at bounding box center [784, 651] width 718 height 34
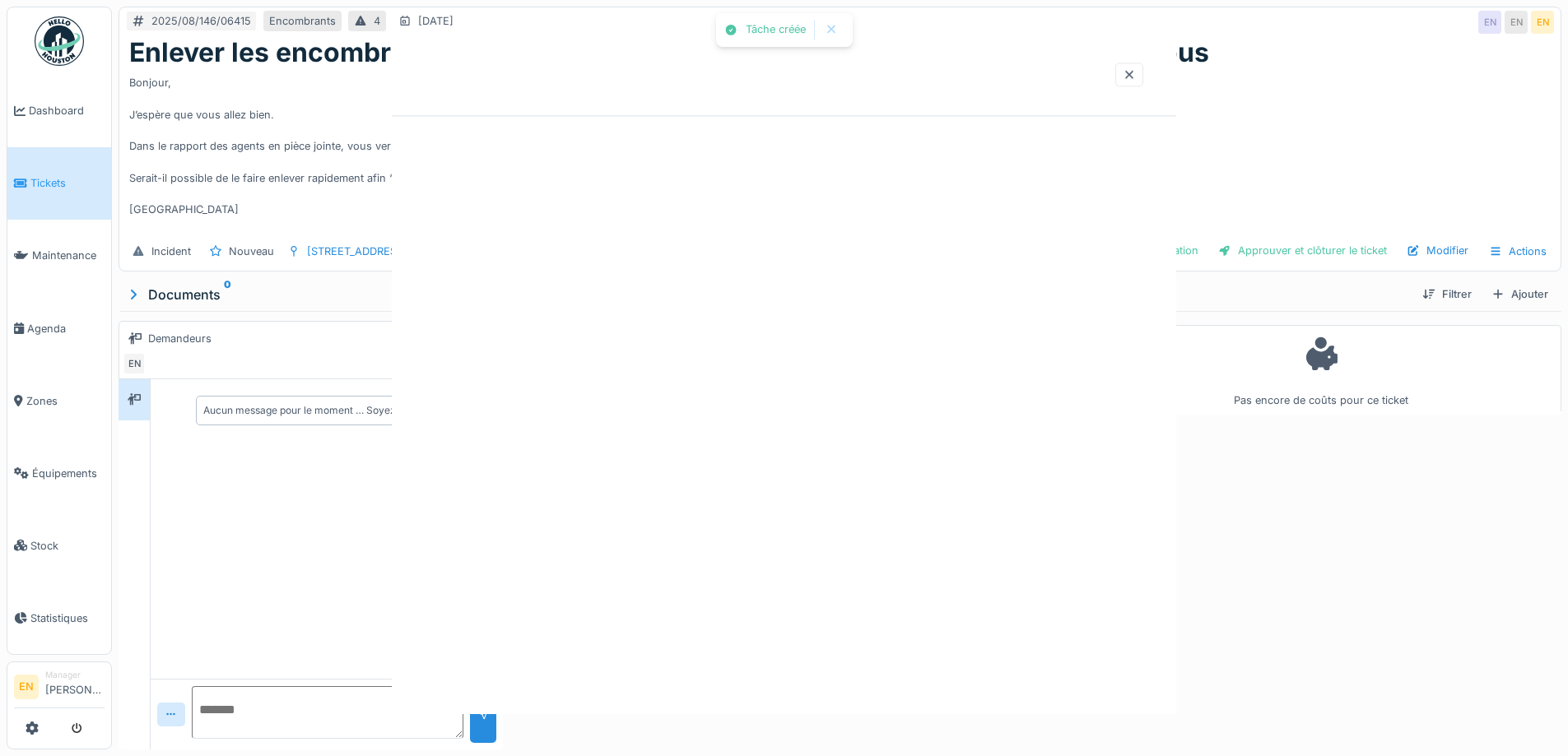
scroll to position [0, 0]
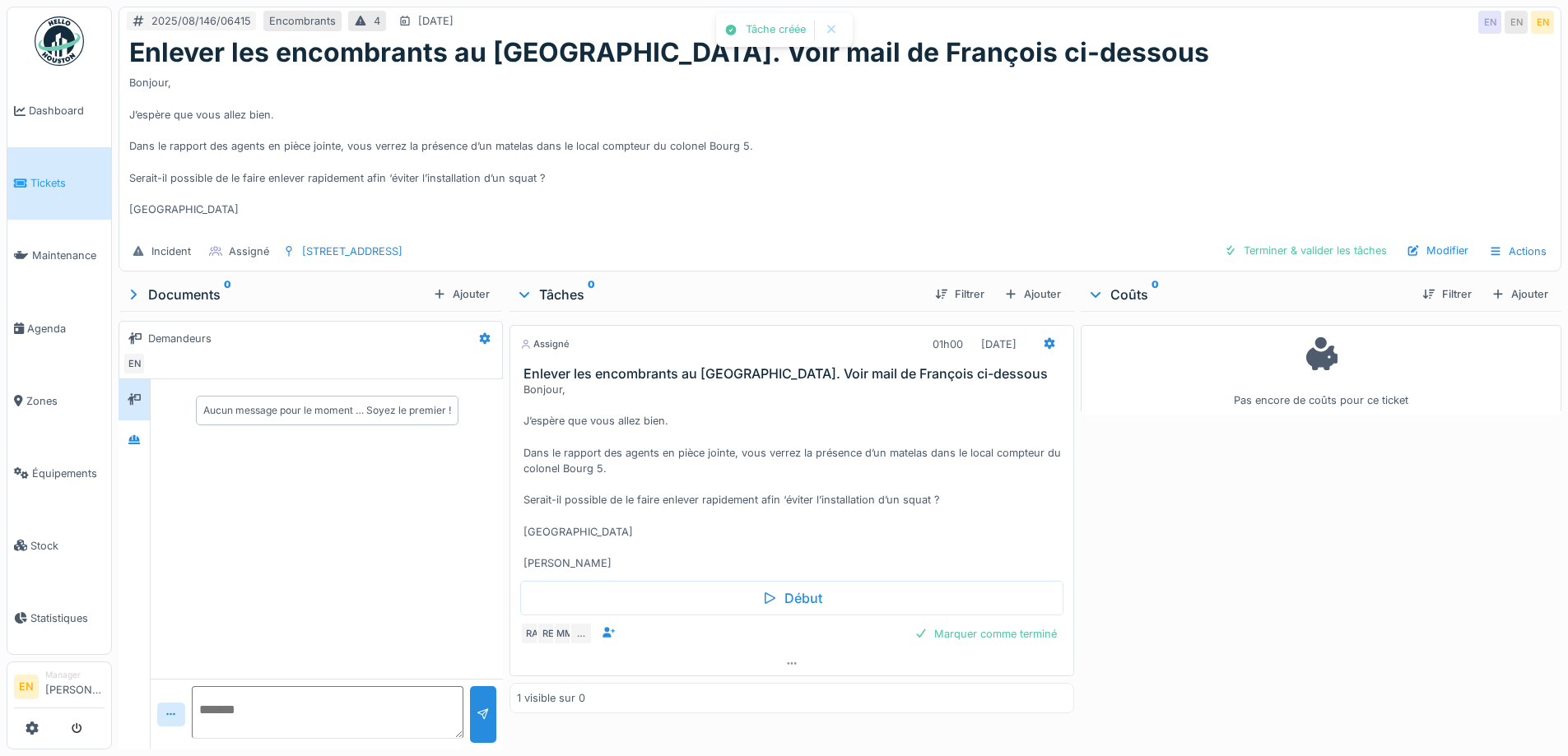
click at [853, 181] on div "Bonjour, J’espère que vous allez bien. Dans le rapport des agents en pièce join…" at bounding box center [840, 151] width 1422 height 165
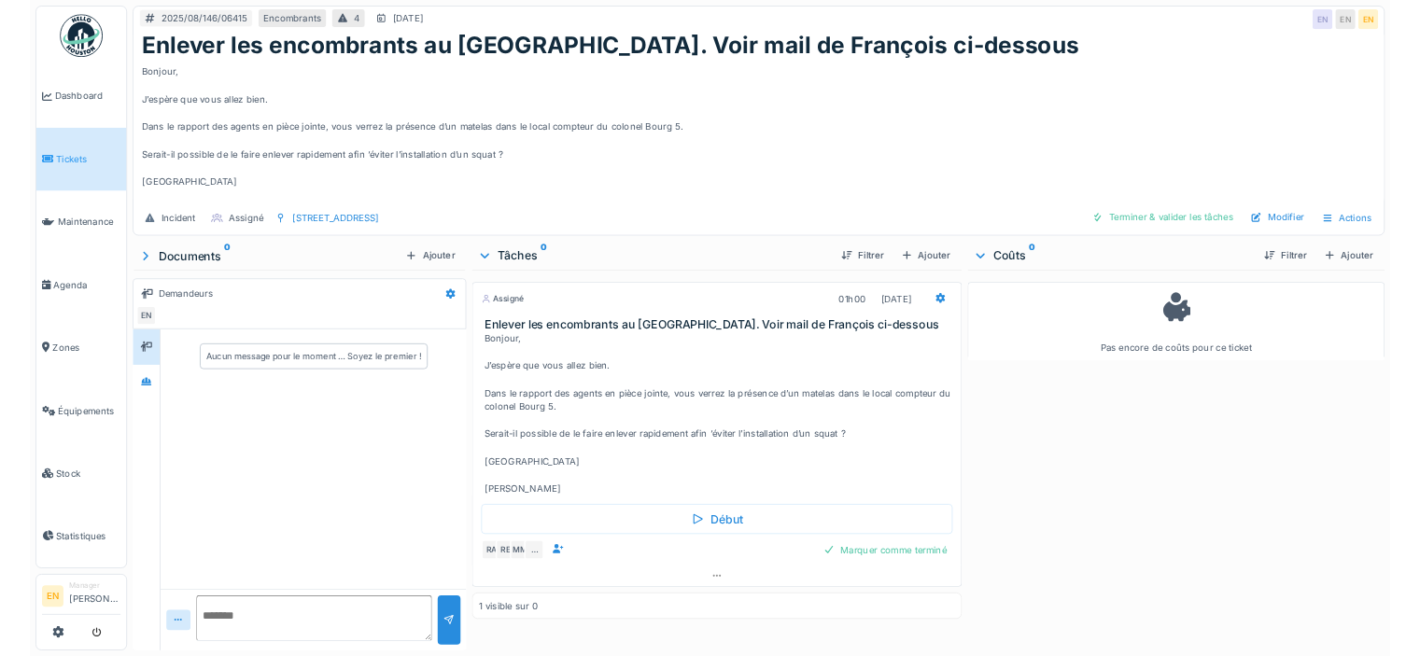
scroll to position [14, 0]
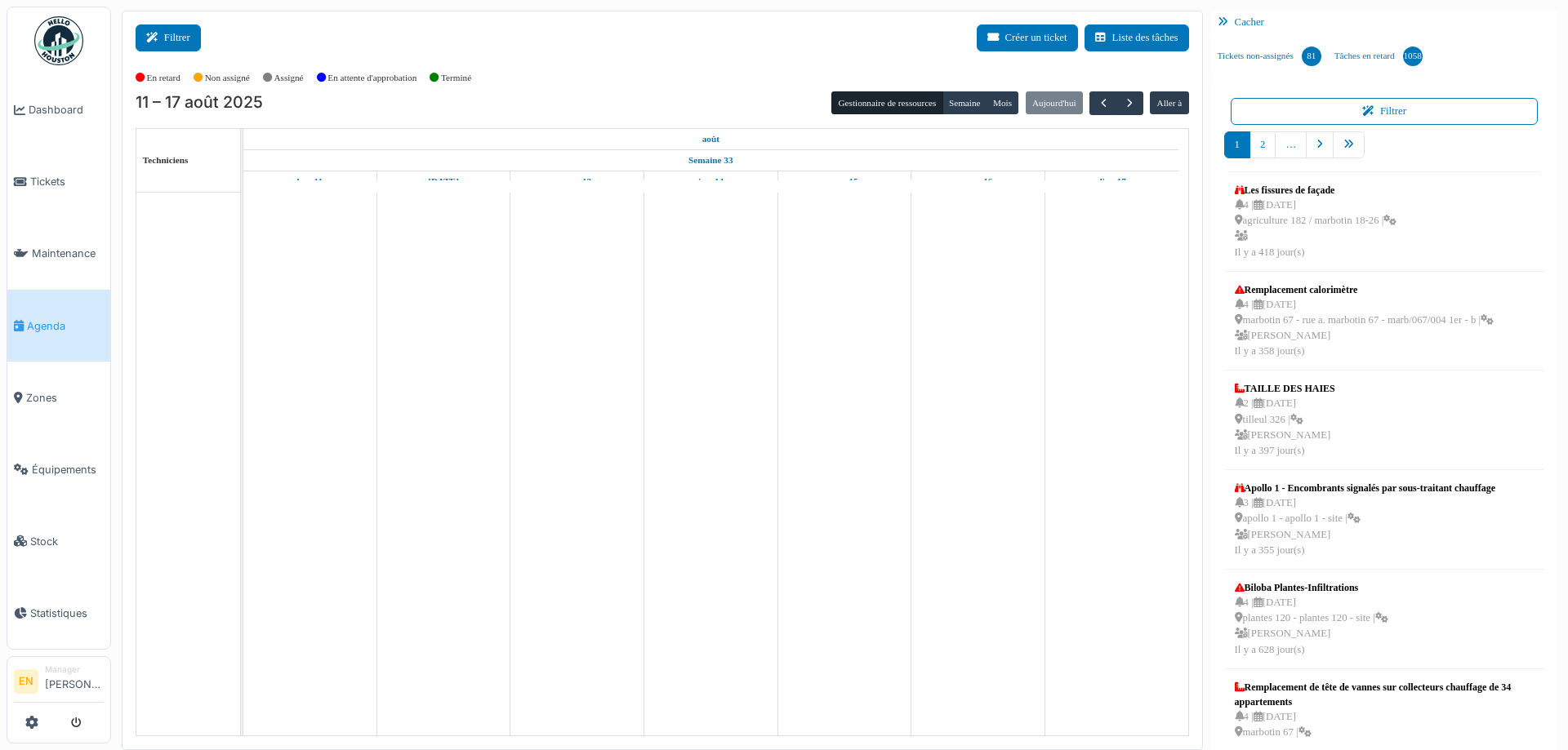
click at [185, 38] on button "Filtrer" at bounding box center [168, 38] width 66 height 27
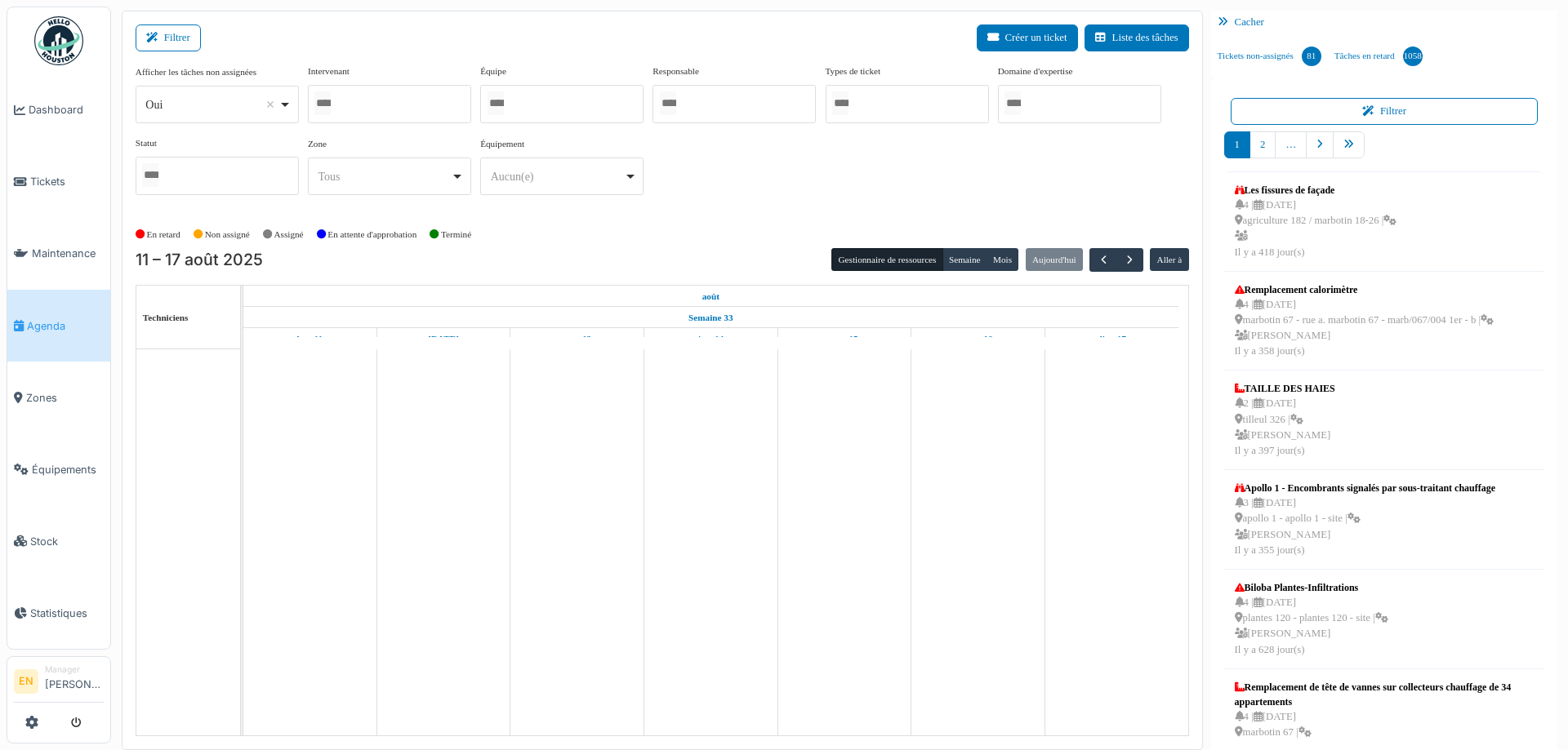
click at [289, 105] on div "Oui Remove item" at bounding box center [216, 104] width 150 height 24
click at [438, 45] on div "Filtrer Créer un ticket Liste des tâches" at bounding box center [662, 45] width 1054 height 40
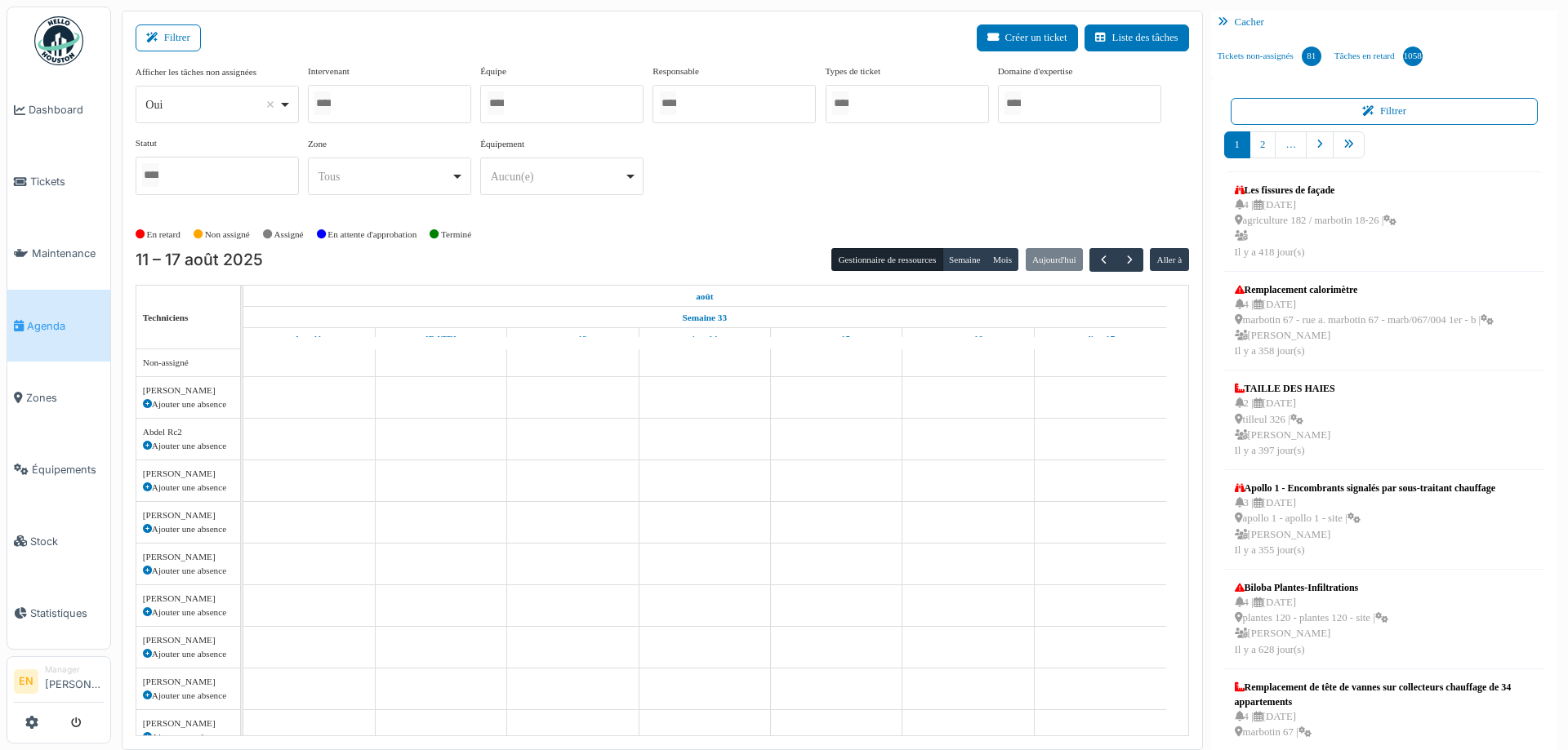
click at [570, 97] on div at bounding box center [561, 104] width 164 height 38
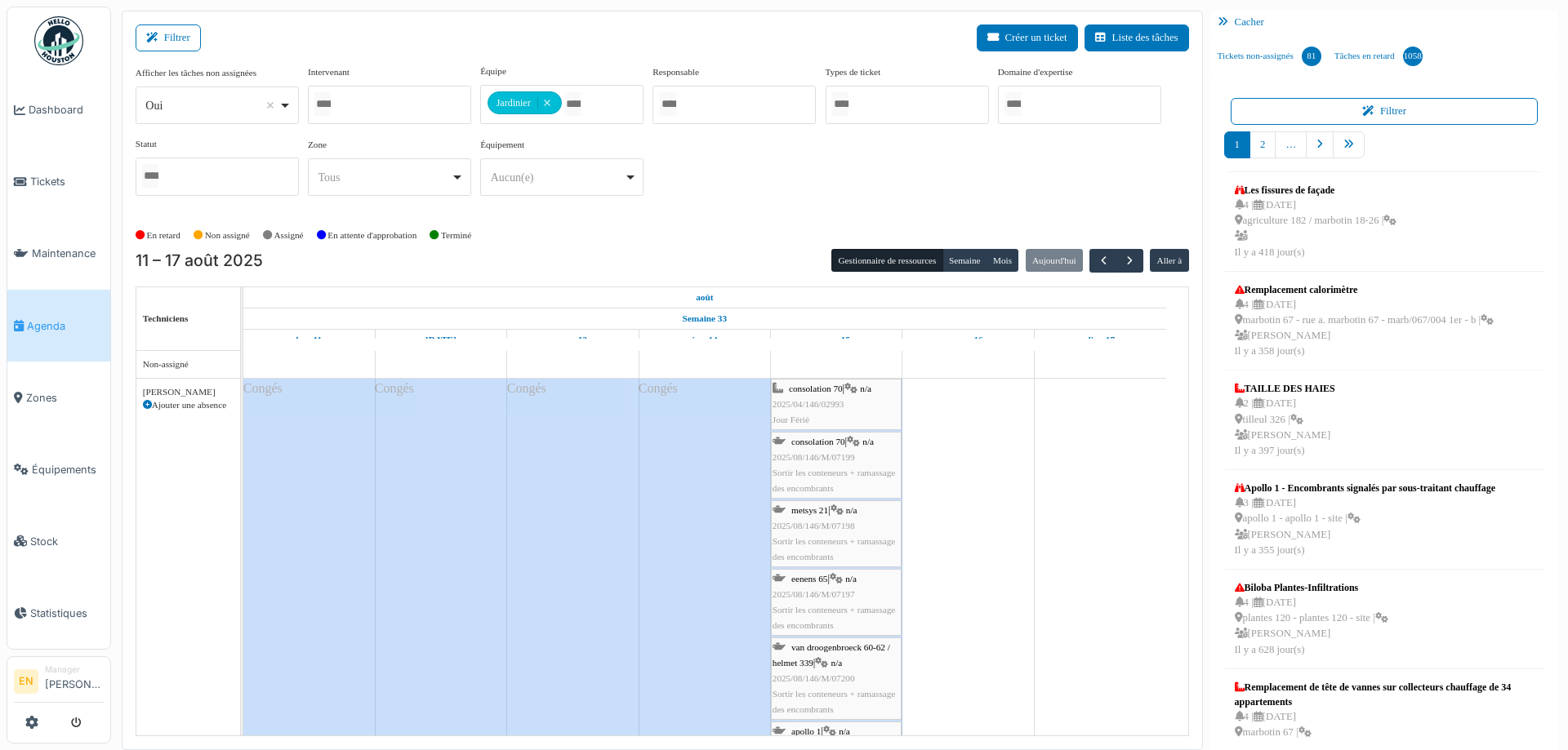
click at [759, 179] on div "Afficher les tâches non assignées *** Oui Remove item Oui Non Intervenant [PERS…" at bounding box center [662, 136] width 1054 height 144
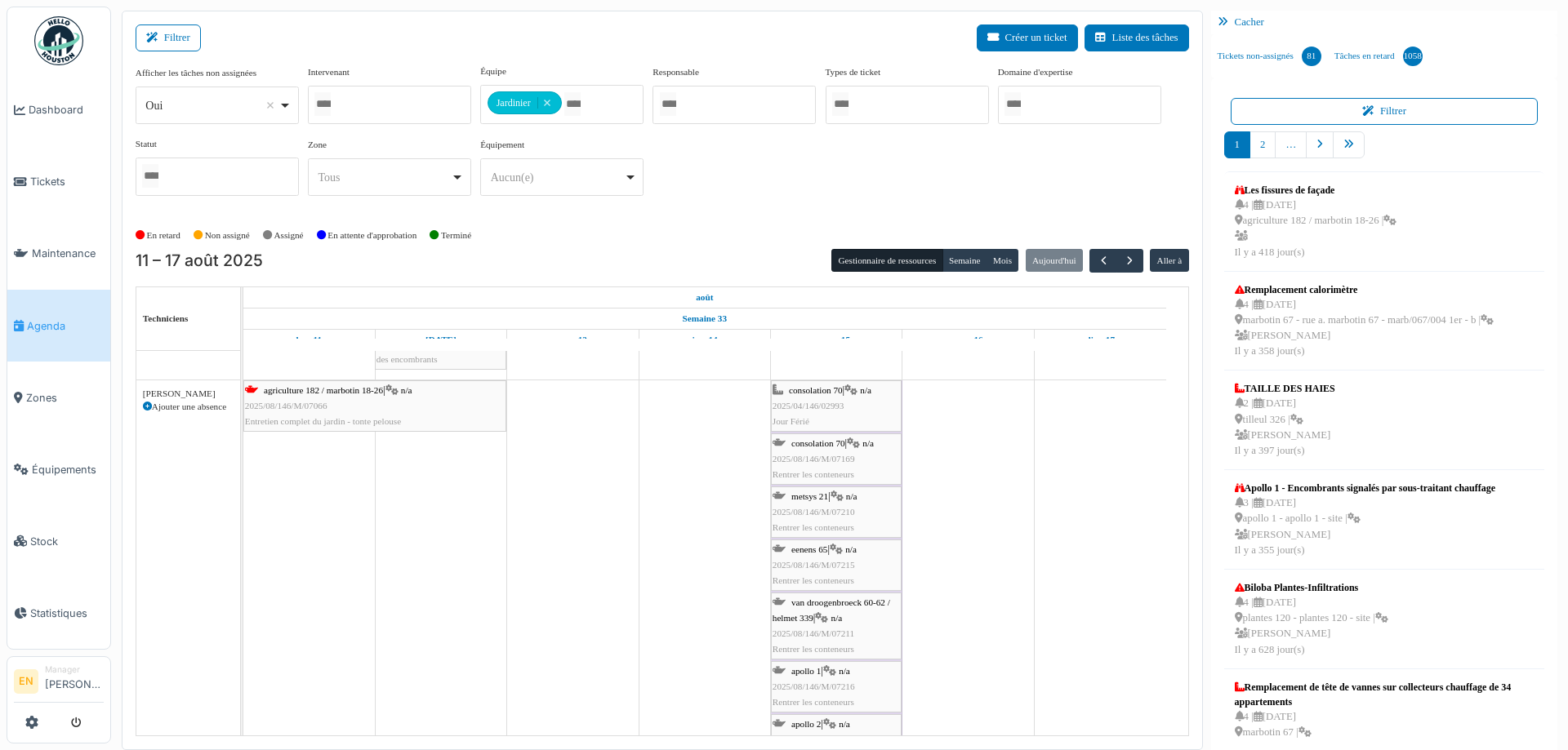
scroll to position [2367, 0]
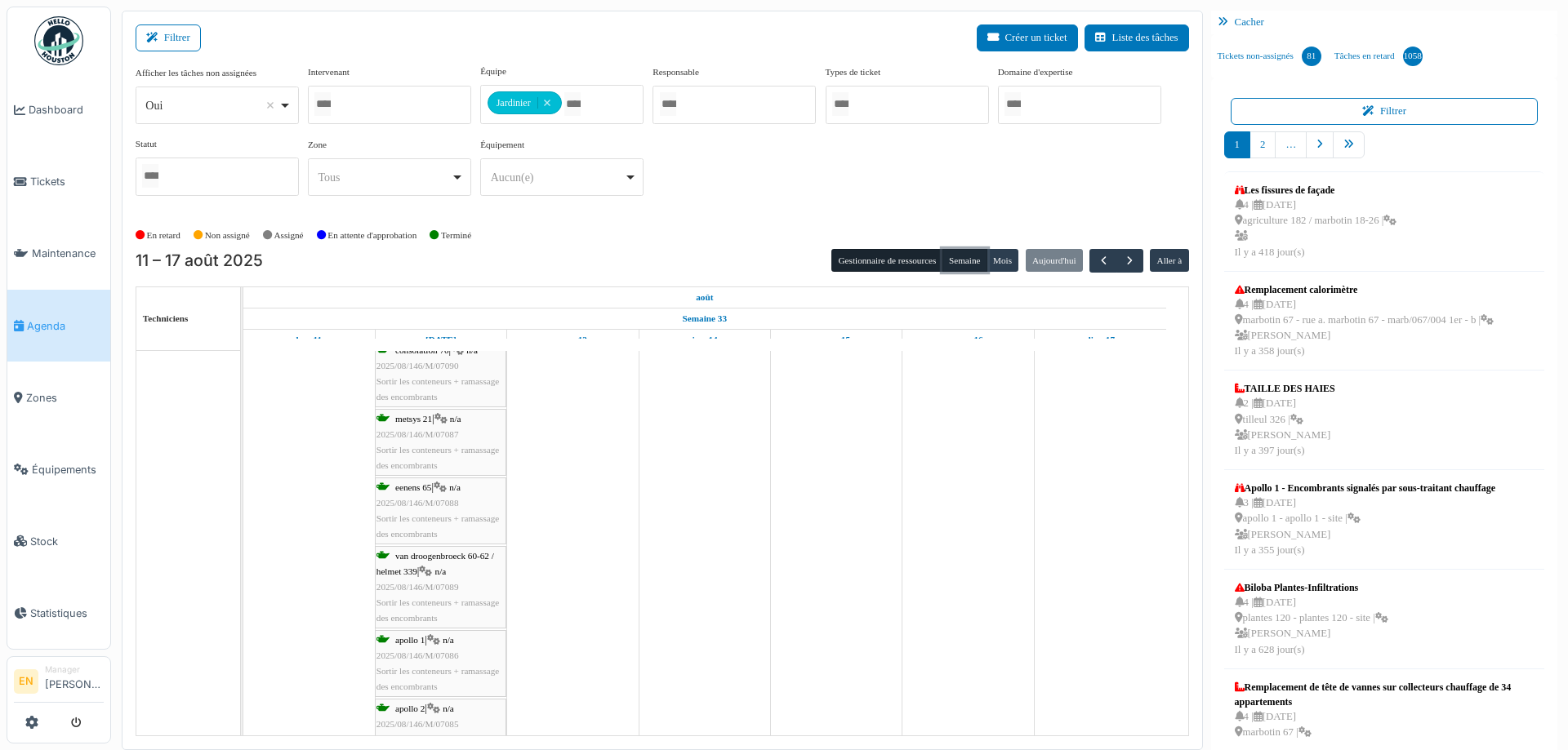
click at [955, 265] on button "Semaine" at bounding box center [965, 260] width 45 height 23
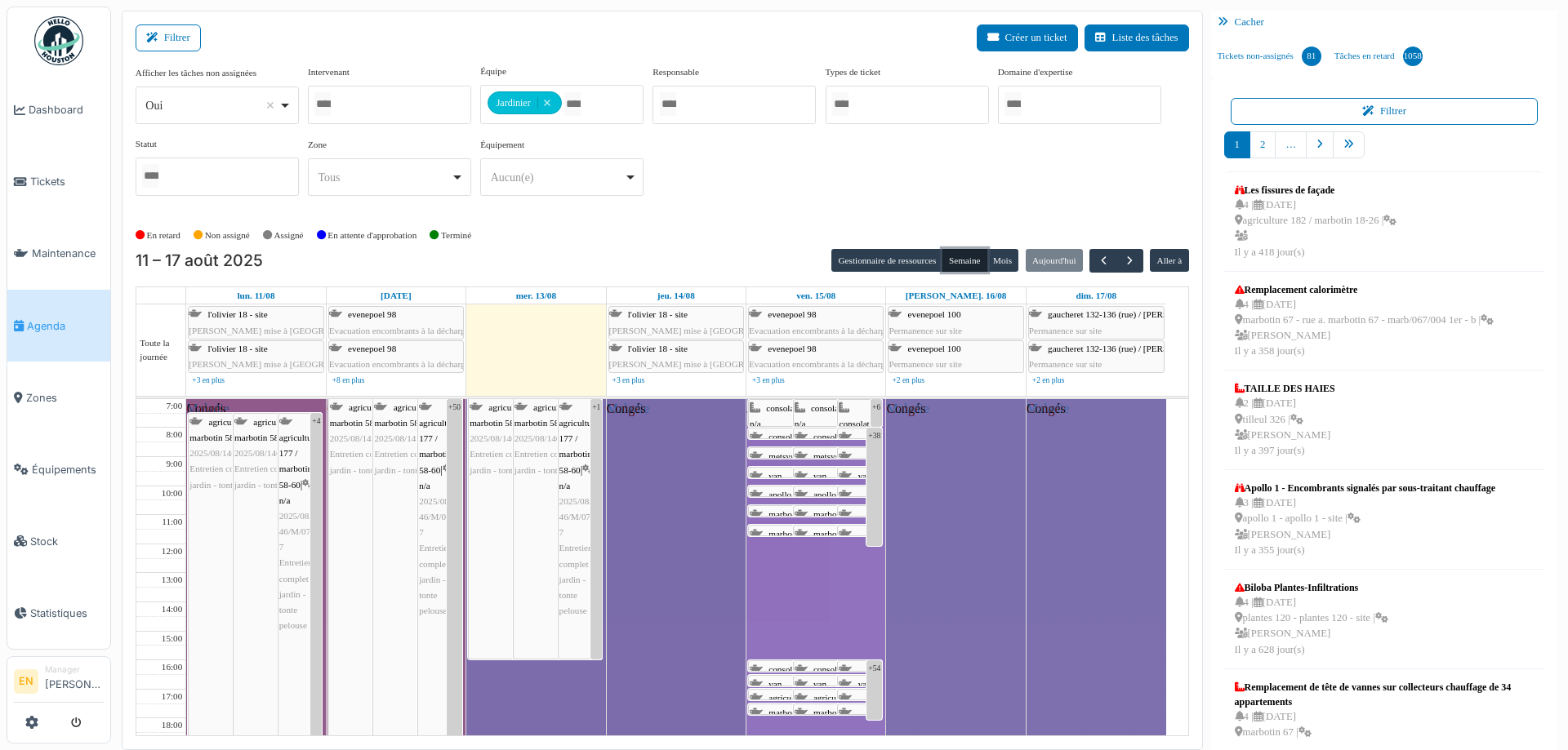
click at [282, 108] on div "Oui Remove item" at bounding box center [216, 105] width 150 height 24
select select "**"
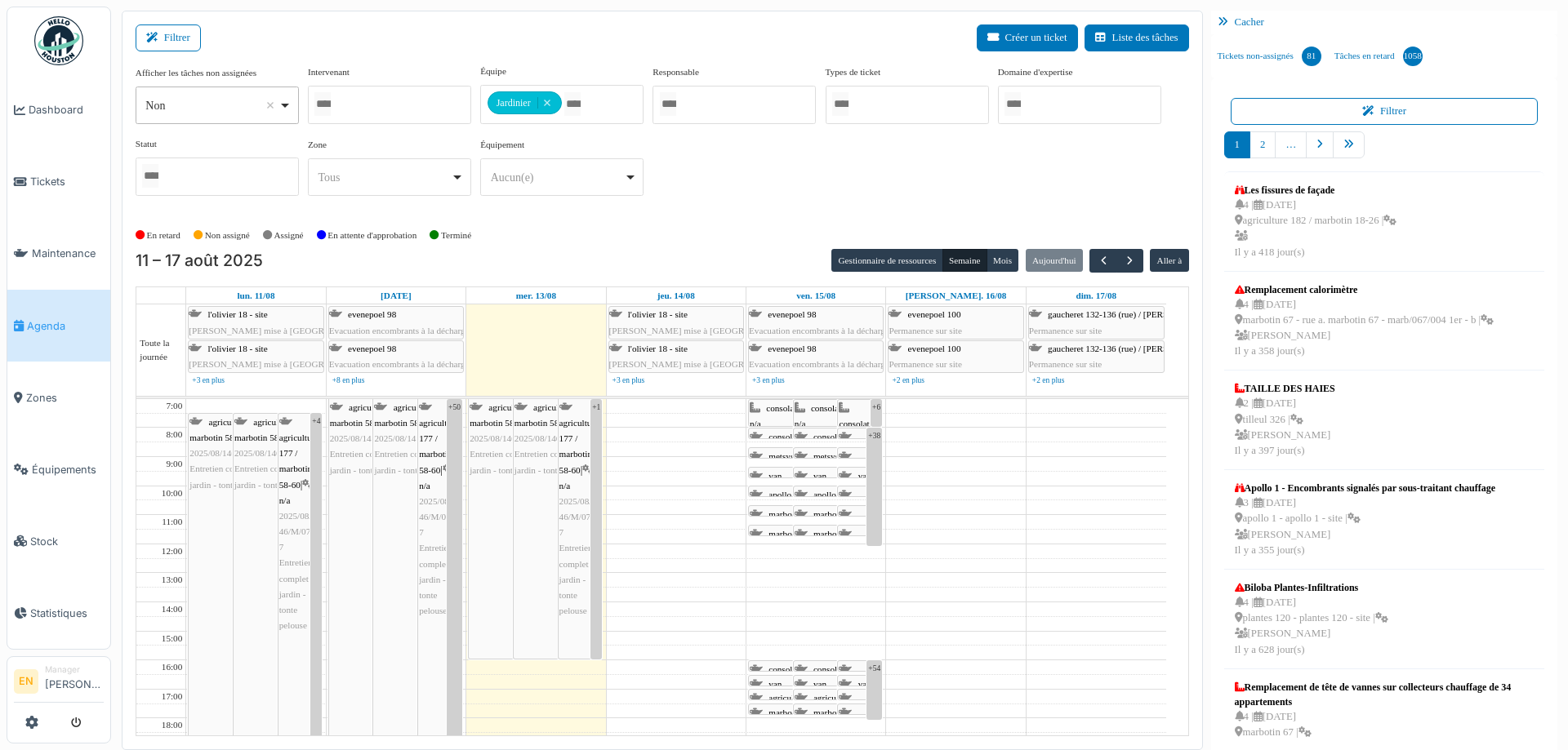
click at [486, 420] on span "agriculture 177 / marbotin 58-60" at bounding box center [509, 414] width 80 height 25
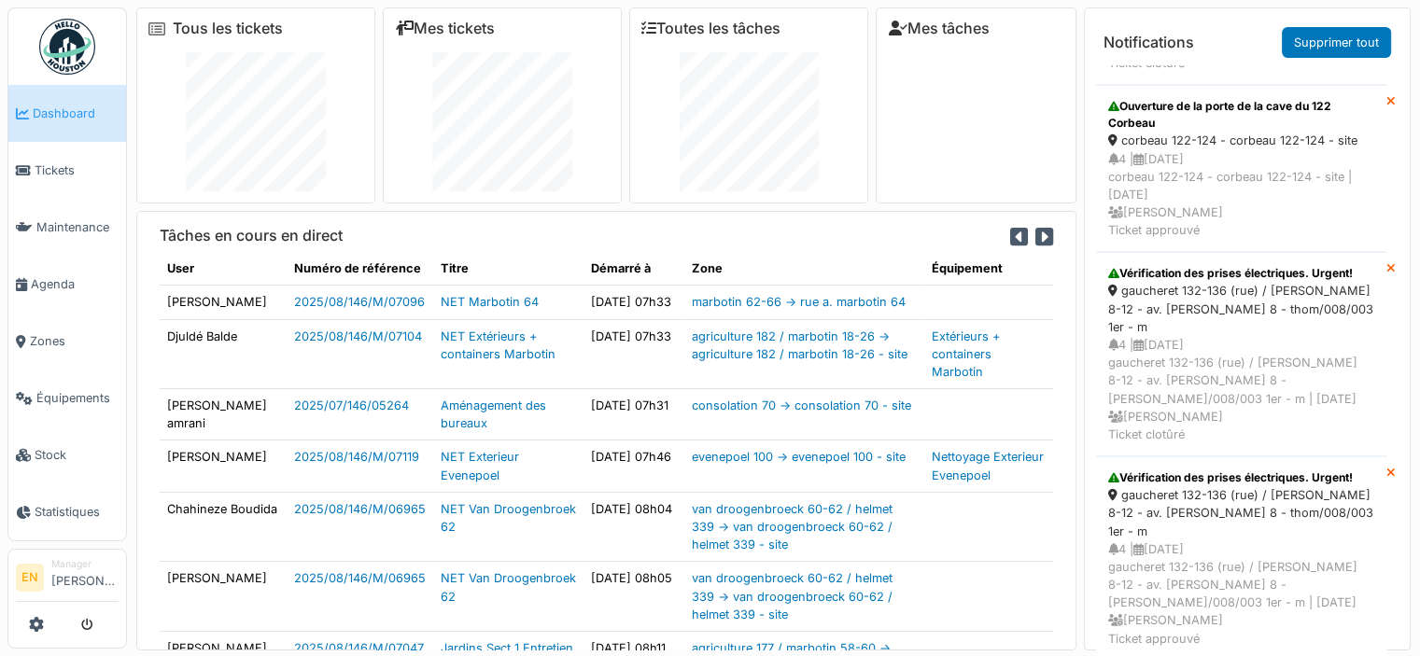
scroll to position [2178, 0]
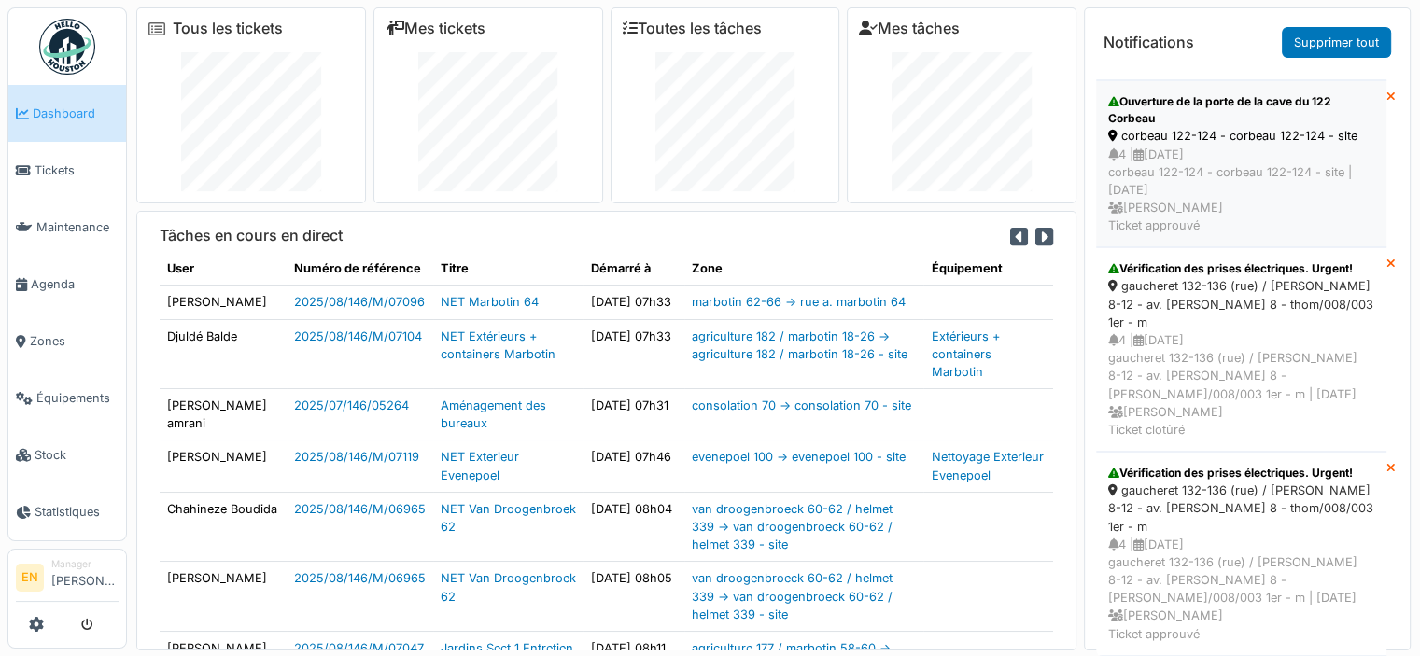
click at [1192, 145] on div "corbeau 122-124 - corbeau 122-124 - site" at bounding box center [1241, 136] width 266 height 18
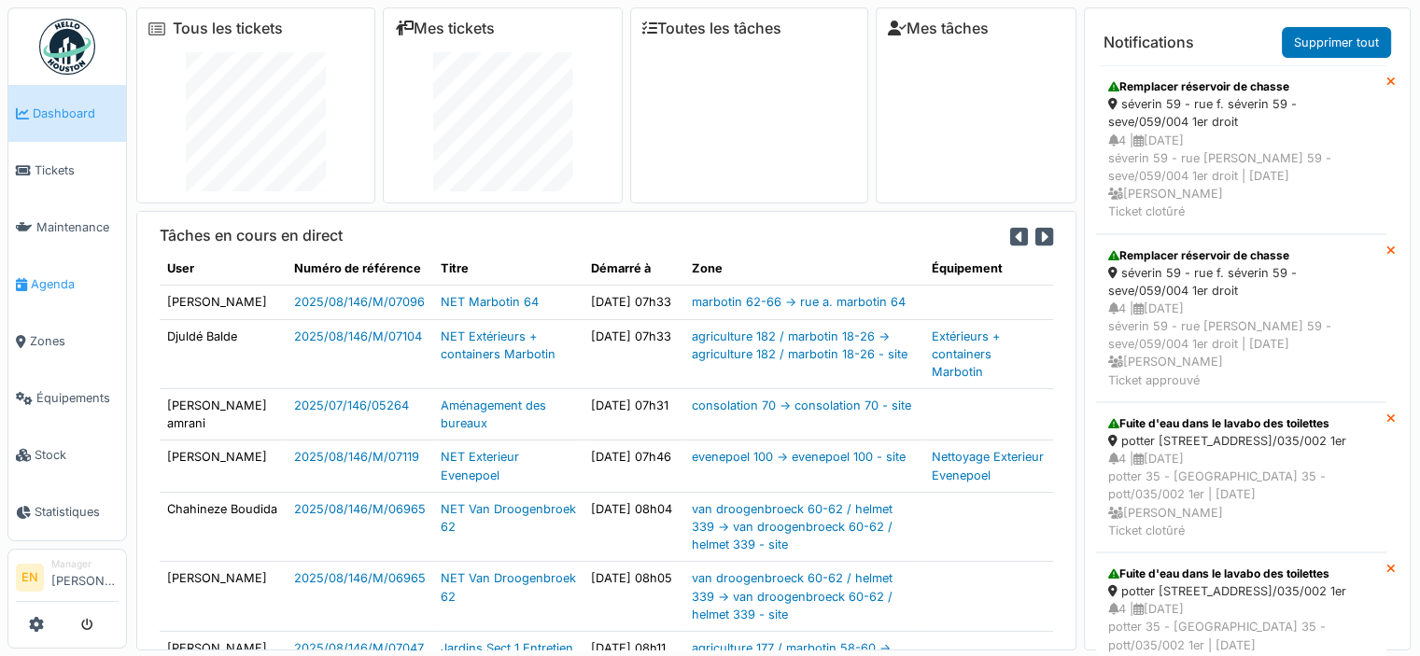
click at [49, 279] on span "Agenda" at bounding box center [75, 284] width 88 height 18
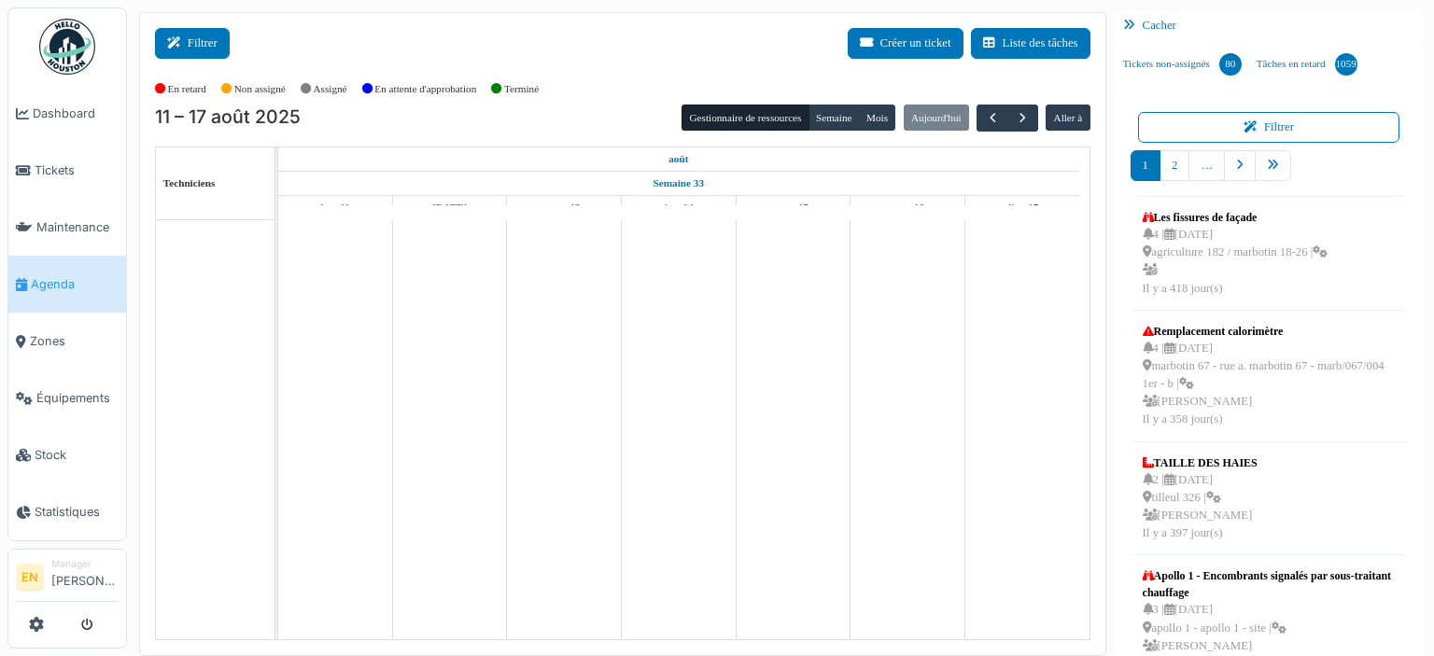
click at [202, 43] on button "Filtrer" at bounding box center [192, 43] width 75 height 31
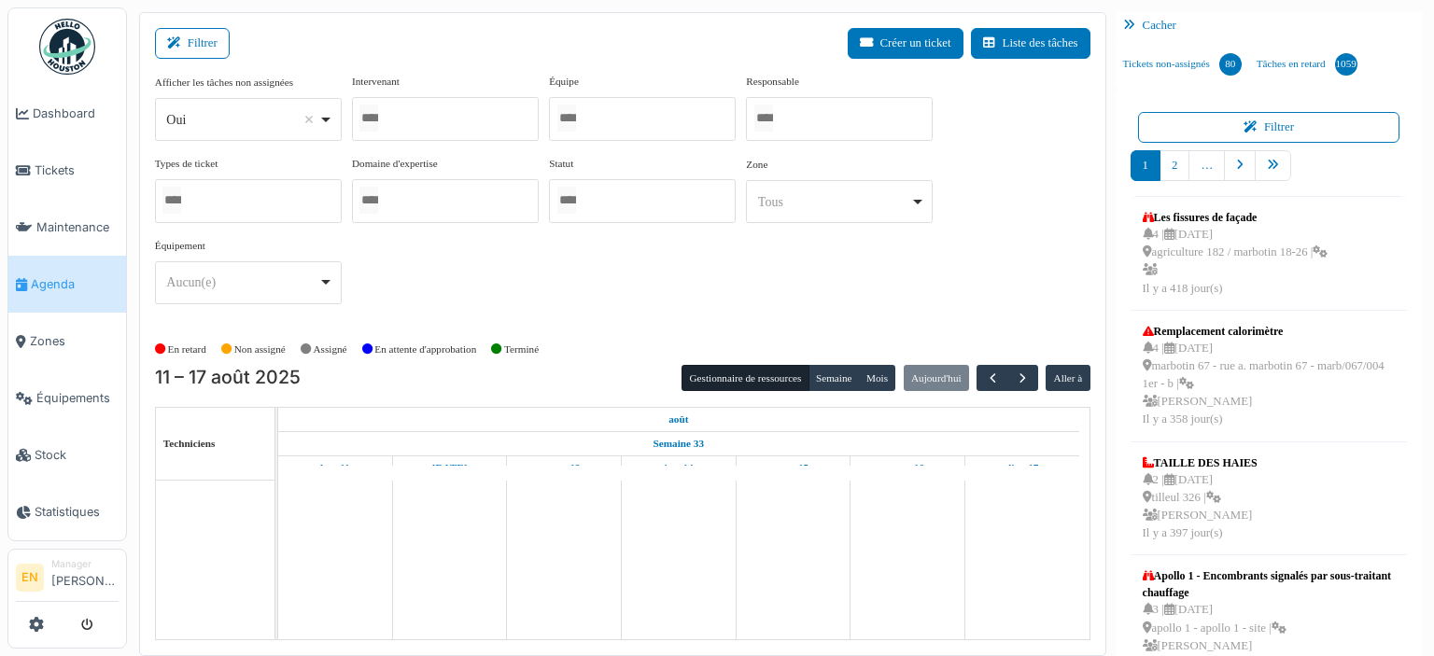
click at [332, 123] on div "Oui Remove item" at bounding box center [247, 119] width 171 height 27
select select "**"
click at [444, 114] on div at bounding box center [445, 119] width 187 height 44
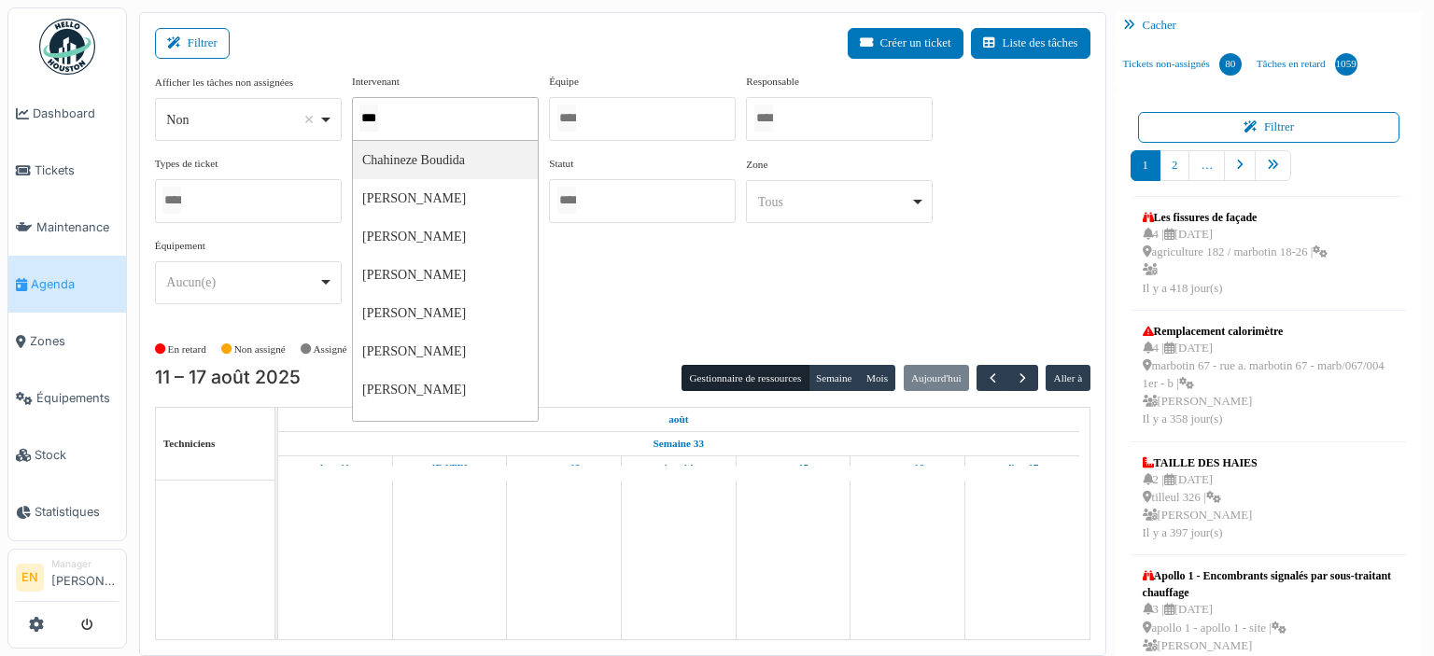
type input "****"
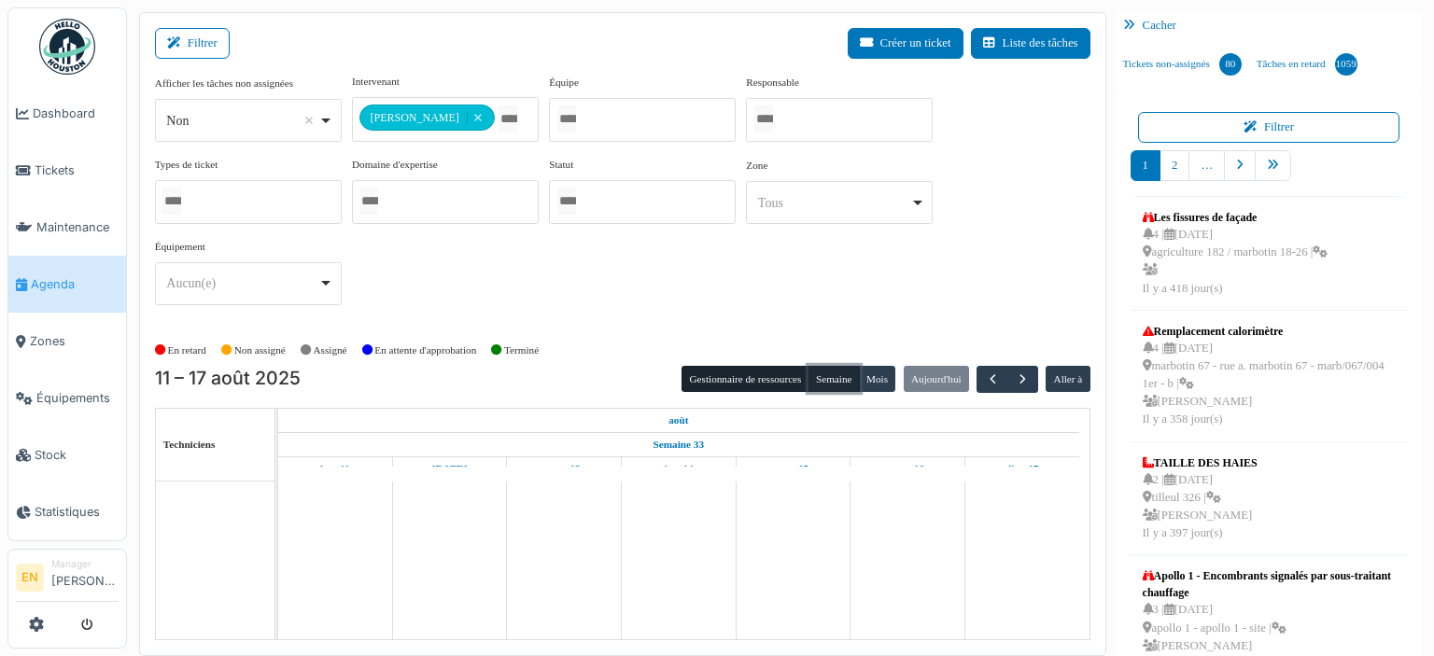
click at [824, 374] on button "Semaine" at bounding box center [834, 379] width 51 height 26
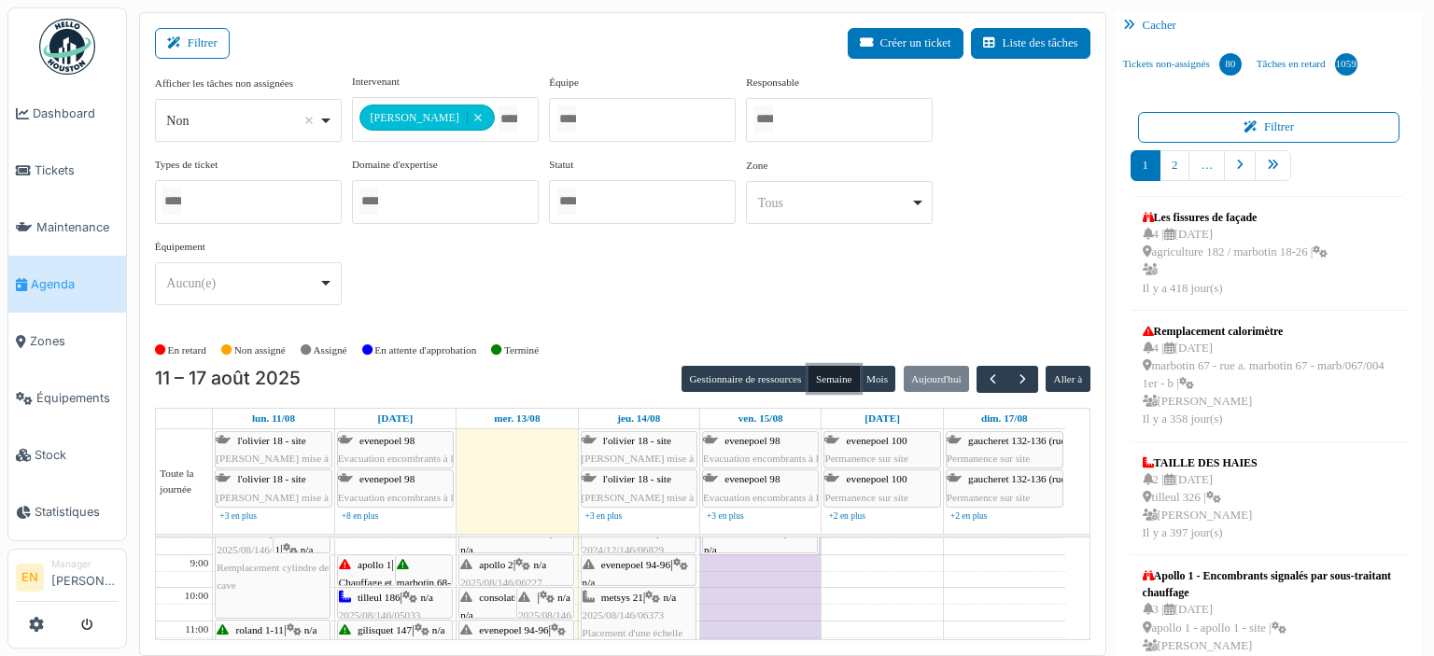
scroll to position [37, 0]
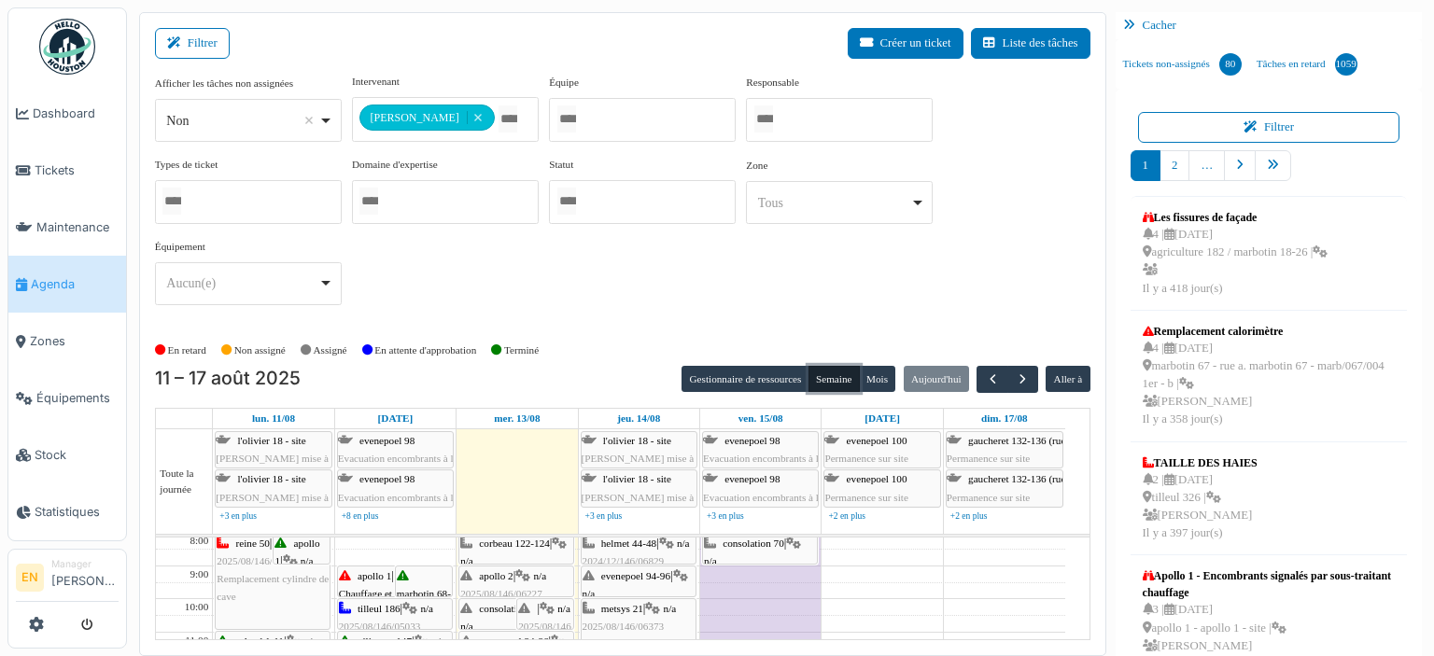
click at [400, 636] on span "gilisquet 147" at bounding box center [385, 641] width 54 height 11
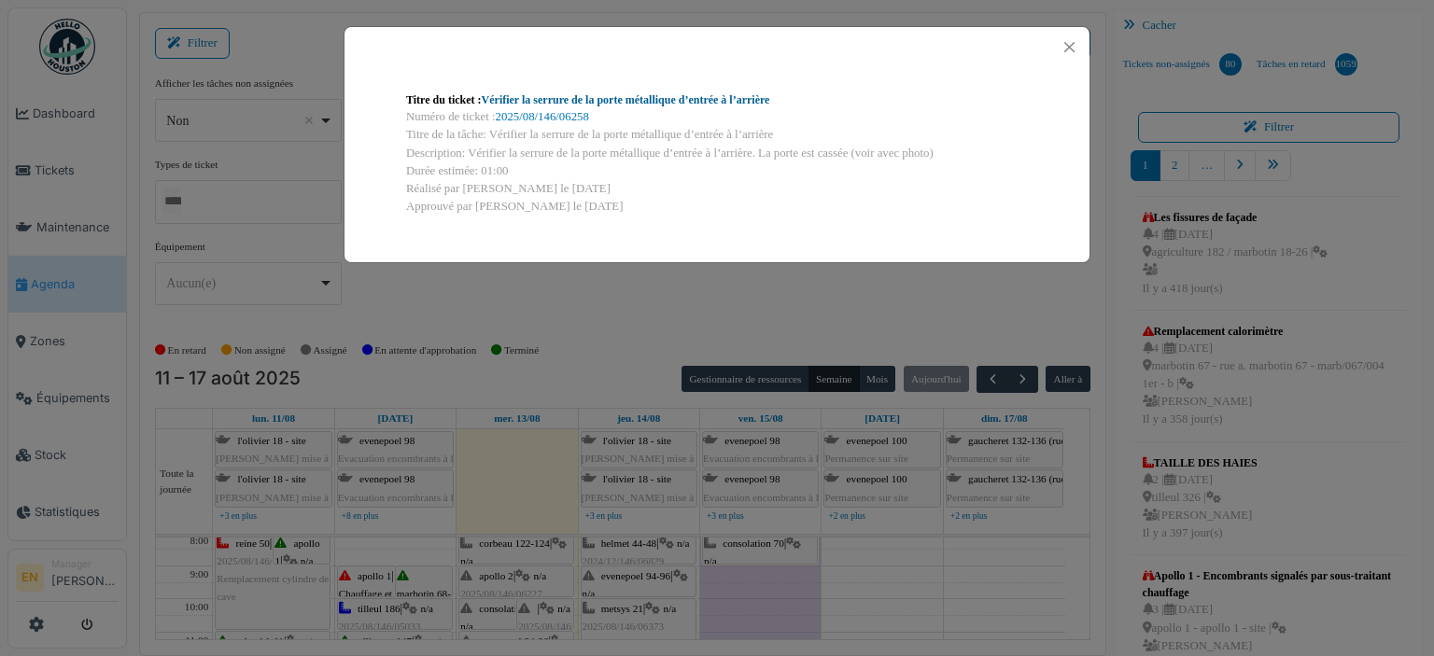
click at [641, 100] on link "Vérifier la serrure de la porte métallique d’entrée à l’arrière" at bounding box center [626, 99] width 289 height 13
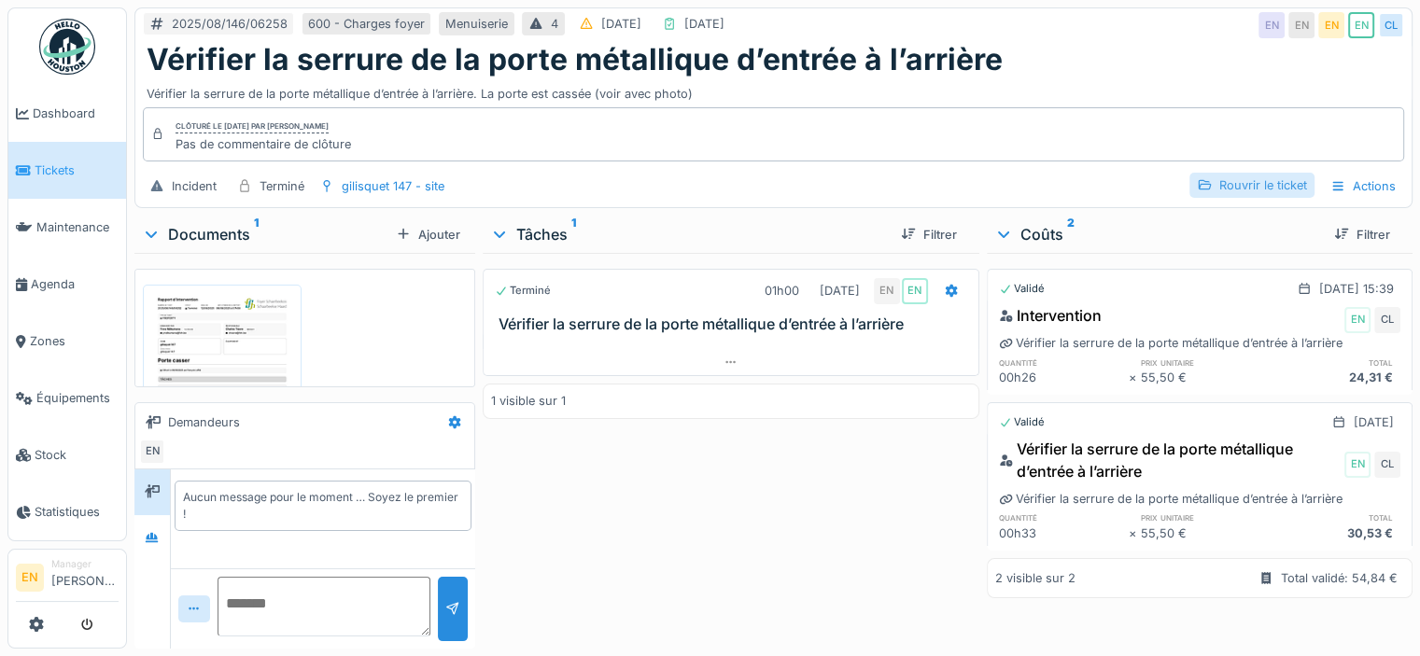
click at [1250, 188] on div "Rouvrir le ticket" at bounding box center [1252, 185] width 125 height 25
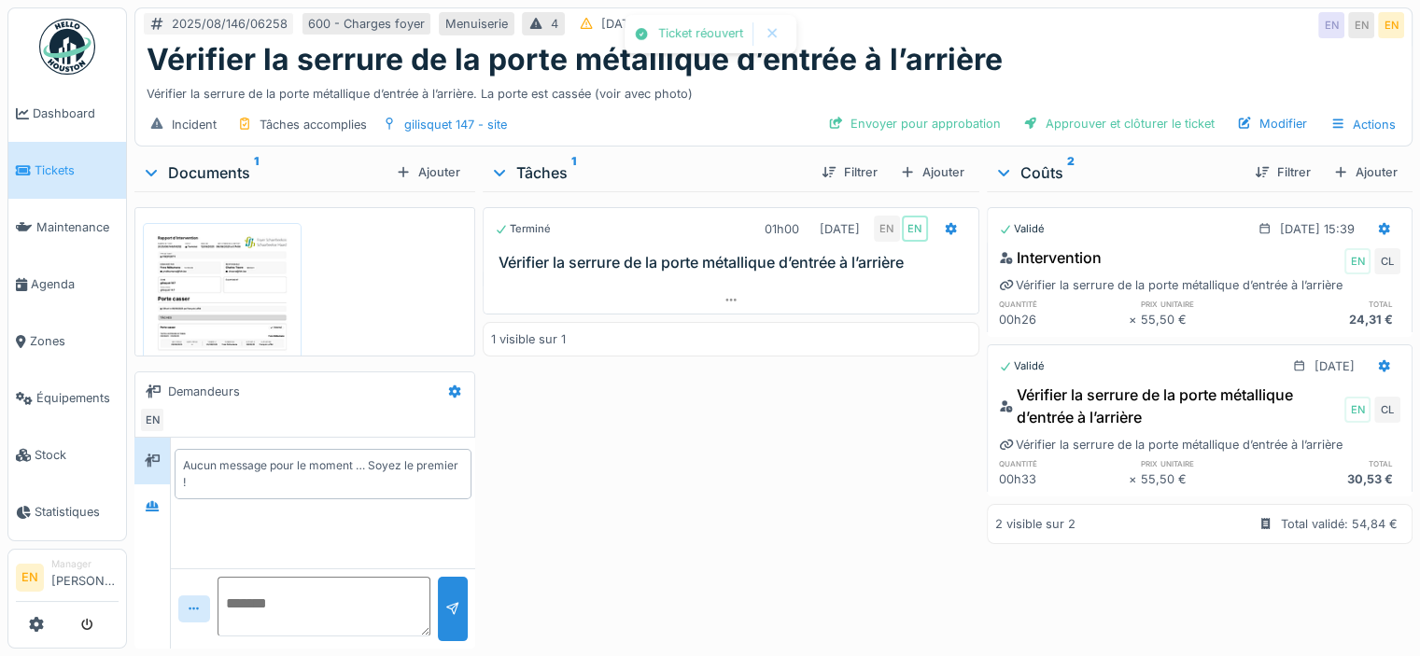
click at [820, 381] on div "Terminé 01h00 [DATE] EN EN Vérifier la serrure de la porte métallique d’entrée …" at bounding box center [731, 416] width 497 height 450
click at [945, 230] on icon at bounding box center [951, 228] width 12 height 13
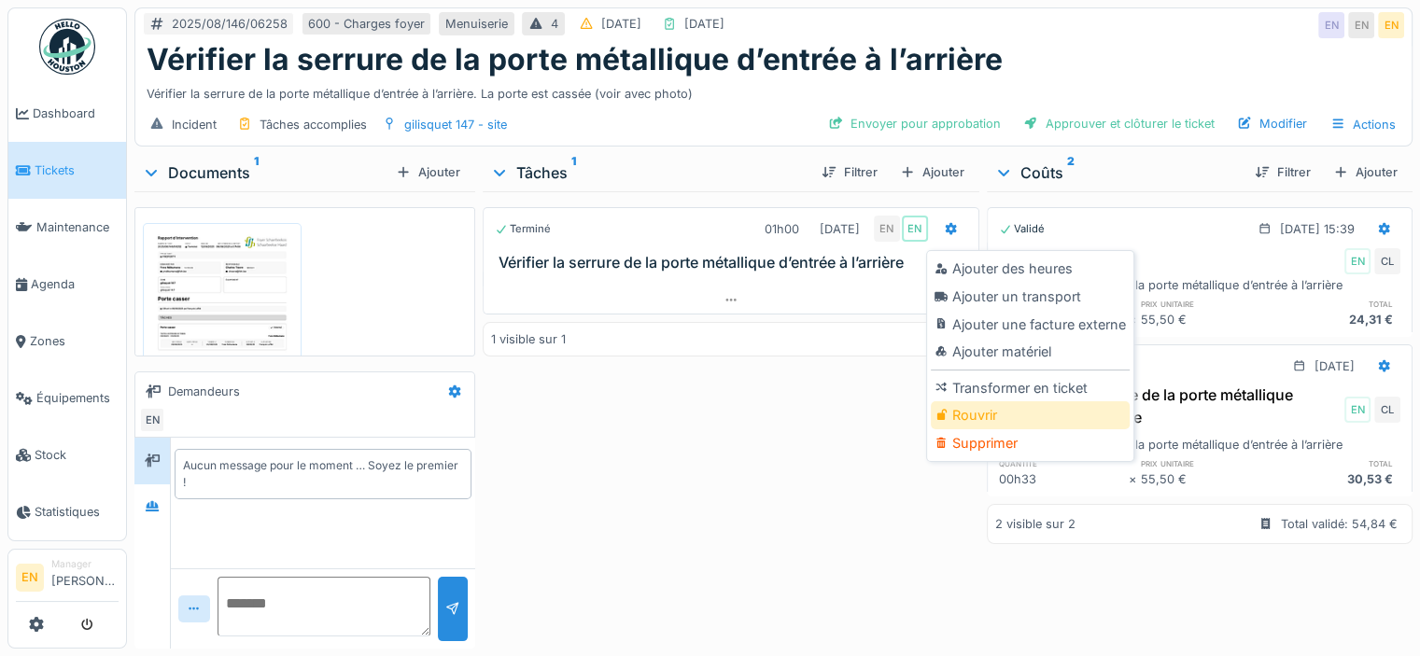
click at [952, 408] on div at bounding box center [944, 416] width 18 height 16
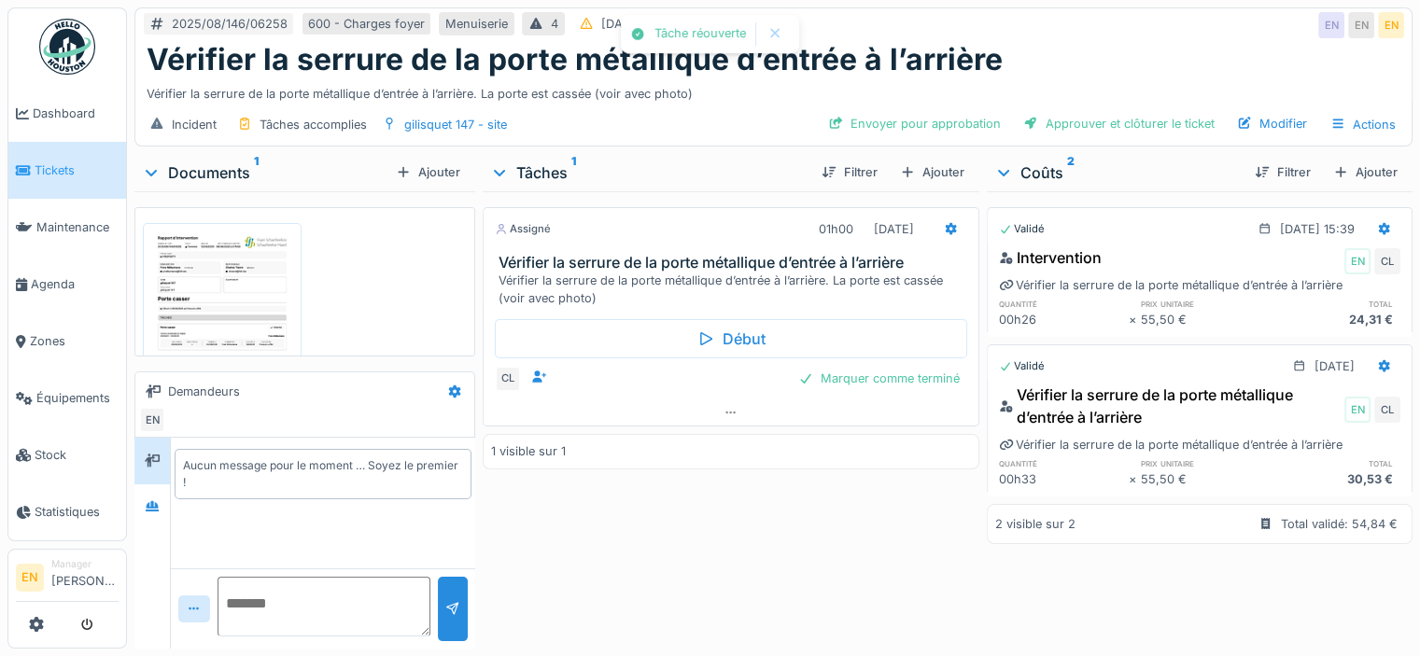
click at [791, 437] on div "1 visible sur 1" at bounding box center [731, 451] width 497 height 35
click at [746, 553] on div "Assigné 01h00 [DATE] Vérifier la serrure de la porte métallique d’entrée à l’ar…" at bounding box center [731, 416] width 497 height 450
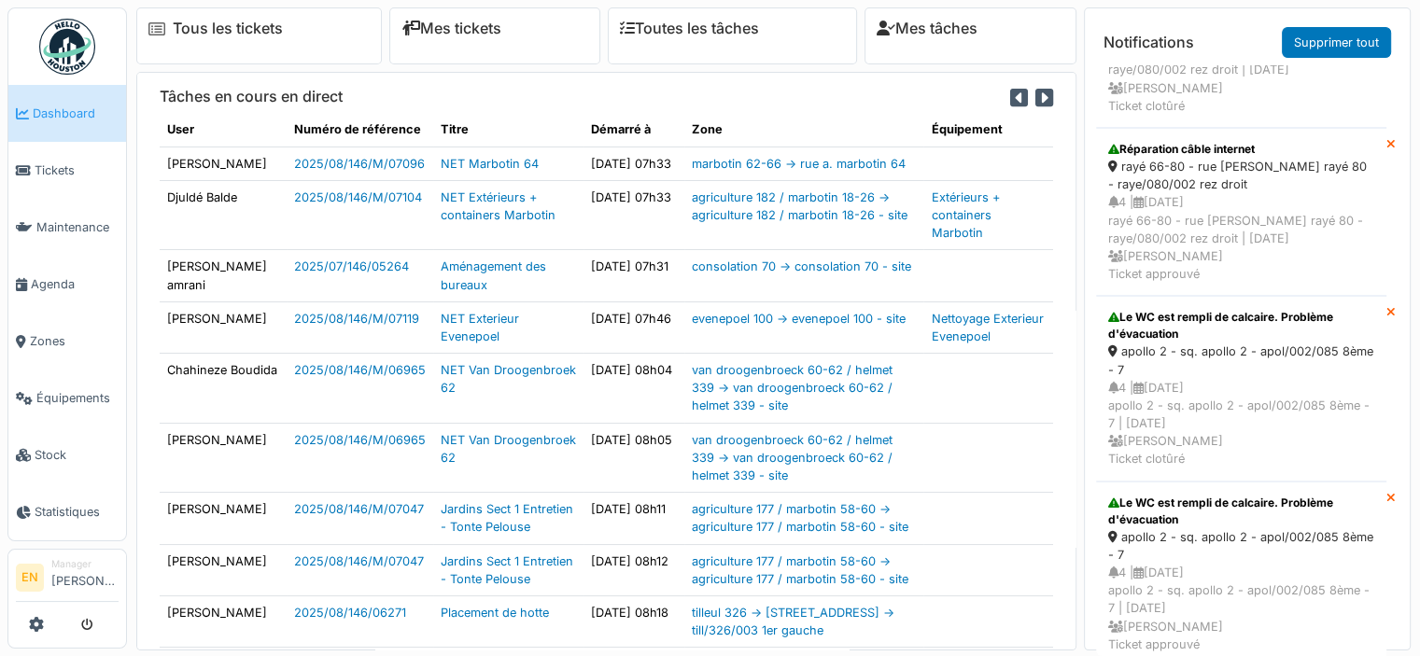
scroll to position [1067, 0]
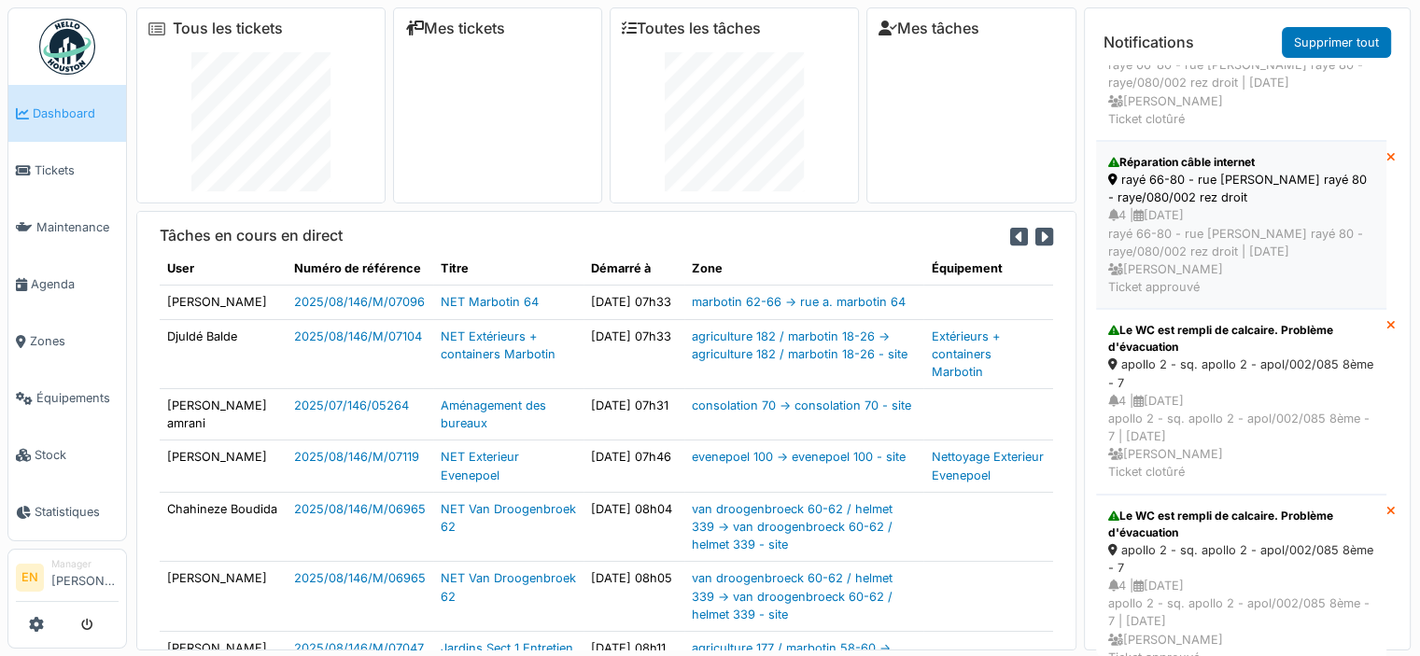
click at [1223, 206] on div "rayé 66-80 - rue [PERSON_NAME] rayé 80 - raye/080/002 rez droit" at bounding box center [1241, 188] width 266 height 35
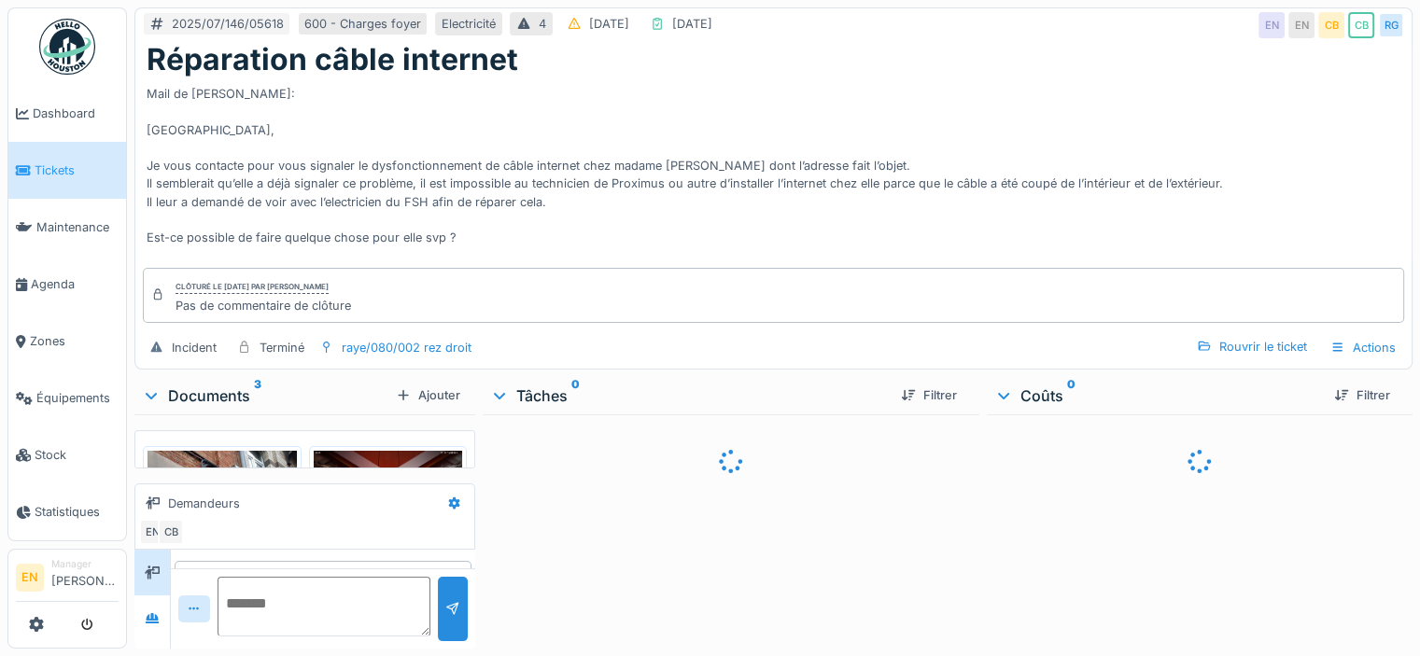
scroll to position [52, 0]
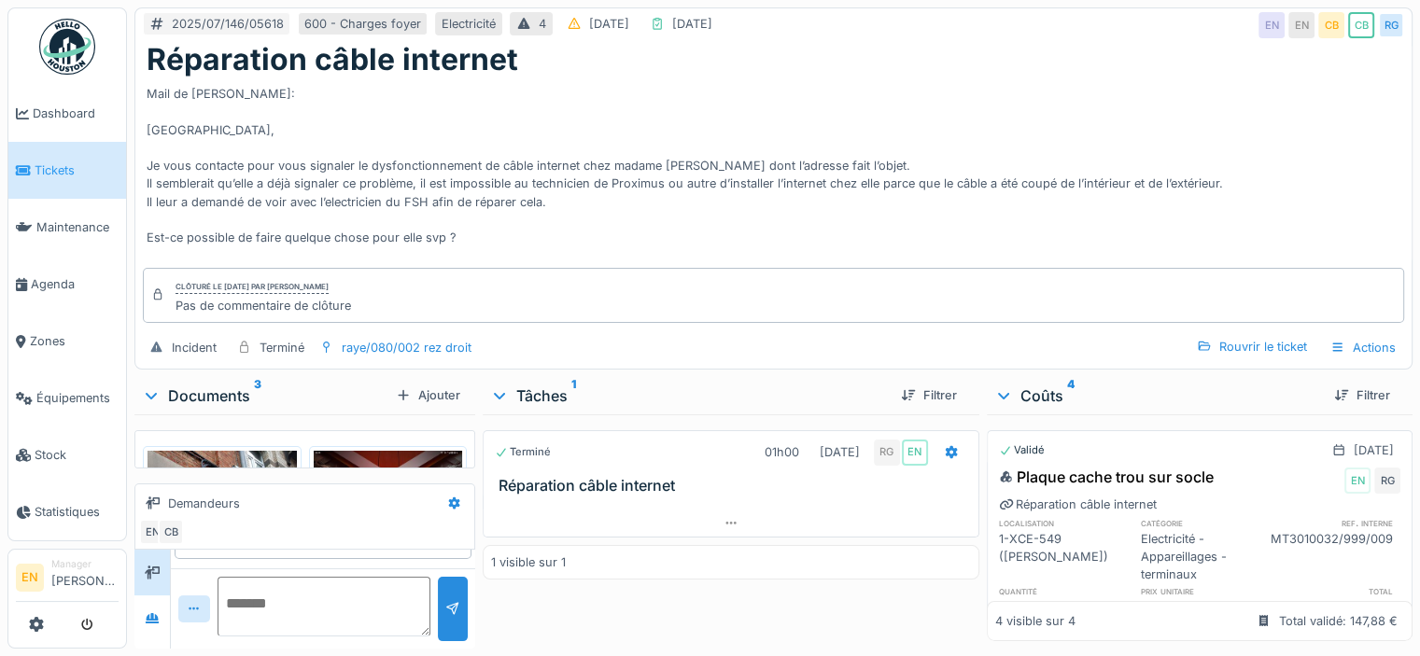
click at [56, 55] on img at bounding box center [67, 47] width 56 height 56
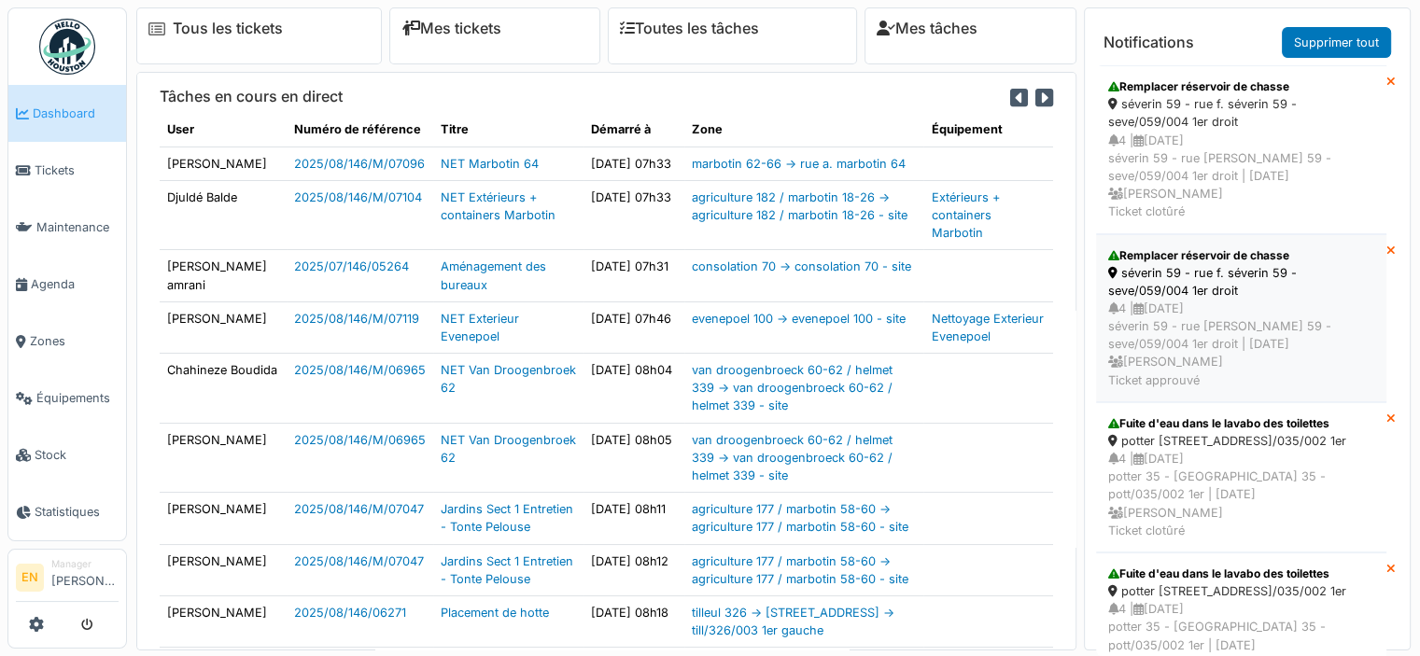
click at [1228, 292] on div "séverin 59 - rue f. séverin 59 - seve/059/004 1er droit" at bounding box center [1241, 281] width 266 height 35
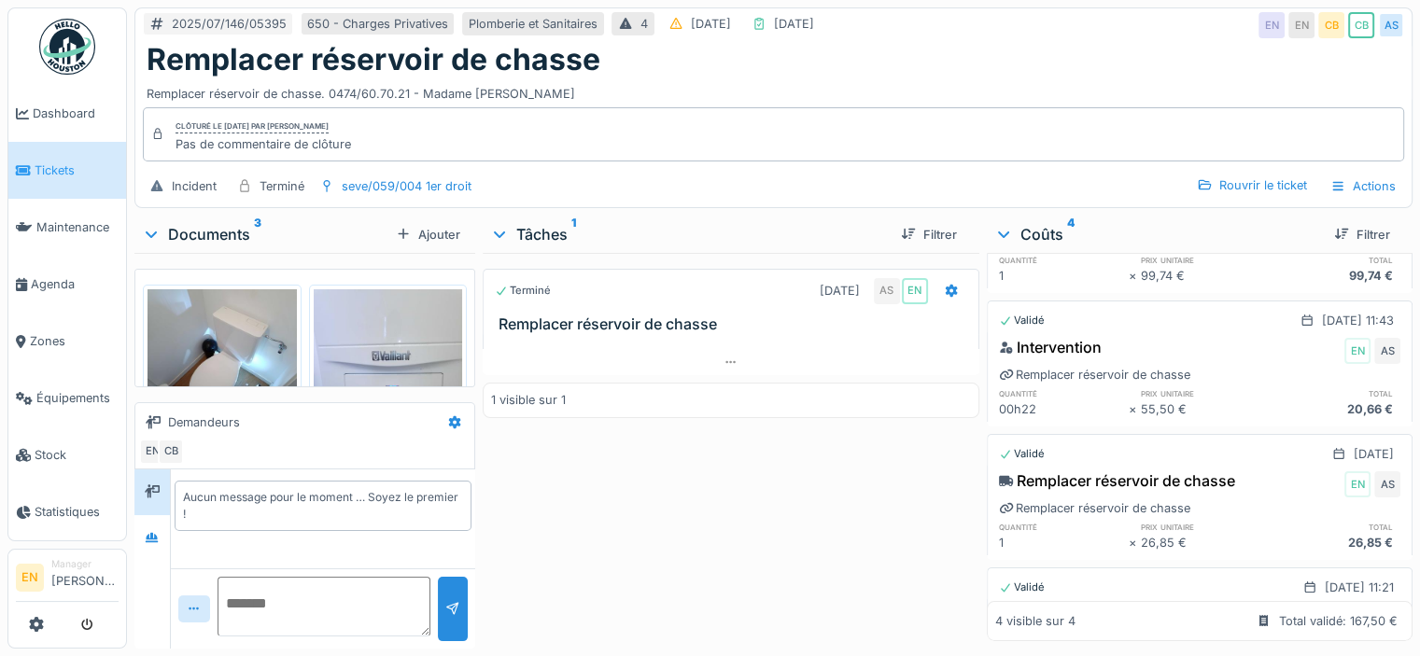
scroll to position [191, 0]
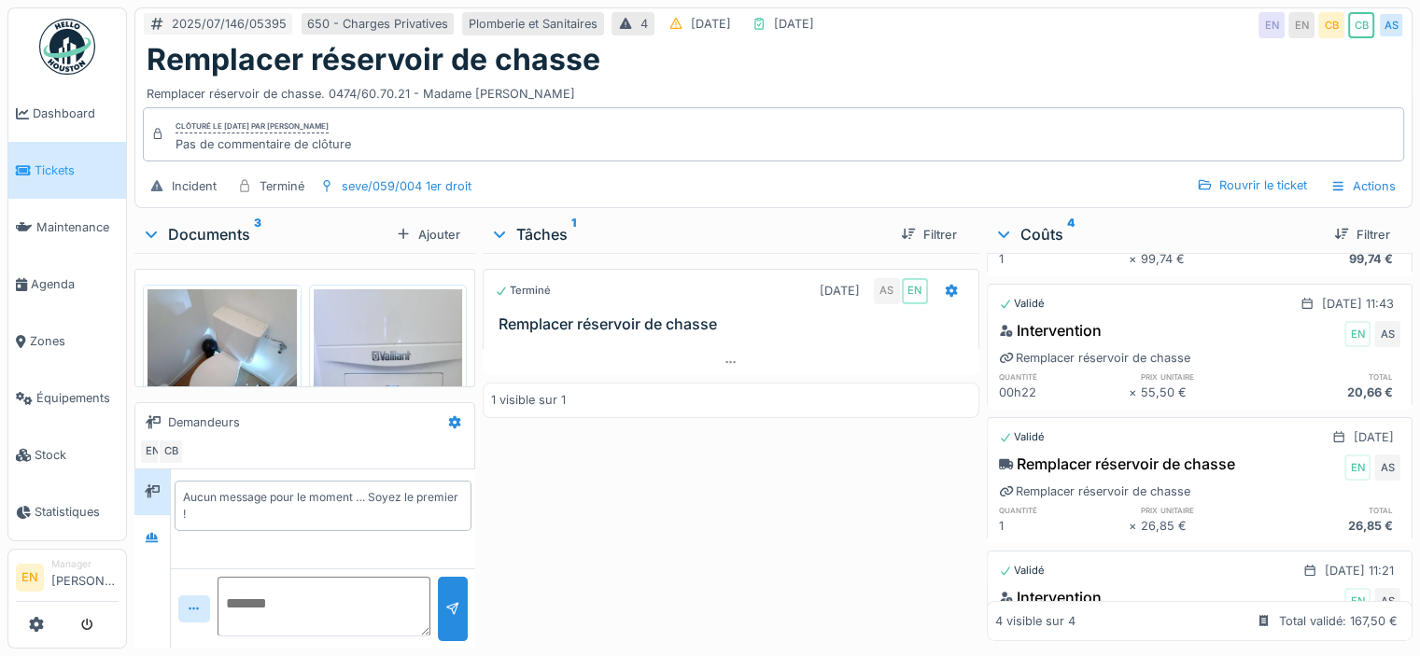
click at [68, 45] on img at bounding box center [67, 47] width 56 height 56
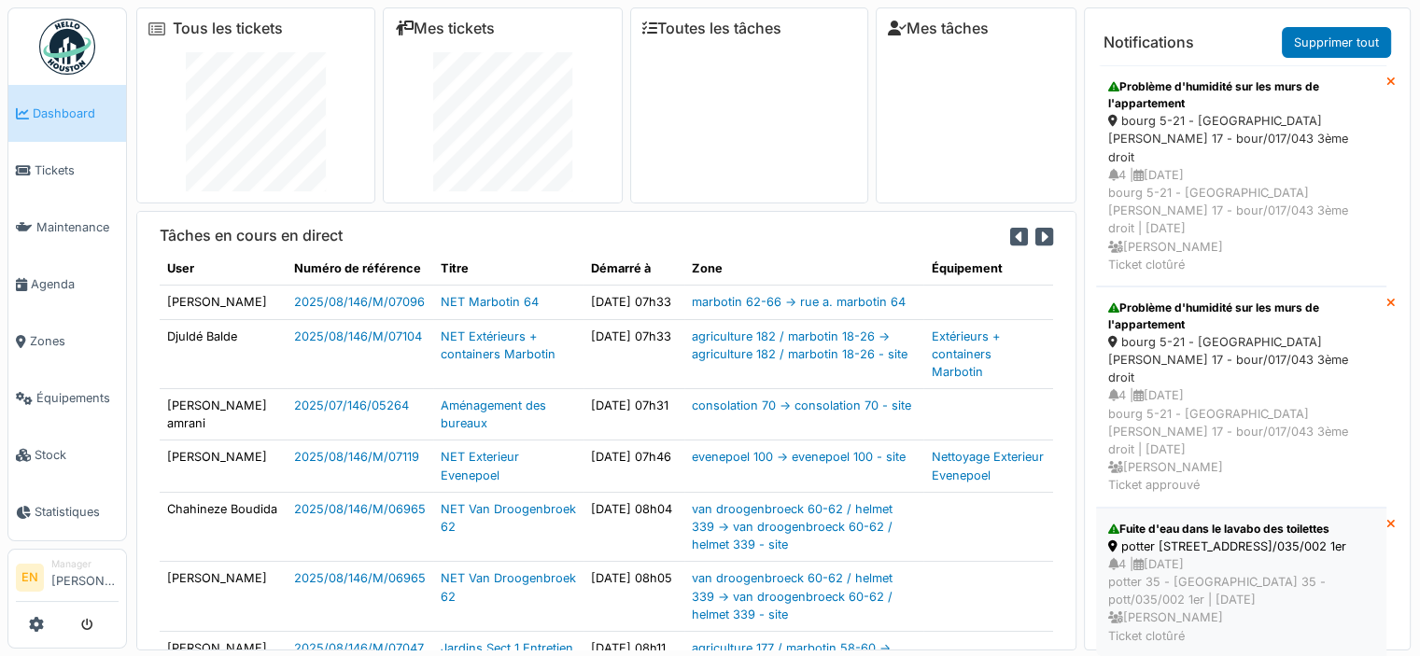
click at [1192, 538] on div "potter [STREET_ADDRESS]/035/002 1er" at bounding box center [1241, 547] width 266 height 18
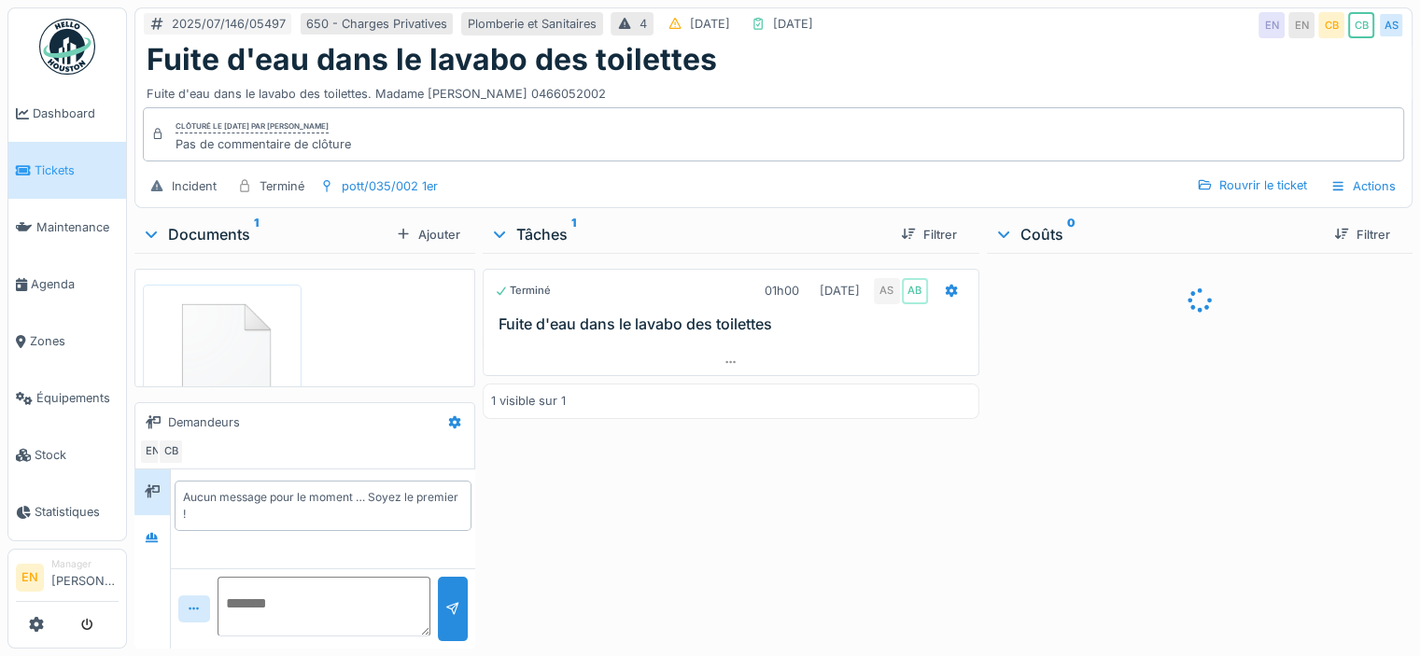
click at [72, 57] on img at bounding box center [67, 47] width 56 height 56
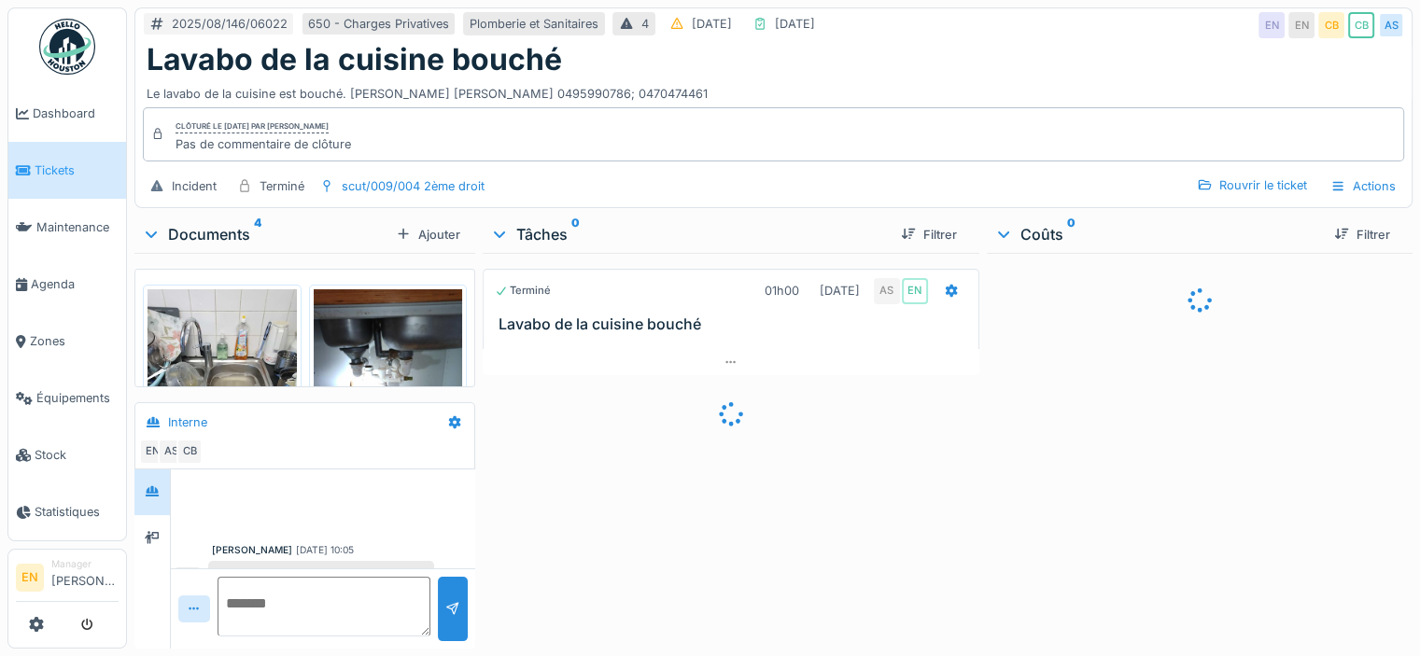
scroll to position [169, 0]
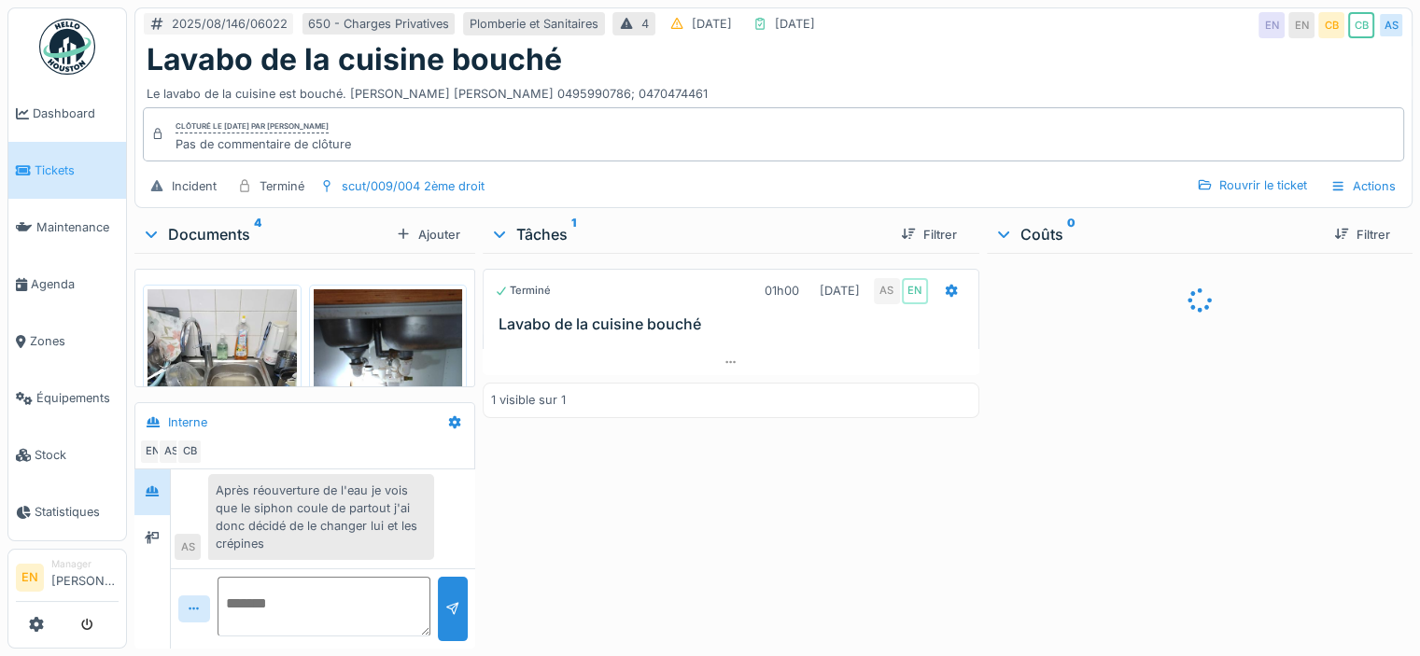
click at [73, 52] on img at bounding box center [67, 47] width 56 height 56
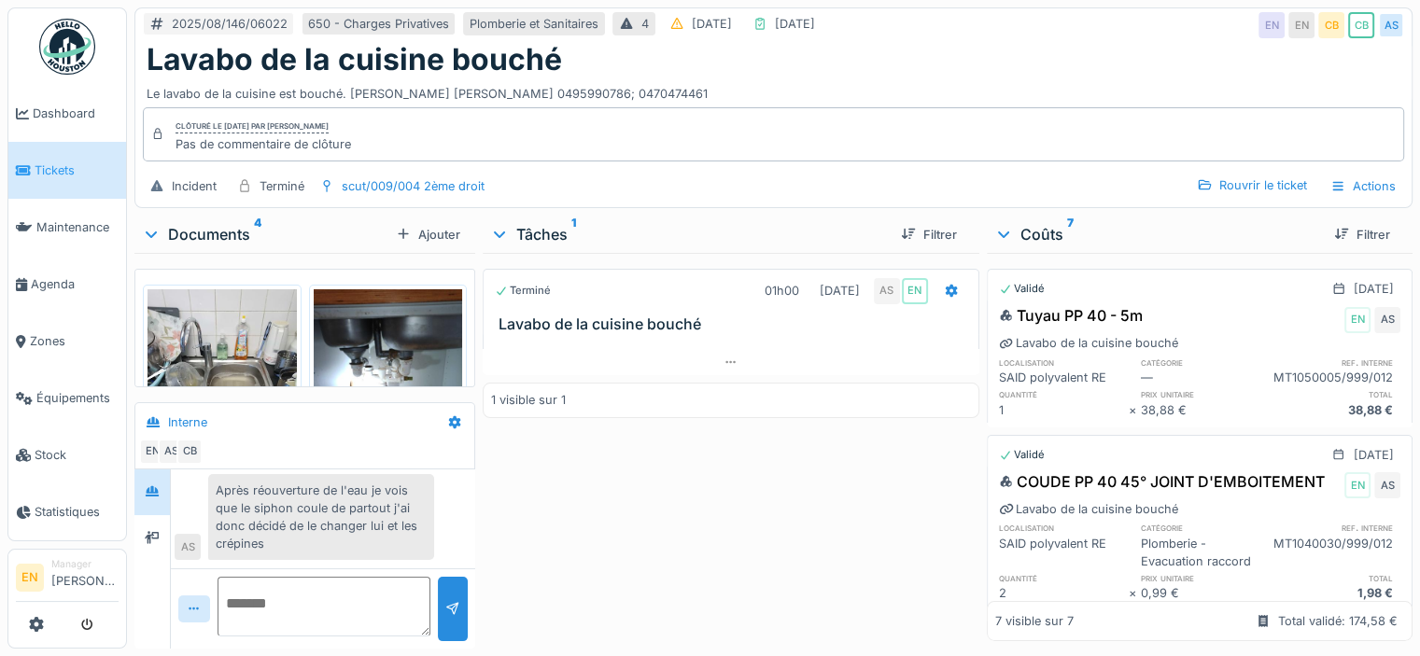
click at [67, 49] on img at bounding box center [67, 47] width 56 height 56
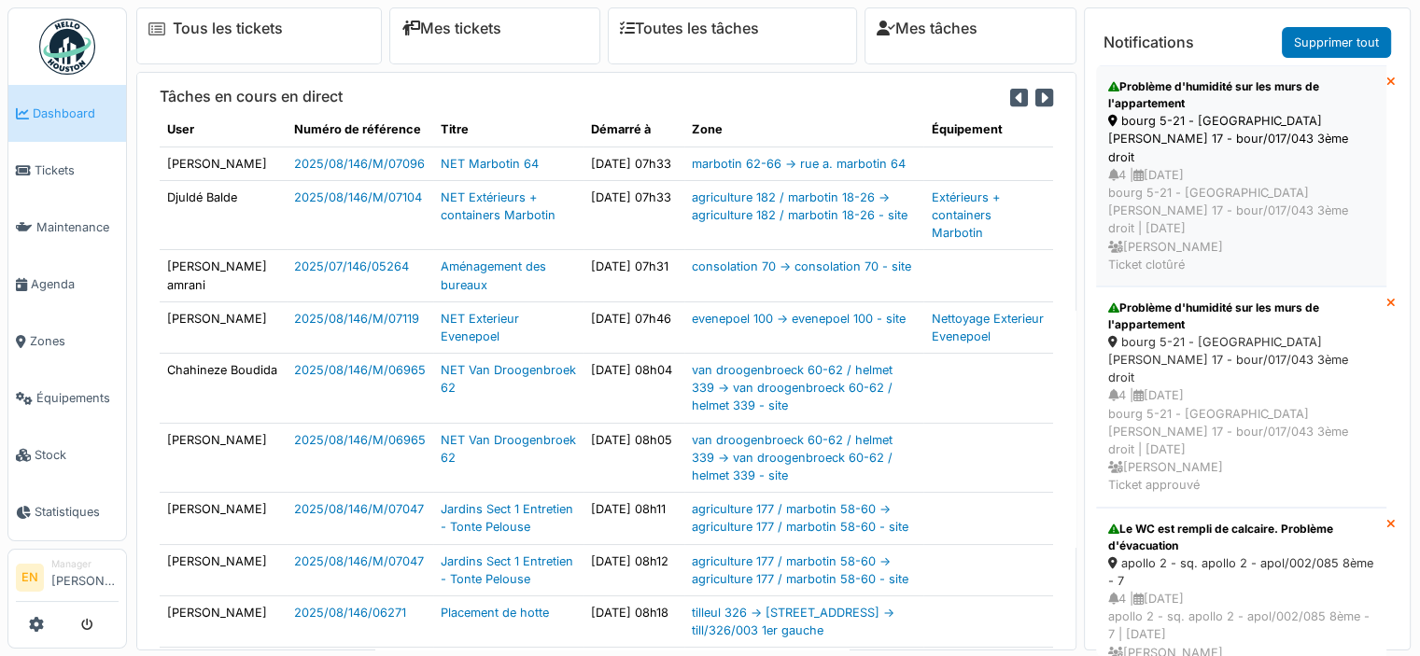
click at [1210, 121] on div "bourg 5-21 - [GEOGRAPHIC_DATA][PERSON_NAME] 17 - bour/017/043 3ème droit" at bounding box center [1241, 139] width 266 height 54
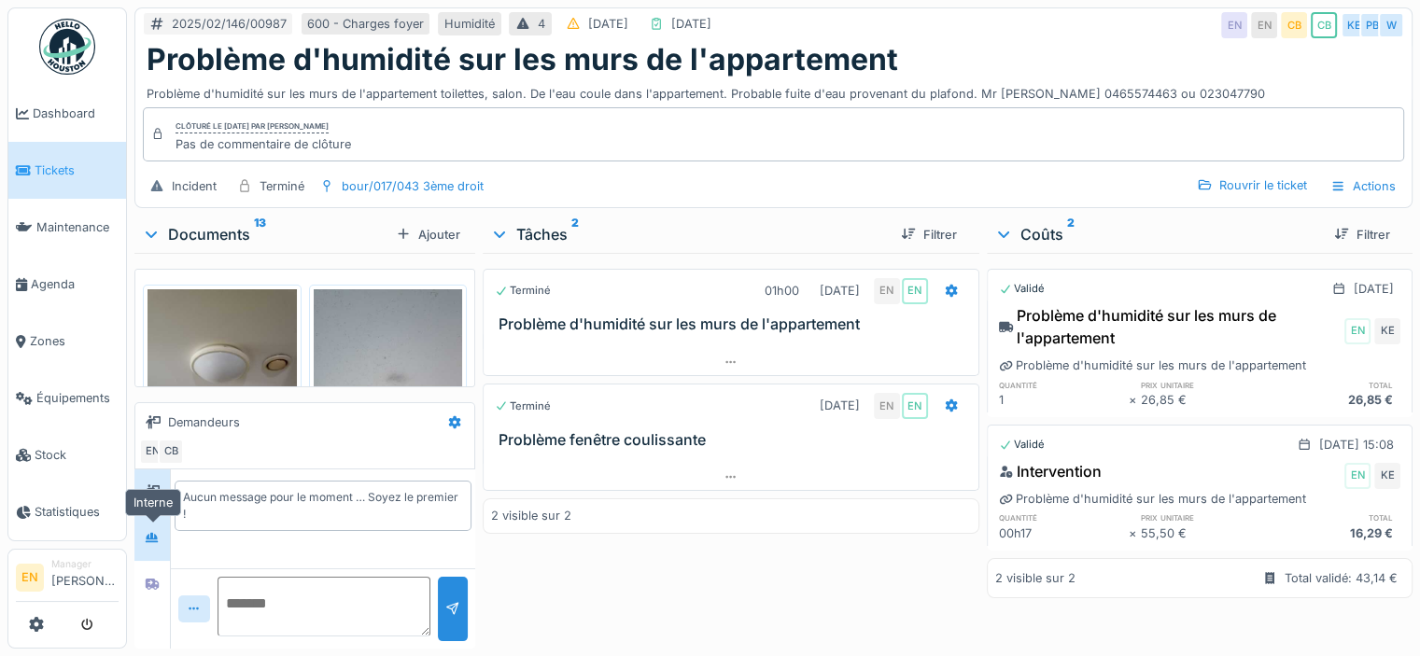
click at [155, 540] on icon at bounding box center [152, 538] width 15 height 12
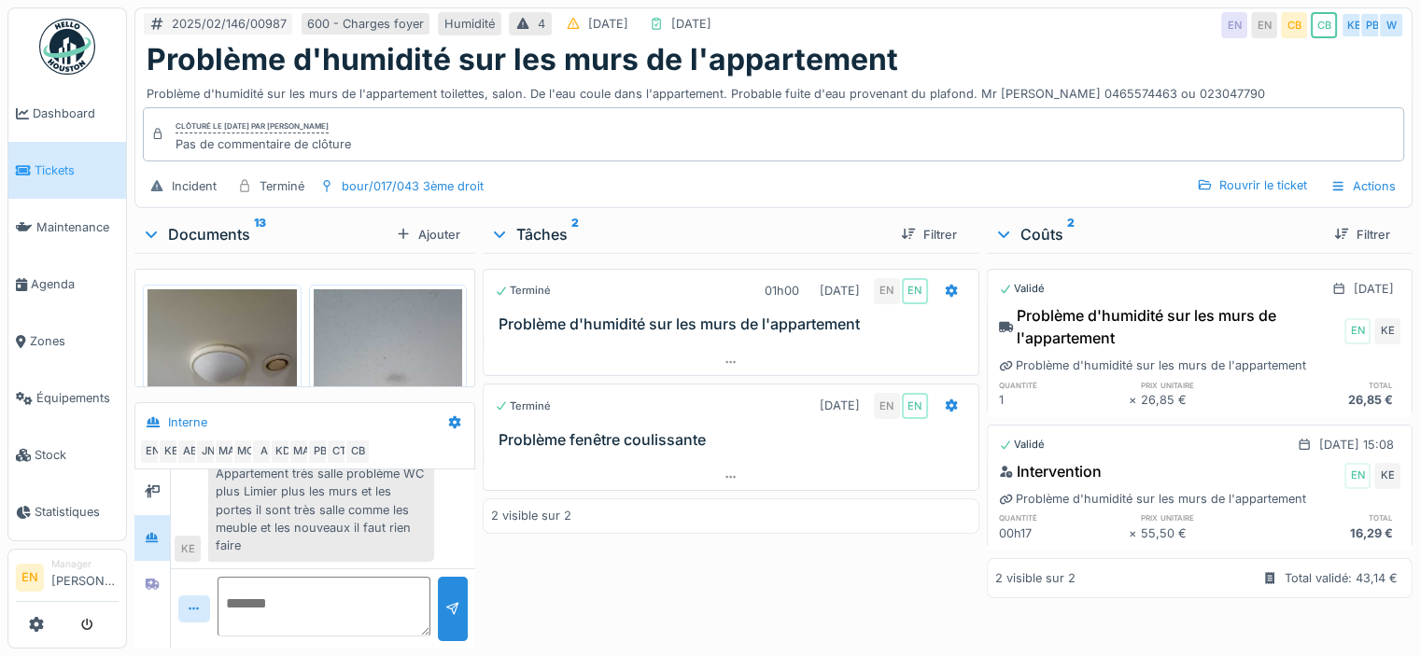
click at [55, 31] on img at bounding box center [67, 47] width 56 height 56
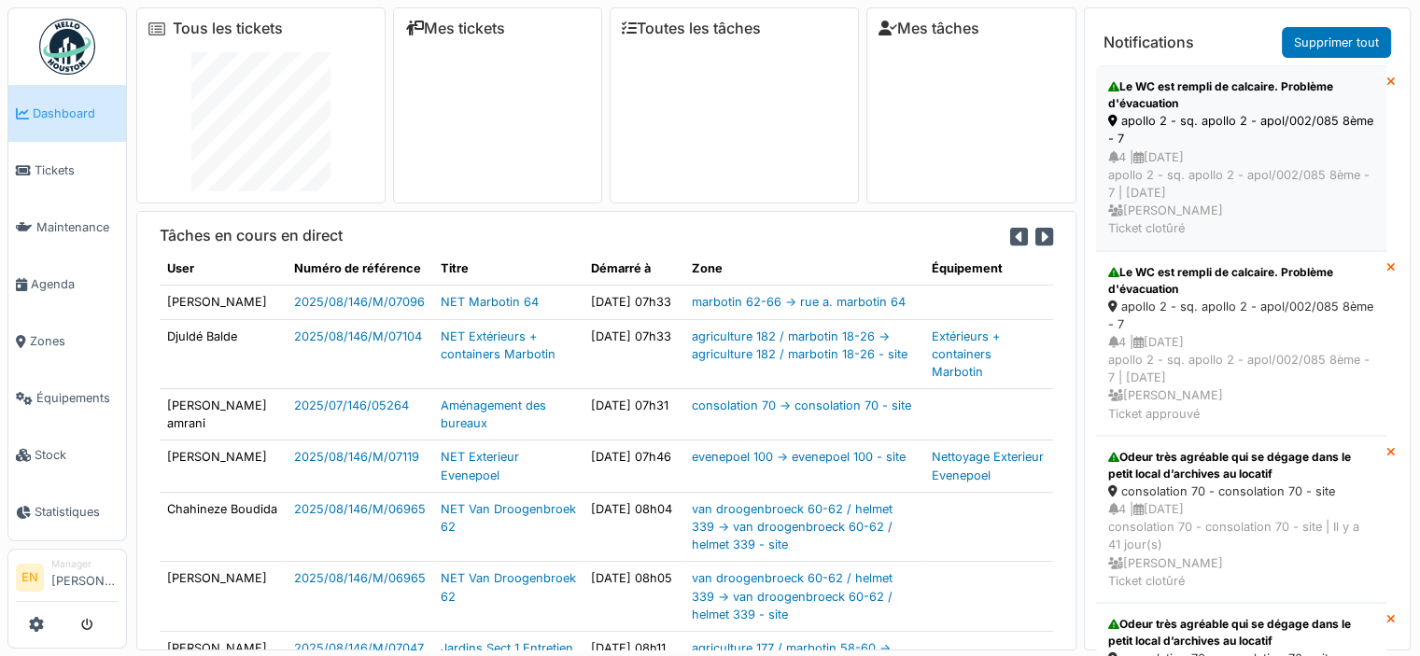
click at [1184, 112] on div "apollo 2 - sq. apollo 2 - apol/002/085 8ème - 7" at bounding box center [1241, 129] width 266 height 35
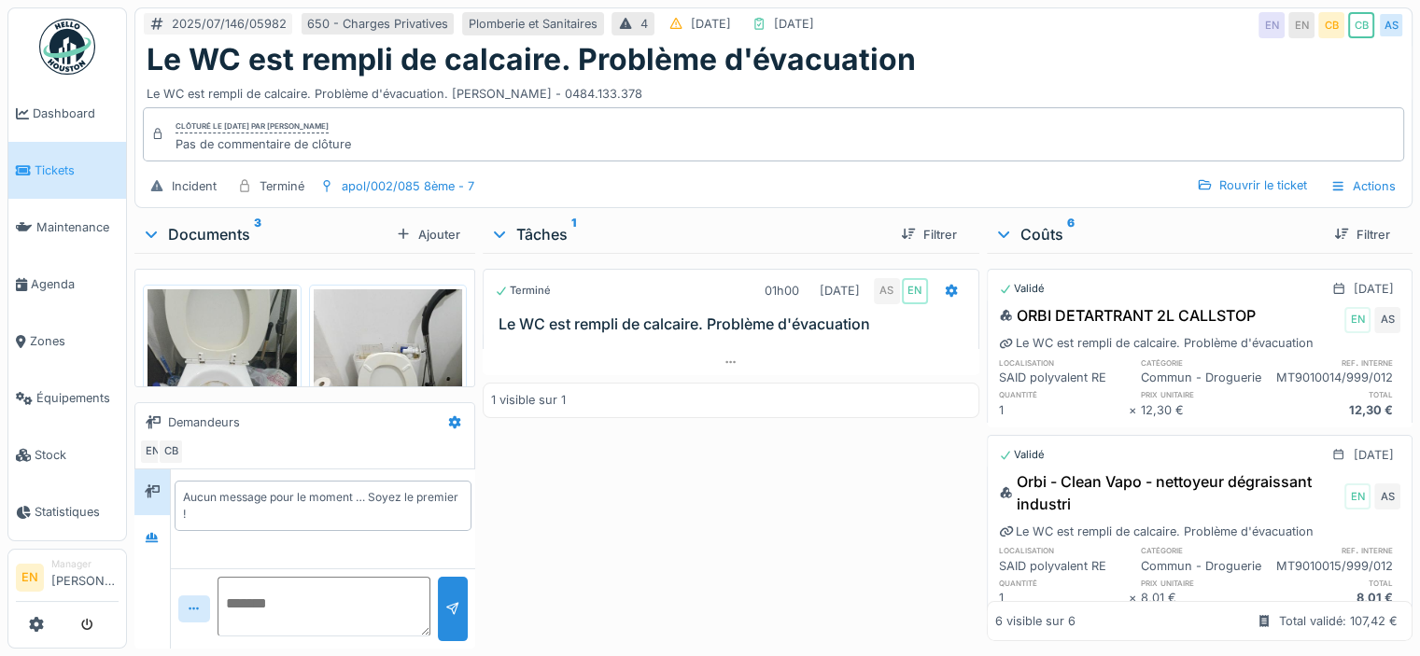
click at [57, 57] on img at bounding box center [67, 47] width 56 height 56
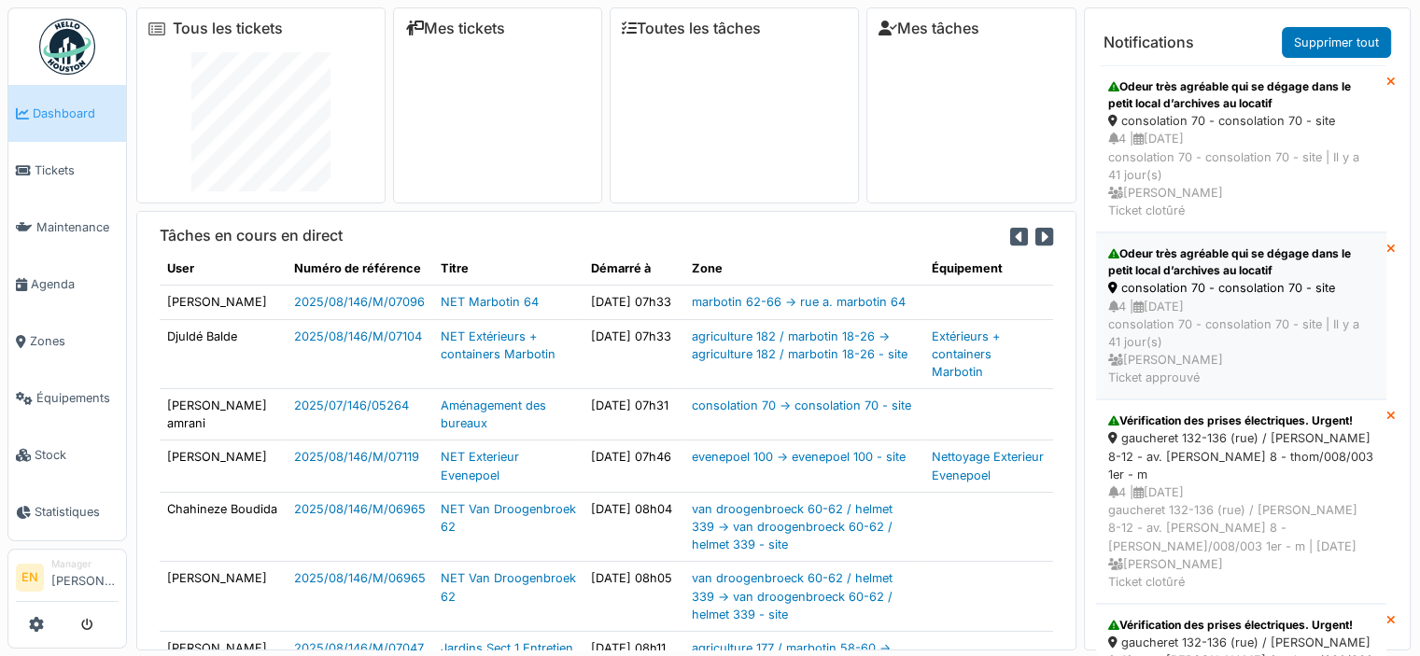
click at [1216, 274] on div "Odeur très agréable qui se dégage dans le petit local d’archives au locatif" at bounding box center [1241, 263] width 266 height 34
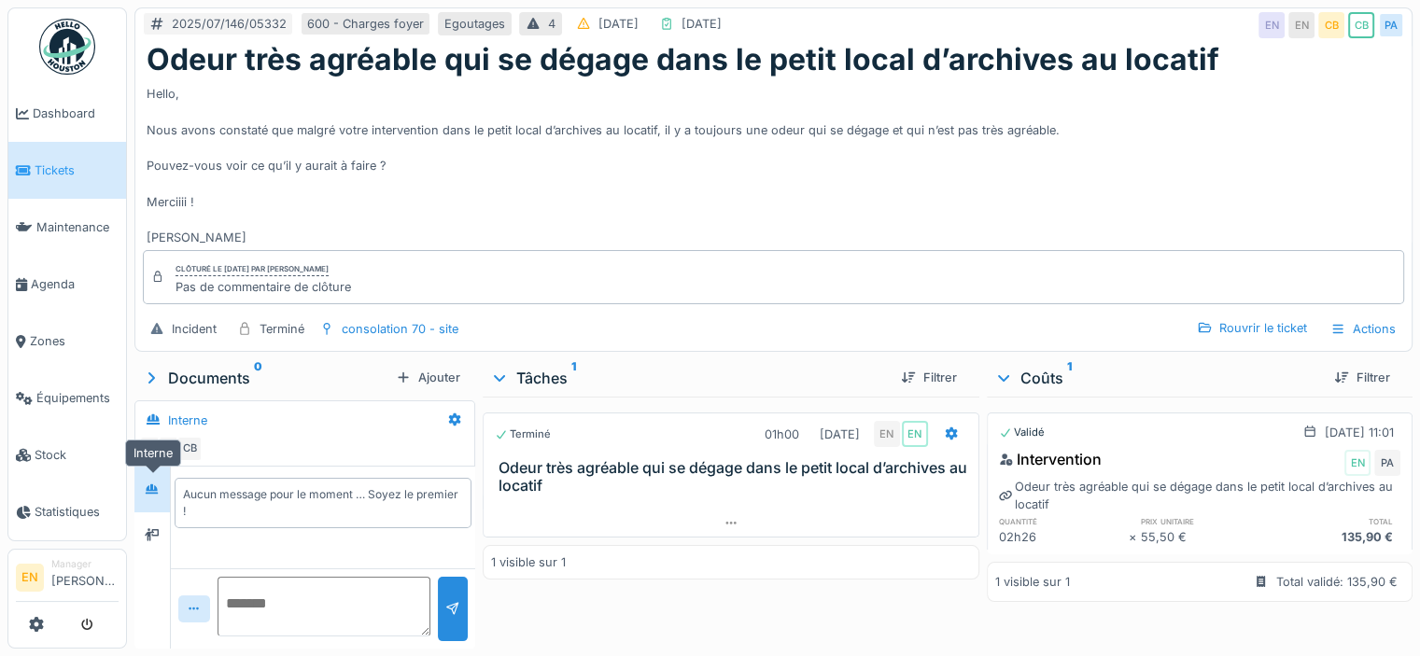
click at [157, 497] on div at bounding box center [152, 489] width 28 height 23
click at [157, 486] on icon at bounding box center [152, 489] width 13 height 10
click at [62, 50] on img at bounding box center [67, 47] width 56 height 56
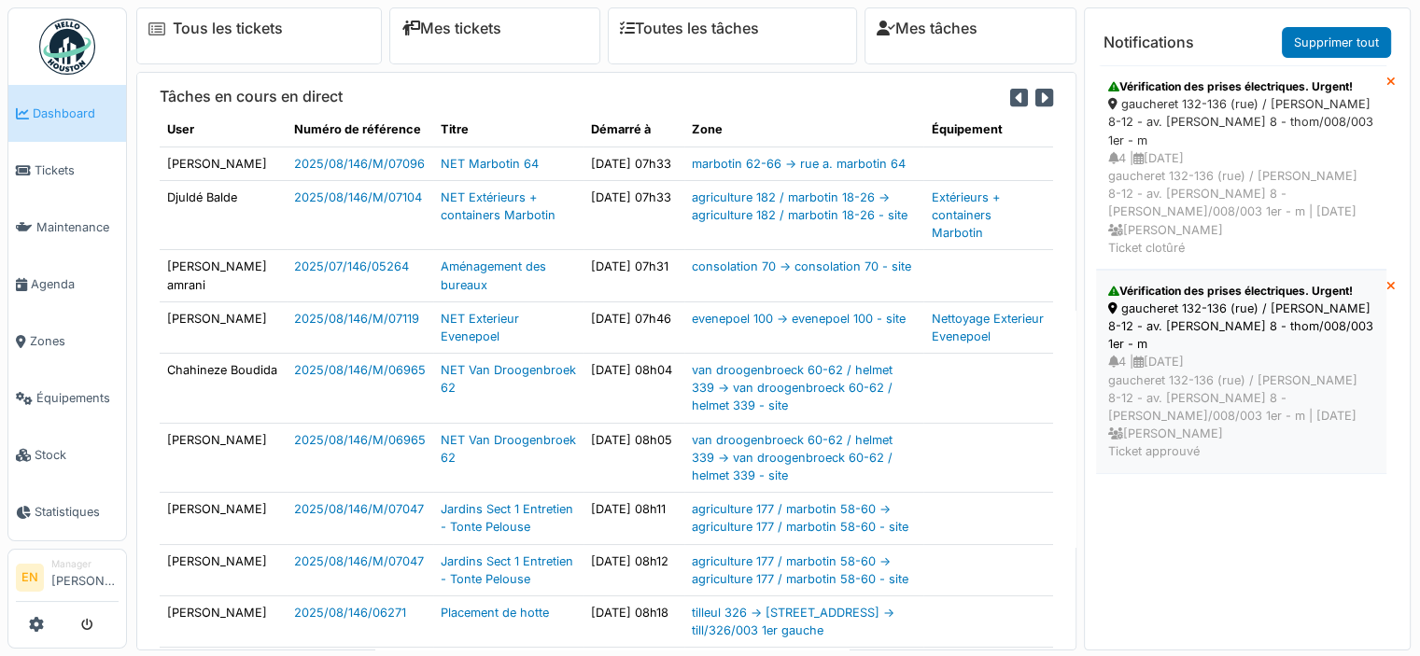
click at [1240, 300] on div "gaucheret 132-136 (rue) / [PERSON_NAME] 8-12 - av. [PERSON_NAME] 8 - thom/008/0…" at bounding box center [1241, 327] width 266 height 54
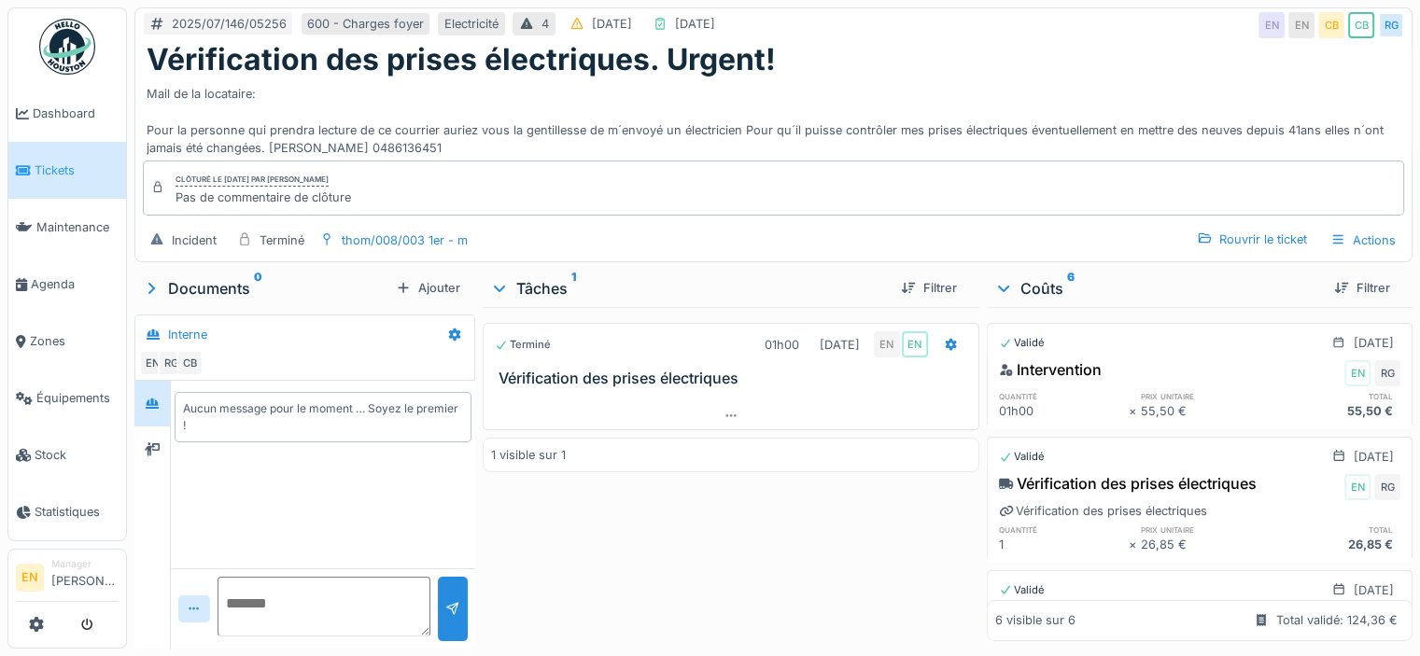
click at [62, 35] on img at bounding box center [67, 47] width 56 height 56
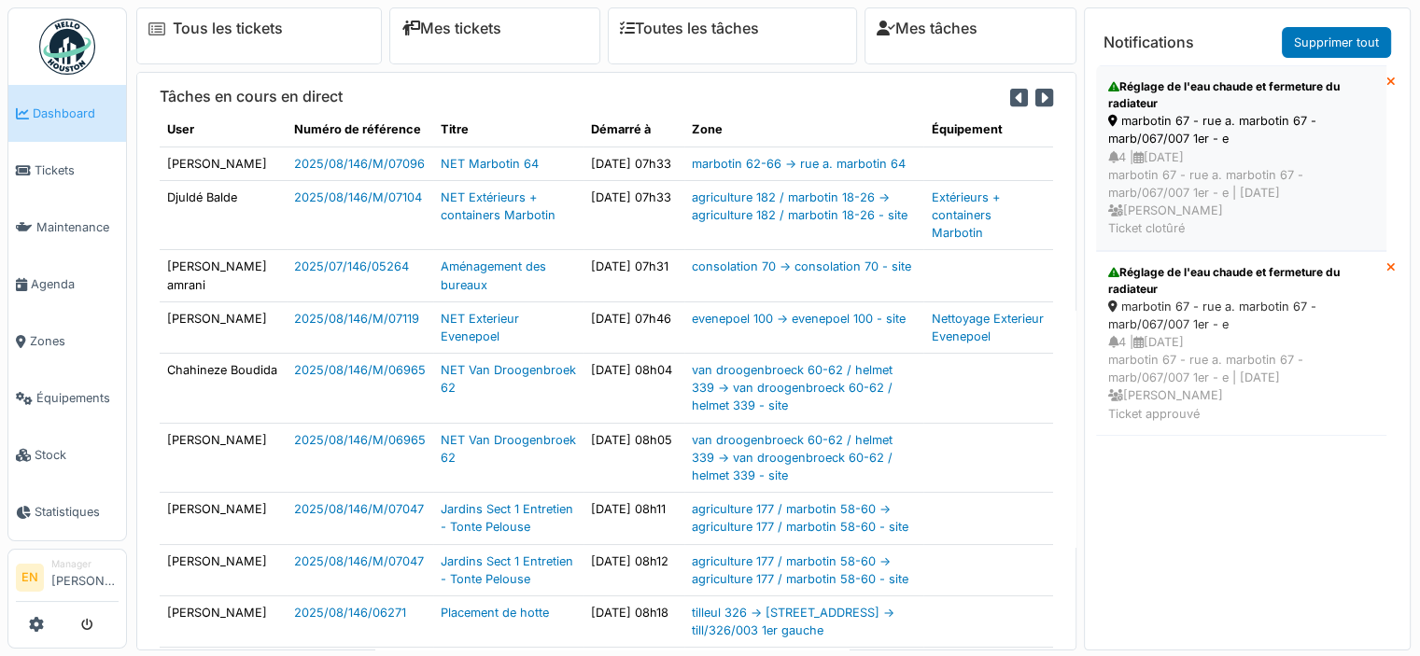
click at [1150, 135] on div "marbotin 67 - rue a. marbotin 67 - marb/067/007 1er - e" at bounding box center [1241, 129] width 266 height 35
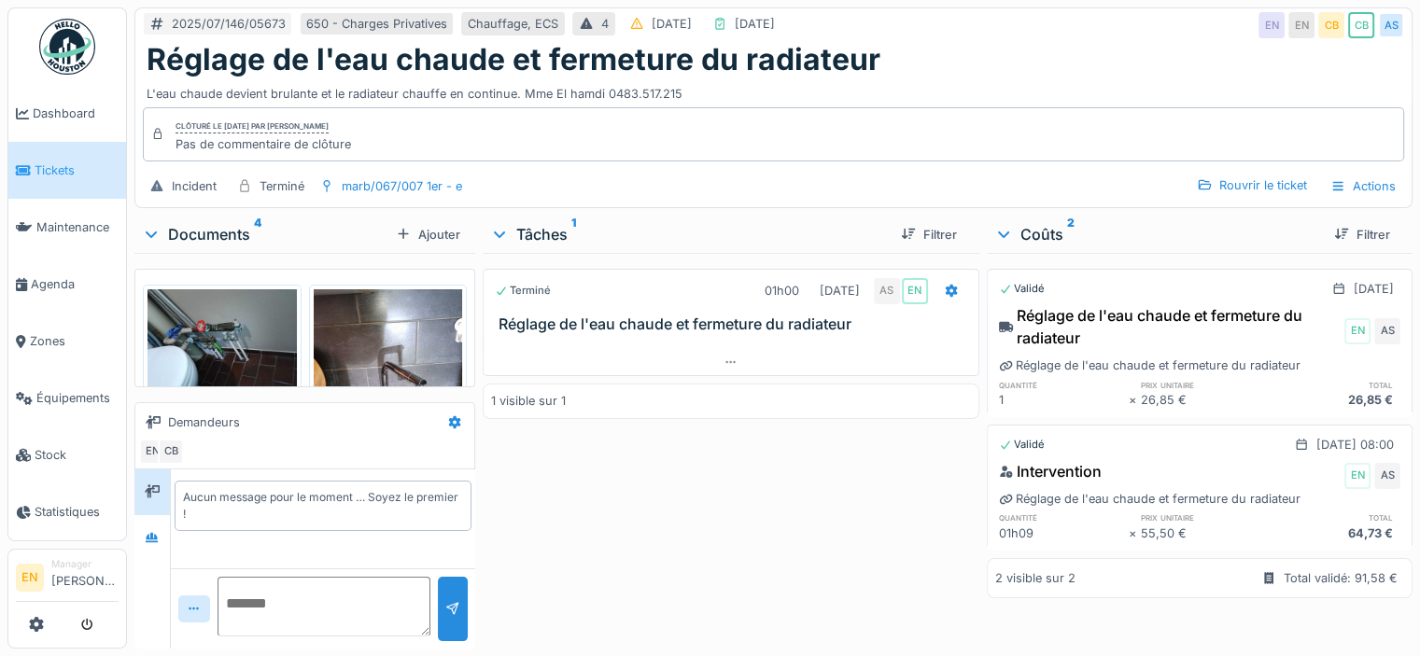
click at [71, 63] on img at bounding box center [67, 47] width 56 height 56
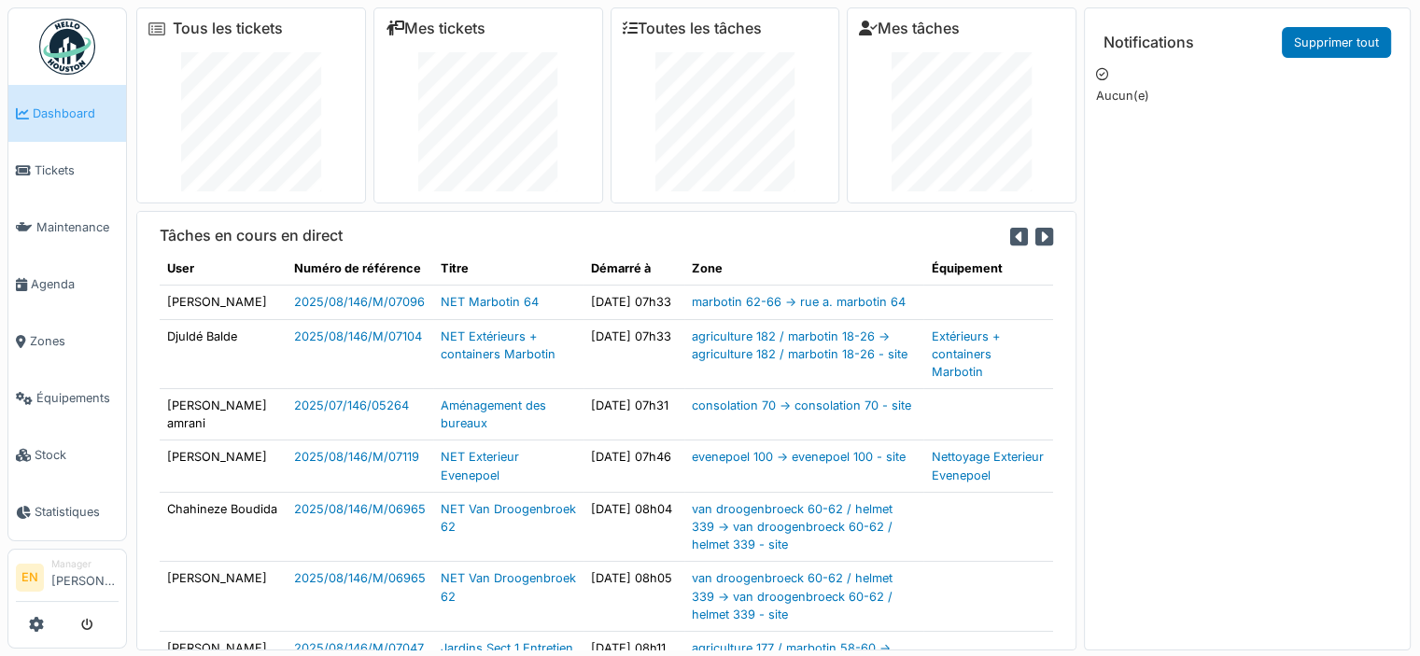
click at [71, 63] on img at bounding box center [67, 47] width 56 height 56
click at [77, 51] on img at bounding box center [67, 47] width 56 height 56
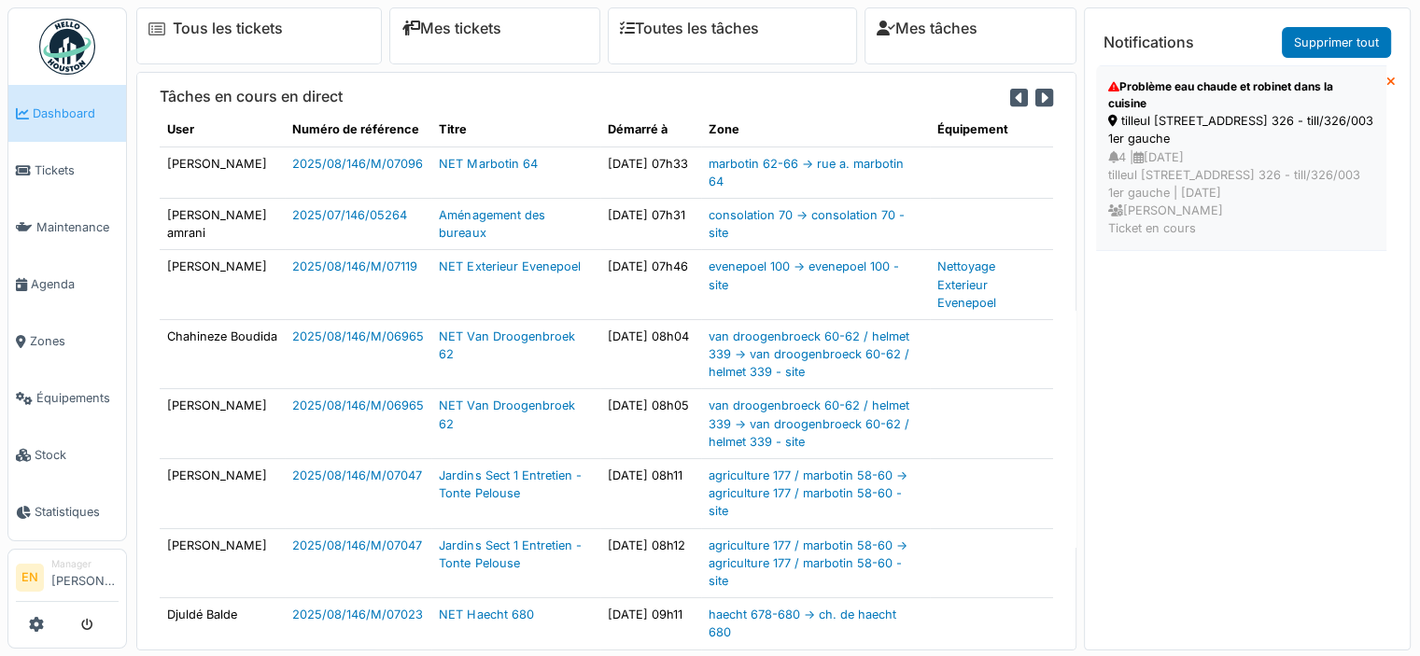
click at [1180, 150] on div "4 | [DATE] tilleul [STREET_ADDRESS] 326 - till/326/003 1er gauche | [DATE] [PER…" at bounding box center [1241, 193] width 266 height 90
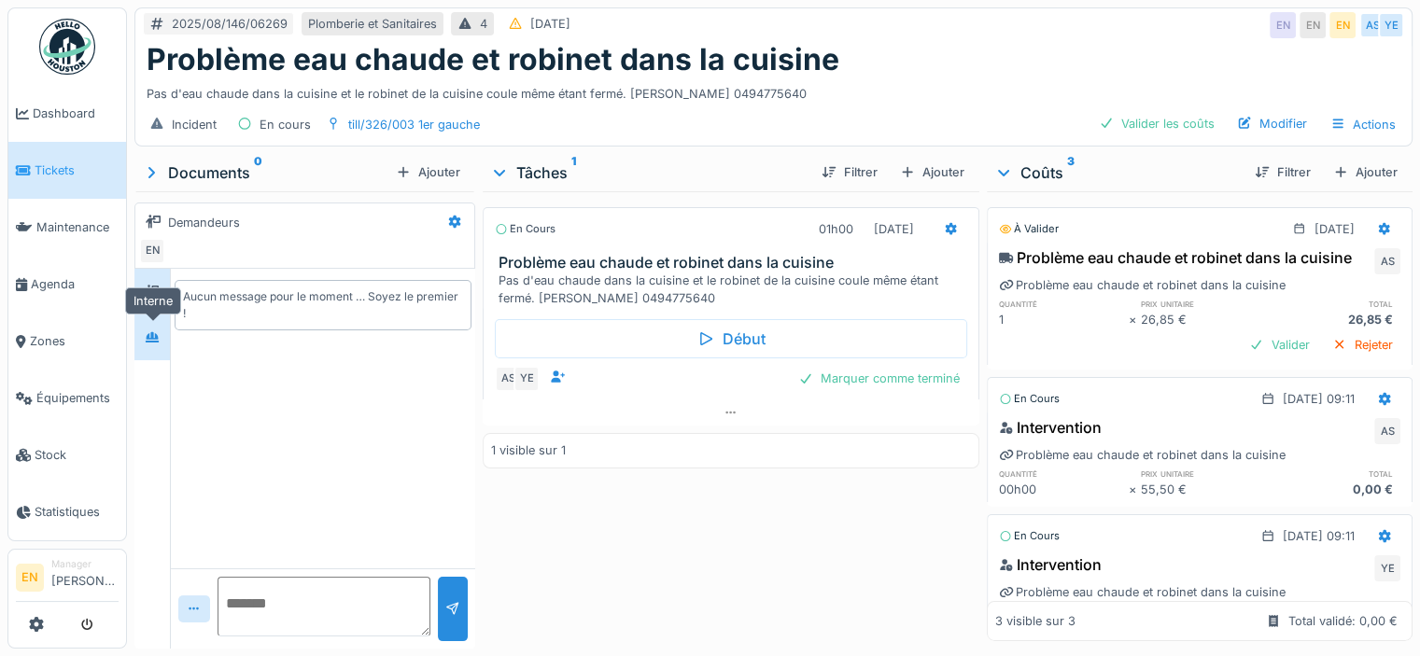
click at [153, 339] on icon at bounding box center [152, 337] width 13 height 10
click at [560, 568] on div "En cours 01h00 [DATE] Problème eau chaude et robinet dans la cuisine Pas d'eau …" at bounding box center [731, 416] width 497 height 450
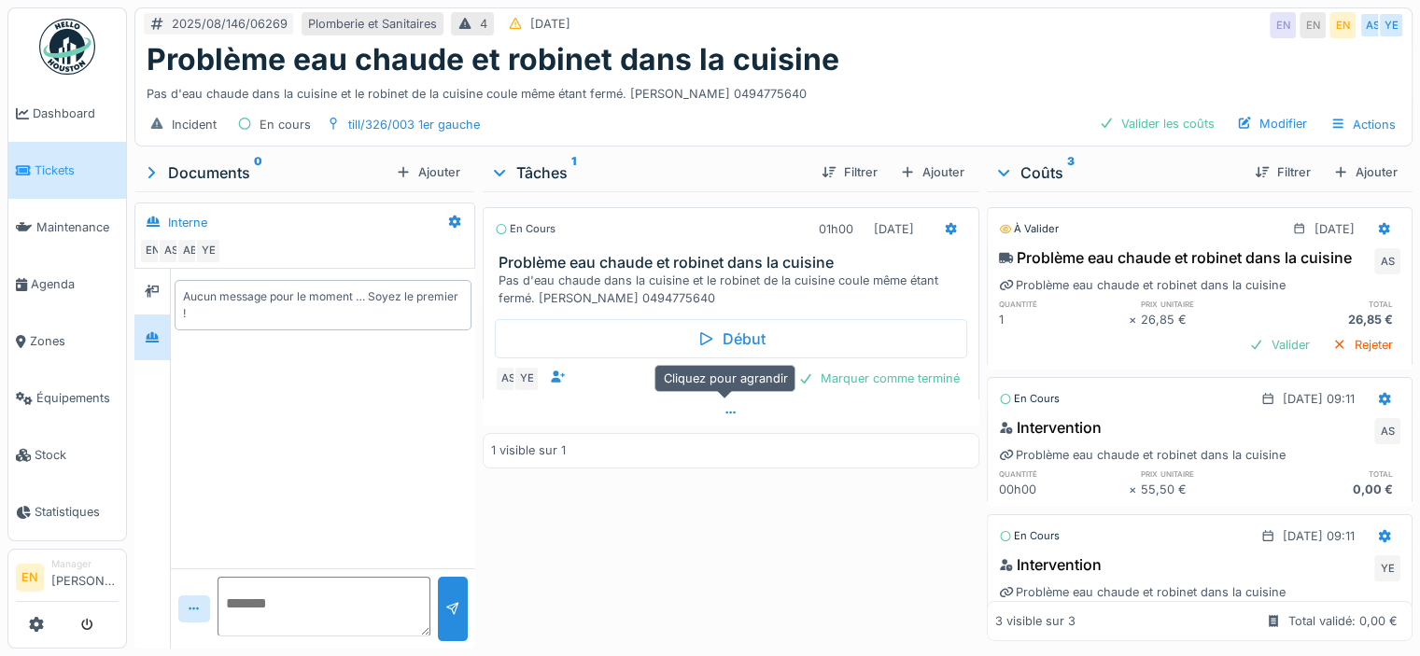
click at [724, 412] on icon at bounding box center [731, 413] width 15 height 12
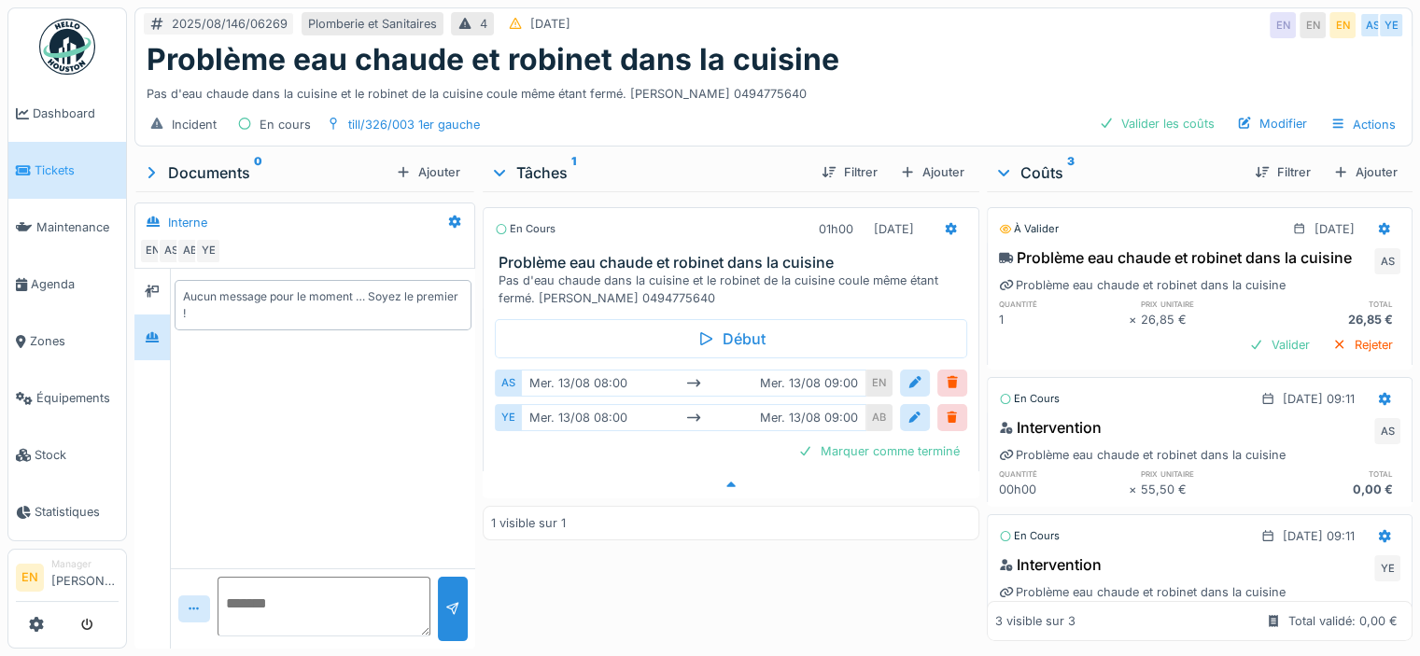
scroll to position [14, 0]
click at [945, 48] on div "Problème eau chaude et robinet dans la cuisine" at bounding box center [774, 59] width 1254 height 35
click at [1016, 42] on div "Problème eau chaude et robinet dans la cuisine" at bounding box center [774, 59] width 1254 height 35
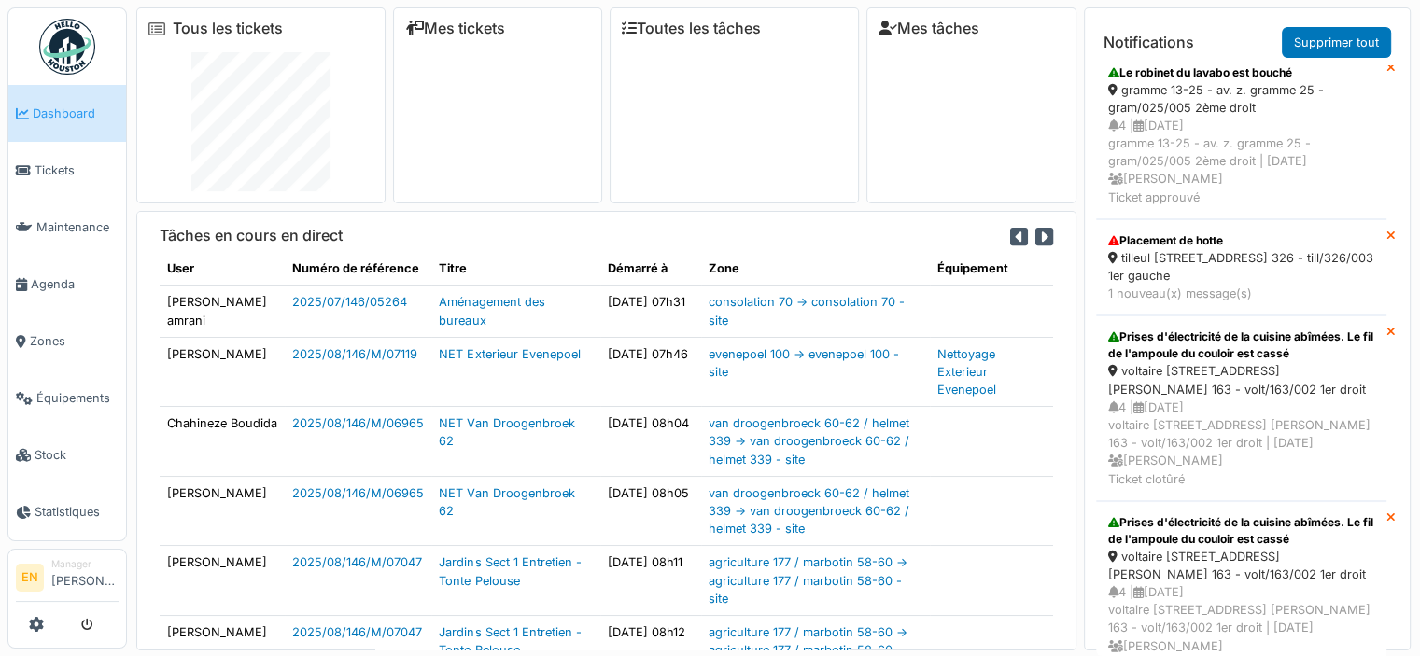
scroll to position [217, 0]
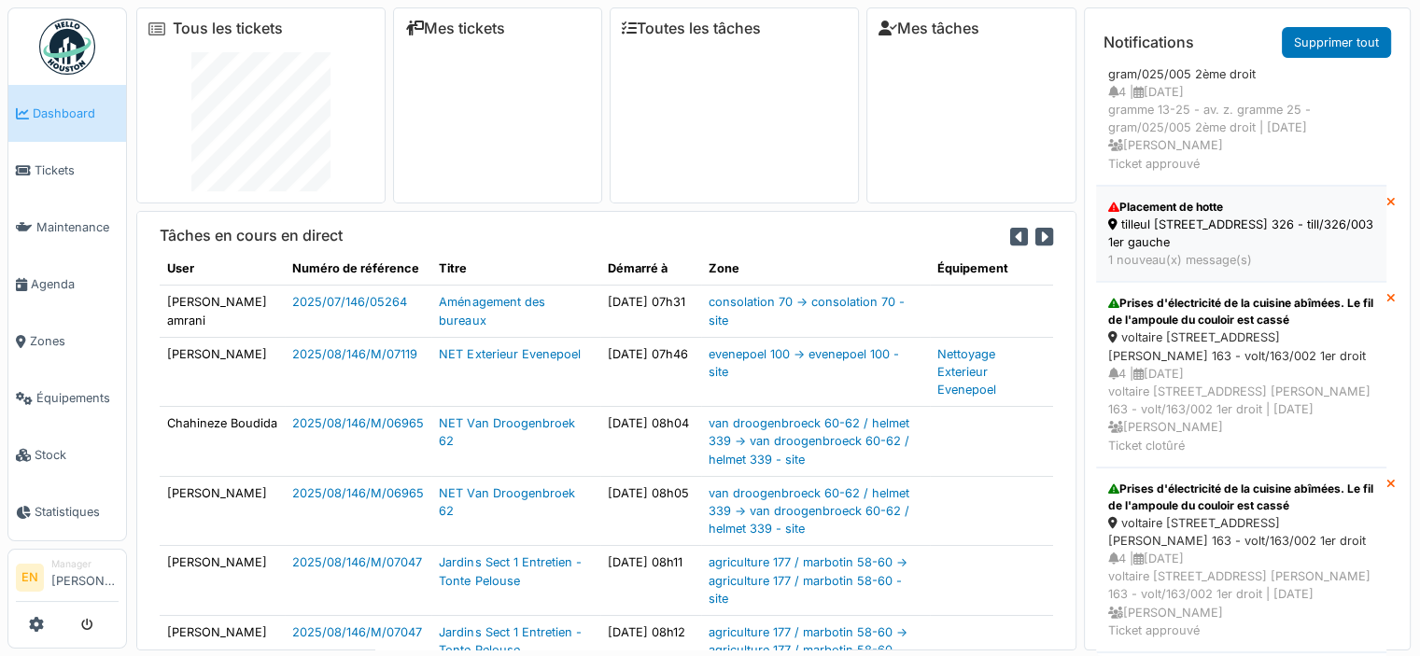
click at [1214, 224] on div "tilleul [STREET_ADDRESS] 326 - till/326/003 1er gauche" at bounding box center [1241, 233] width 266 height 35
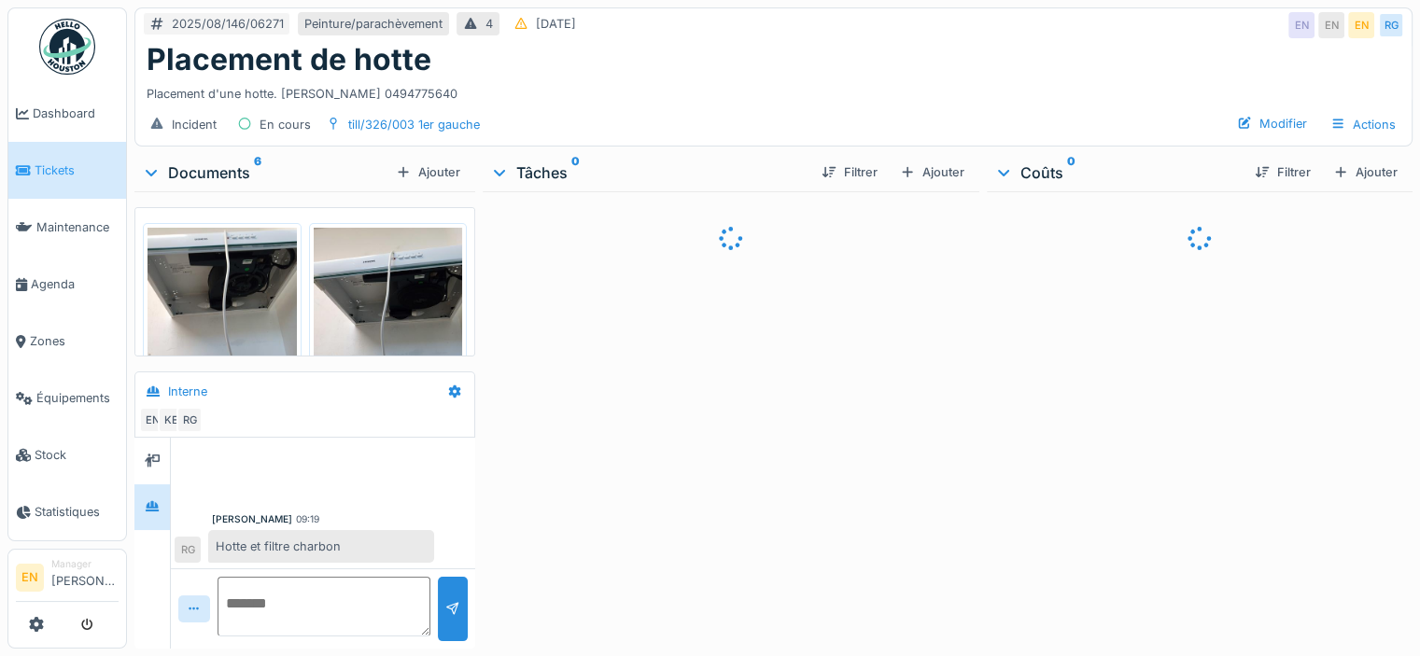
scroll to position [1, 0]
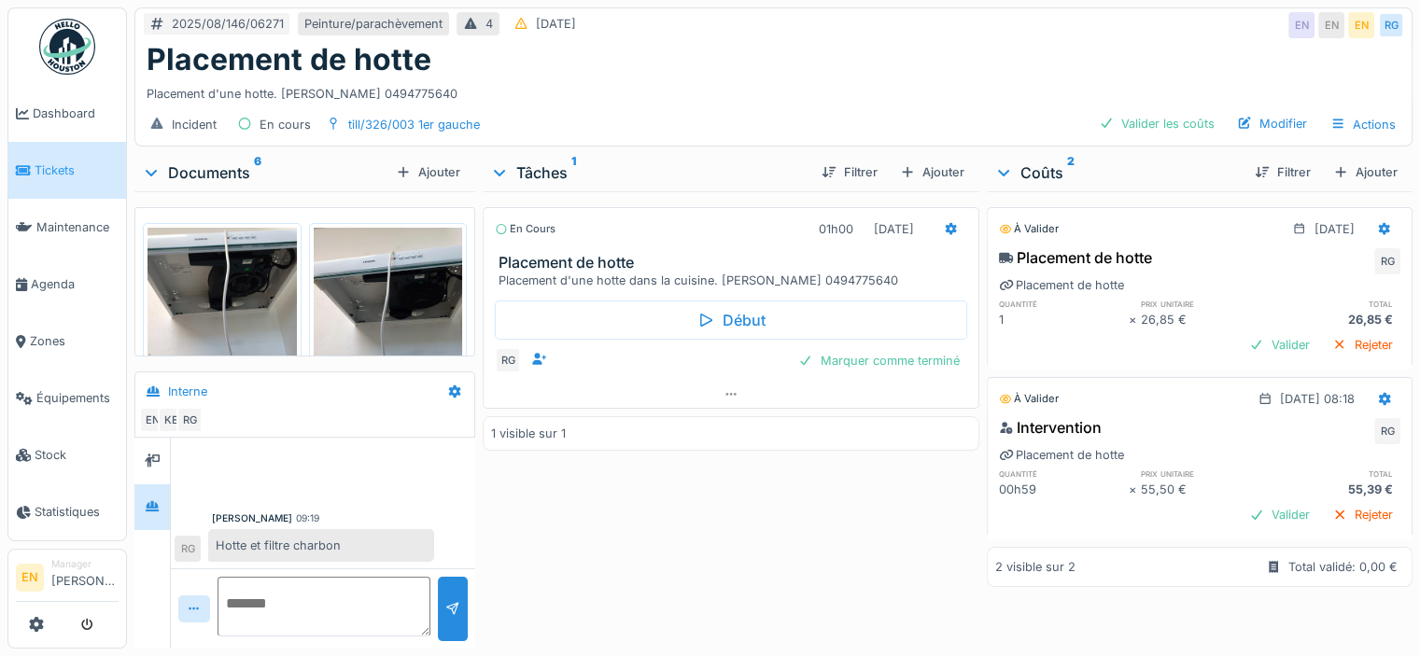
click at [237, 318] on img at bounding box center [222, 327] width 149 height 199
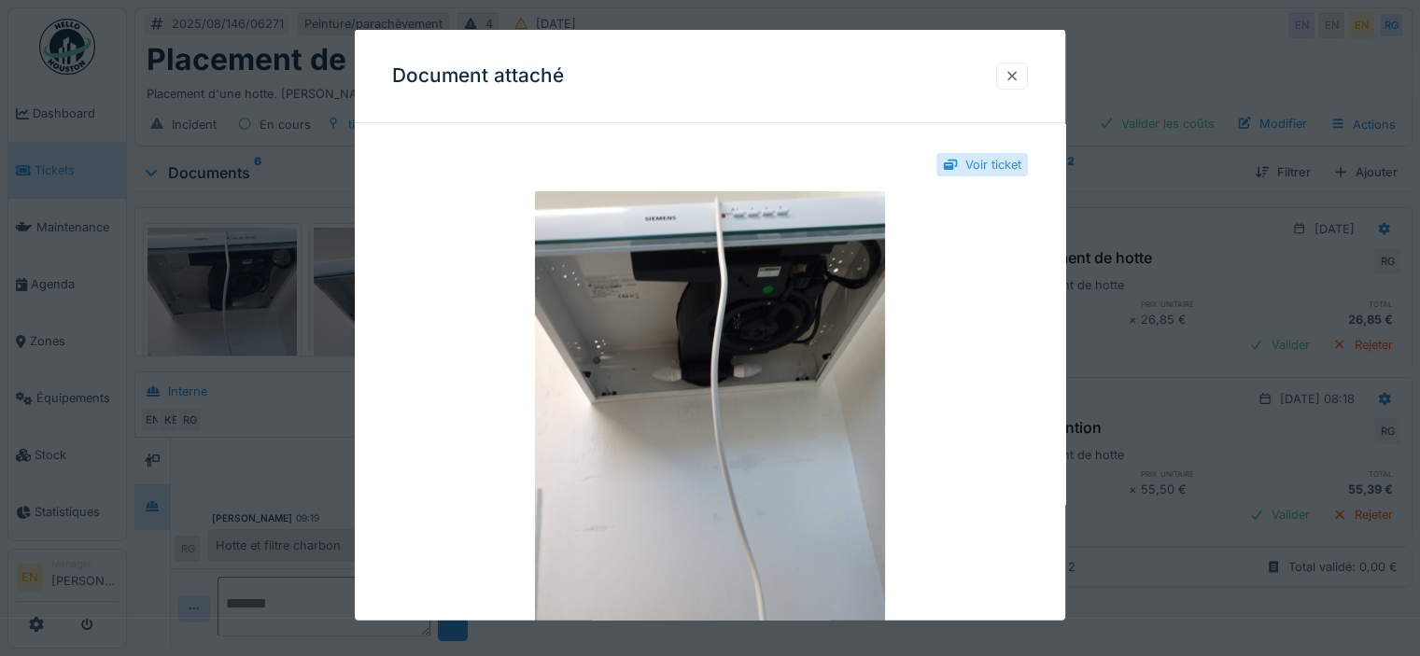
click at [1020, 74] on div at bounding box center [1012, 76] width 15 height 18
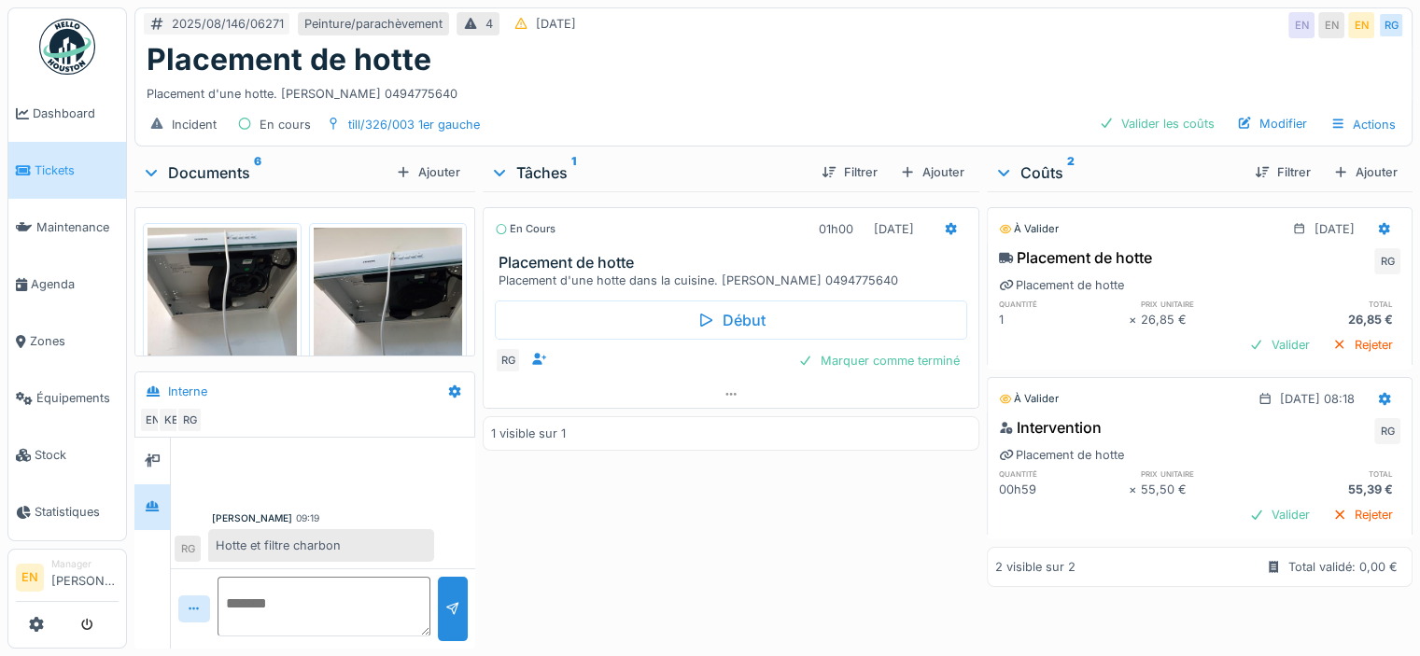
click at [400, 291] on img at bounding box center [388, 327] width 149 height 199
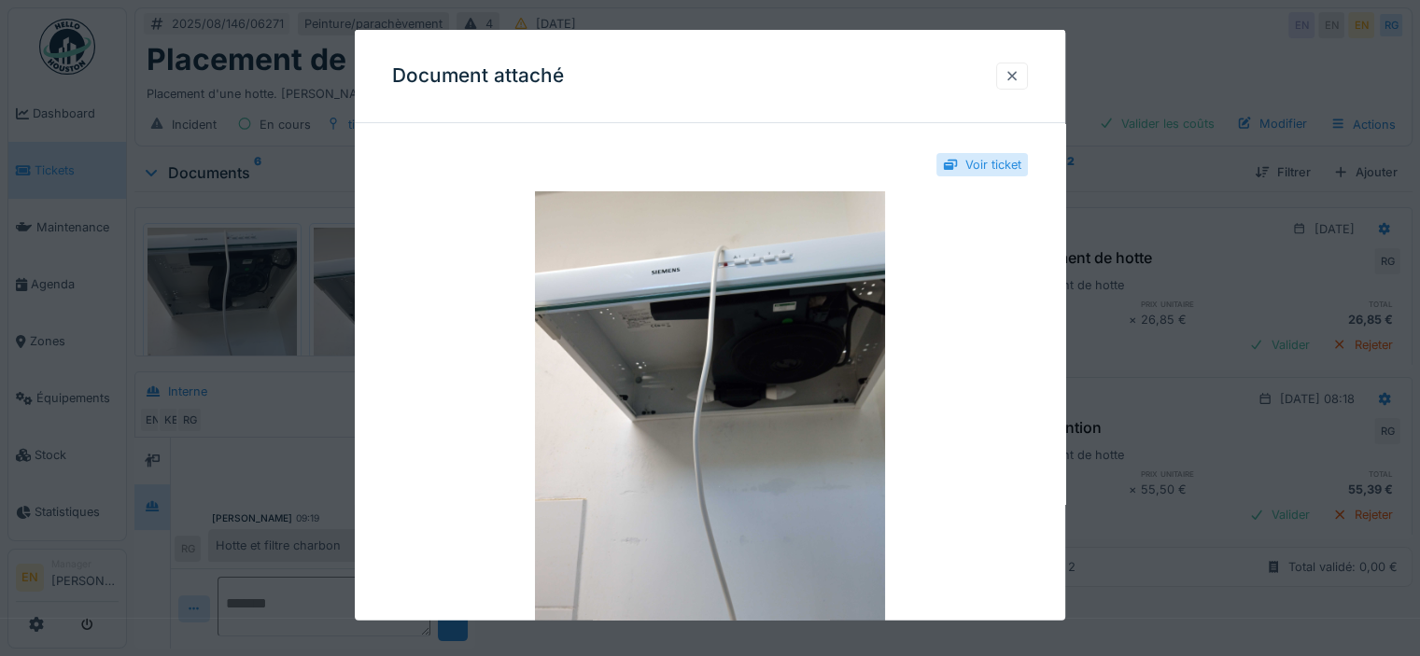
click at [1018, 78] on div at bounding box center [1012, 76] width 15 height 18
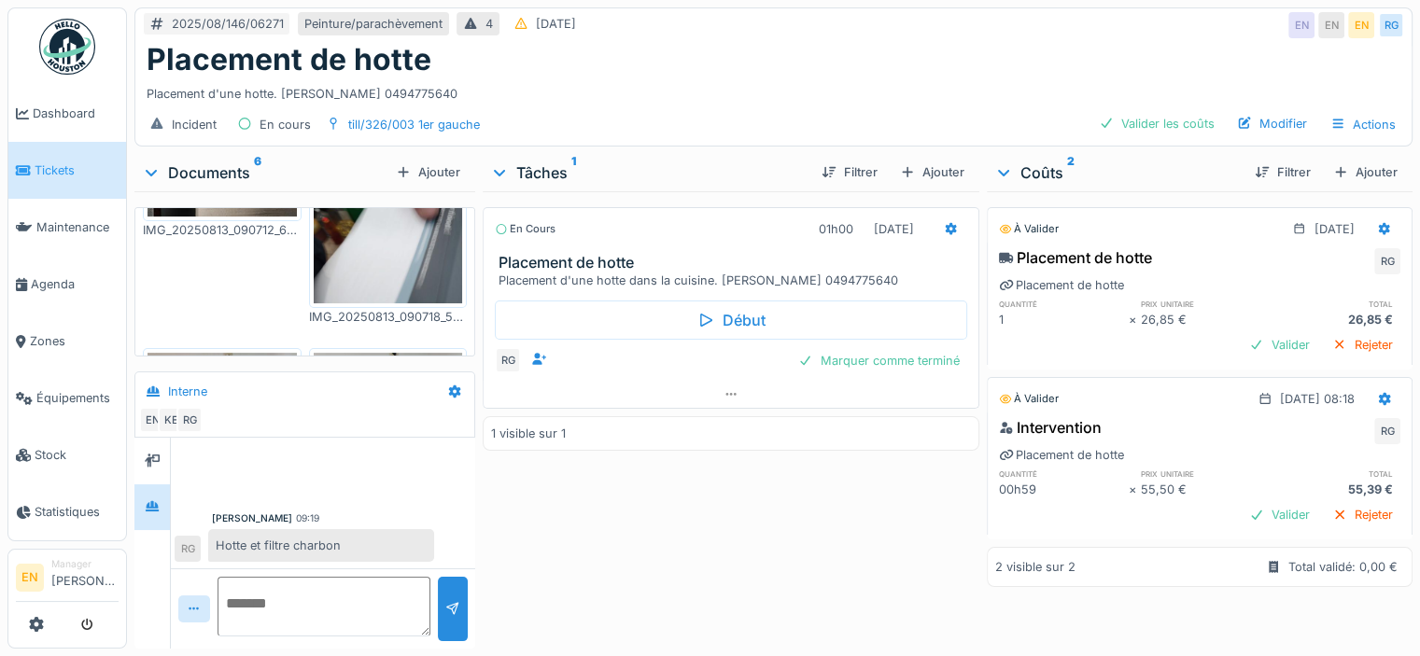
scroll to position [486, 0]
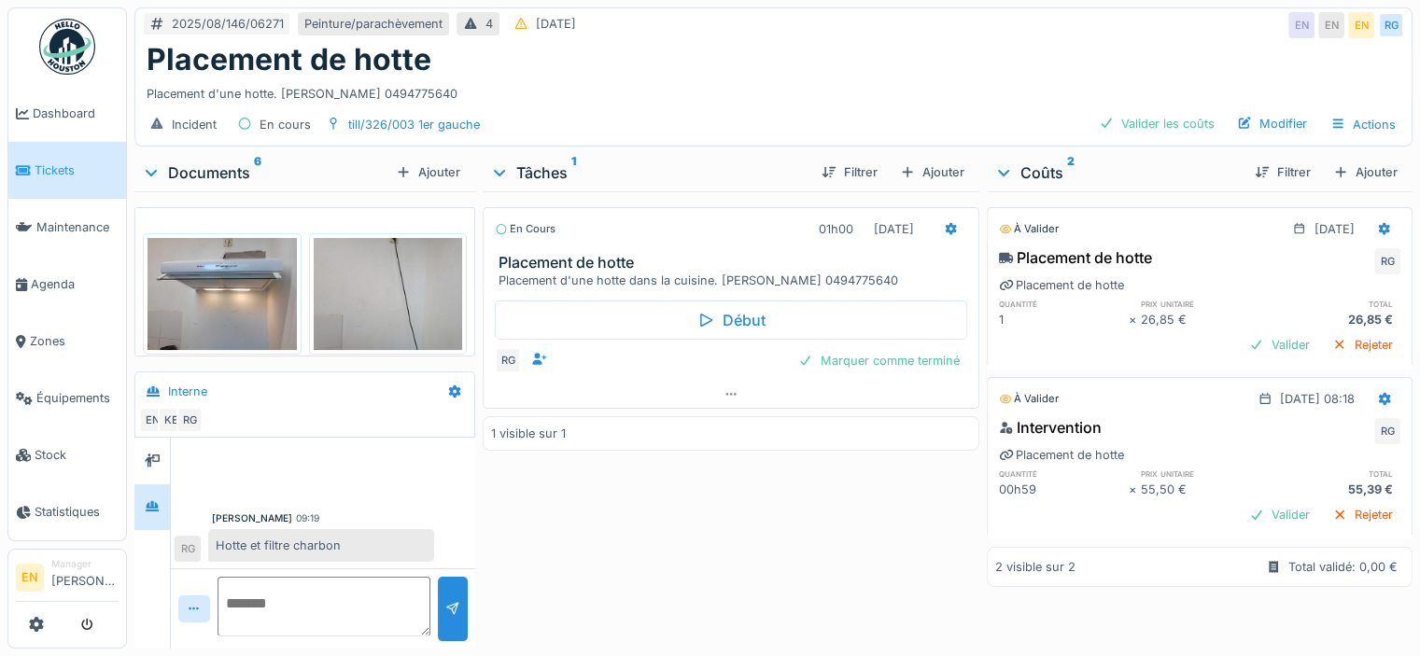
click at [167, 282] on img at bounding box center [222, 294] width 149 height 112
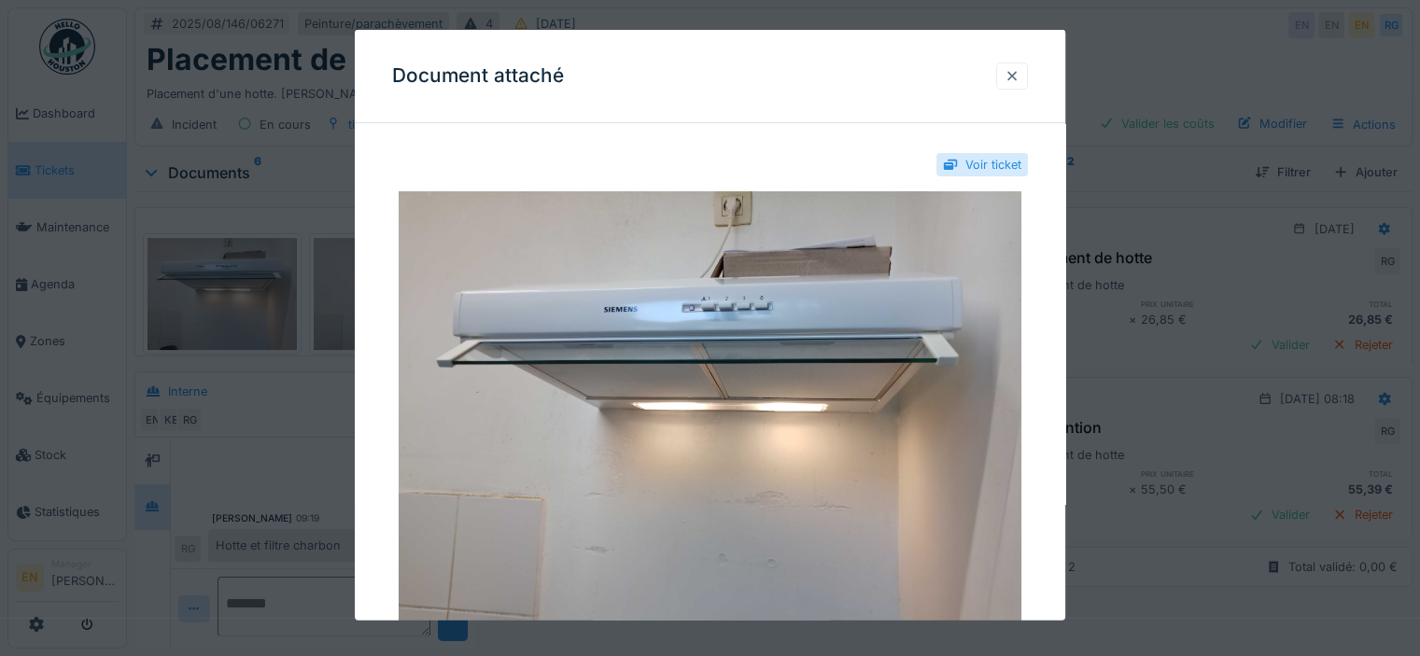
click at [1020, 83] on div at bounding box center [1012, 76] width 15 height 18
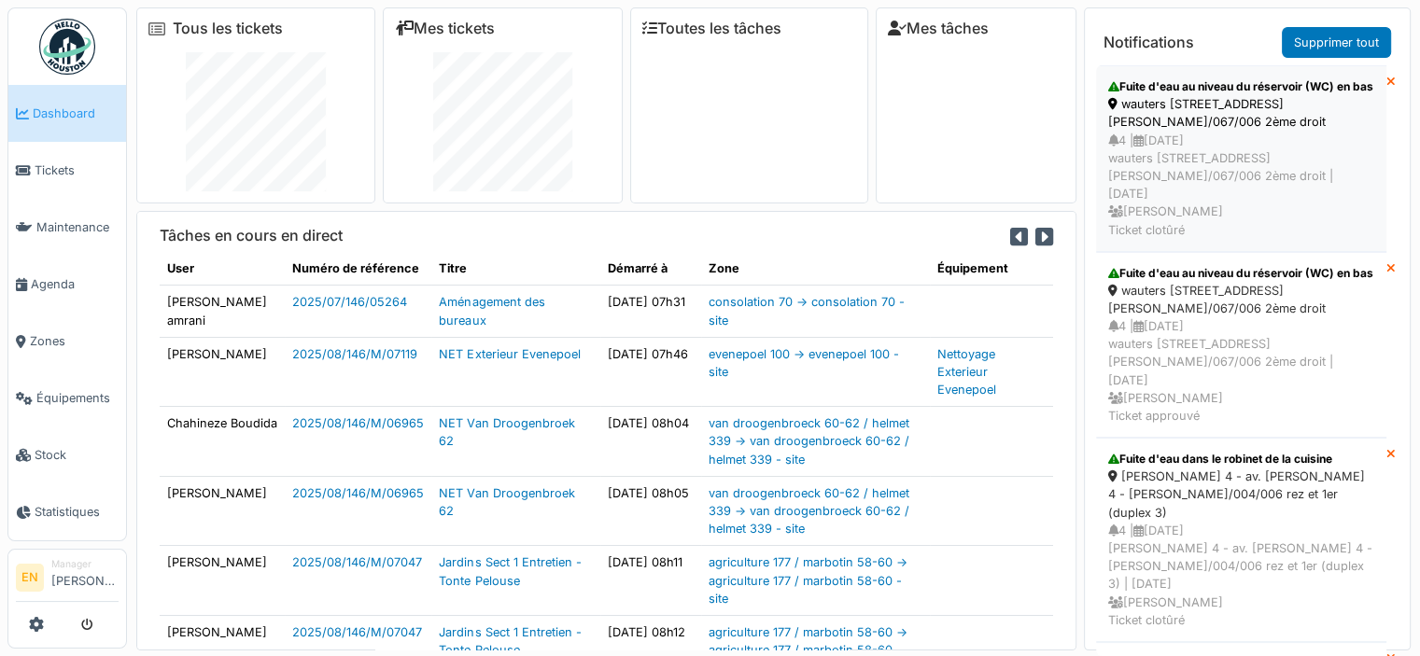
click at [1208, 147] on div "4 | [DATE] wauters 67 - rue [PERSON_NAME] 67 - waut/067/006 2ème droit | [DATE]…" at bounding box center [1241, 185] width 266 height 107
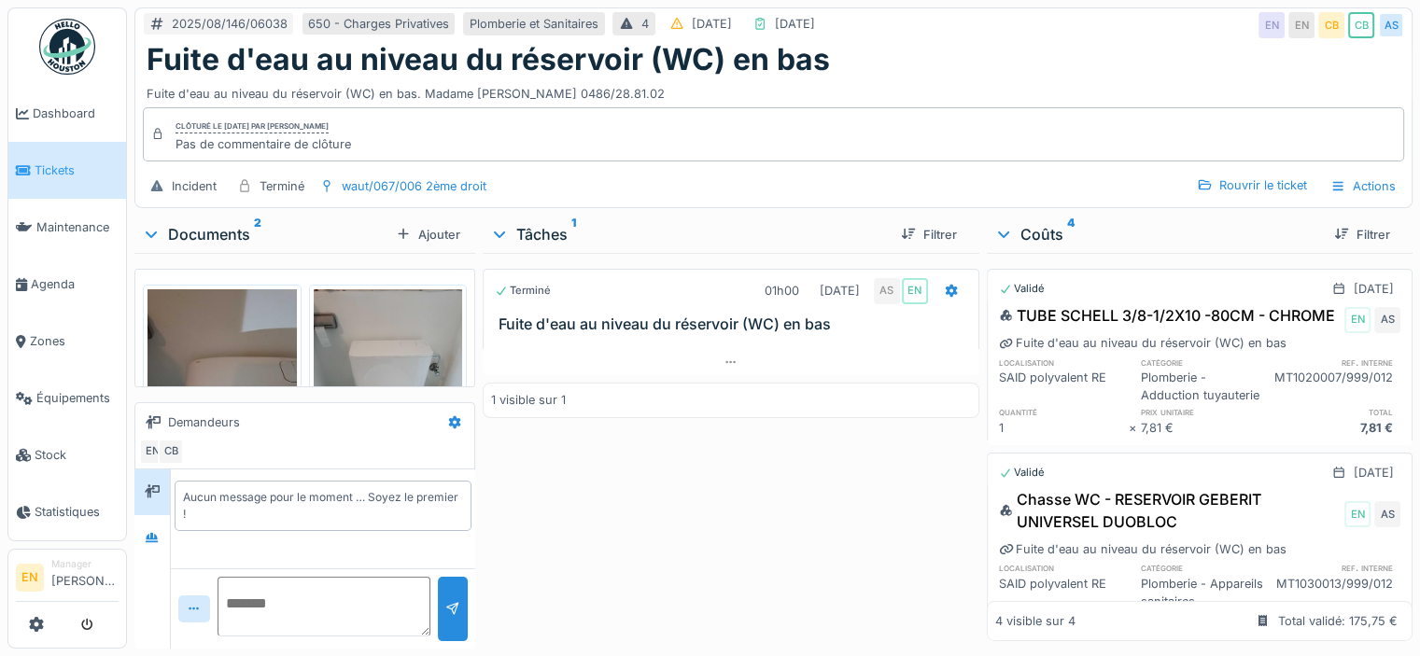
click at [794, 506] on div "Terminé 01h00 [DATE] AS EN Fuite d'eau au niveau du réservoir (WC) en bas 1 vis…" at bounding box center [731, 447] width 497 height 388
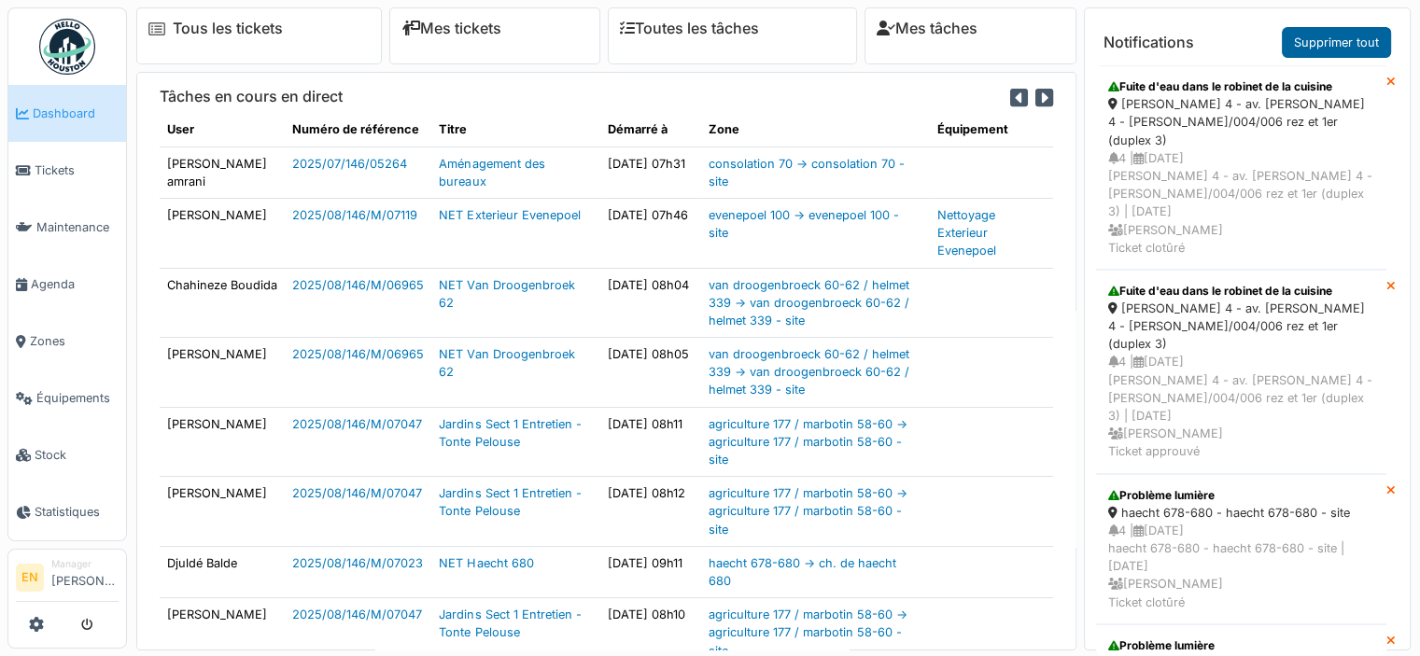
click at [1331, 48] on link "Supprimer tout" at bounding box center [1336, 42] width 109 height 31
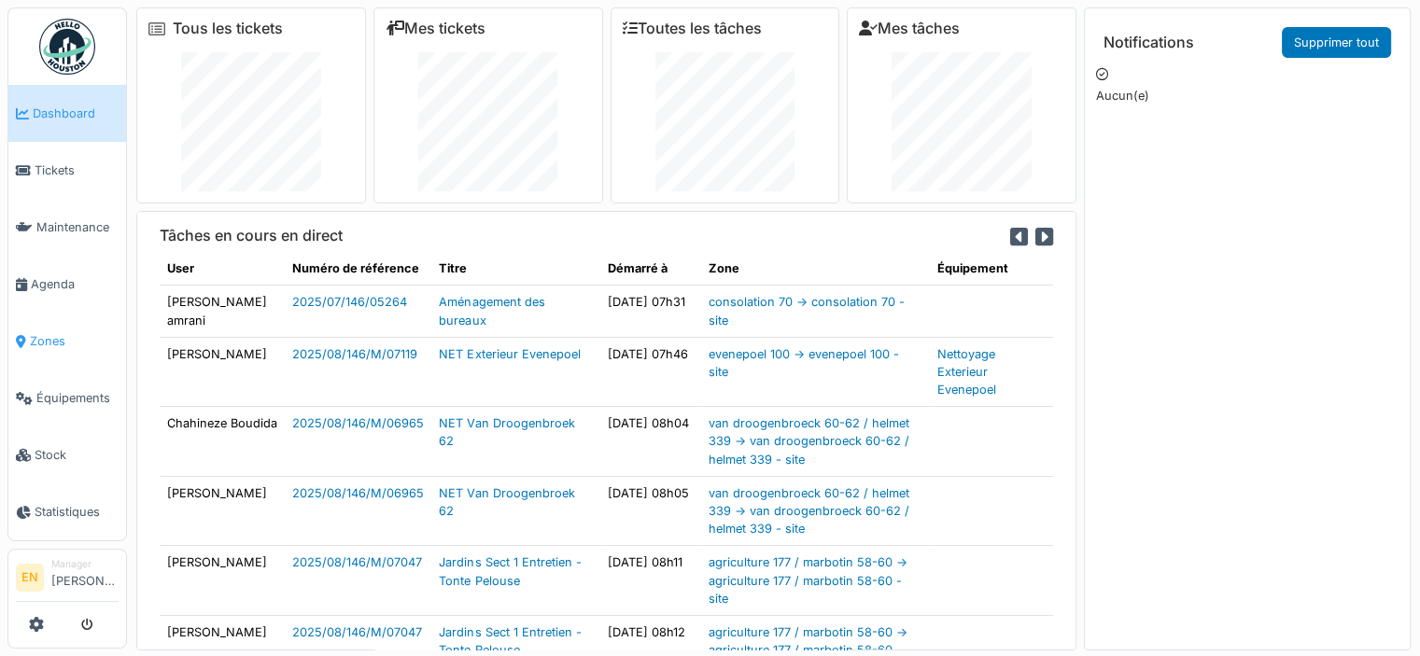
click at [48, 339] on span "Zones" at bounding box center [74, 341] width 89 height 18
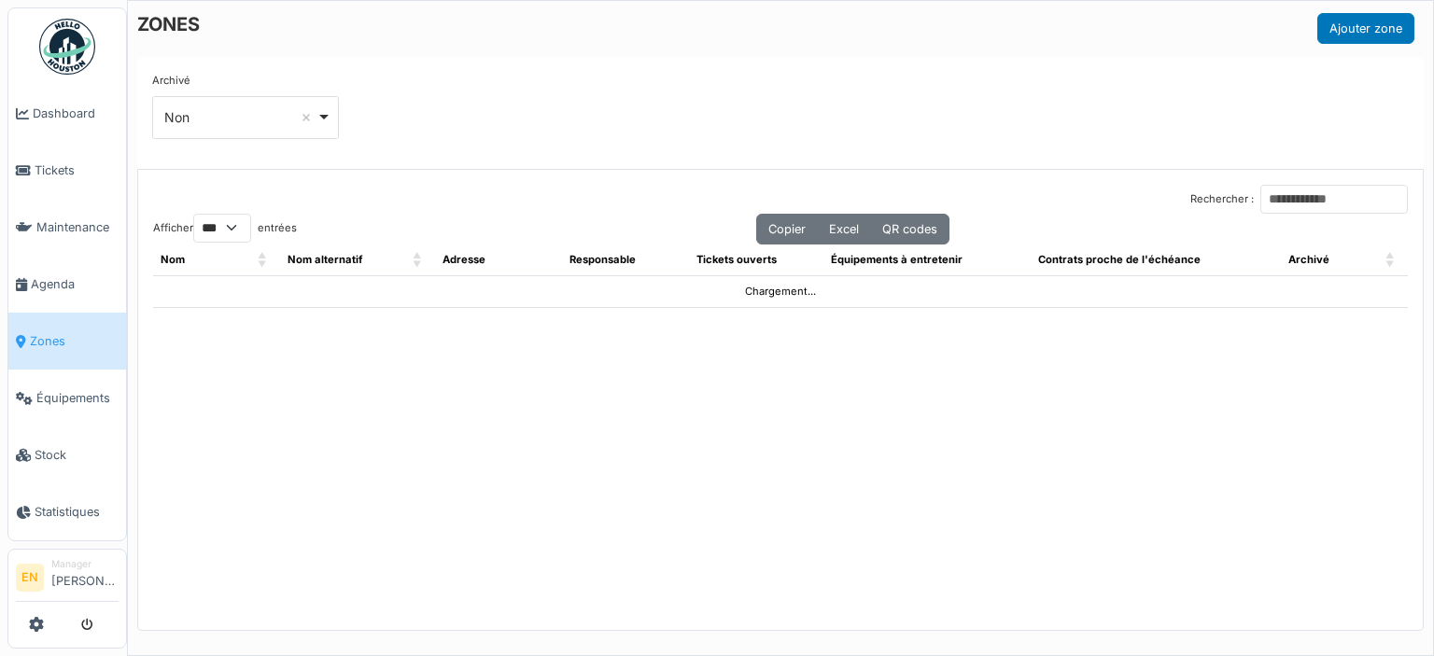
select select "***"
click at [1261, 190] on input "Rechercher :" at bounding box center [1335, 199] width 148 height 29
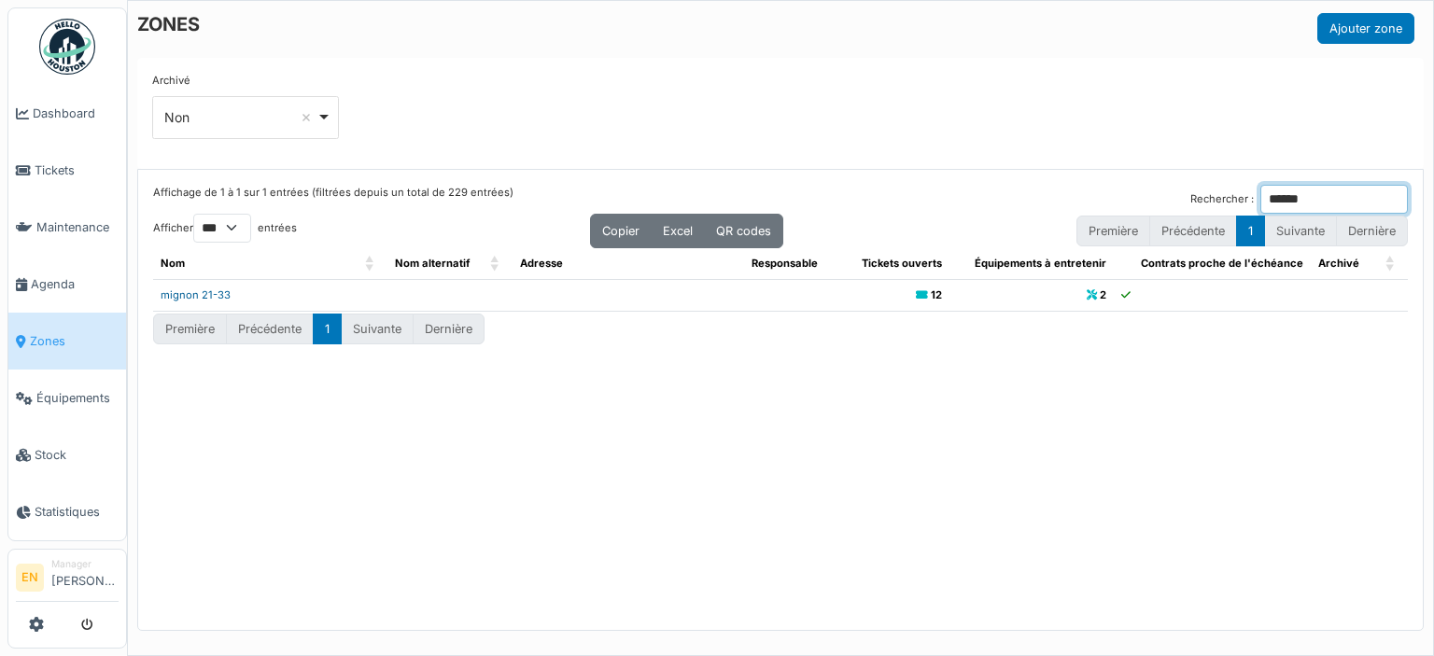
type input "******"
click at [203, 293] on link "mignon 21-33" at bounding box center [196, 295] width 70 height 13
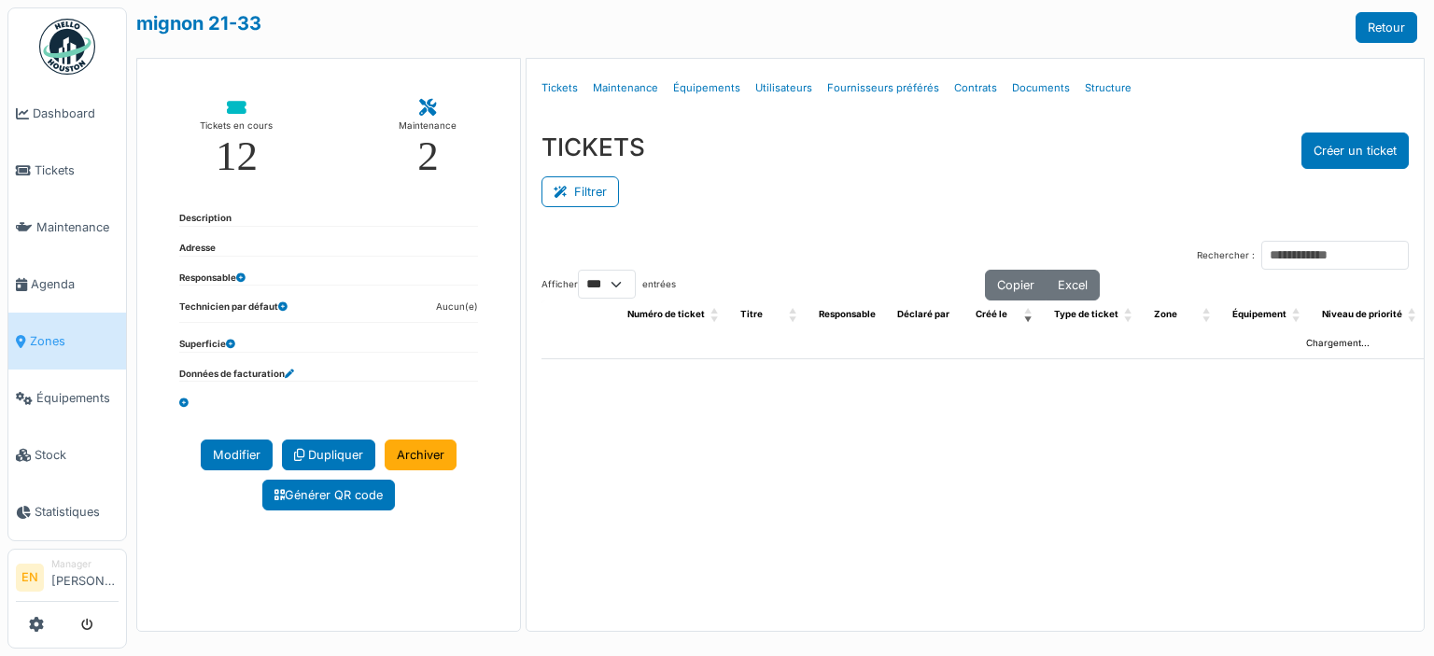
select select "***"
click at [1107, 89] on link "Structure" at bounding box center [1109, 88] width 62 height 44
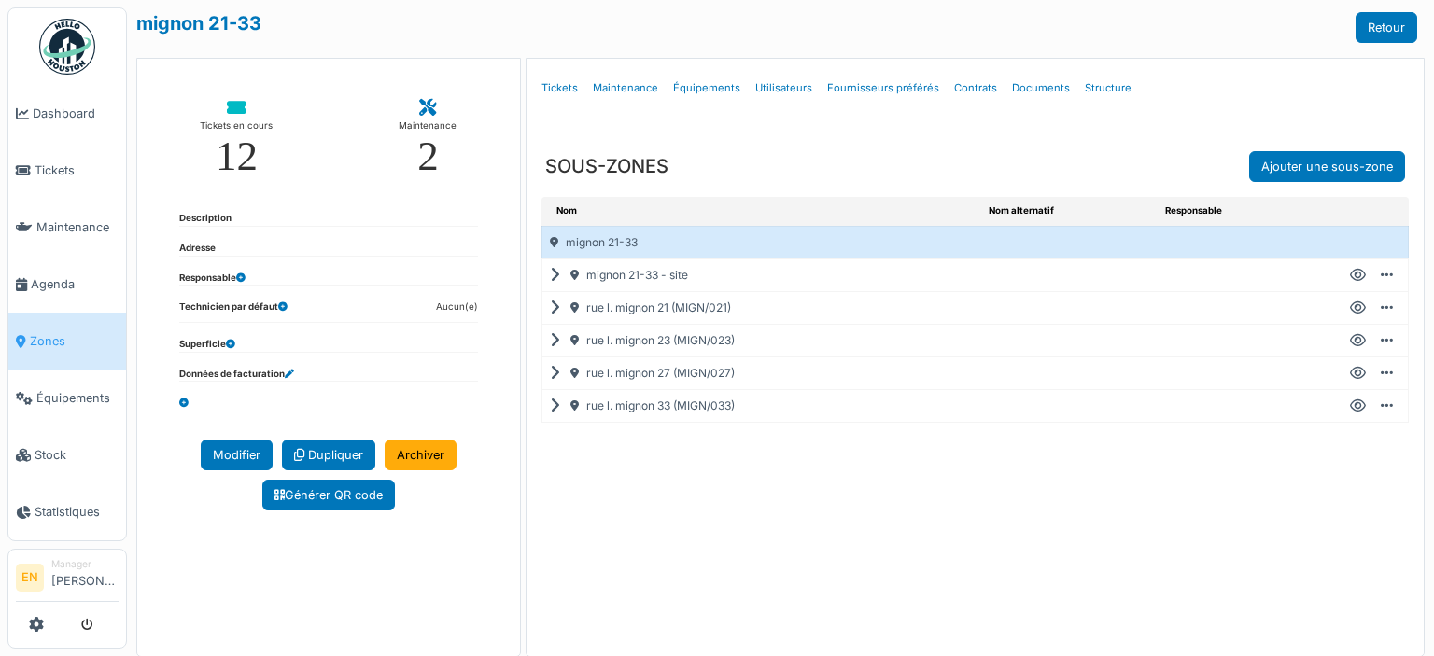
click at [550, 341] on icon at bounding box center [559, 341] width 18 height 1
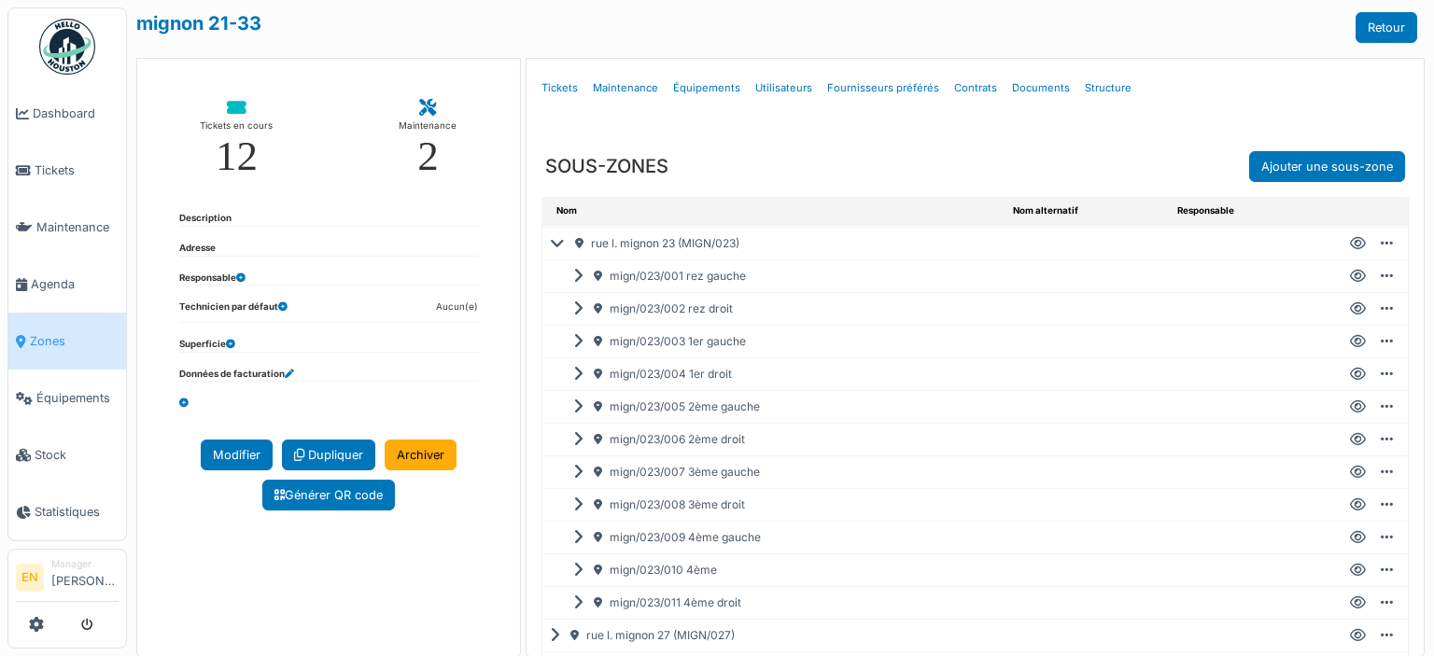
scroll to position [106, 0]
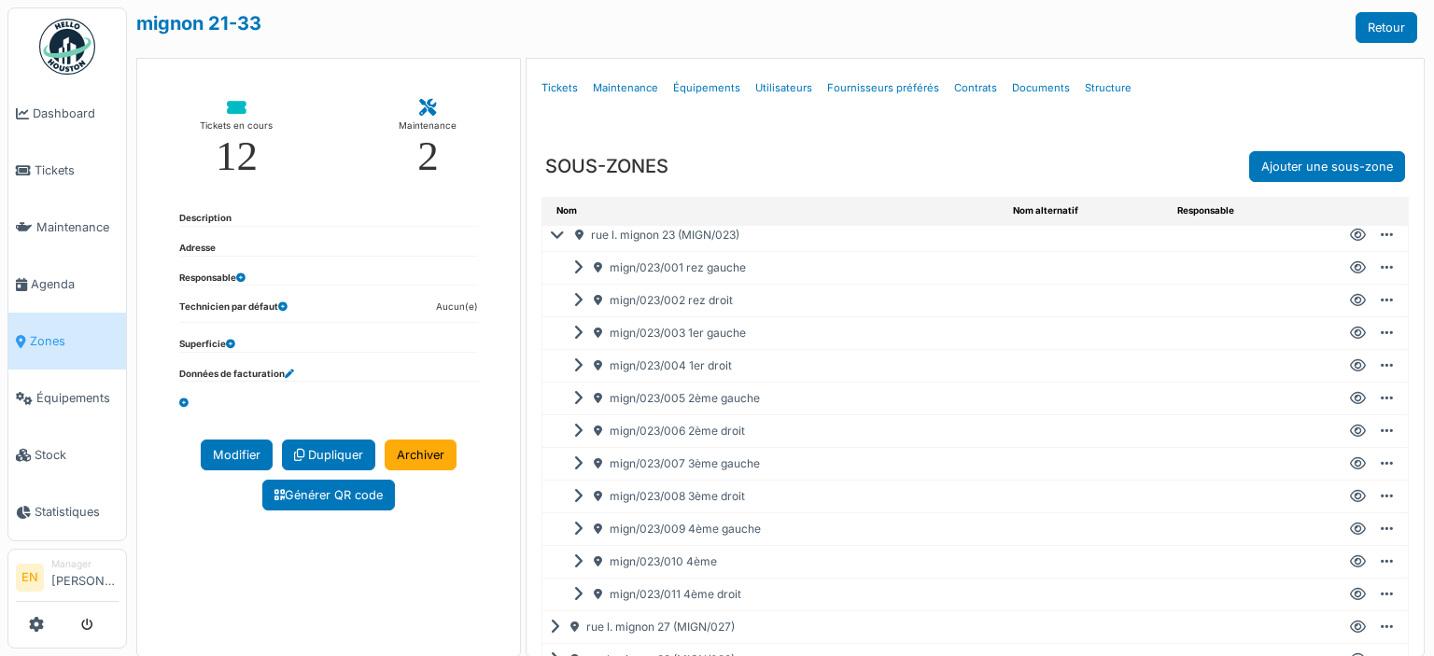
click at [1350, 562] on icon at bounding box center [1358, 562] width 16 height 1
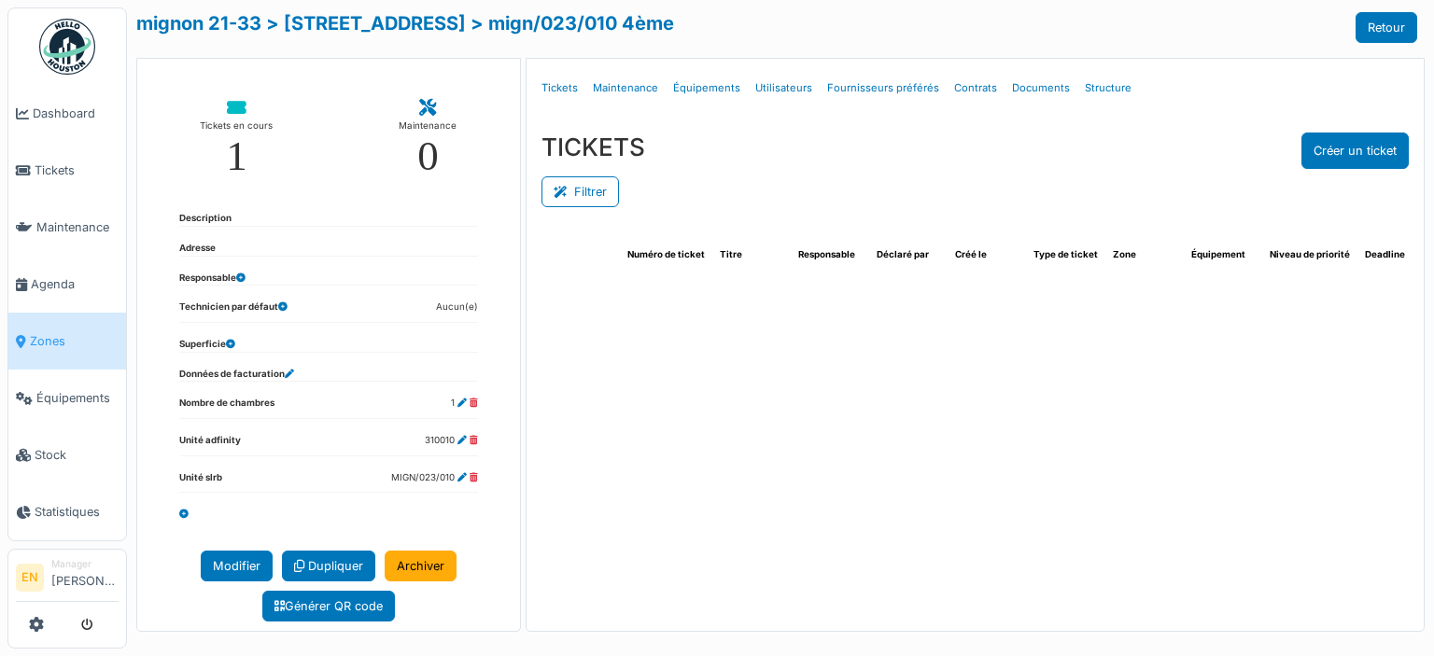
select select "***"
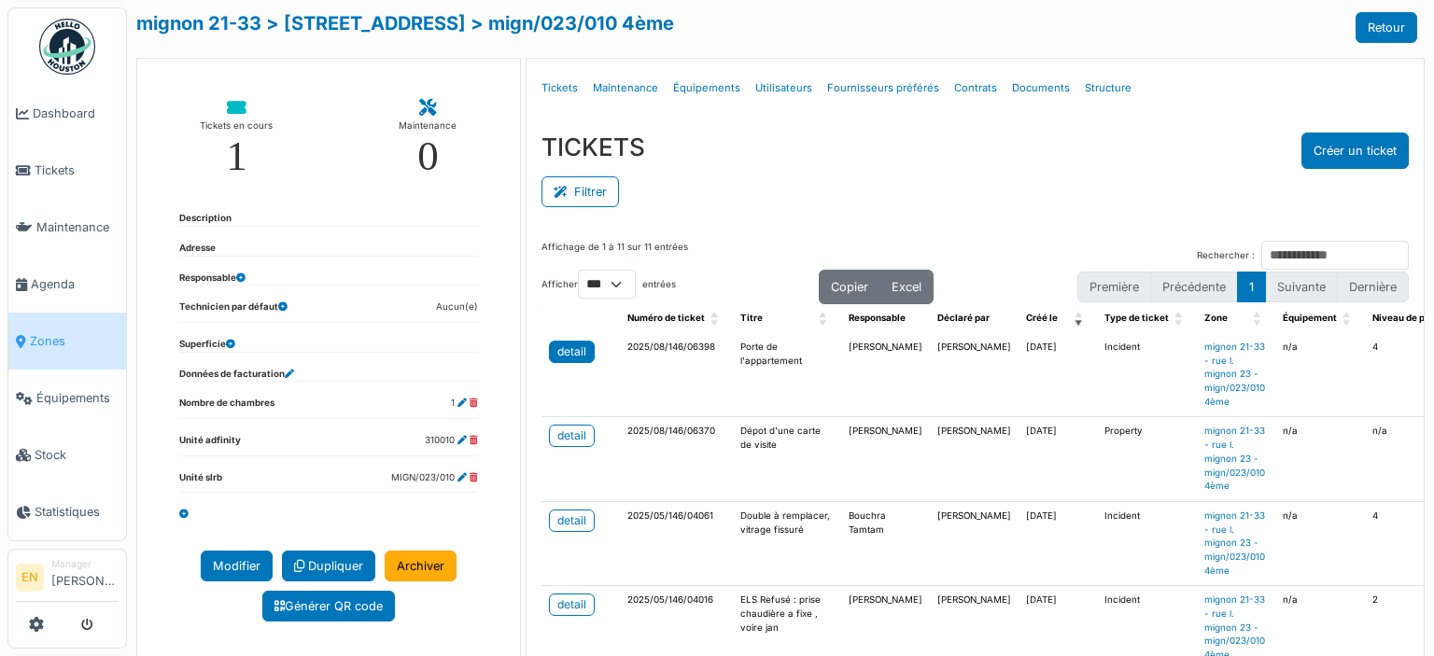
click at [570, 354] on div "detail" at bounding box center [571, 352] width 29 height 17
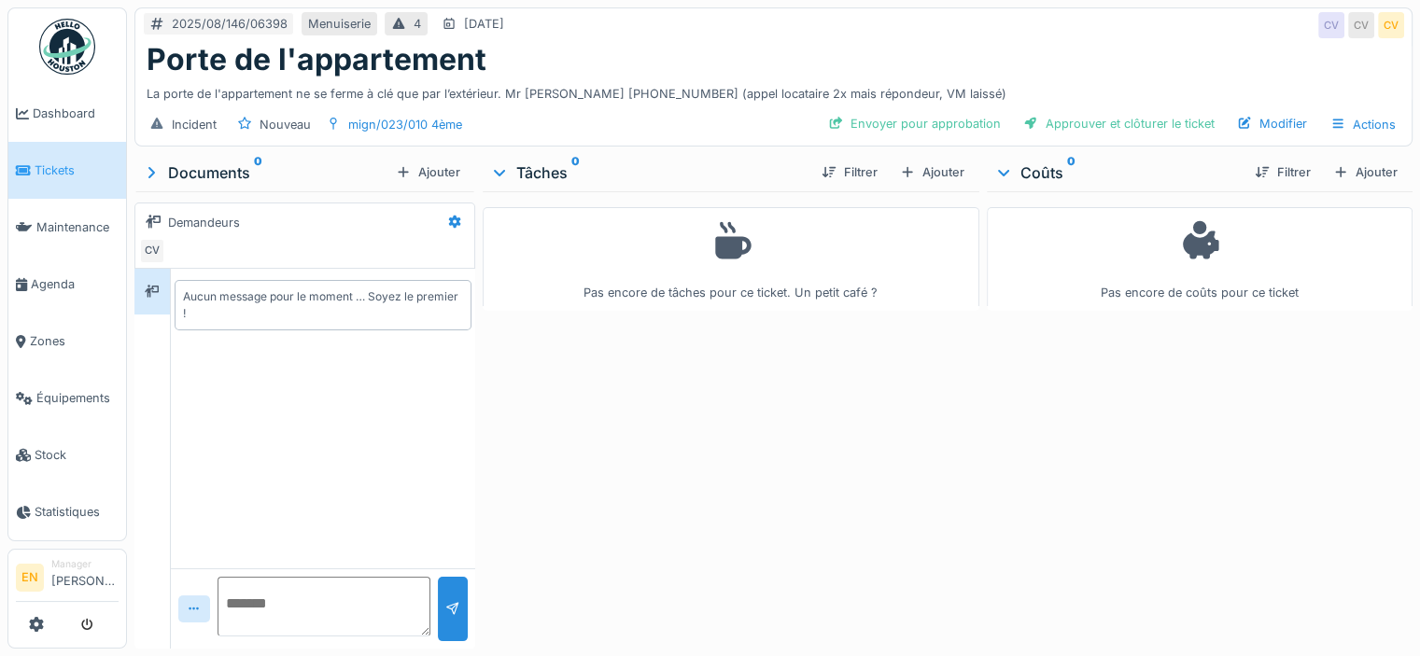
click at [748, 377] on div "Pas encore de tâches pour ce ticket. Un petit café ?" at bounding box center [731, 416] width 497 height 450
click at [1263, 132] on div "Modifier" at bounding box center [1272, 123] width 85 height 25
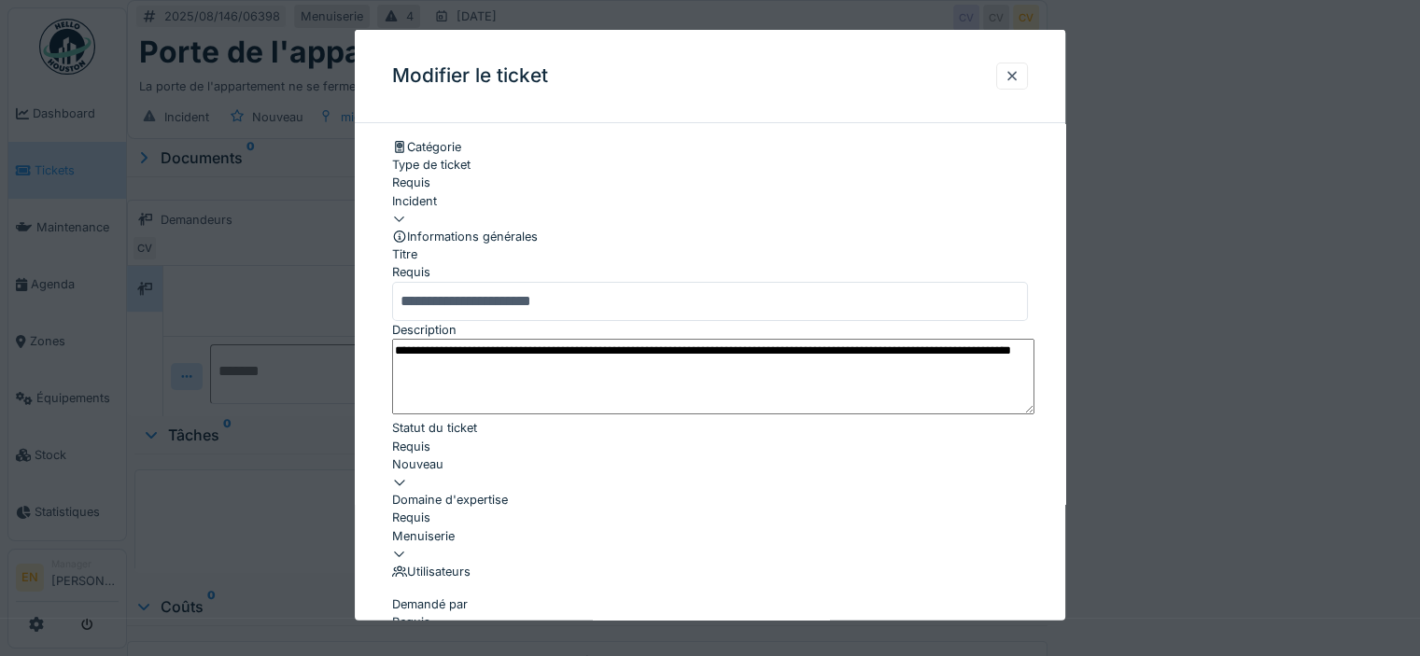
drag, startPoint x: 915, startPoint y: 379, endPoint x: 1018, endPoint y: 375, distance: 102.8
click at [1018, 375] on textarea "**********" at bounding box center [713, 376] width 642 height 77
click at [994, 388] on textarea "**********" at bounding box center [713, 376] width 642 height 77
click at [1007, 378] on textarea "**********" at bounding box center [713, 376] width 642 height 77
type textarea "**********"
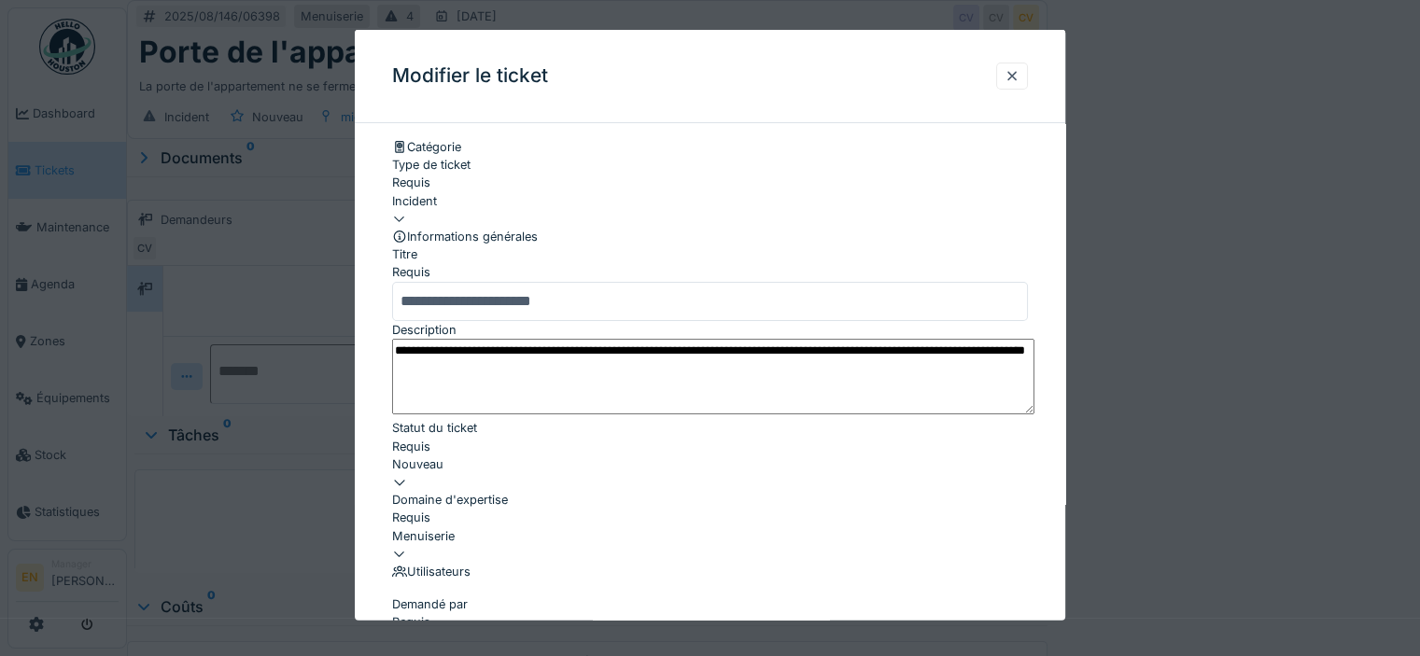
click at [1051, 574] on div "**********" at bounding box center [710, 660] width 711 height 1045
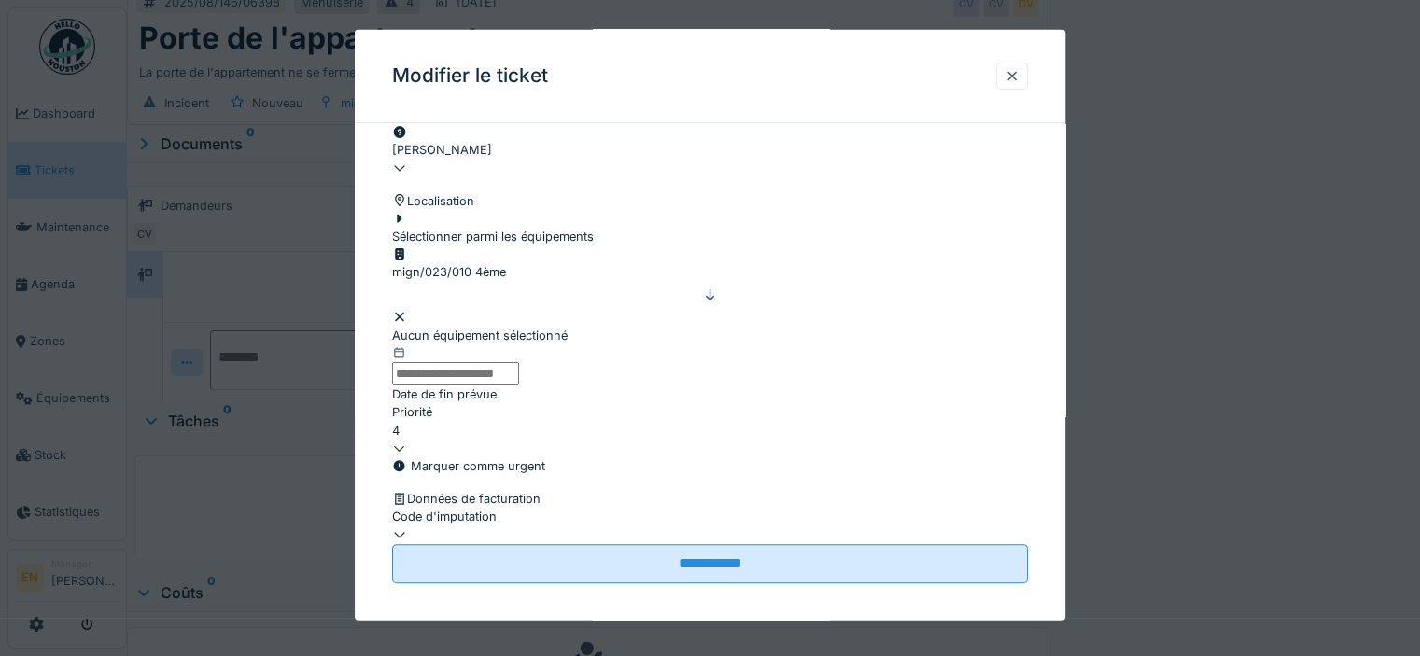
scroll to position [680, 0]
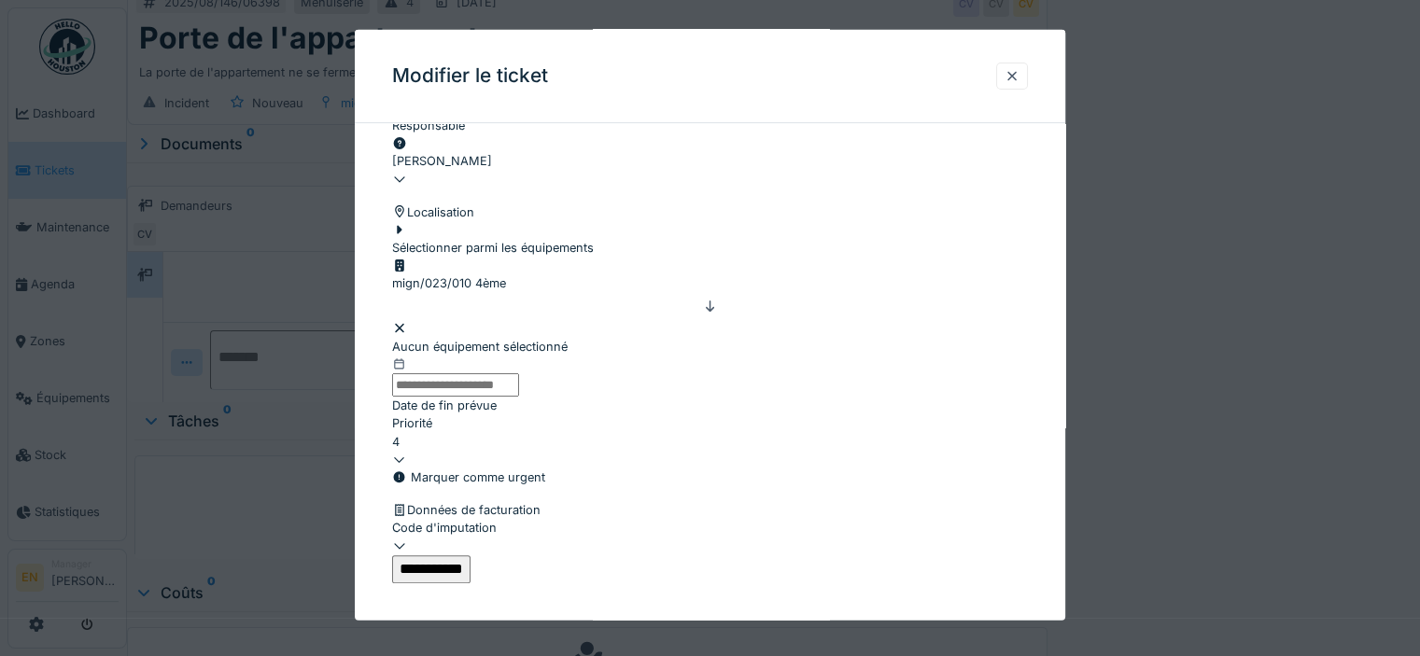
click at [471, 555] on input "**********" at bounding box center [431, 569] width 78 height 28
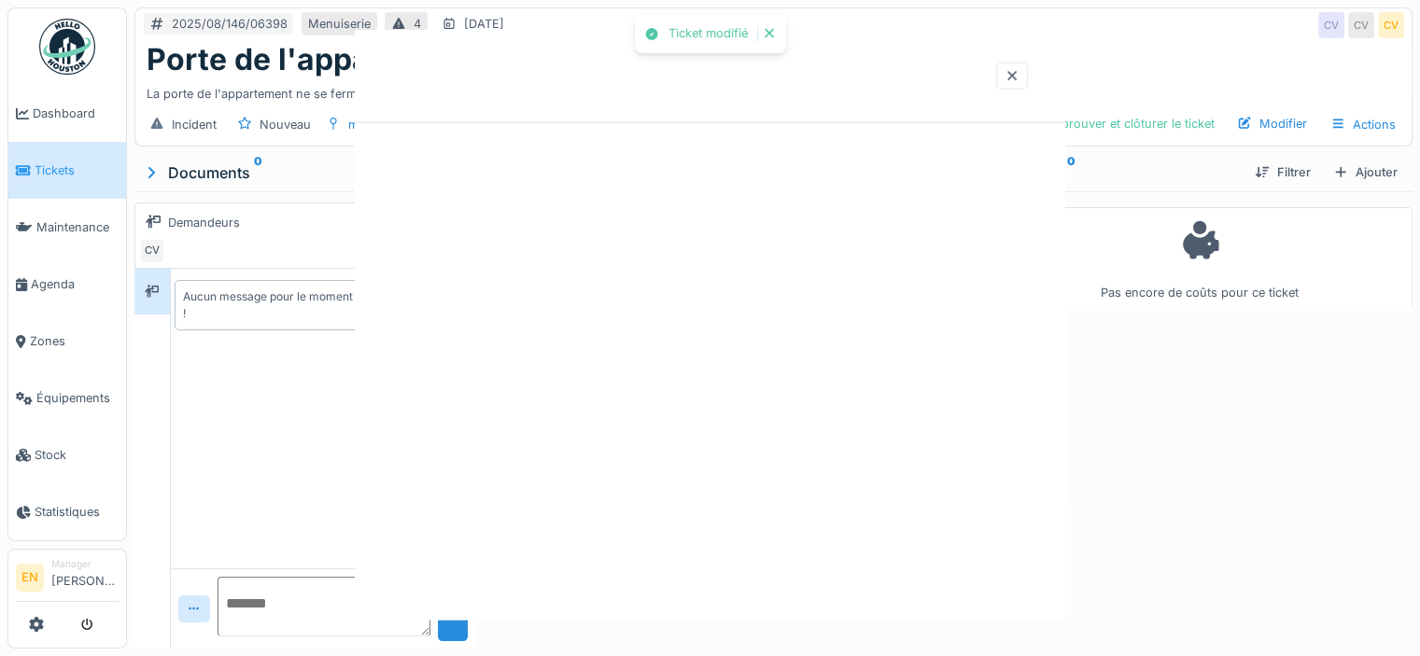
scroll to position [0, 0]
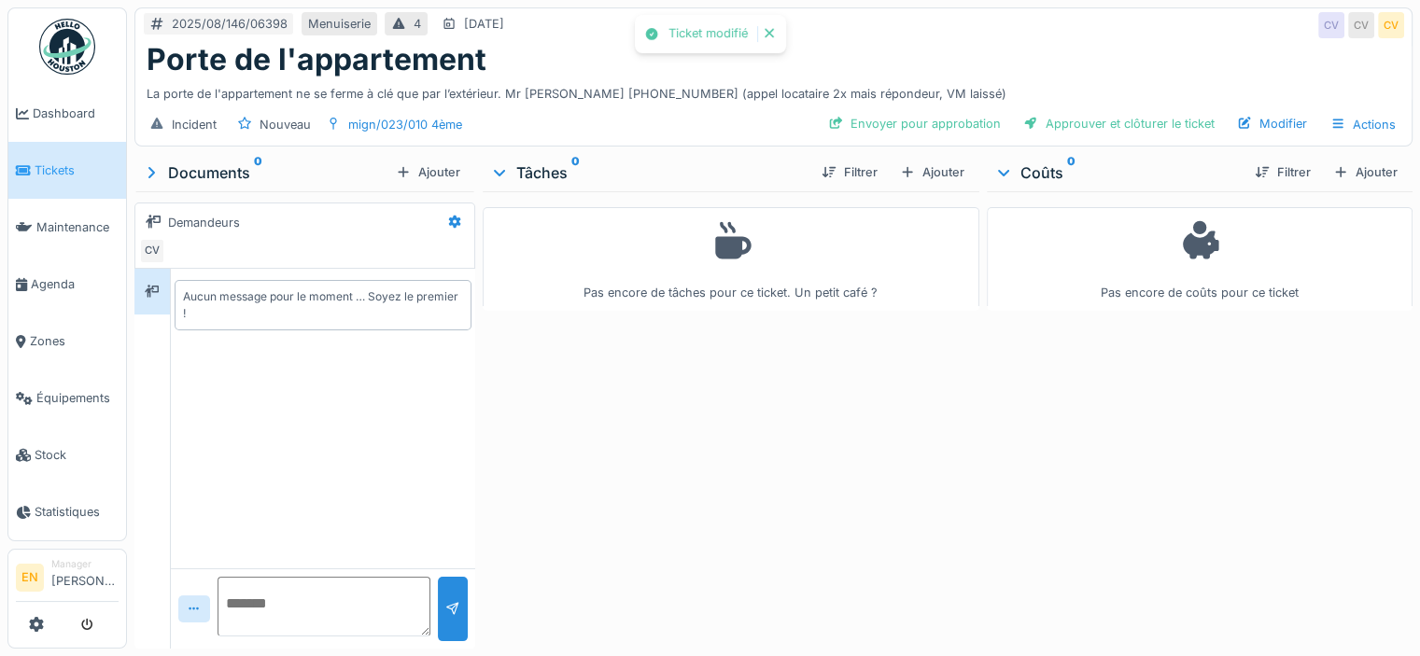
click at [796, 484] on div "Pas encore de tâches pour ce ticket. Un petit café ?" at bounding box center [731, 416] width 497 height 450
click at [273, 592] on textarea at bounding box center [324, 607] width 213 height 60
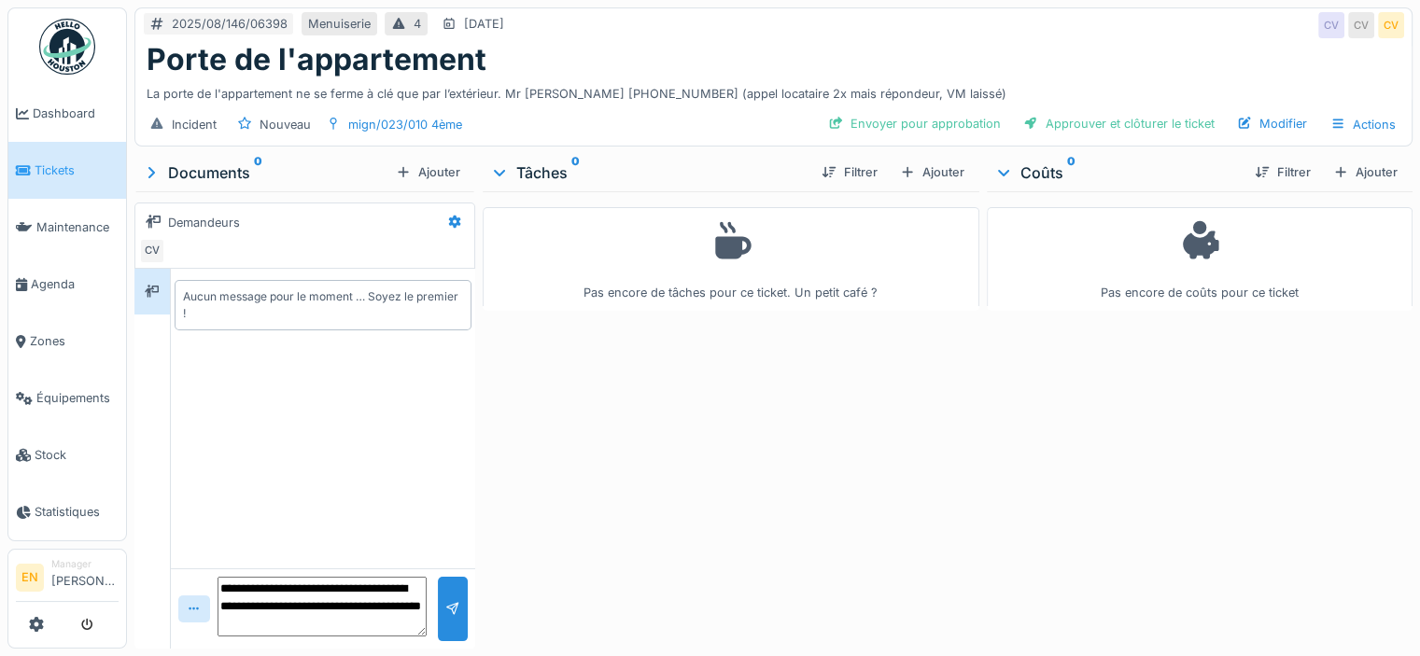
type textarea "**********"
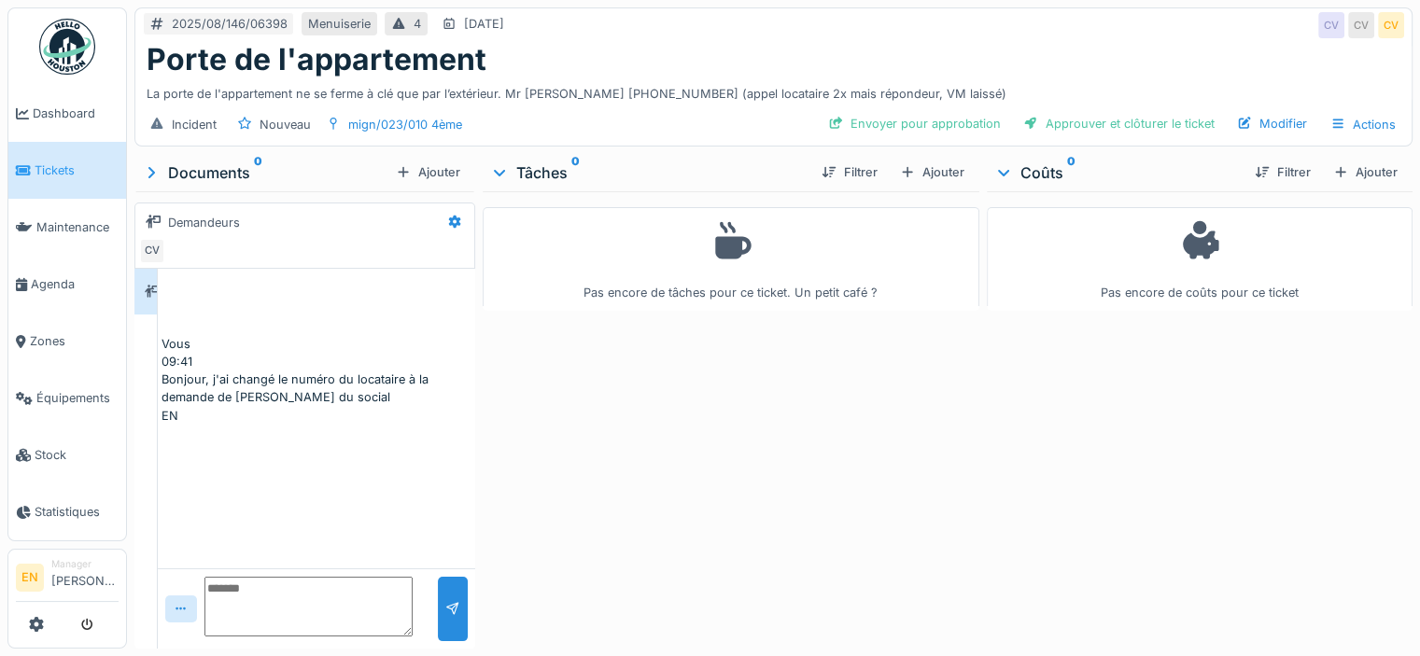
click at [720, 464] on div "Pas encore de tâches pour ce ticket. Un petit café ?" at bounding box center [731, 416] width 497 height 450
click at [802, 376] on div "Pas encore de tâches pour ce ticket. Un petit café ?" at bounding box center [731, 416] width 497 height 450
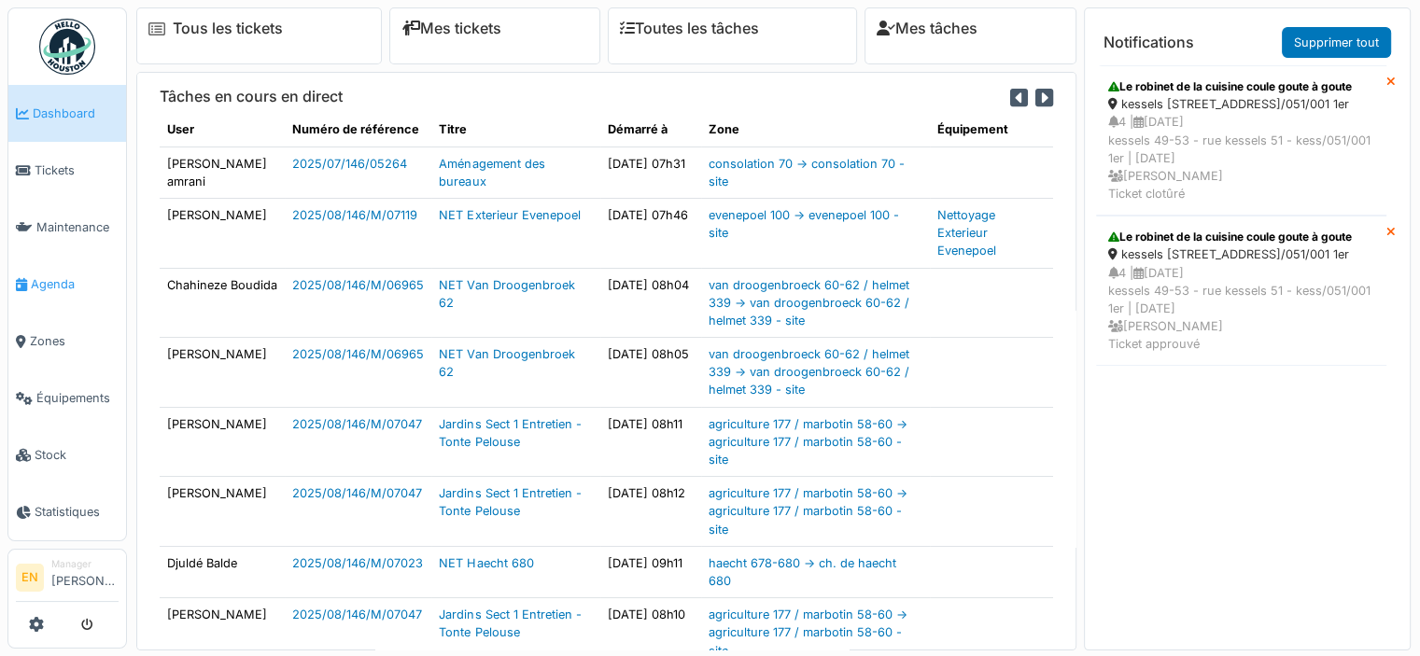
click at [41, 275] on span "Agenda" at bounding box center [75, 284] width 88 height 18
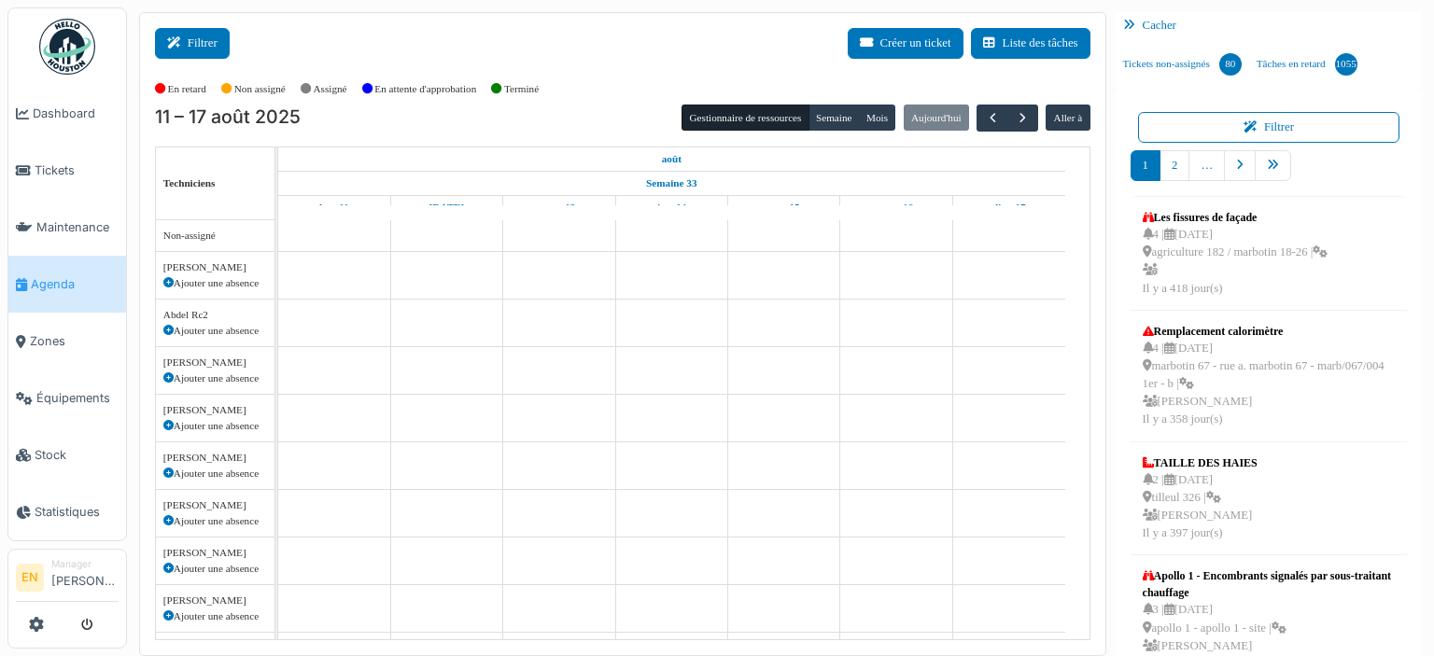
click at [215, 40] on button "Filtrer" at bounding box center [192, 43] width 75 height 31
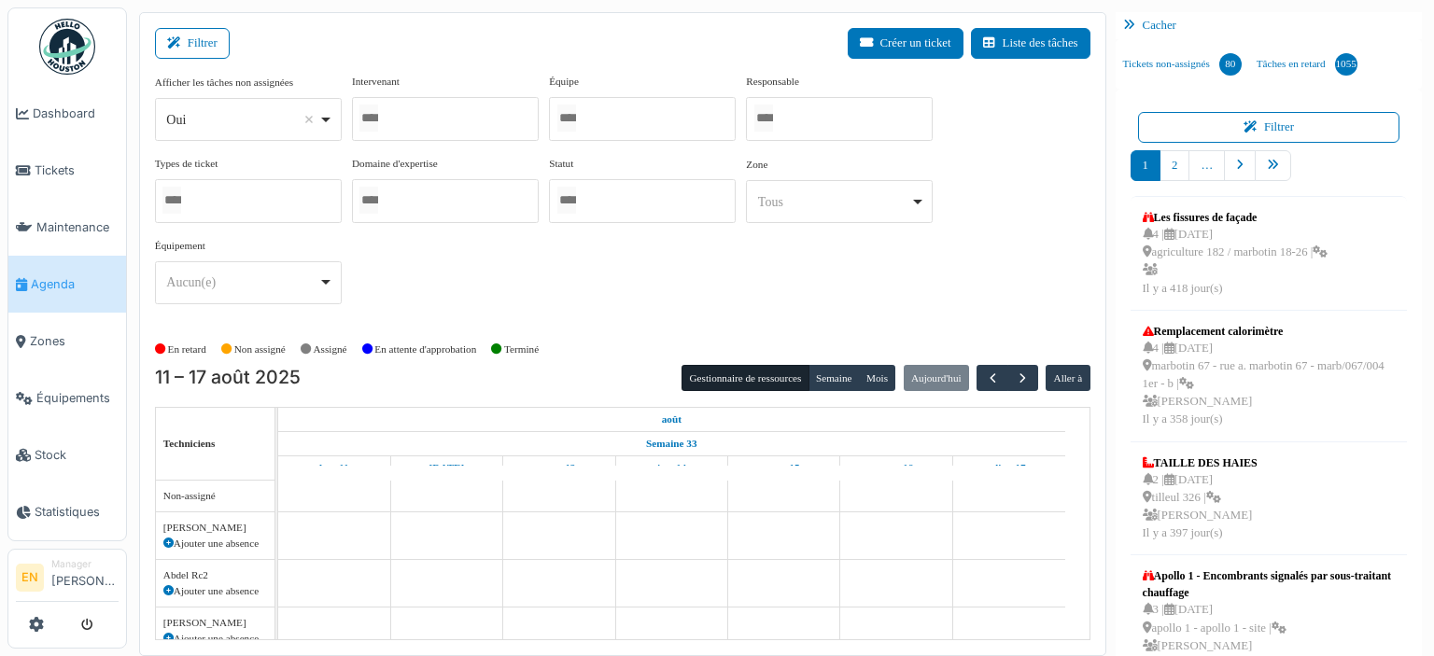
click at [326, 117] on div "Oui Remove item" at bounding box center [247, 119] width 171 height 27
select select "**"
click at [456, 122] on div at bounding box center [445, 119] width 187 height 44
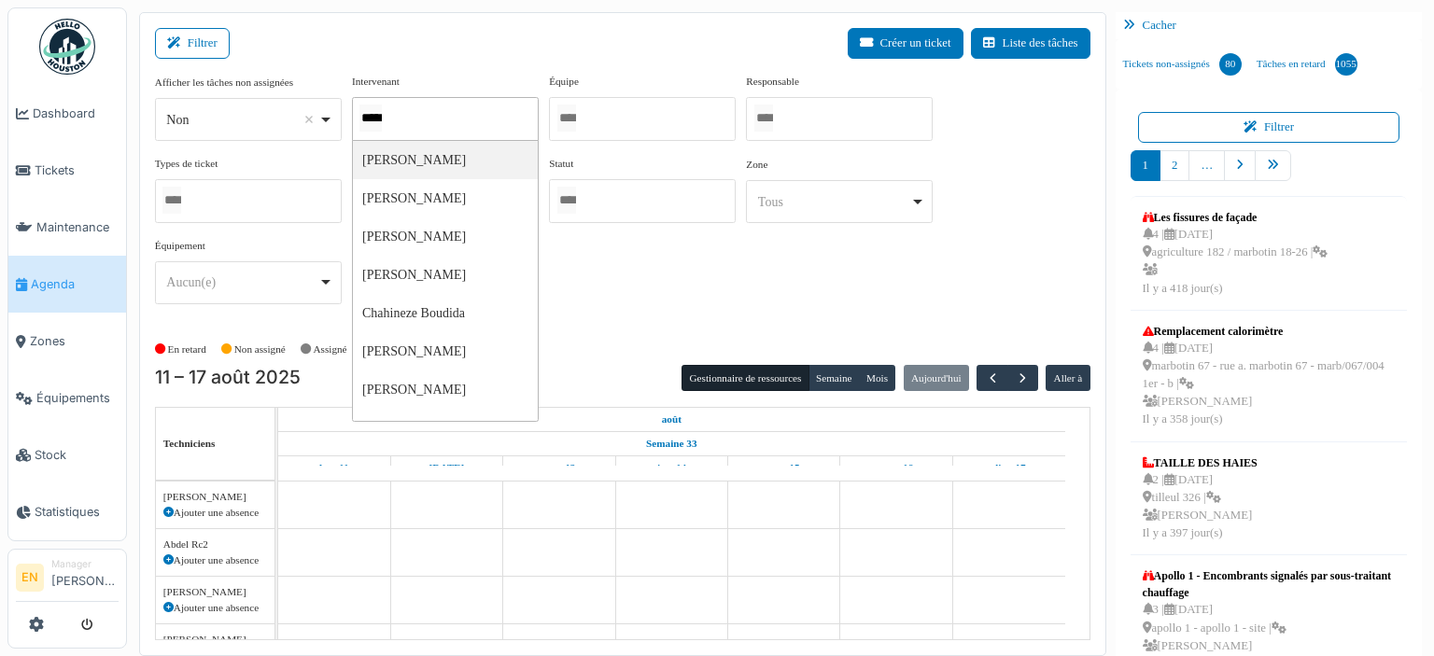
type input "******"
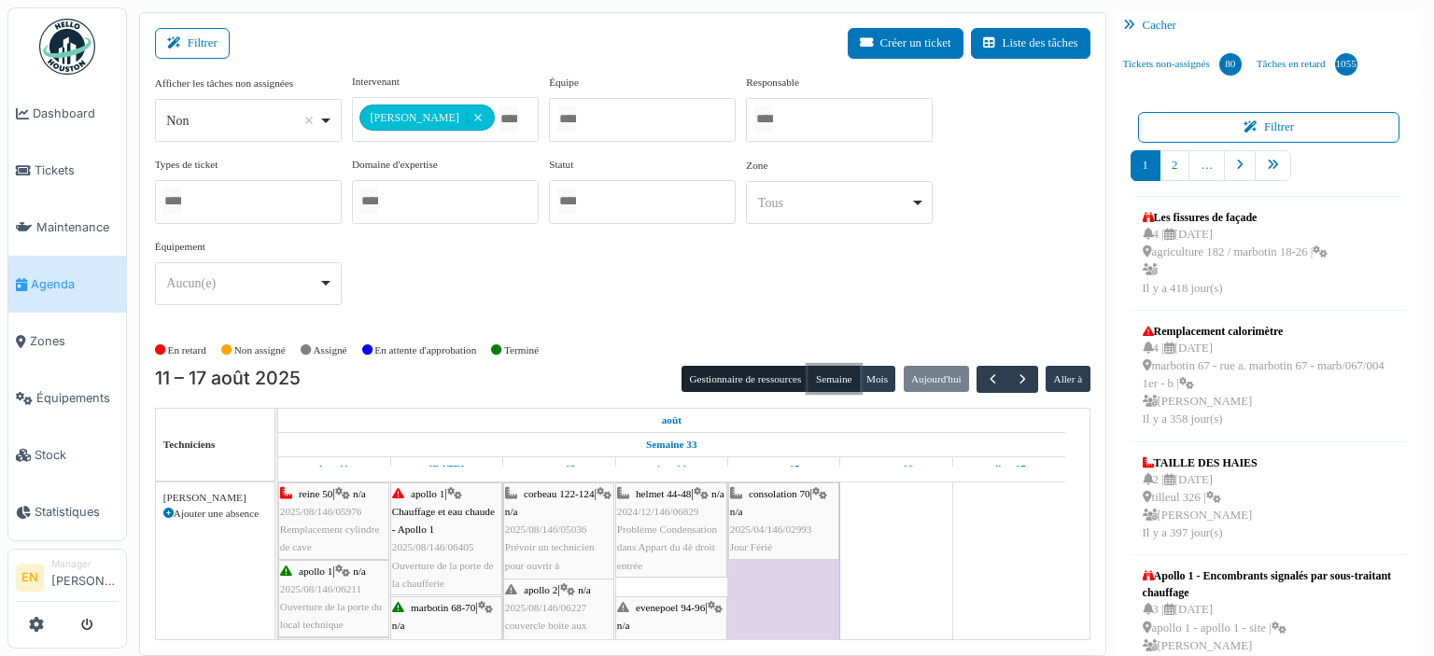
click at [825, 378] on button "Semaine" at bounding box center [834, 379] width 51 height 26
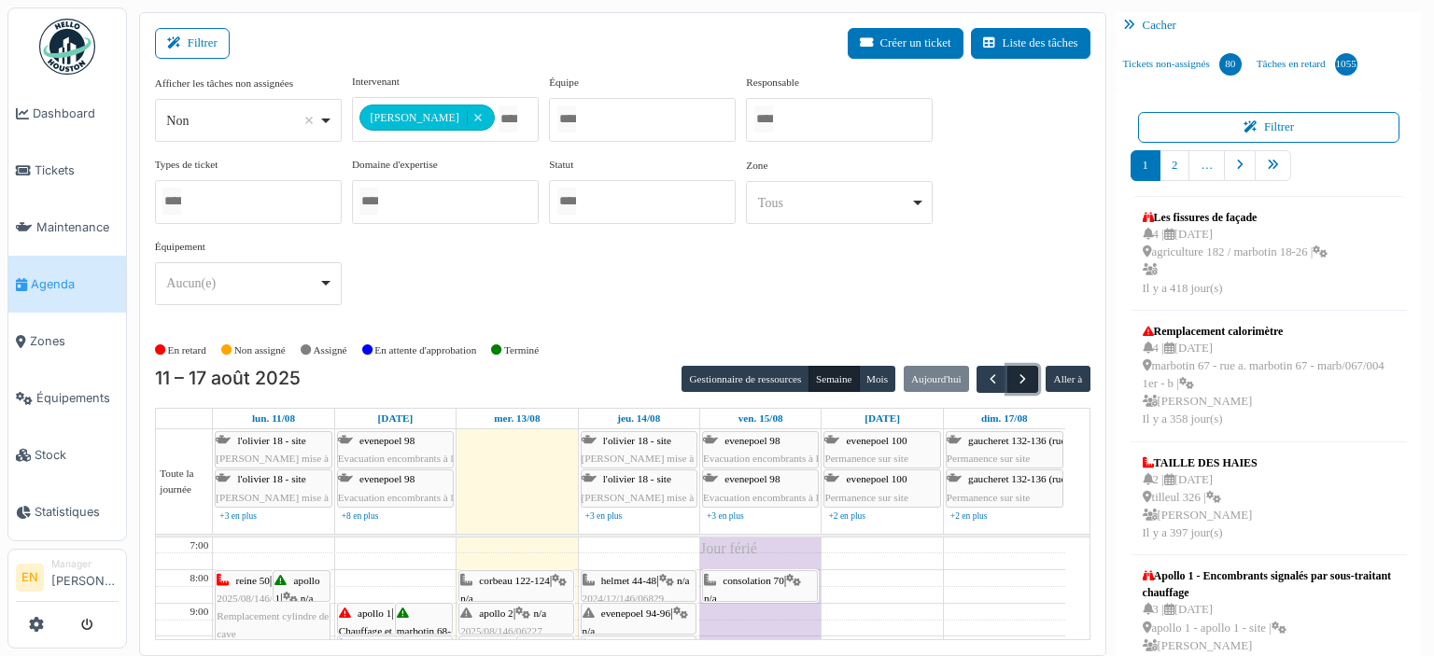
click at [1015, 374] on span "button" at bounding box center [1023, 380] width 16 height 16
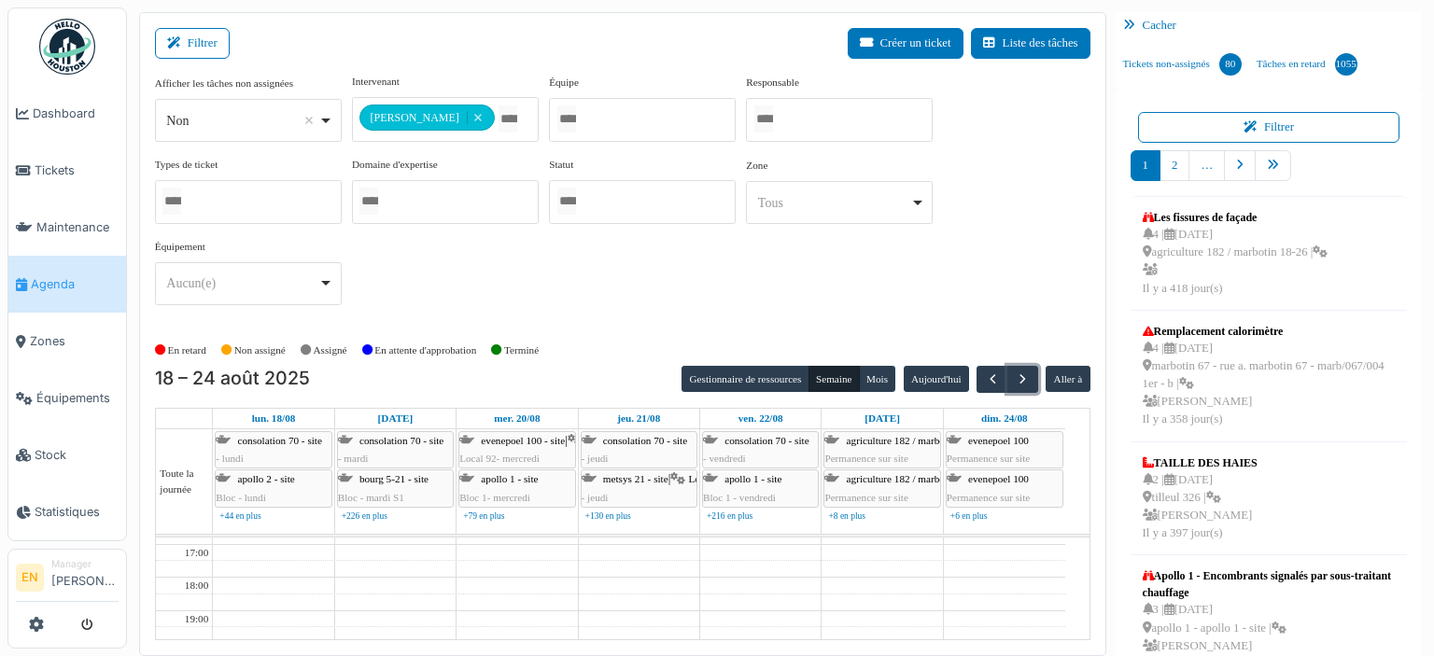
scroll to position [336, 0]
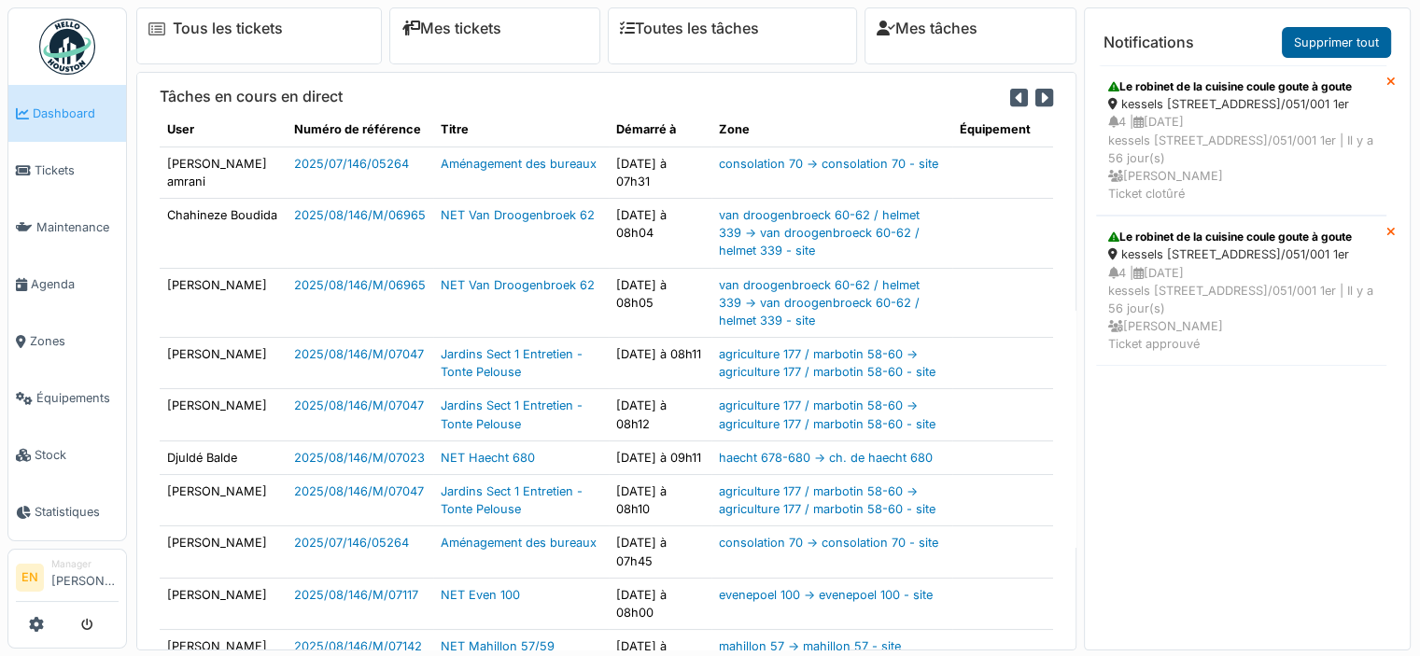
click at [1363, 35] on link "Supprimer tout" at bounding box center [1336, 42] width 109 height 31
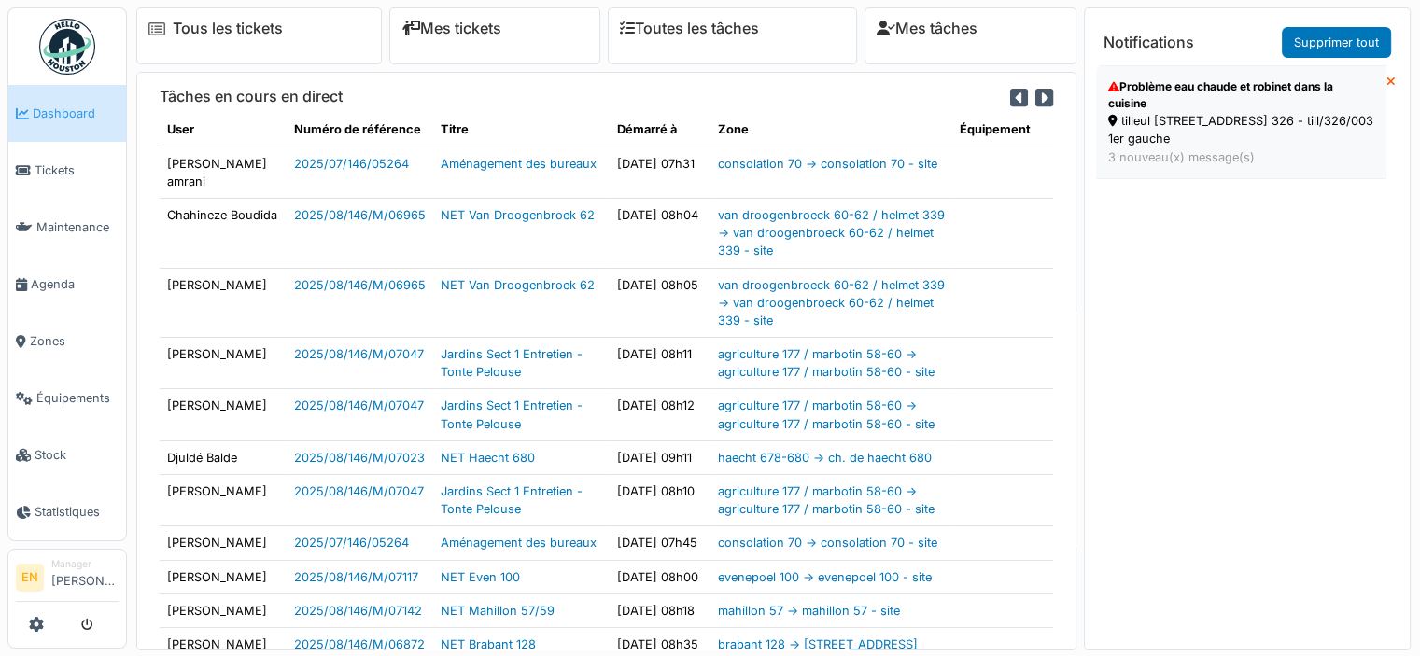
click at [1173, 122] on div "tilleul [STREET_ADDRESS] 326 - till/326/003 1er gauche" at bounding box center [1241, 129] width 266 height 35
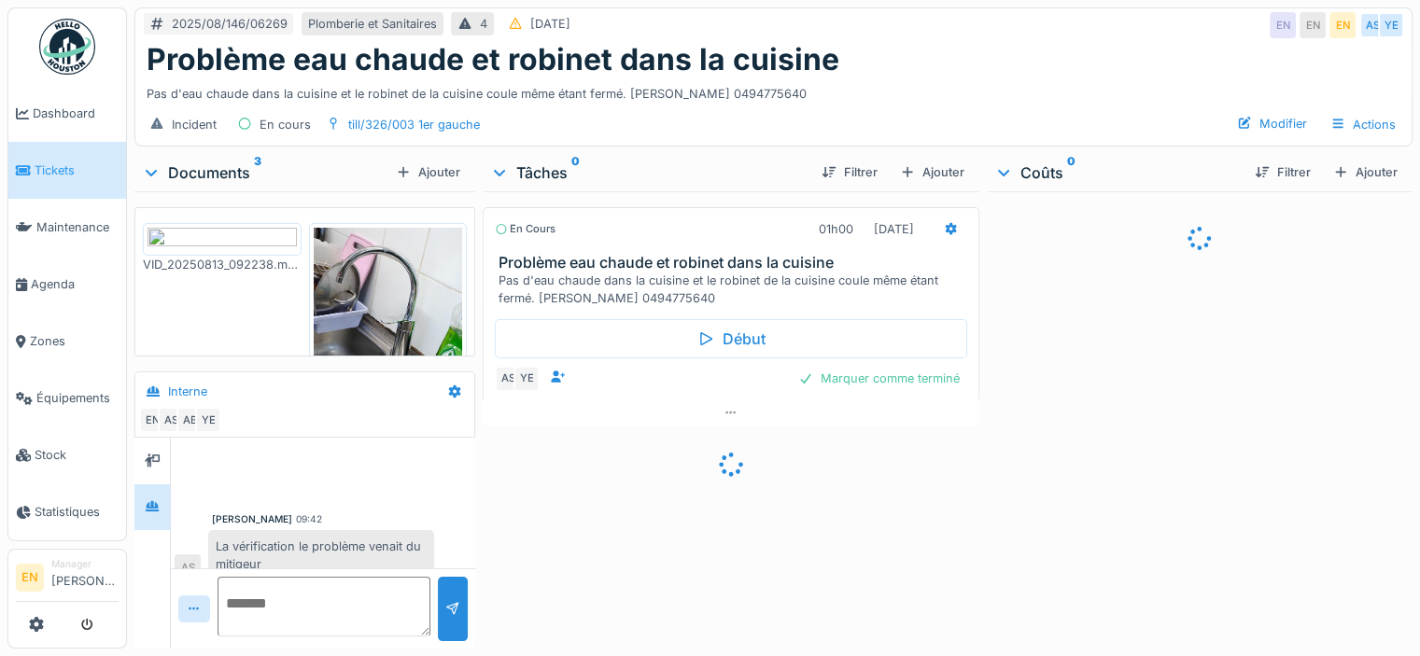
scroll to position [151, 0]
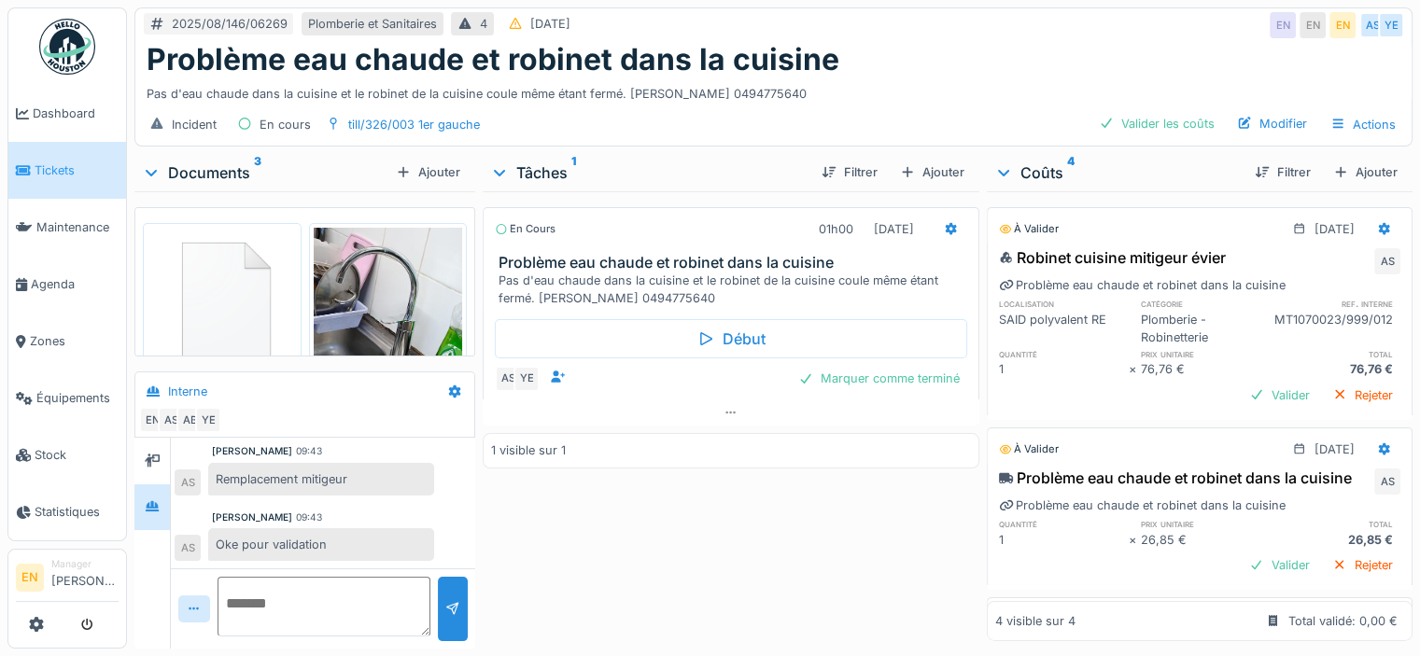
click at [636, 548] on div "En cours 01h00 13/08/2025 Problème eau chaude et robinet dans la cuisine Pas d'…" at bounding box center [731, 416] width 497 height 450
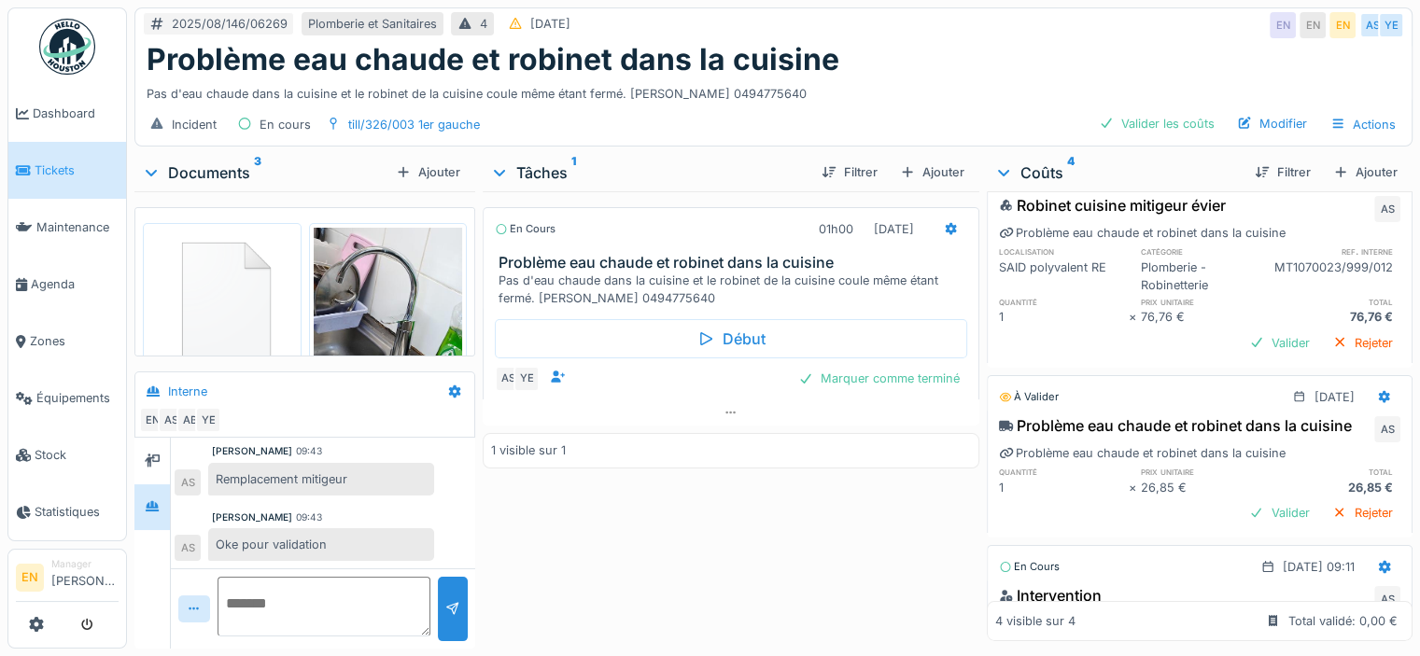
scroll to position [0, 0]
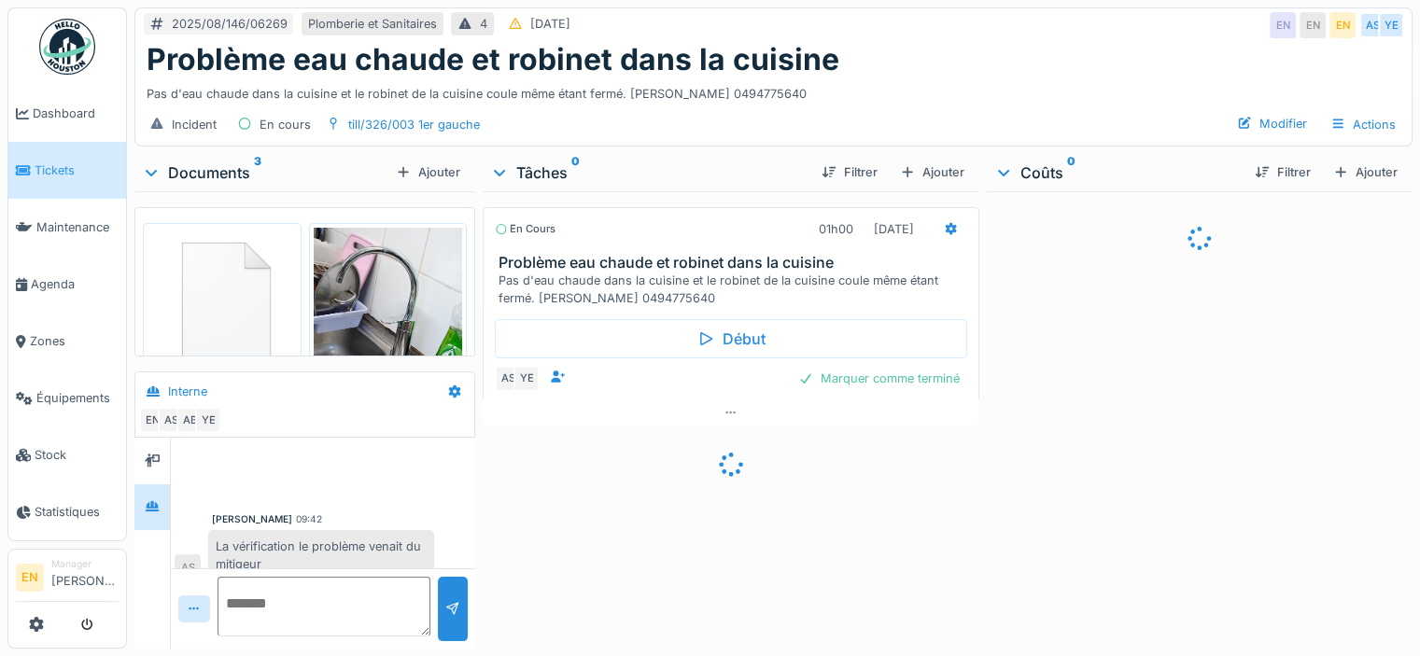
scroll to position [151, 0]
